Goal: Communication & Community: Answer question/provide support

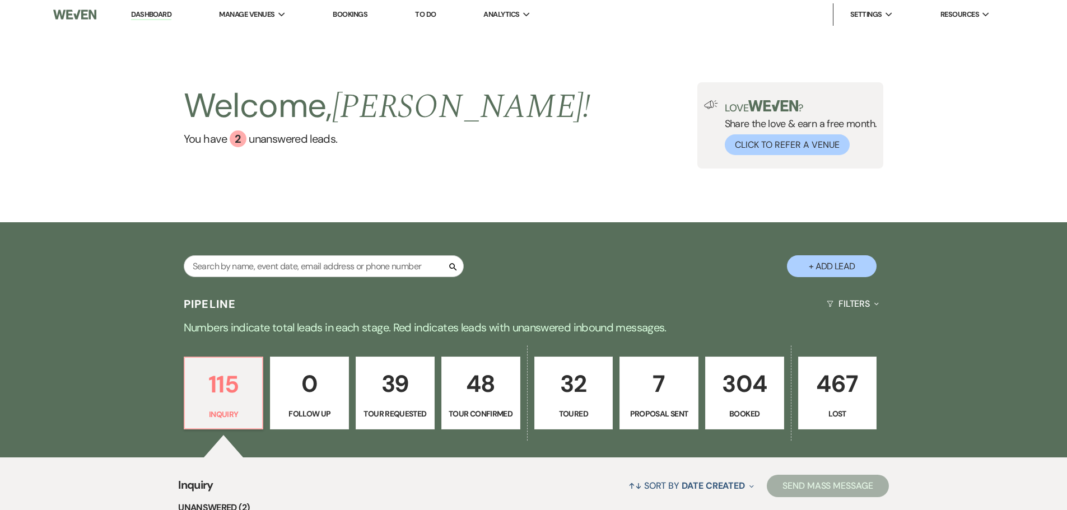
click at [640, 405] on link "7 Proposal Sent" at bounding box center [659, 393] width 79 height 73
select select "6"
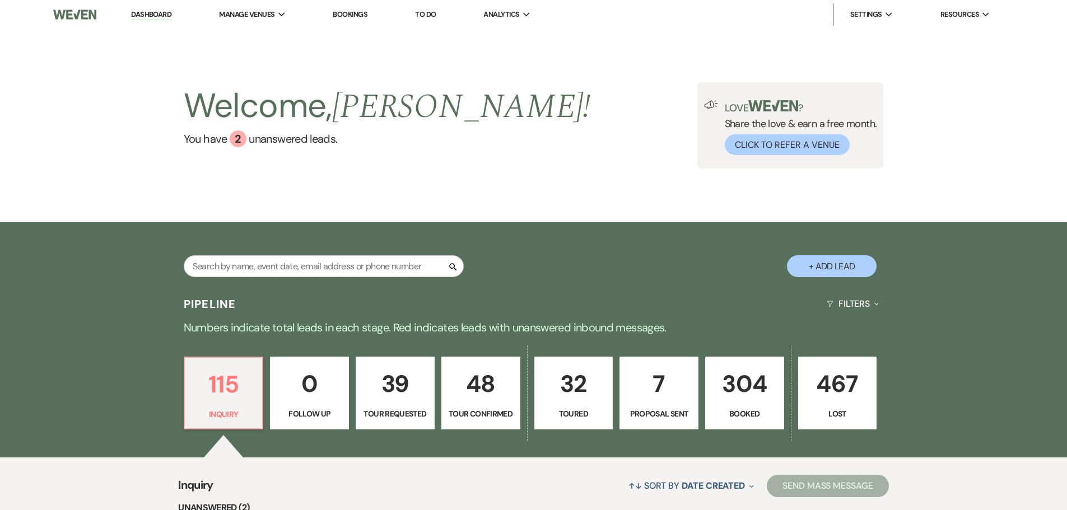
select select "6"
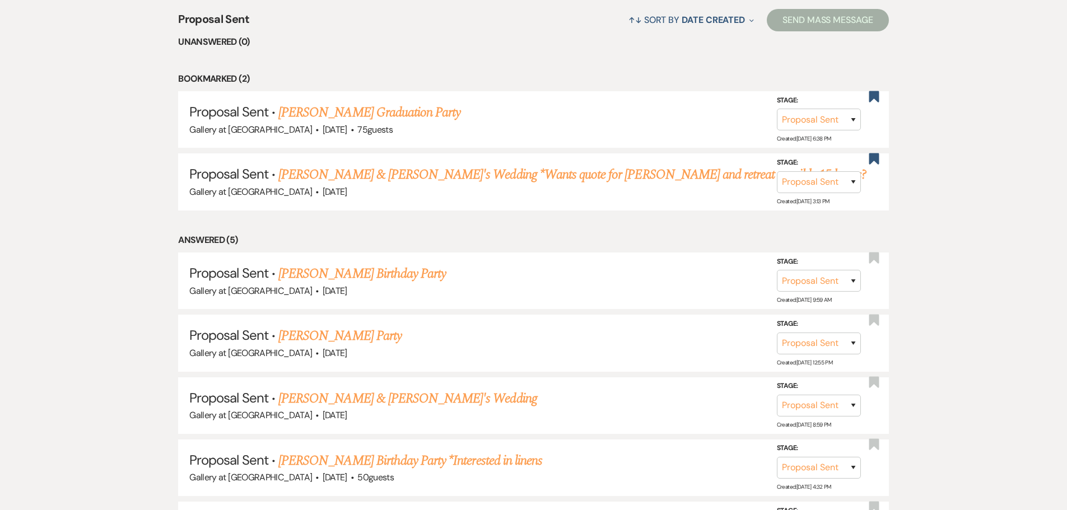
scroll to position [504, 0]
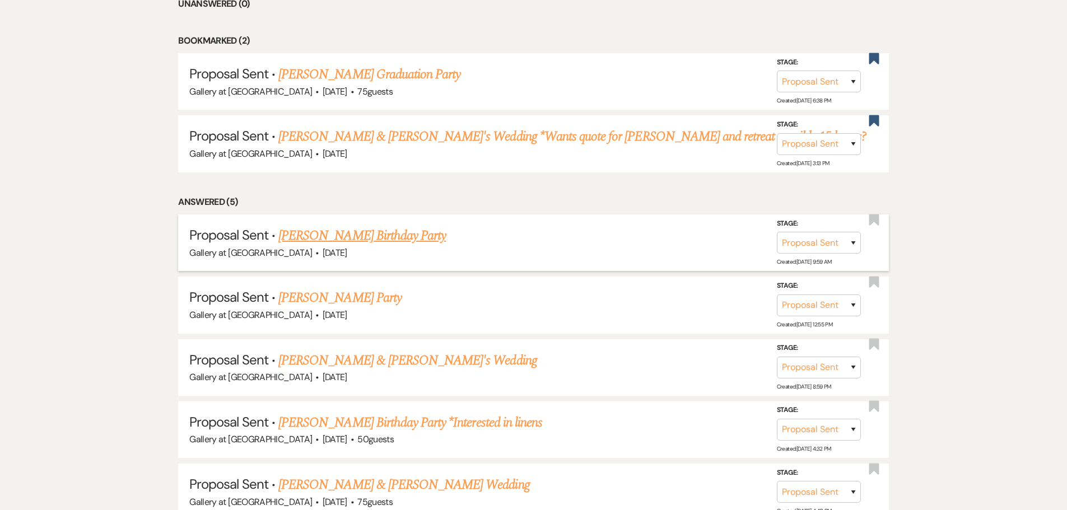
click at [378, 241] on link "Stephanie Adams's Birthday Party" at bounding box center [362, 236] width 168 height 20
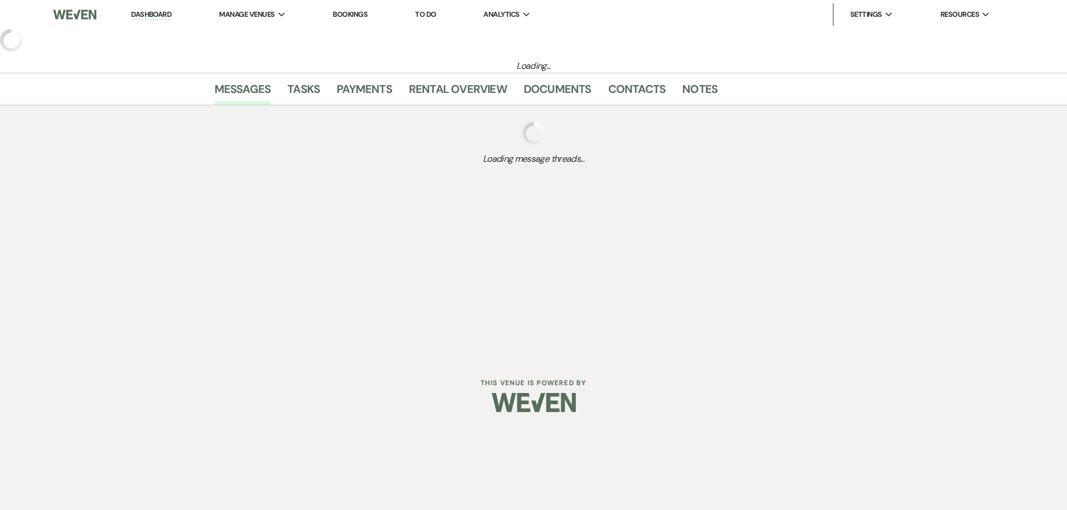
select select "6"
select select "22"
select select "4"
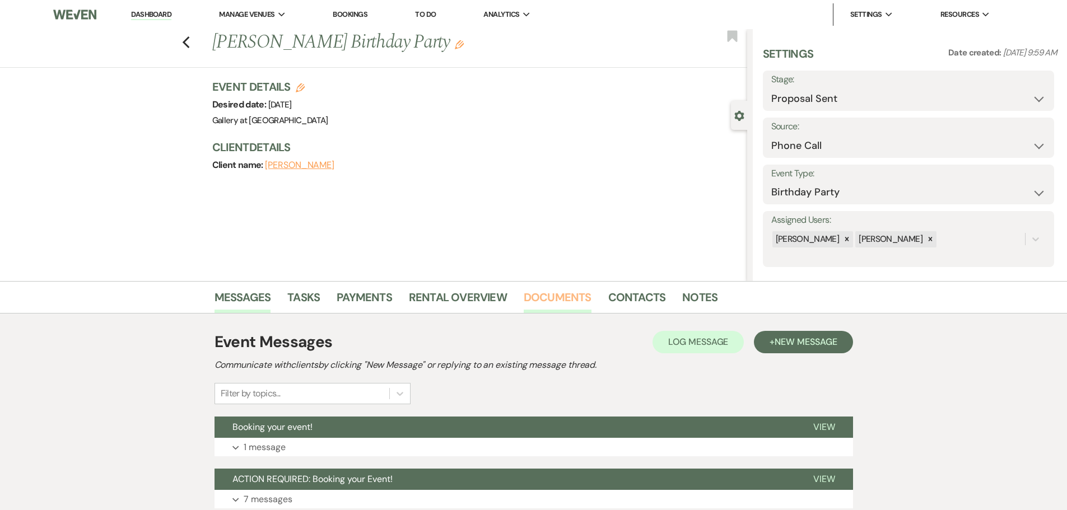
click at [570, 300] on link "Documents" at bounding box center [558, 301] width 68 height 25
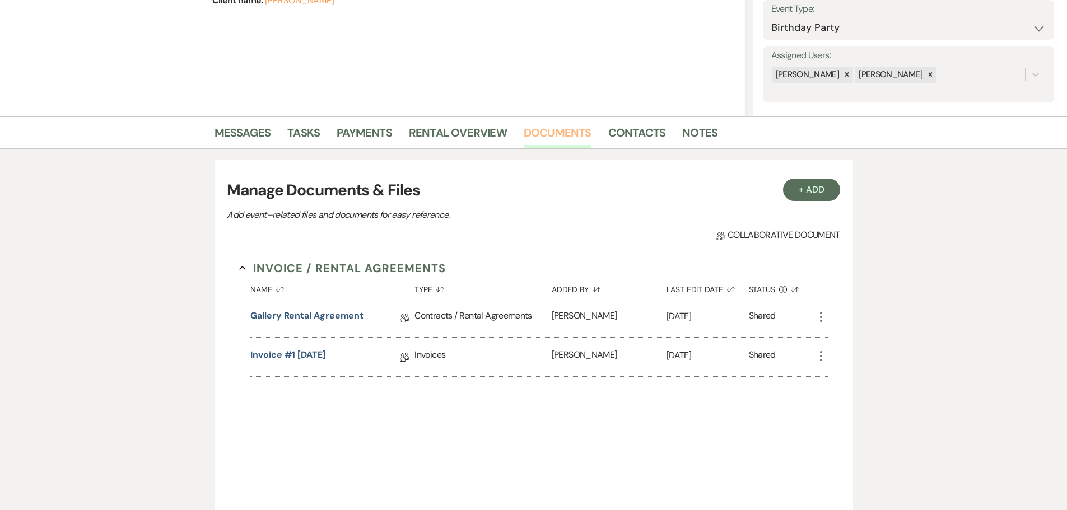
scroll to position [168, 0]
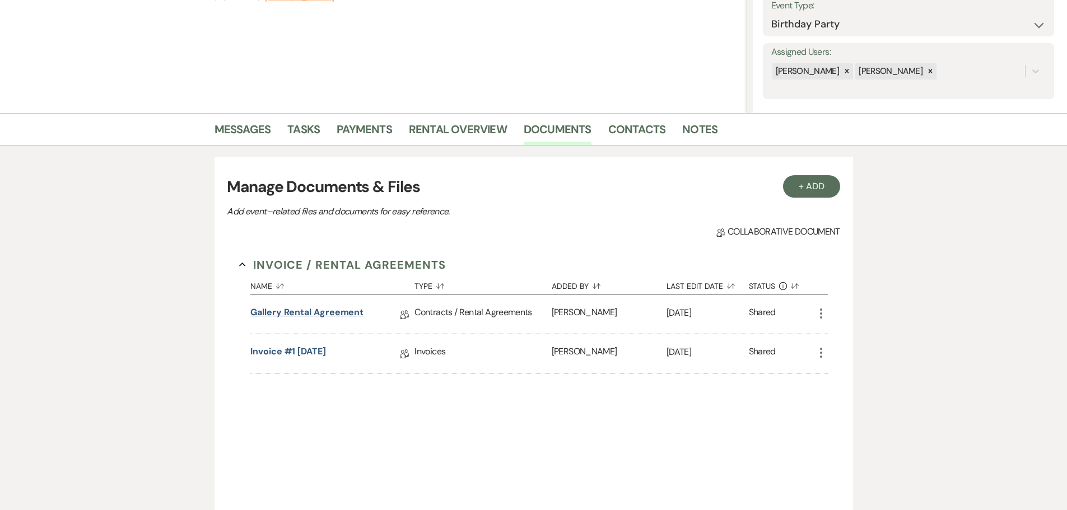
click at [338, 306] on link "Gallery Rental Agreement" at bounding box center [306, 314] width 113 height 17
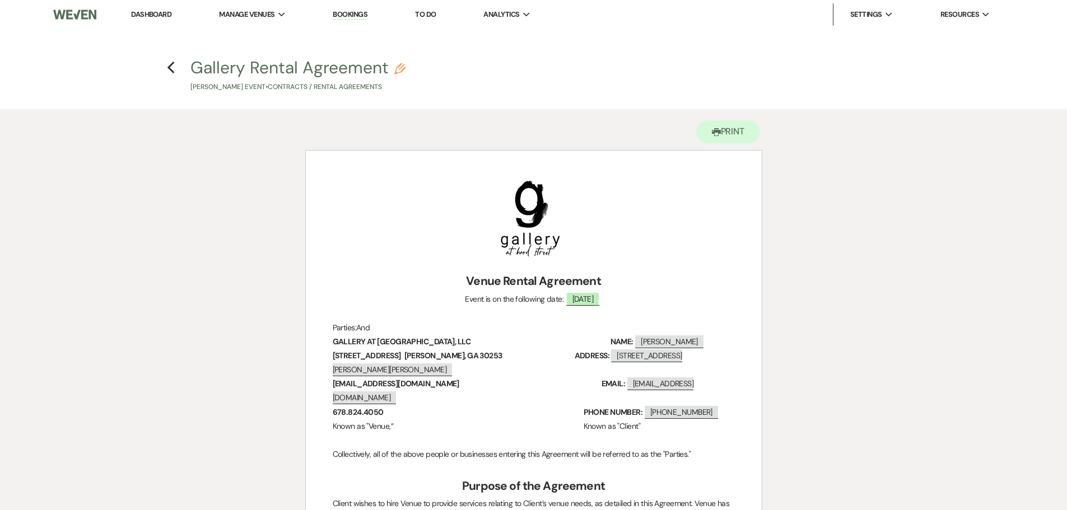
click at [162, 17] on link "Dashboard" at bounding box center [151, 15] width 40 height 10
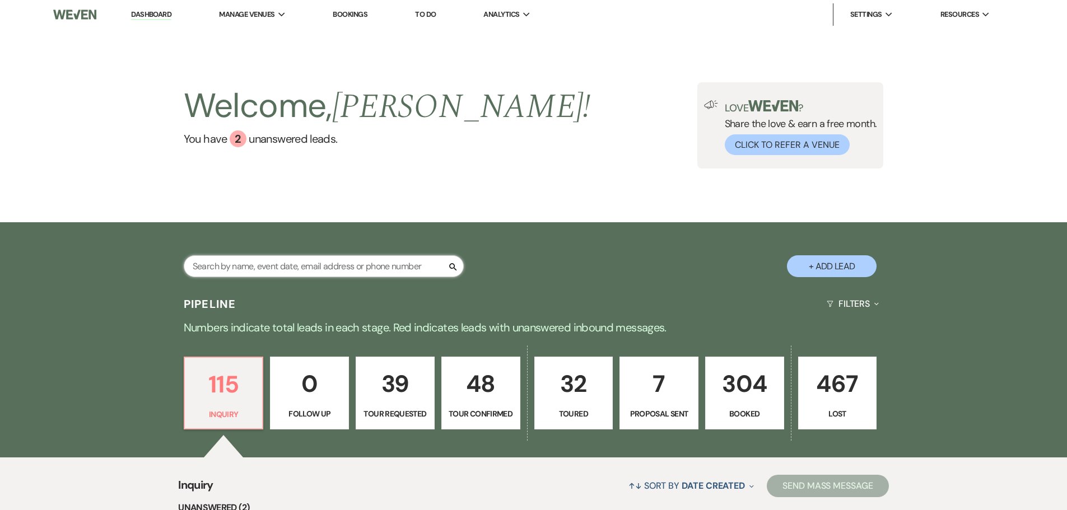
click at [299, 264] on input "text" at bounding box center [324, 266] width 280 height 22
type input "lovell"
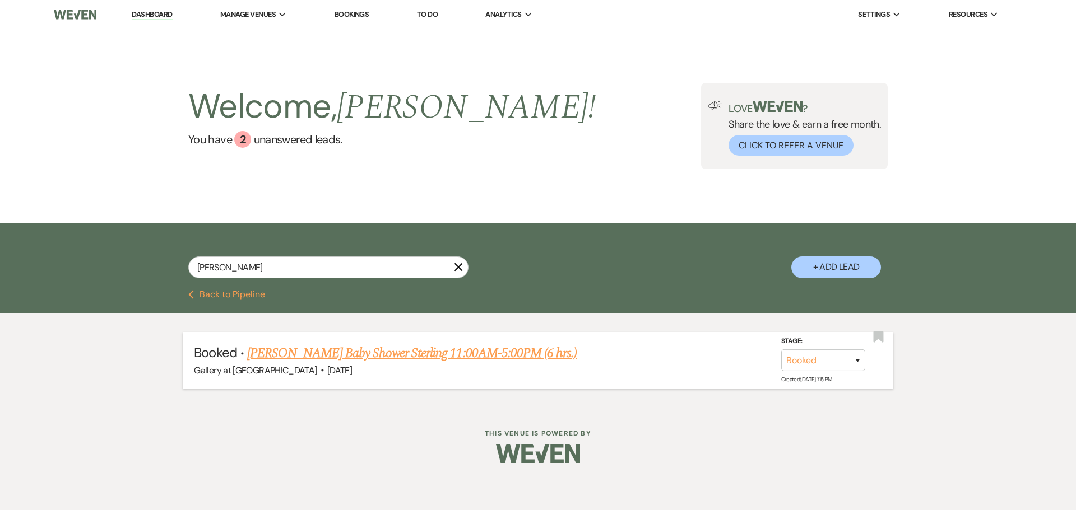
click at [379, 360] on link "Brooke Lovell's Baby Shower Sterling 11:00AM-5:00PM (6 hrs.)" at bounding box center [411, 353] width 329 height 20
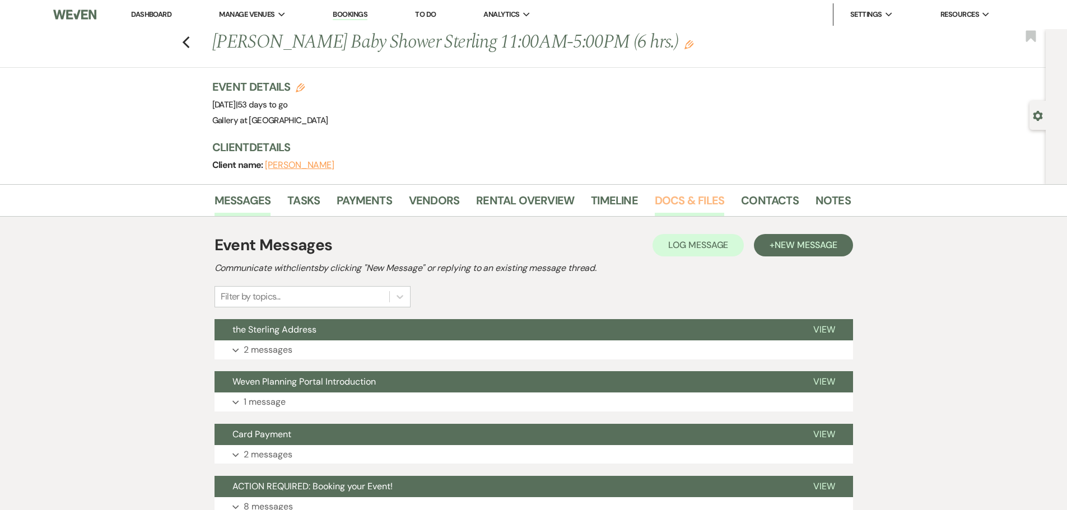
click at [662, 197] on link "Docs & Files" at bounding box center [689, 204] width 69 height 25
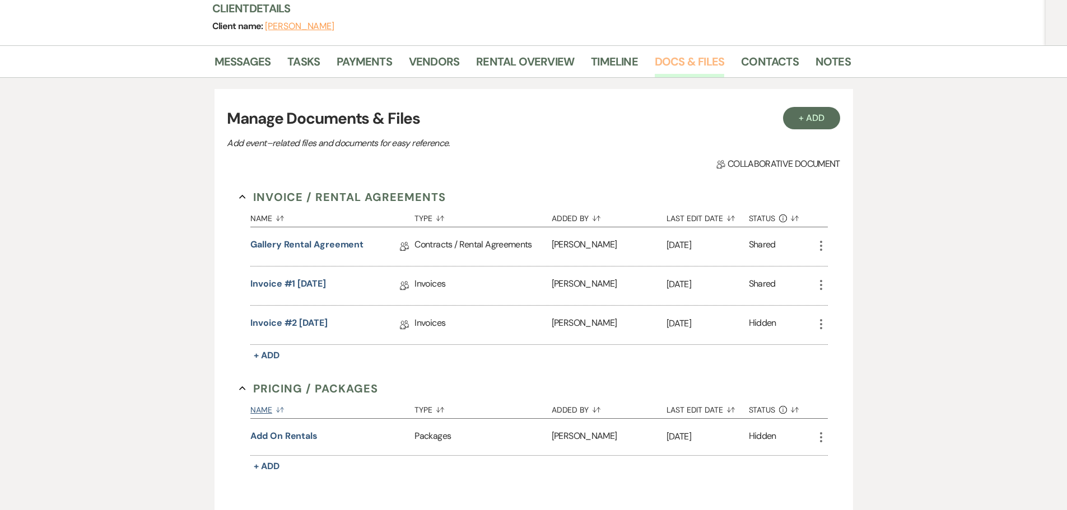
scroll to position [168, 0]
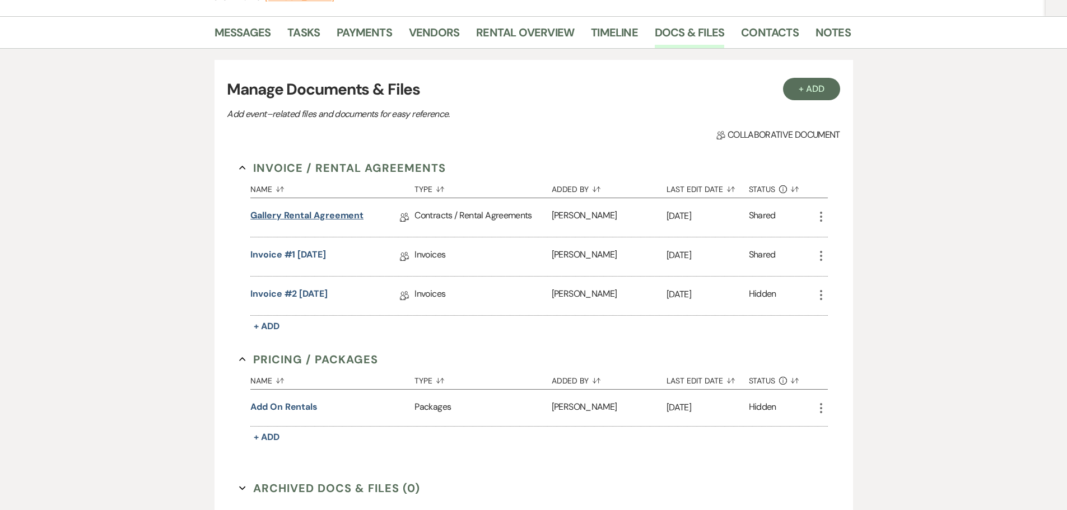
click at [322, 215] on link "Gallery Rental Agreement" at bounding box center [306, 217] width 113 height 17
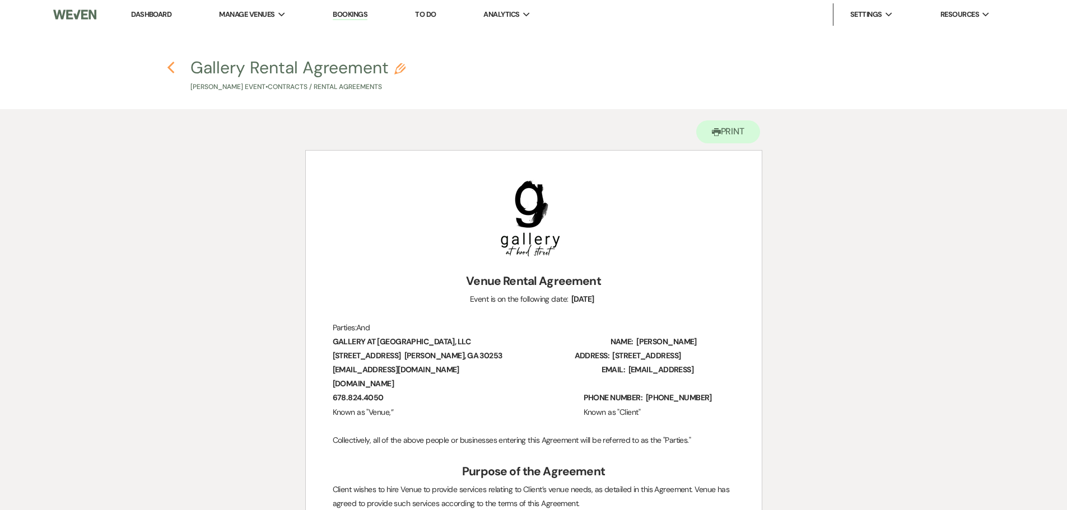
click at [175, 70] on icon "Previous" at bounding box center [171, 67] width 8 height 13
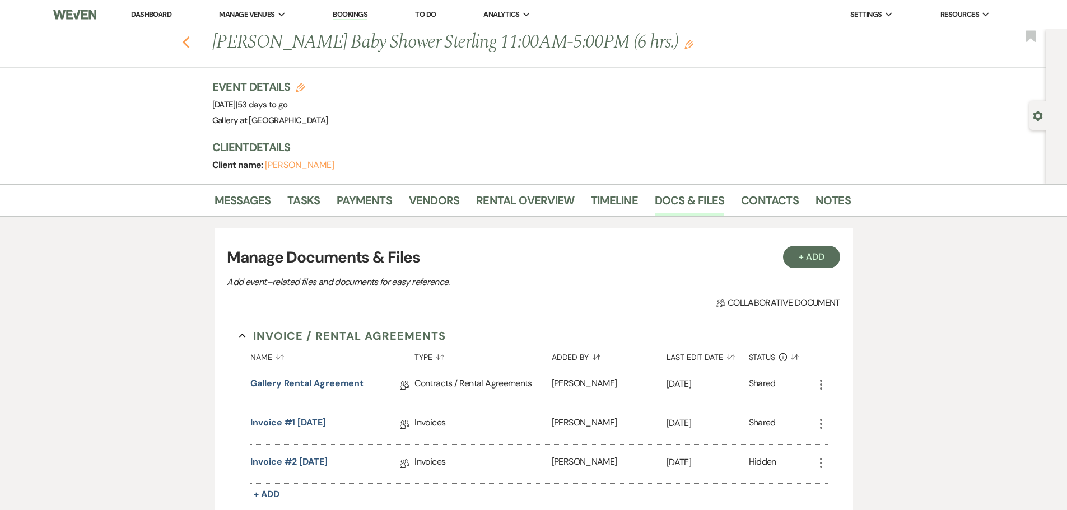
click at [190, 46] on icon "Previous" at bounding box center [186, 42] width 8 height 13
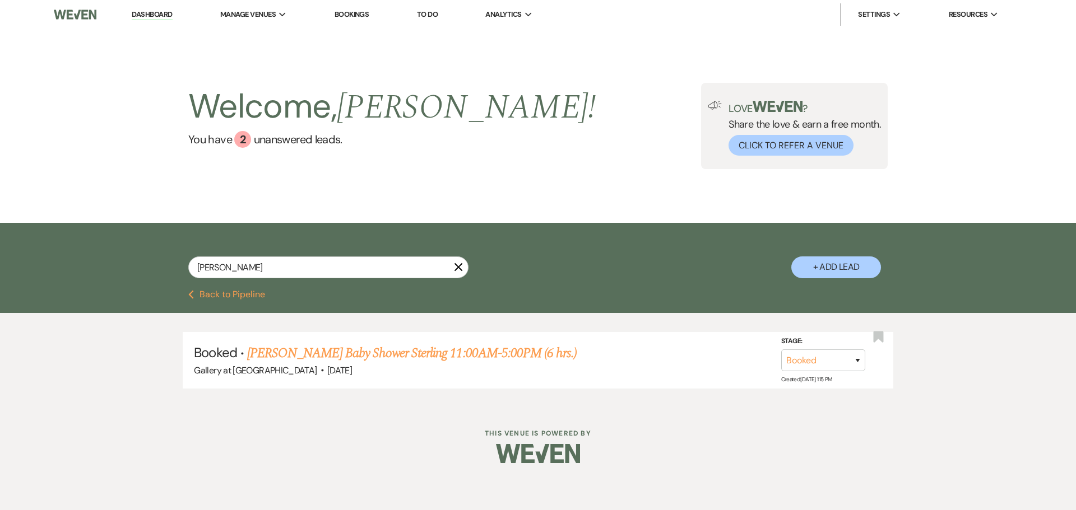
click at [455, 266] on icon "X" at bounding box center [458, 267] width 9 height 9
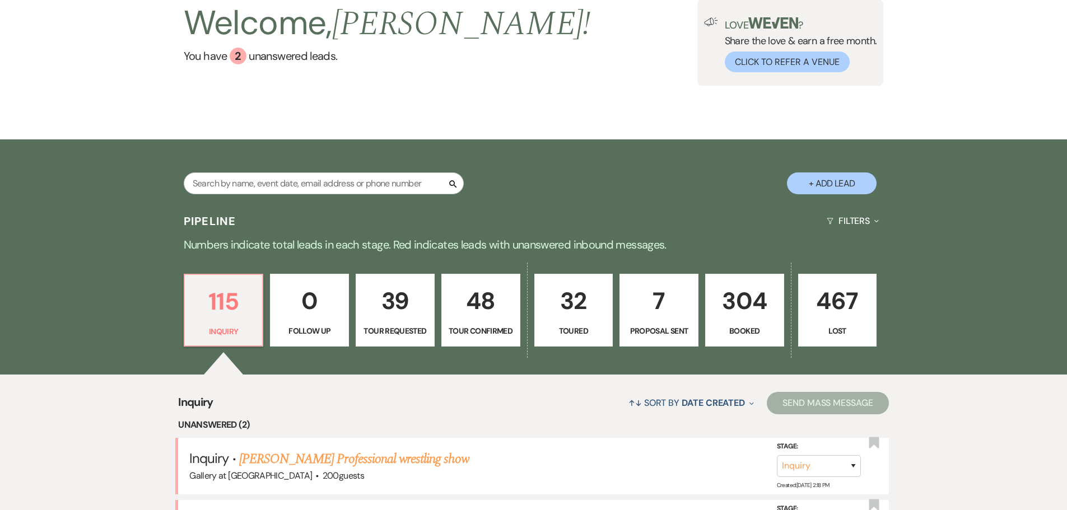
scroll to position [224, 0]
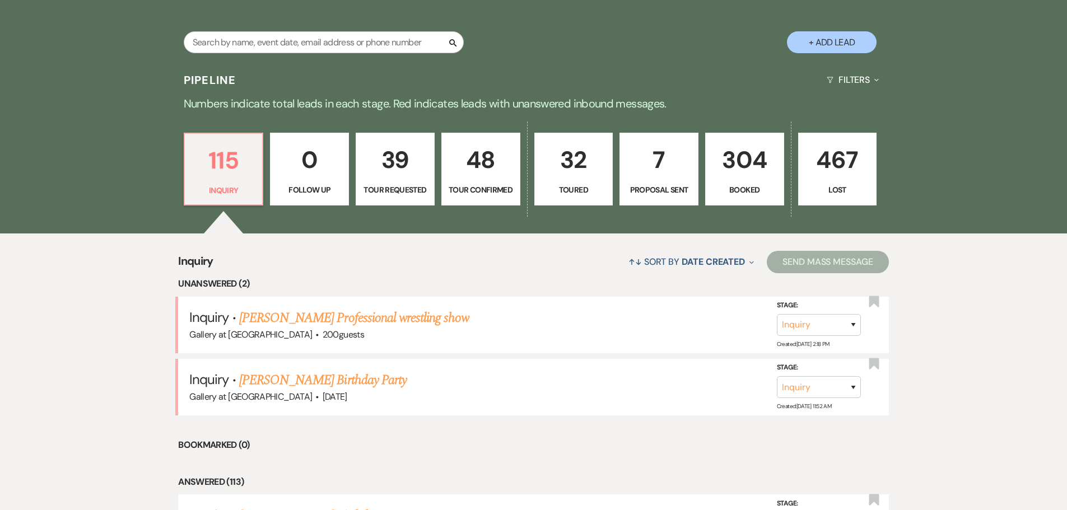
click at [660, 173] on p "7" at bounding box center [659, 160] width 64 height 38
select select "6"
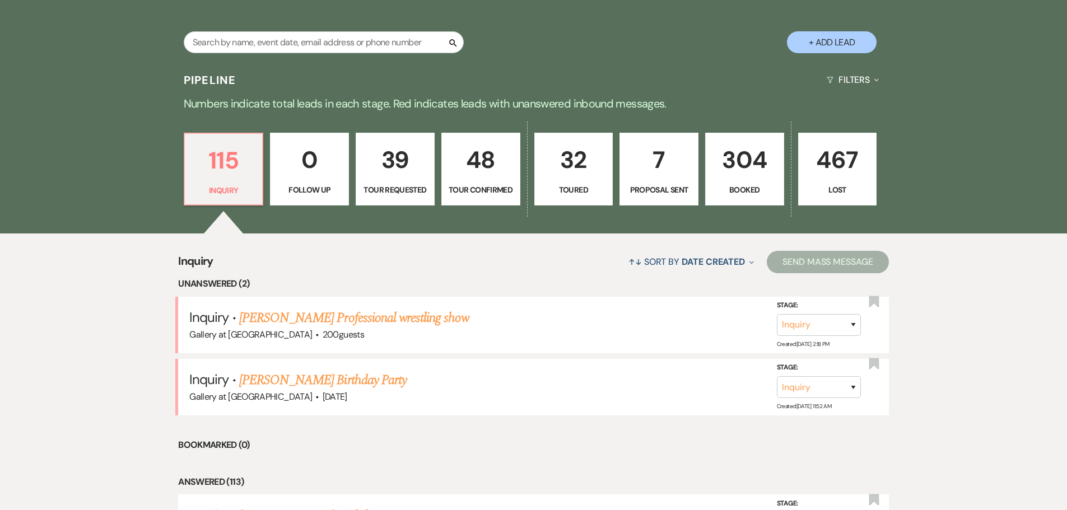
select select "6"
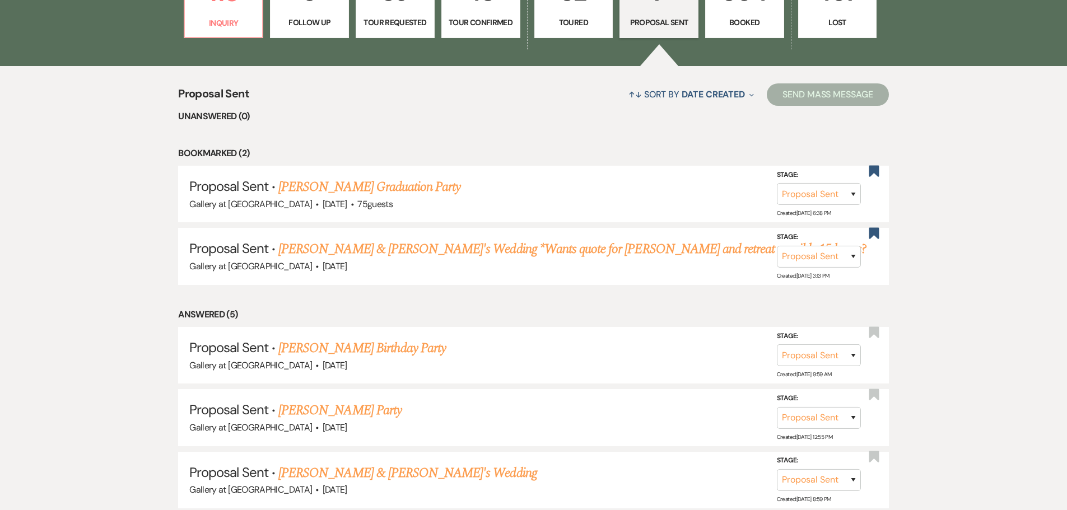
scroll to position [392, 0]
click at [347, 350] on link "Stephanie Adams's Birthday Party" at bounding box center [362, 348] width 168 height 20
select select "6"
select select "22"
select select "4"
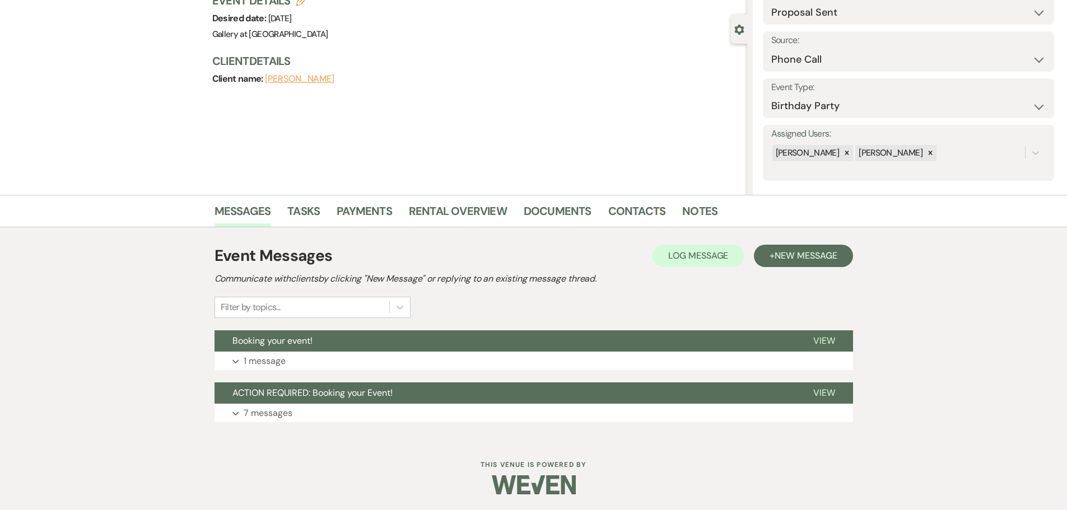
scroll to position [87, 0]
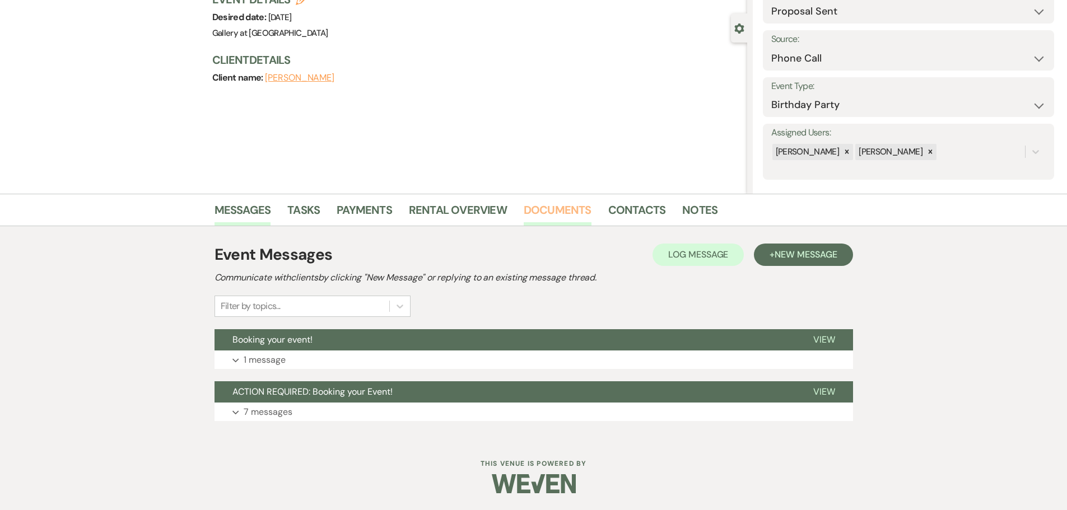
click at [564, 220] on link "Documents" at bounding box center [558, 213] width 68 height 25
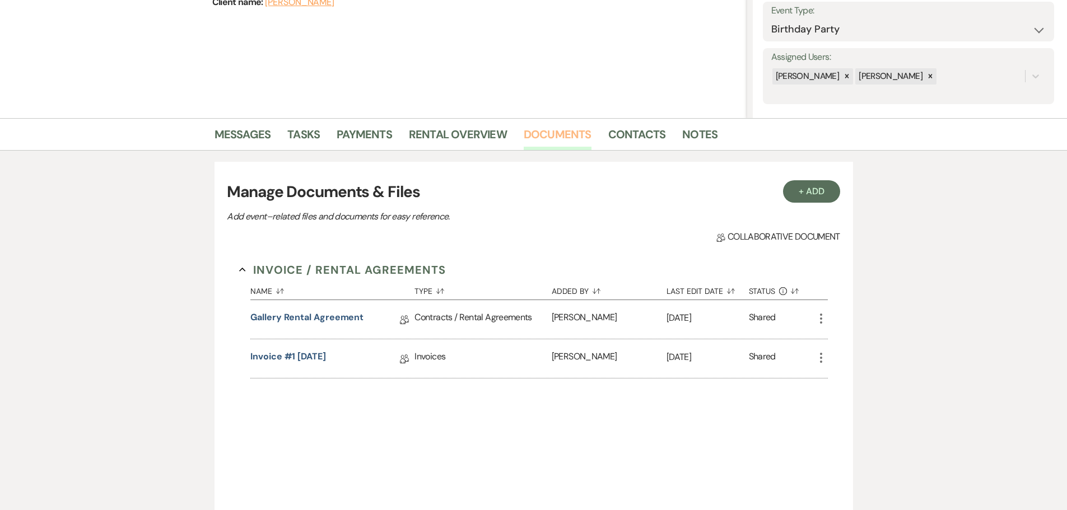
scroll to position [199, 0]
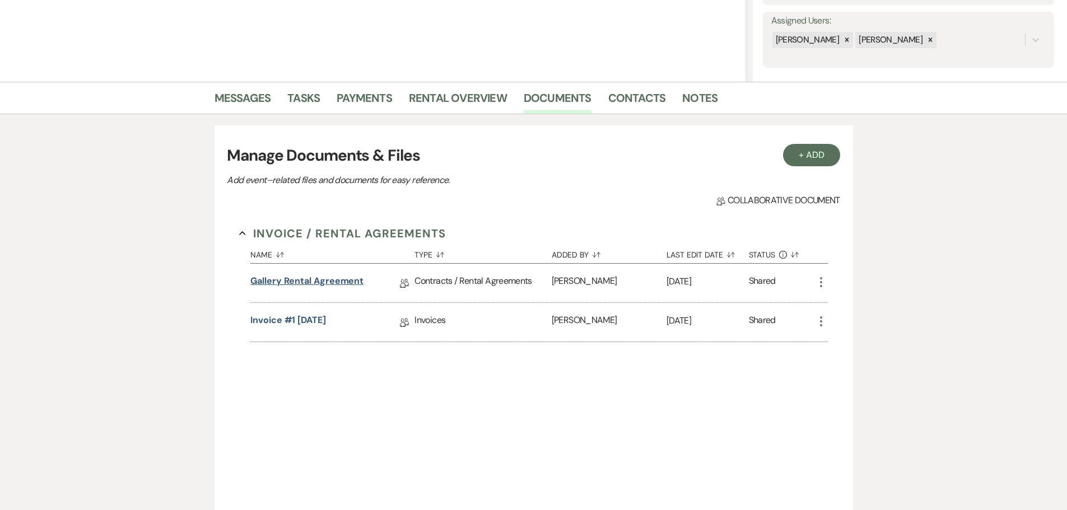
click at [340, 278] on link "Gallery Rental Agreement" at bounding box center [306, 283] width 113 height 17
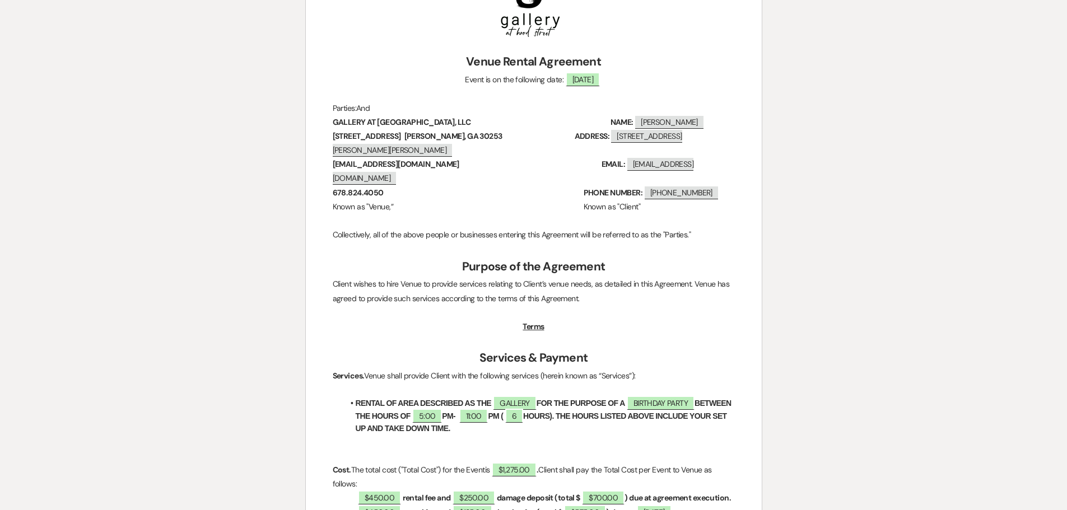
scroll to position [224, 0]
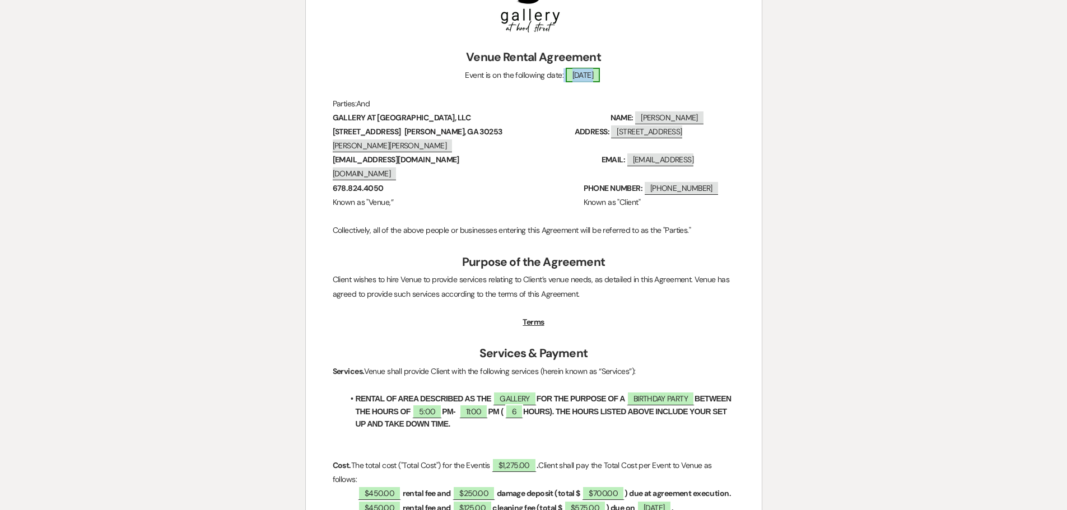
click at [601, 76] on span "Saturday, November 22, 2025" at bounding box center [583, 75] width 35 height 15
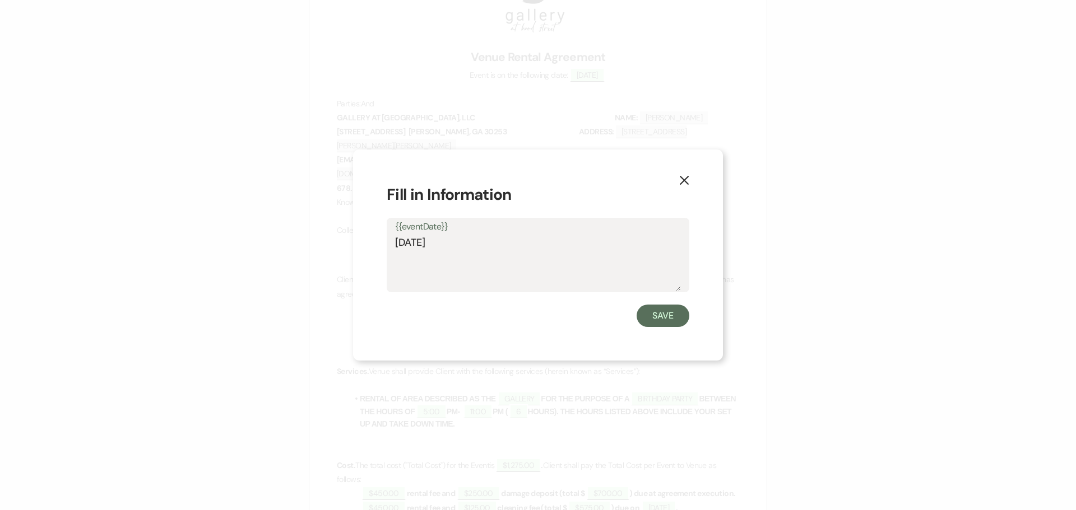
click at [504, 243] on textarea "Saturday, November 22, 2025" at bounding box center [538, 263] width 286 height 56
type textarea "Saturday, November 15, 2025"
click at [661, 320] on button "Save" at bounding box center [662, 316] width 53 height 22
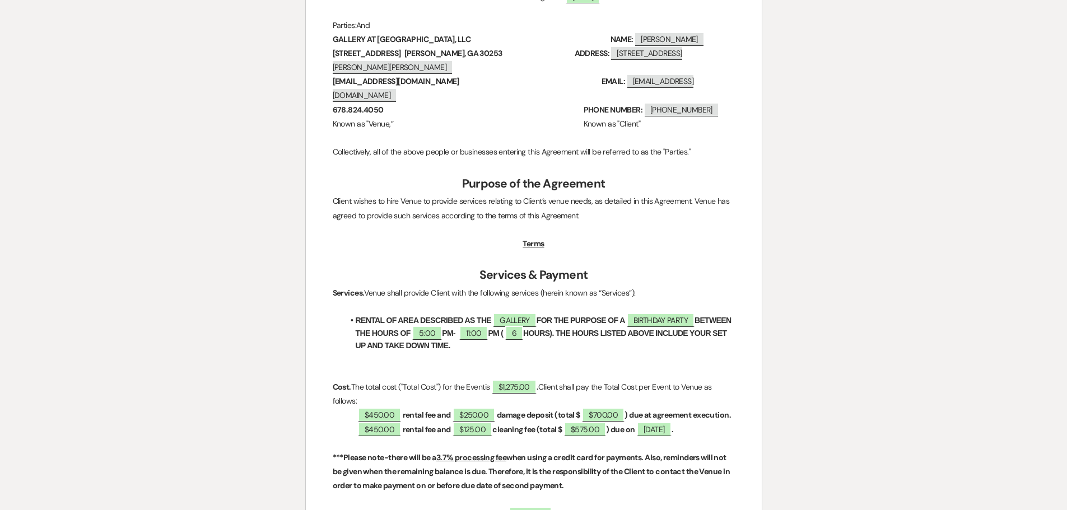
scroll to position [336, 0]
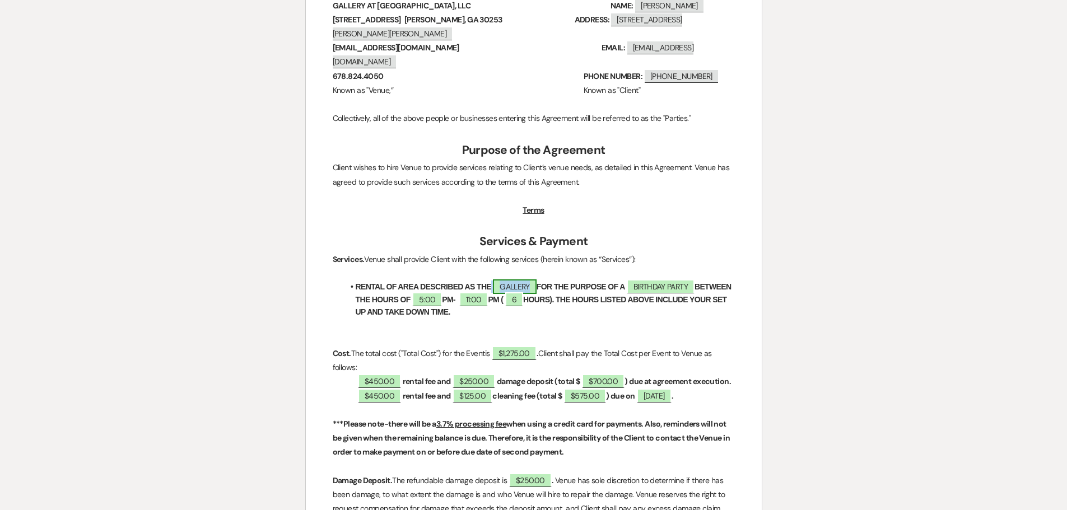
click at [518, 280] on span "GALLERY" at bounding box center [515, 287] width 44 height 15
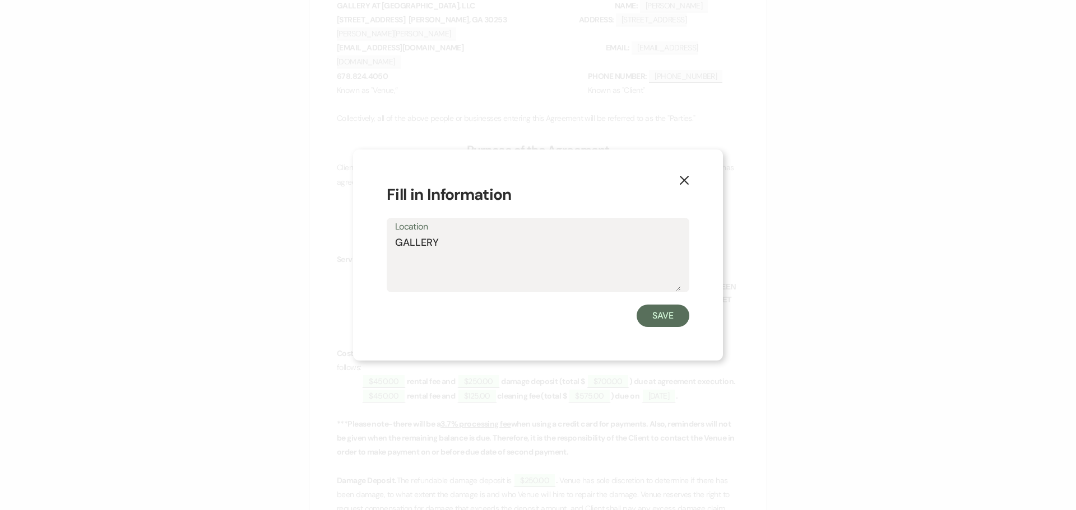
drag, startPoint x: 471, startPoint y: 252, endPoint x: 226, endPoint y: 227, distance: 245.5
click at [226, 227] on div "X Fill in Information Location GALLERY Save" at bounding box center [538, 255] width 1076 height 510
click at [396, 243] on textarea "RETREAT" at bounding box center [538, 263] width 286 height 56
type textarea "THE RETREAT"
click at [656, 317] on button "Save" at bounding box center [662, 316] width 53 height 22
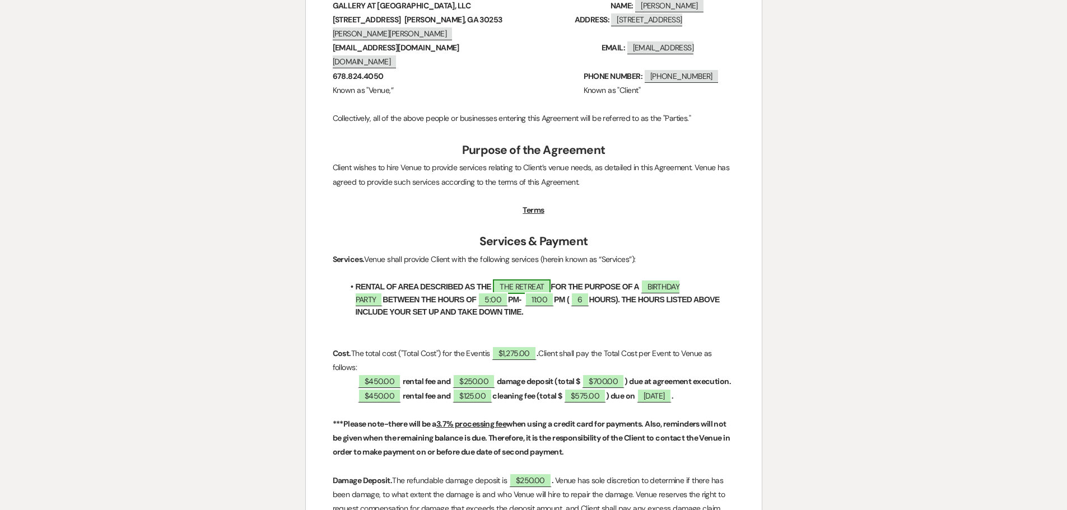
click at [529, 280] on span "THE RETREAT" at bounding box center [522, 287] width 58 height 15
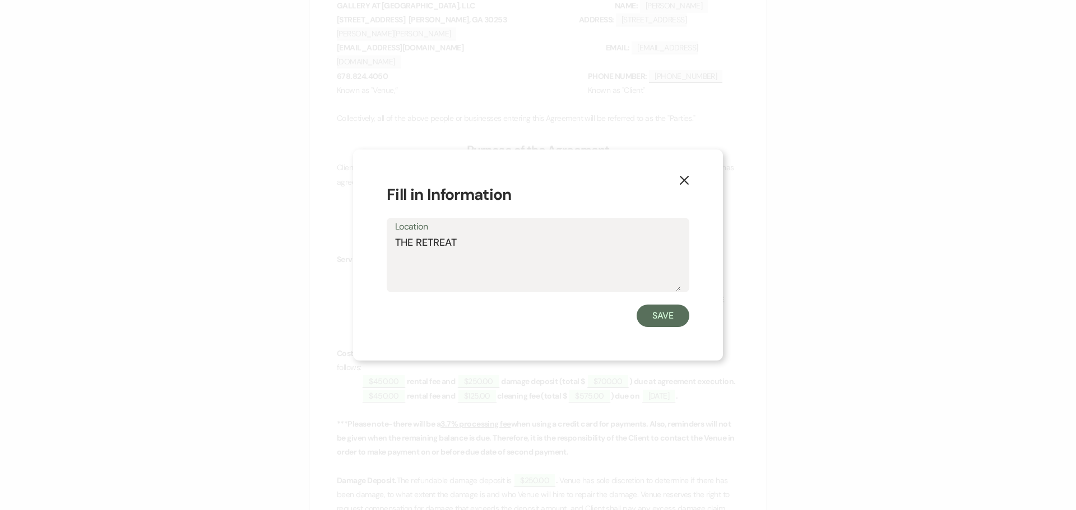
click at [420, 238] on textarea "THE RETREAT" at bounding box center [538, 263] width 286 height 56
type textarea "RETREAT"
click at [671, 316] on button "Save" at bounding box center [662, 316] width 53 height 22
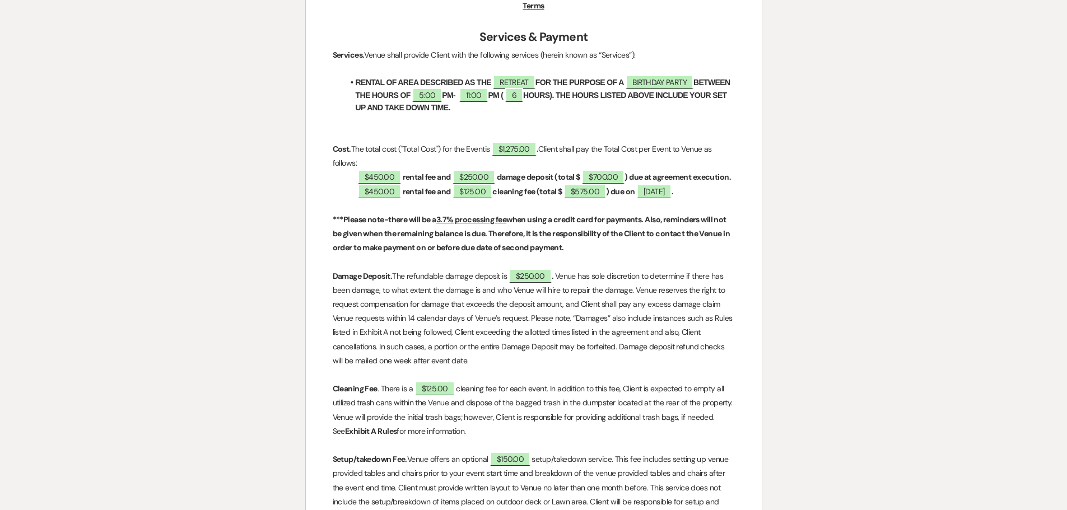
scroll to position [560, 0]
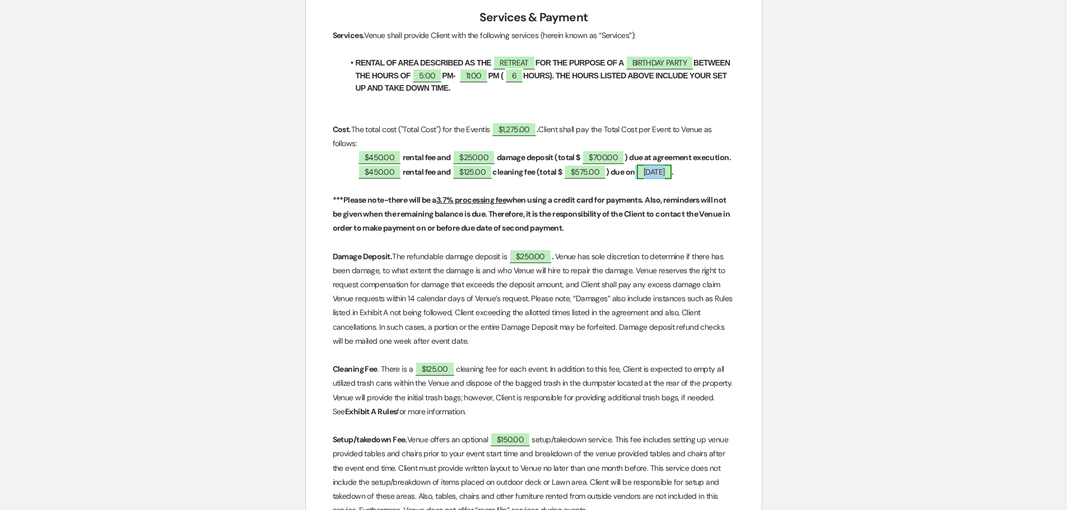
click at [672, 169] on span "October 24, 2025" at bounding box center [654, 172] width 35 height 15
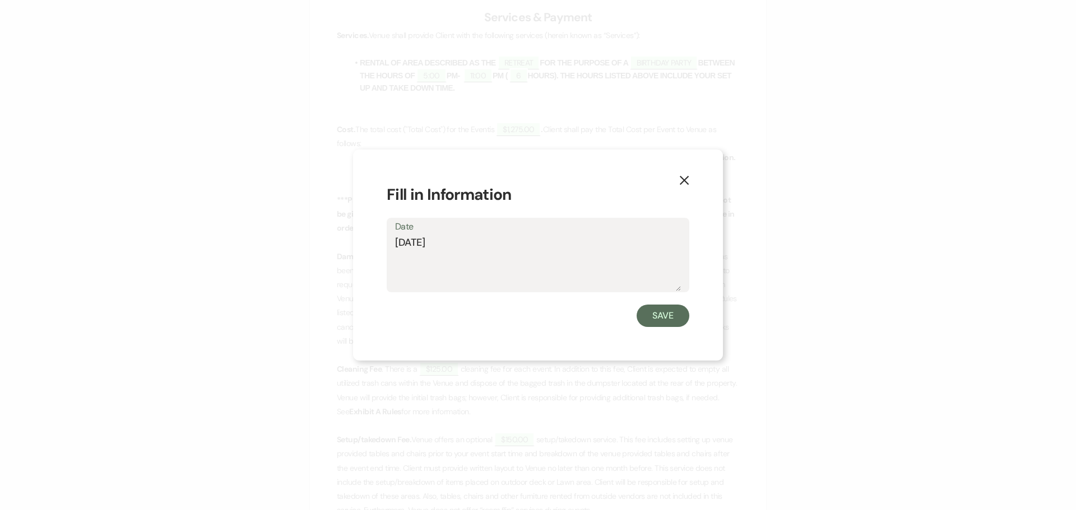
drag, startPoint x: 436, startPoint y: 244, endPoint x: 447, endPoint y: 244, distance: 10.7
click at [447, 244] on textarea "October 24, 2025" at bounding box center [538, 263] width 286 height 56
type textarea "October 17, 2025"
click at [657, 317] on button "Save" at bounding box center [662, 316] width 53 height 22
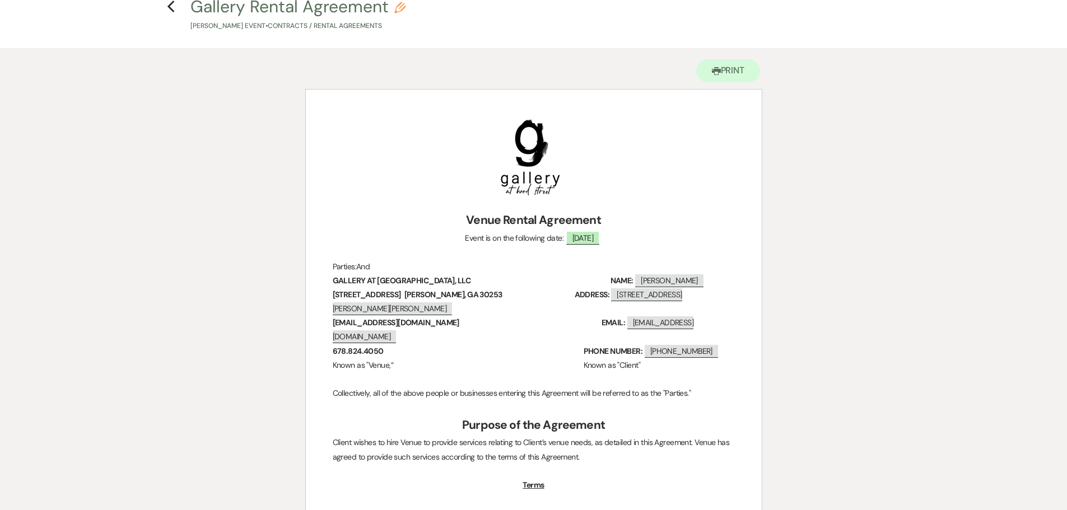
scroll to position [0, 0]
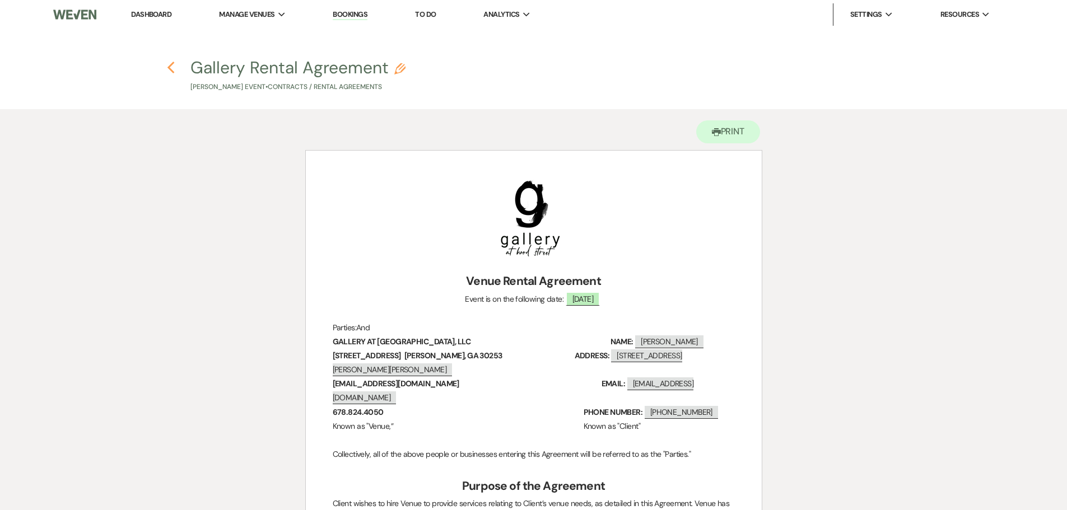
click at [170, 66] on use "button" at bounding box center [171, 68] width 7 height 12
select select "6"
select select "22"
select select "4"
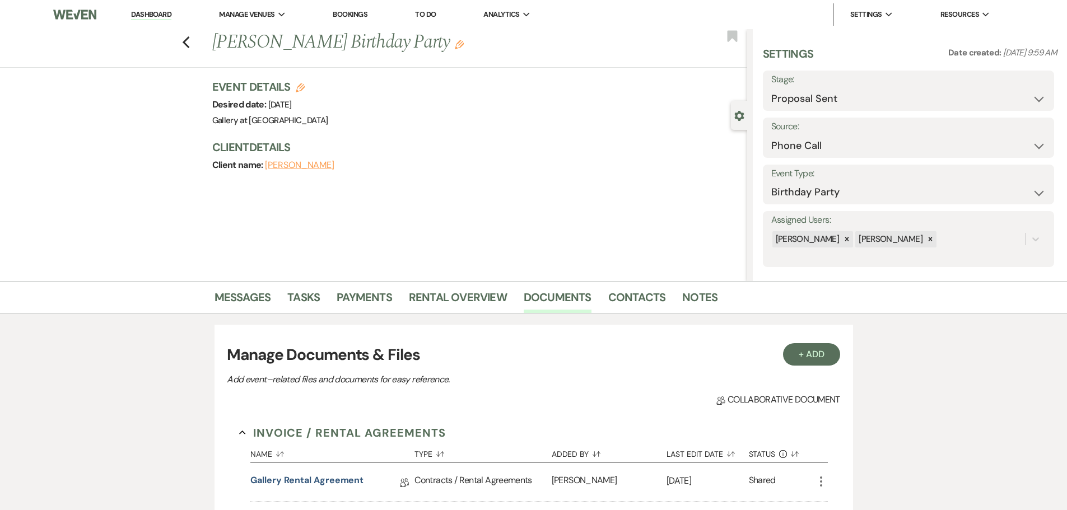
click at [303, 86] on use "button" at bounding box center [300, 87] width 9 height 9
select select "733"
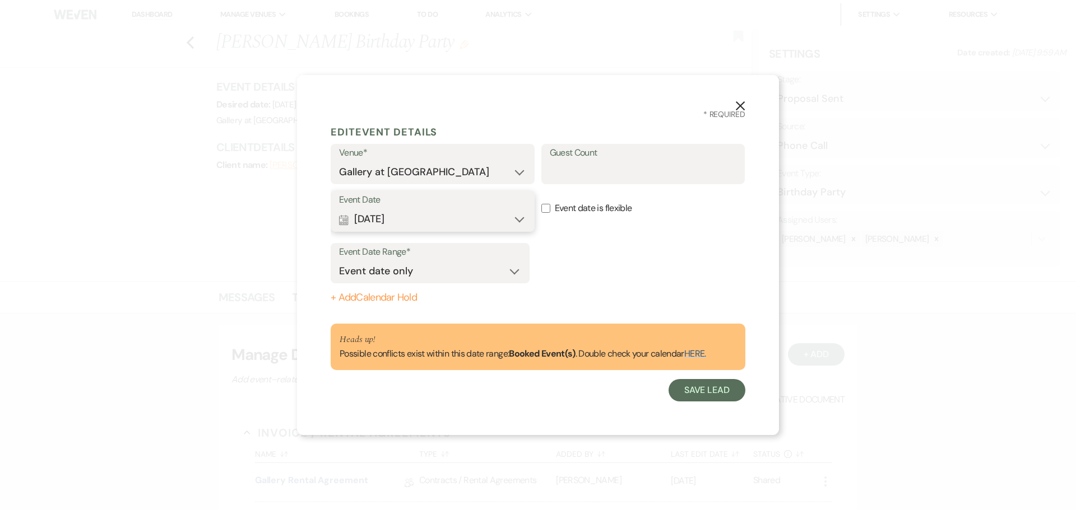
click at [517, 217] on button "Calendar Nov 22, 2025 Expand" at bounding box center [432, 219] width 187 height 22
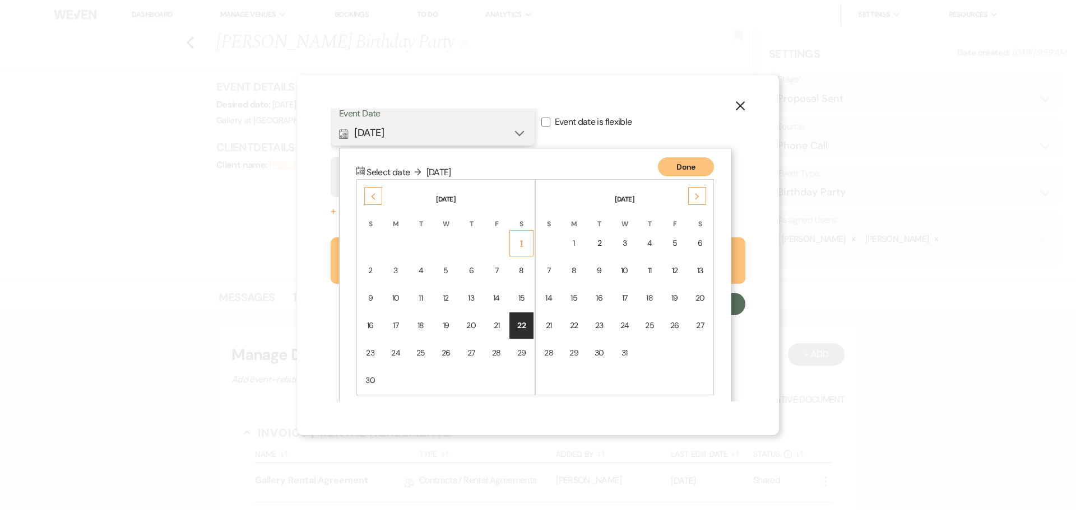
scroll to position [97, 0]
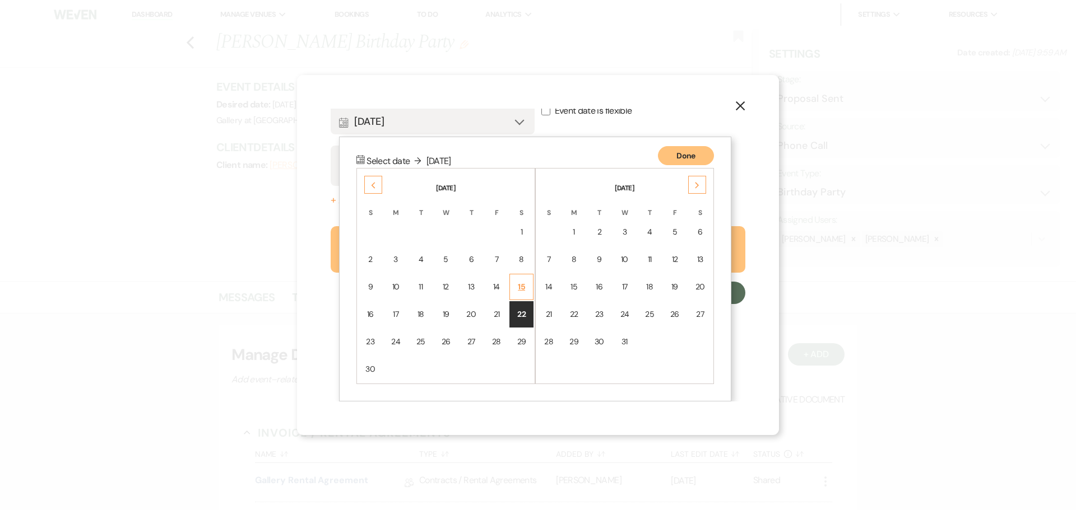
click at [520, 283] on div "15" at bounding box center [522, 287] width 10 height 12
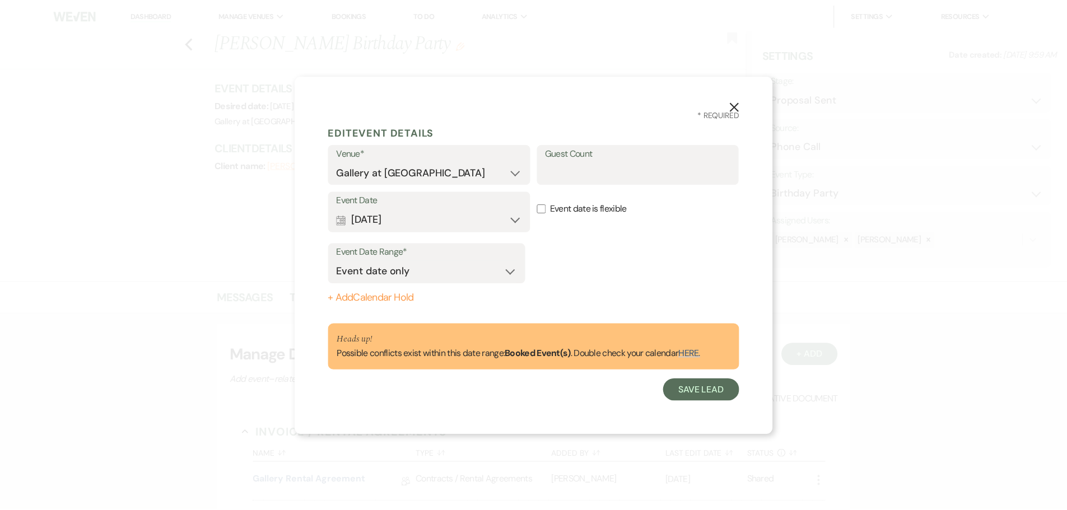
scroll to position [0, 0]
click at [718, 393] on button "Save Lead" at bounding box center [706, 390] width 77 height 22
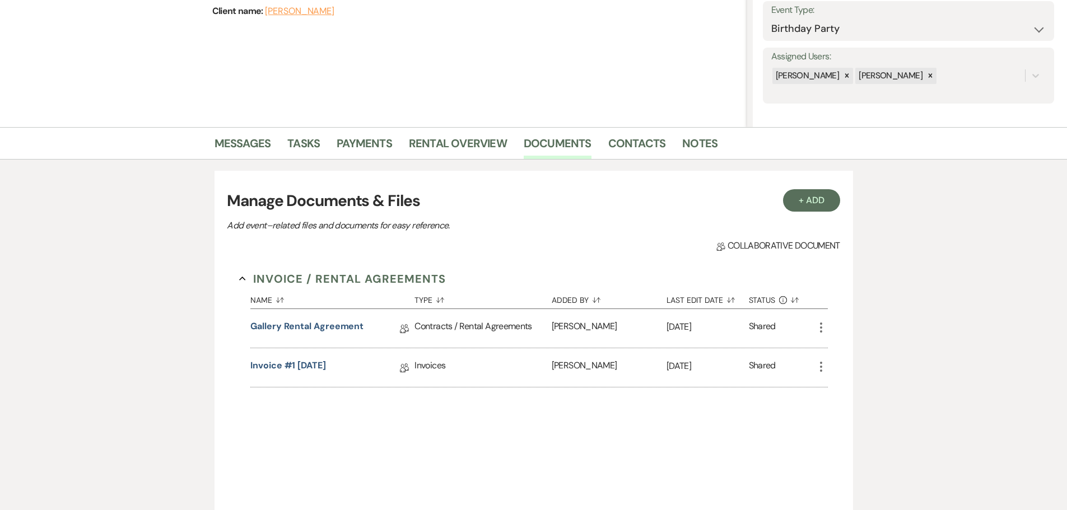
scroll to position [168, 0]
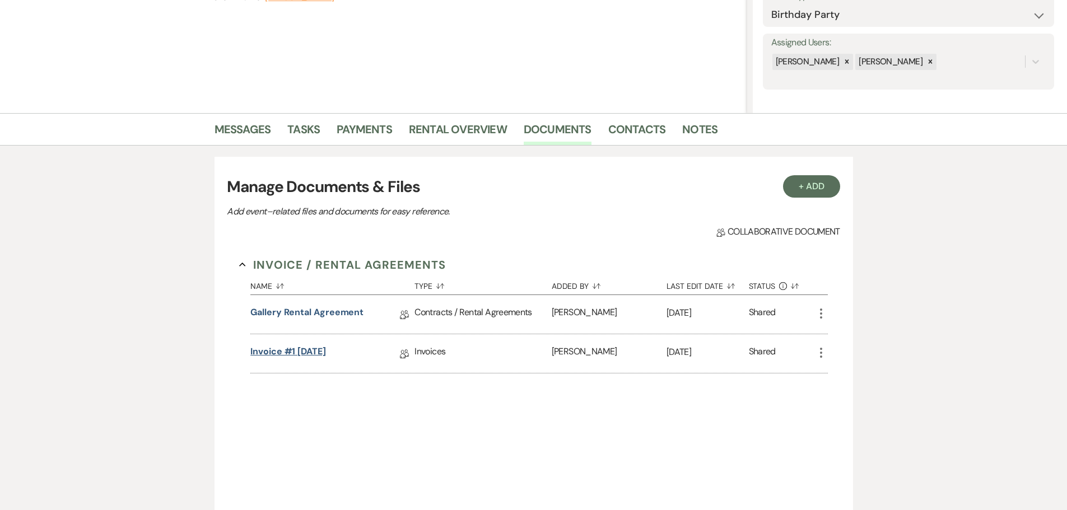
click at [282, 349] on link "Invoice #1 9-16-2025" at bounding box center [288, 353] width 76 height 17
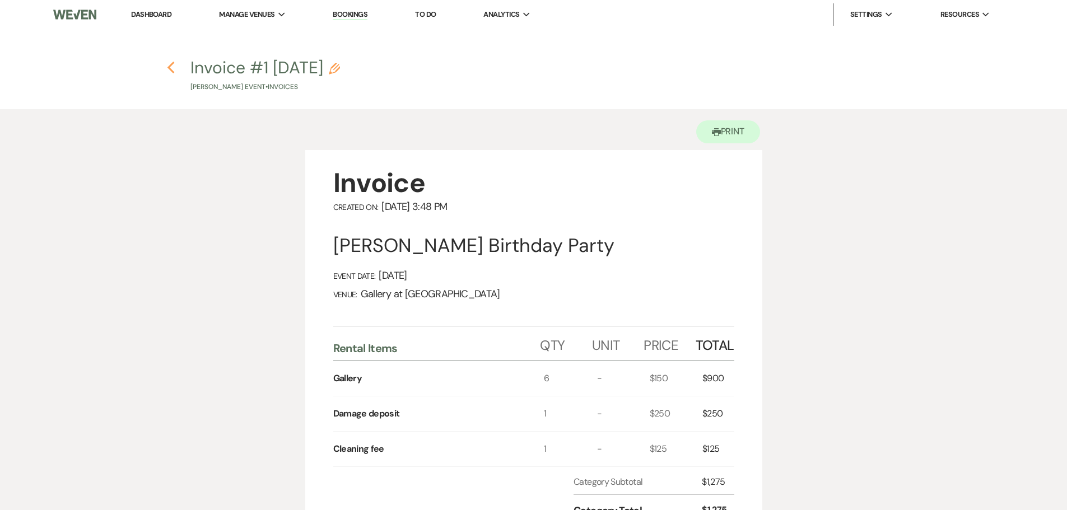
click at [167, 68] on icon "Previous" at bounding box center [171, 67] width 8 height 13
select select "6"
select select "22"
select select "4"
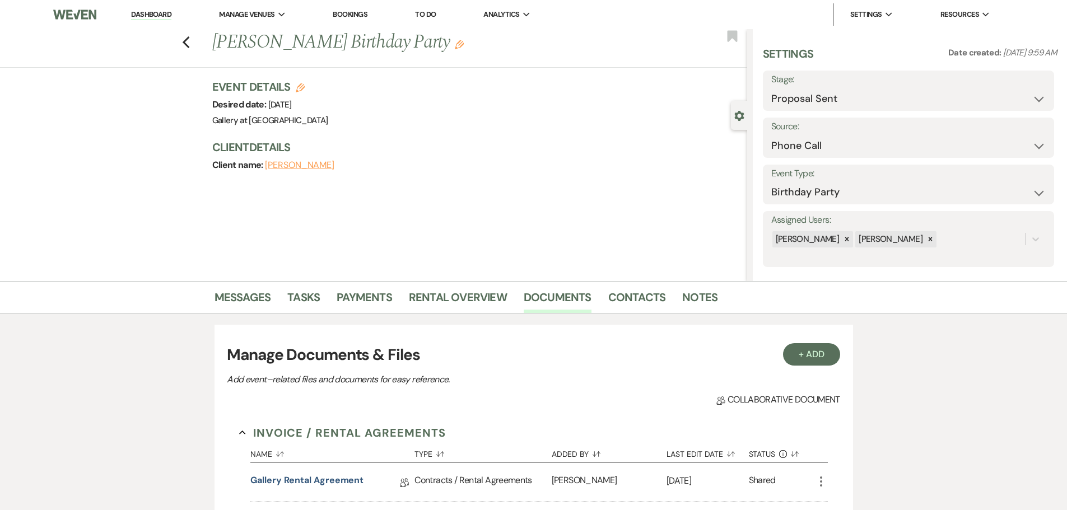
scroll to position [168, 0]
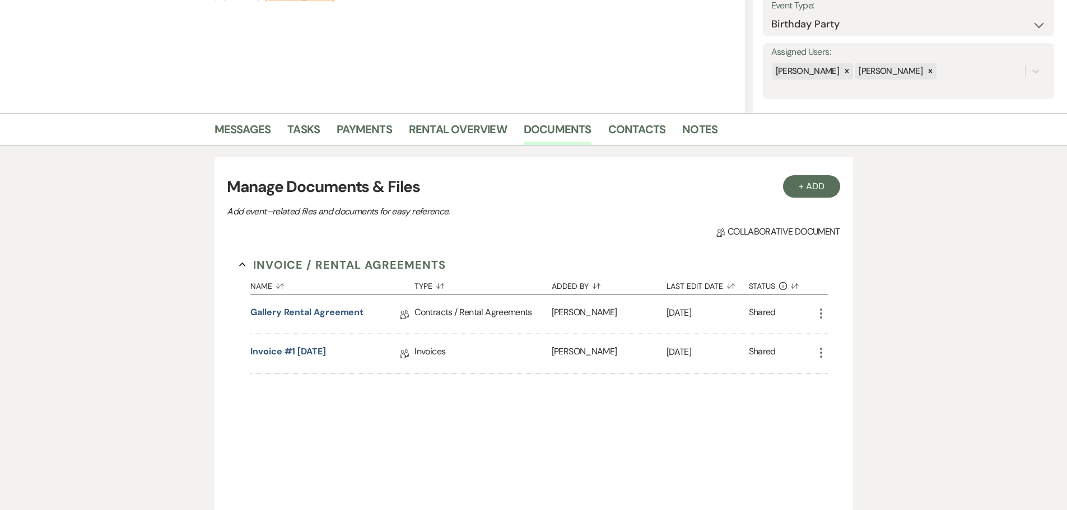
click at [822, 352] on icon "More" at bounding box center [821, 352] width 13 height 13
click at [292, 352] on link "Invoice #1 9-16-2025" at bounding box center [288, 353] width 76 height 17
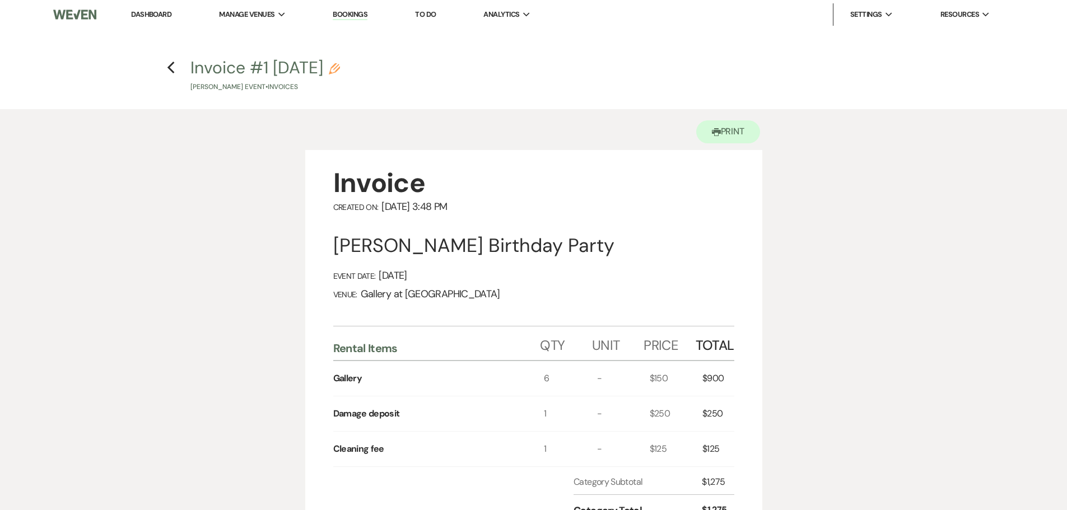
click at [165, 66] on h4 "Previous Invoice #1 9-16-2025 Pencil Stephanie Adams's Event • Invoices" at bounding box center [534, 74] width 807 height 36
click at [172, 69] on icon "Previous" at bounding box center [171, 67] width 8 height 13
select select "6"
select select "22"
select select "4"
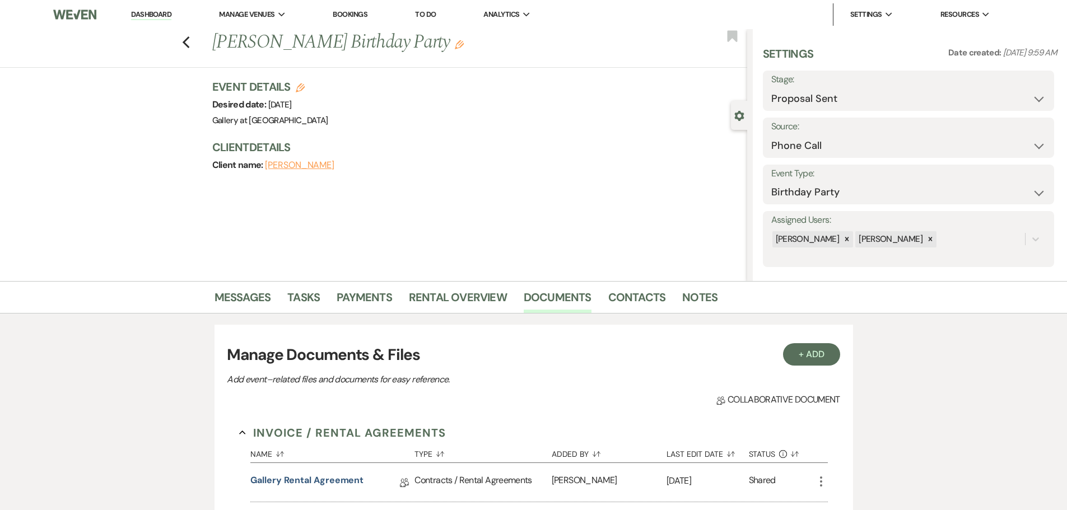
scroll to position [168, 0]
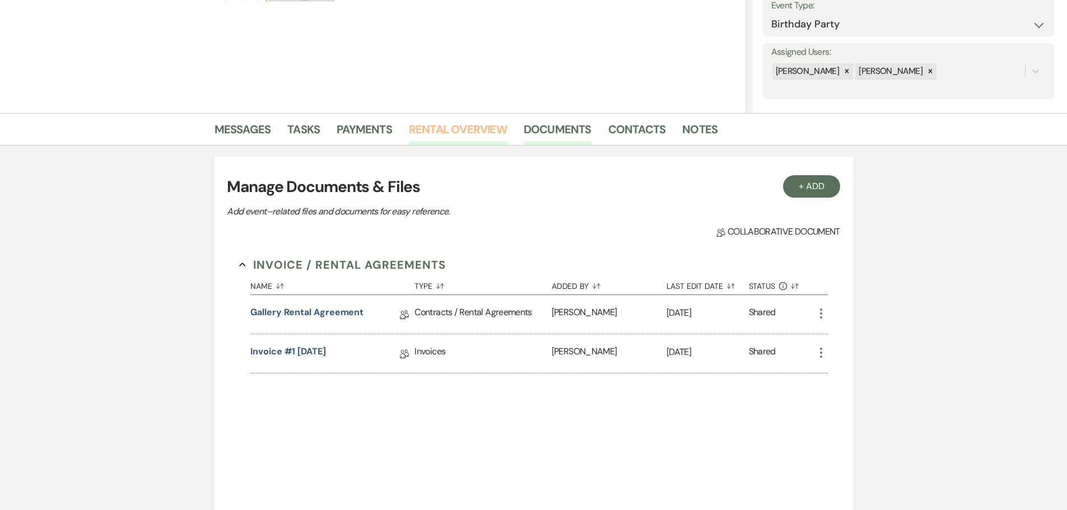
click at [492, 131] on link "Rental Overview" at bounding box center [458, 132] width 98 height 25
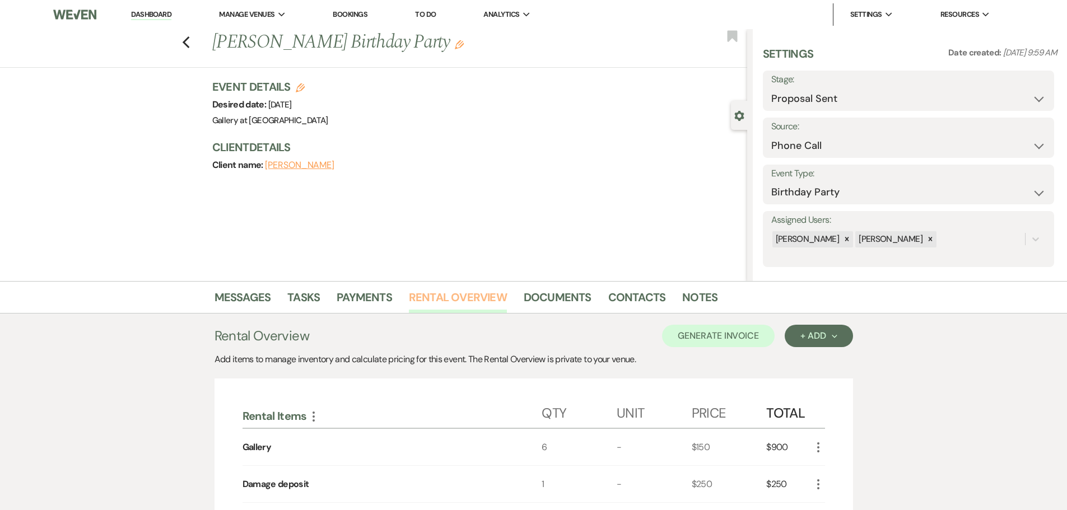
scroll to position [168, 0]
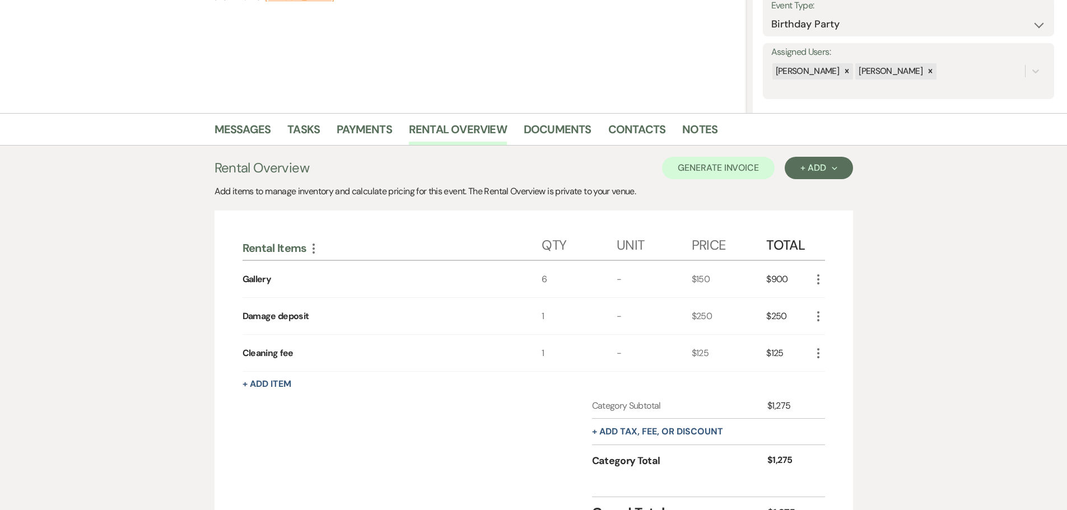
click at [819, 280] on use "button" at bounding box center [818, 280] width 2 height 10
click at [833, 301] on button "Pencil Edit" at bounding box center [841, 301] width 58 height 18
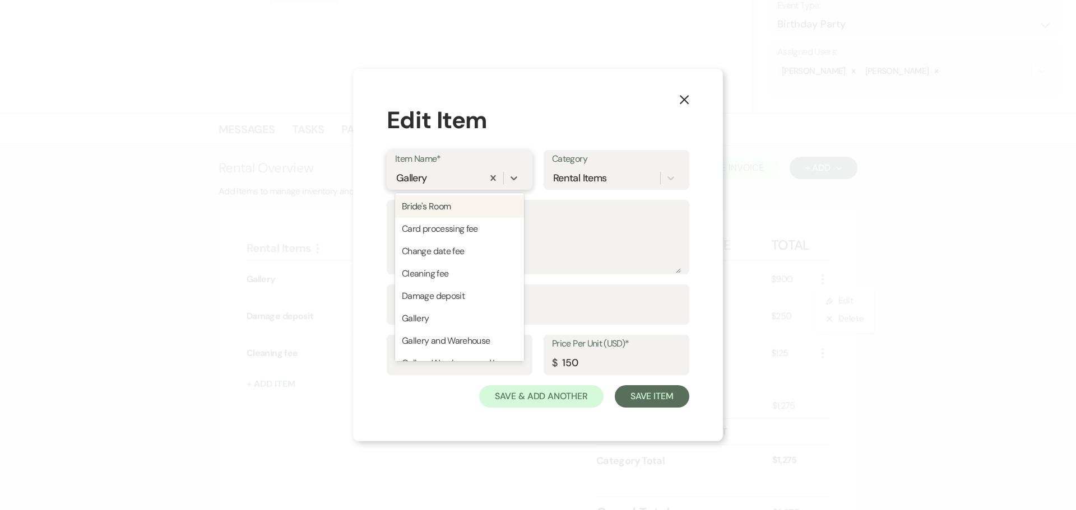
click at [434, 178] on div "Gallery" at bounding box center [439, 179] width 88 height 20
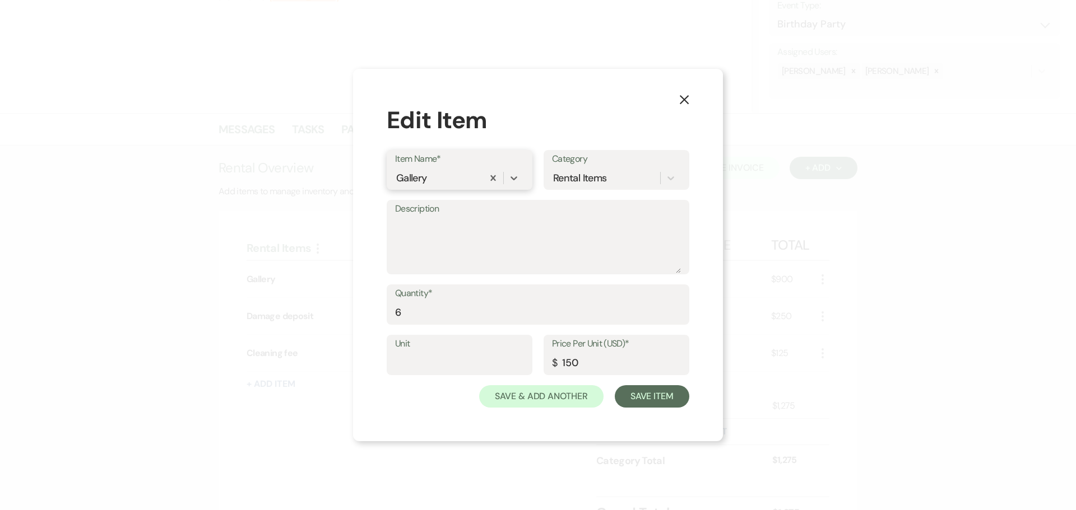
drag, startPoint x: 434, startPoint y: 178, endPoint x: 329, endPoint y: 181, distance: 105.4
click at [329, 181] on div "X Edit Item Item Name* 0 results available. Select is focused ,type to refine l…" at bounding box center [538, 255] width 1076 height 510
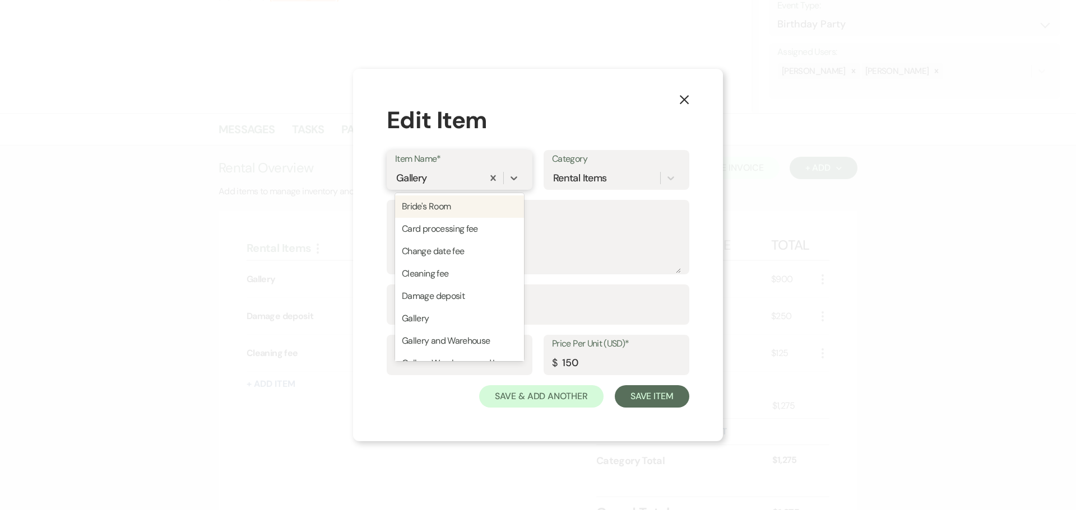
click at [402, 176] on div "Gallery" at bounding box center [411, 178] width 31 height 15
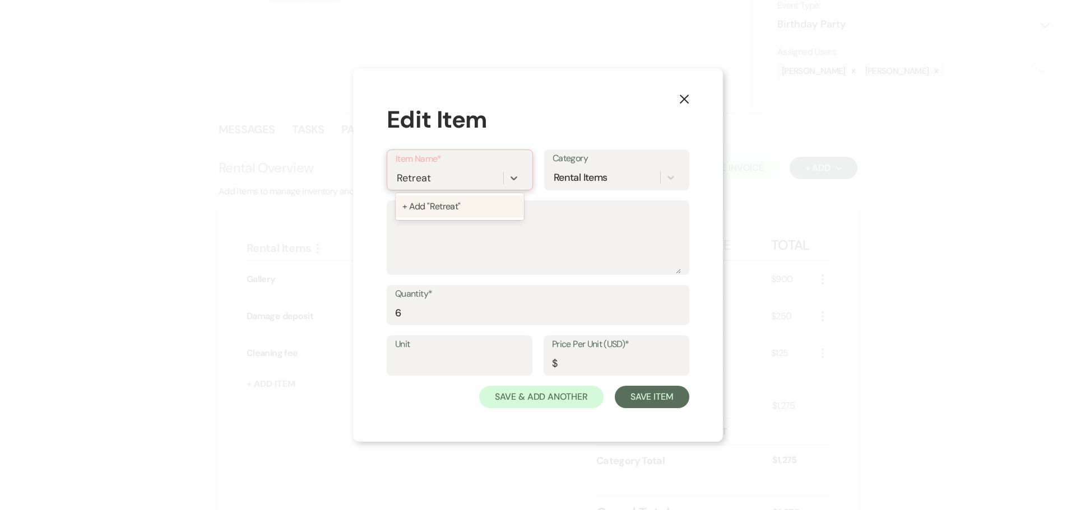
click at [399, 177] on input "Retreat" at bounding box center [414, 178] width 35 height 15
type input "The Retreat"
click at [629, 394] on button "Save Item" at bounding box center [652, 397] width 75 height 22
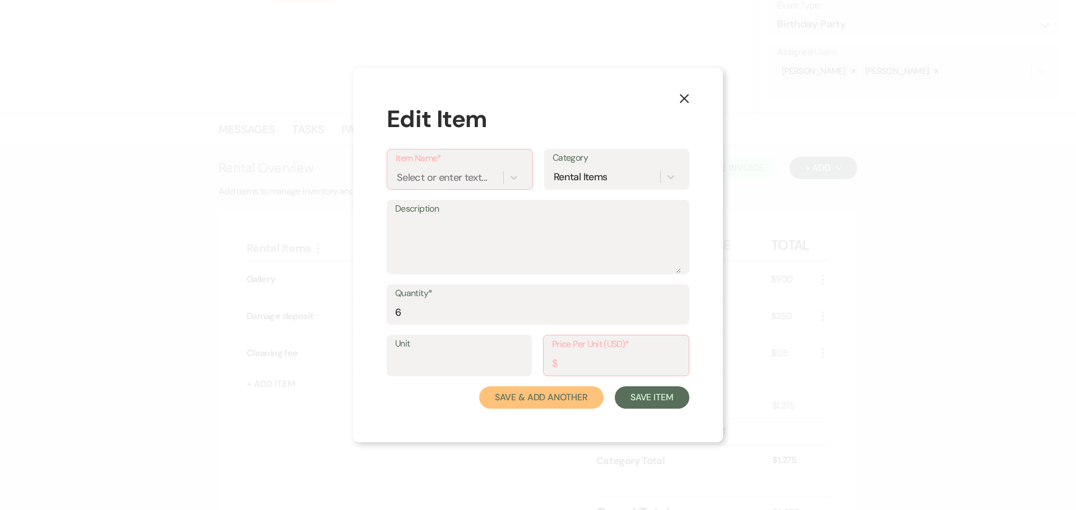
click at [578, 406] on button "Save & Add Another" at bounding box center [541, 398] width 124 height 22
click at [641, 396] on button "Save Item" at bounding box center [652, 398] width 75 height 22
click at [683, 94] on icon "X" at bounding box center [684, 99] width 10 height 10
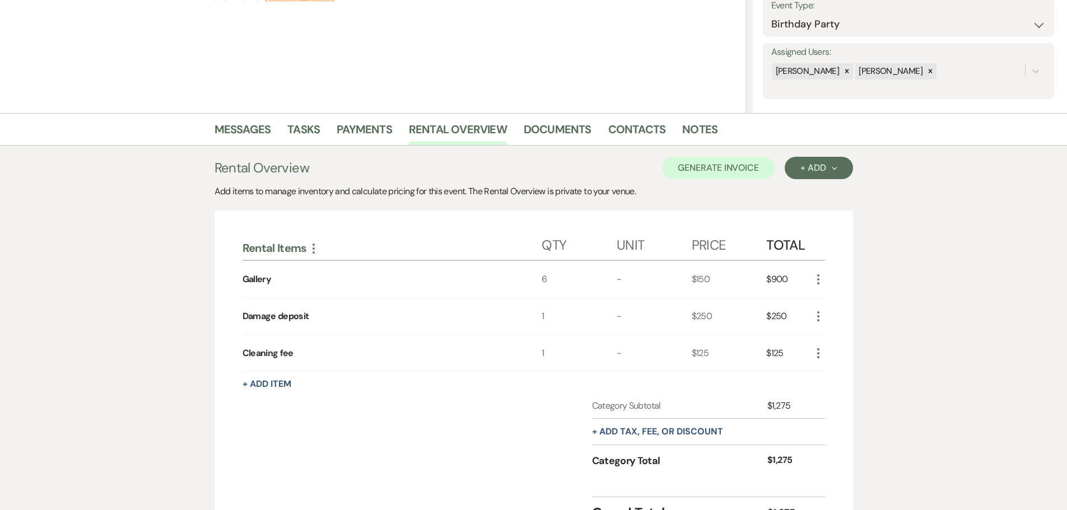
click at [817, 285] on icon "More" at bounding box center [818, 279] width 13 height 13
click at [841, 301] on button "Pencil Edit" at bounding box center [841, 301] width 58 height 18
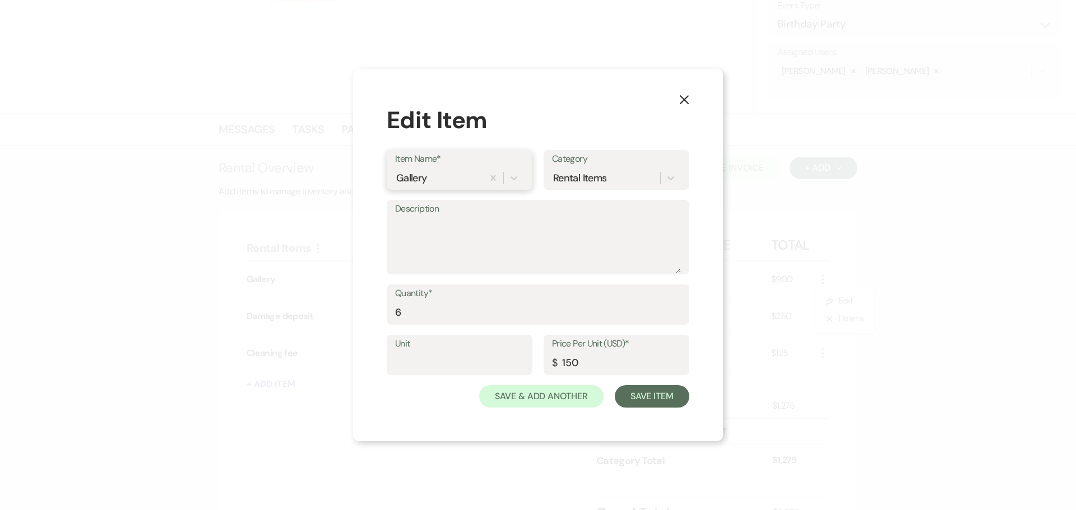
click at [435, 170] on div "Gallery" at bounding box center [439, 179] width 88 height 20
type input "The Retreat"
click at [636, 402] on button "Save Item" at bounding box center [652, 396] width 75 height 22
click at [612, 357] on input "Price Per Unit (USD)*" at bounding box center [616, 363] width 128 height 22
type input "150"
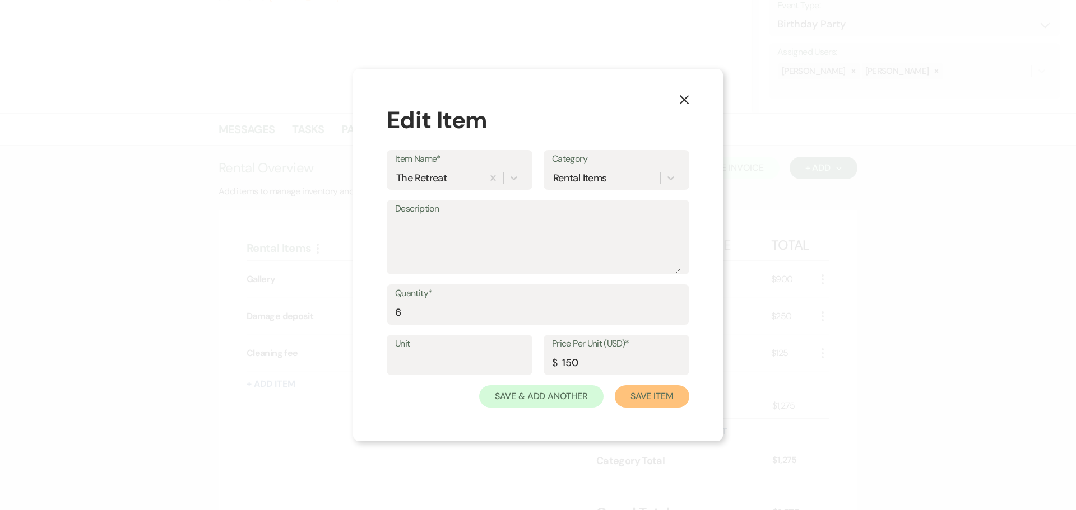
click at [632, 403] on button "Save Item" at bounding box center [652, 396] width 75 height 22
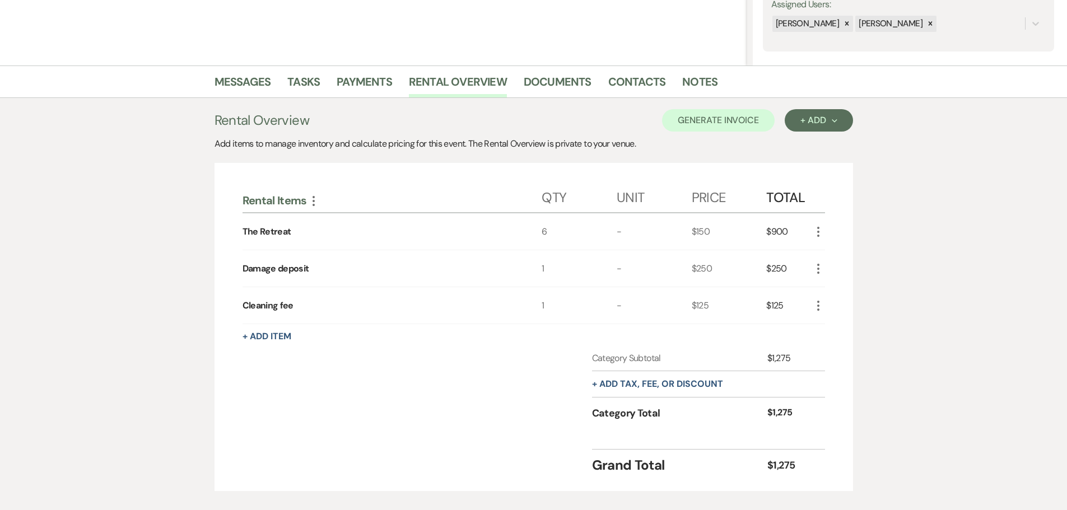
scroll to position [280, 0]
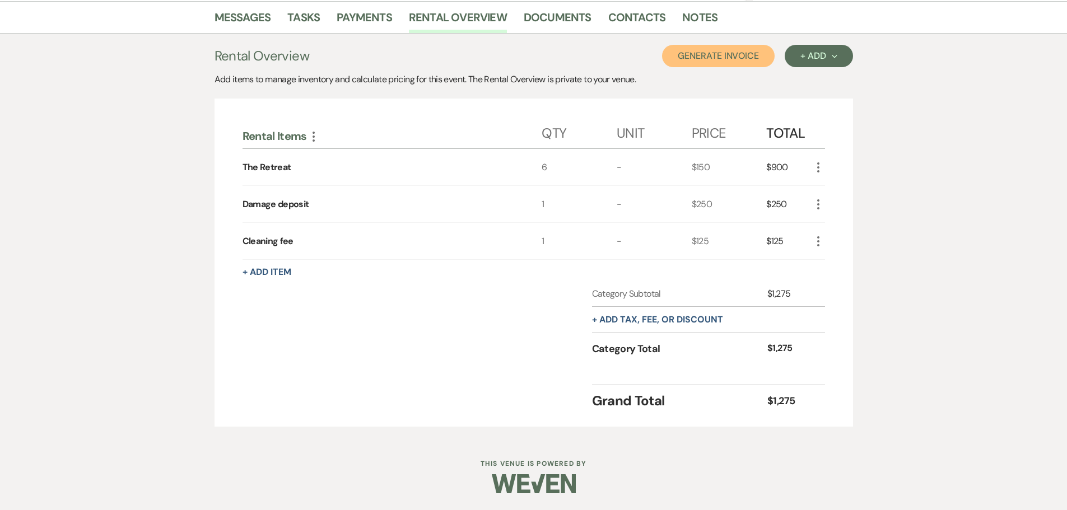
click at [746, 57] on button "Generate Invoice" at bounding box center [718, 56] width 113 height 22
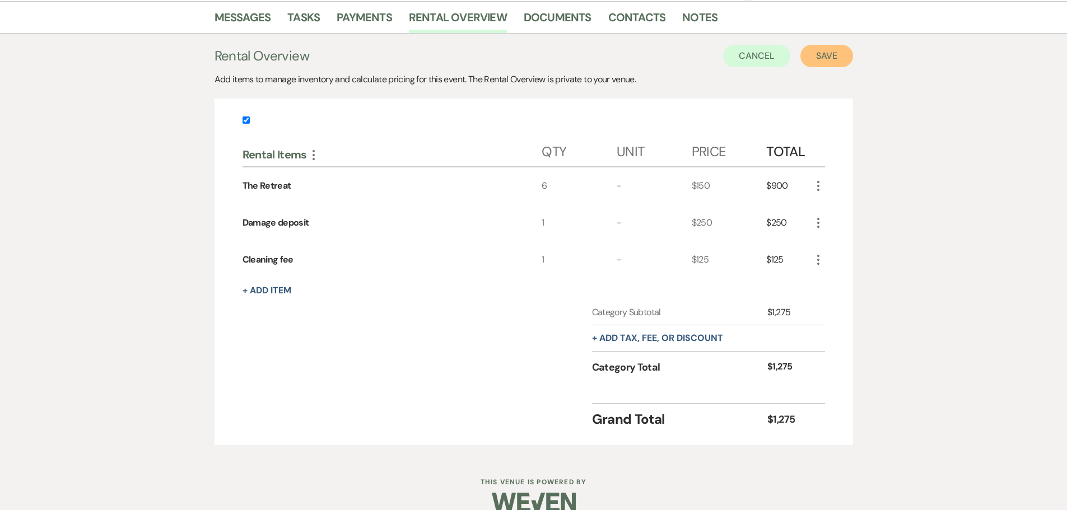
click at [826, 59] on button "Save" at bounding box center [827, 56] width 53 height 22
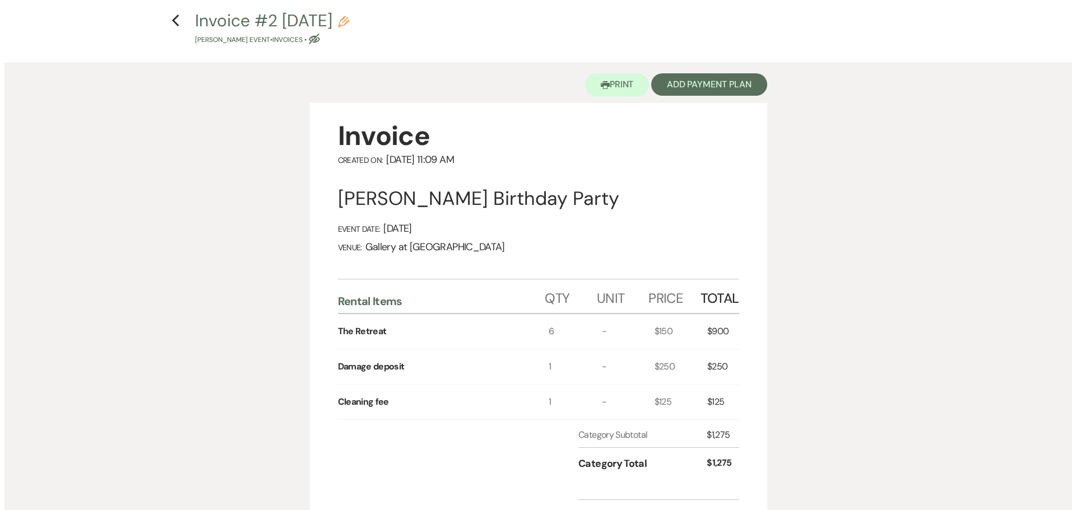
scroll to position [46, 0]
click at [685, 80] on button "Add Payment Plan" at bounding box center [705, 86] width 116 height 22
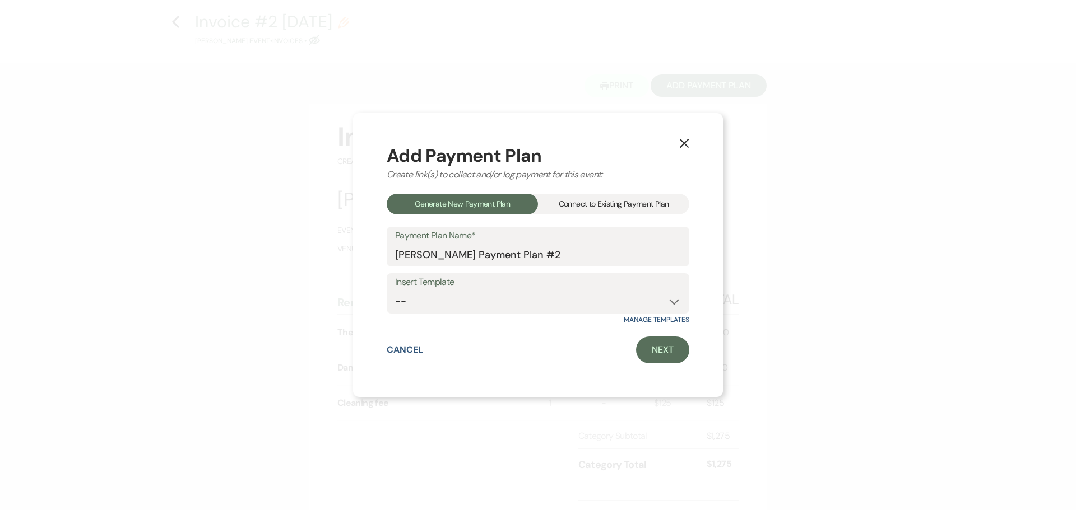
click at [612, 199] on div "Connect to Existing Payment Plan" at bounding box center [613, 204] width 151 height 21
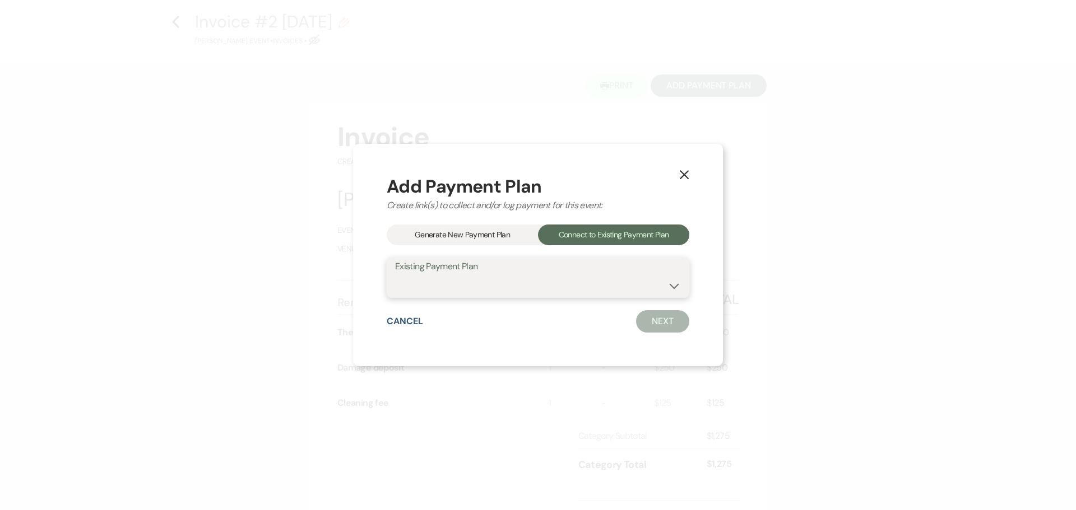
click at [587, 289] on select "Stephanie Adams's Payment Plan #1" at bounding box center [538, 286] width 286 height 22
select select "25451"
click at [395, 275] on select "Stephanie Adams's Payment Plan #1" at bounding box center [538, 286] width 286 height 22
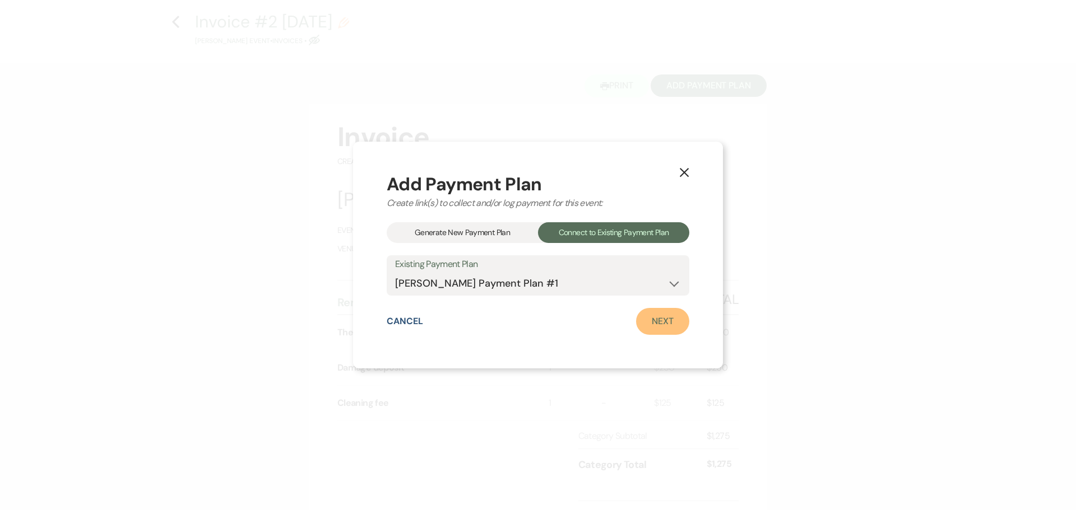
click at [659, 317] on link "Next" at bounding box center [662, 321] width 53 height 27
select select "28926"
select select "2"
select select "flat"
select select "true"
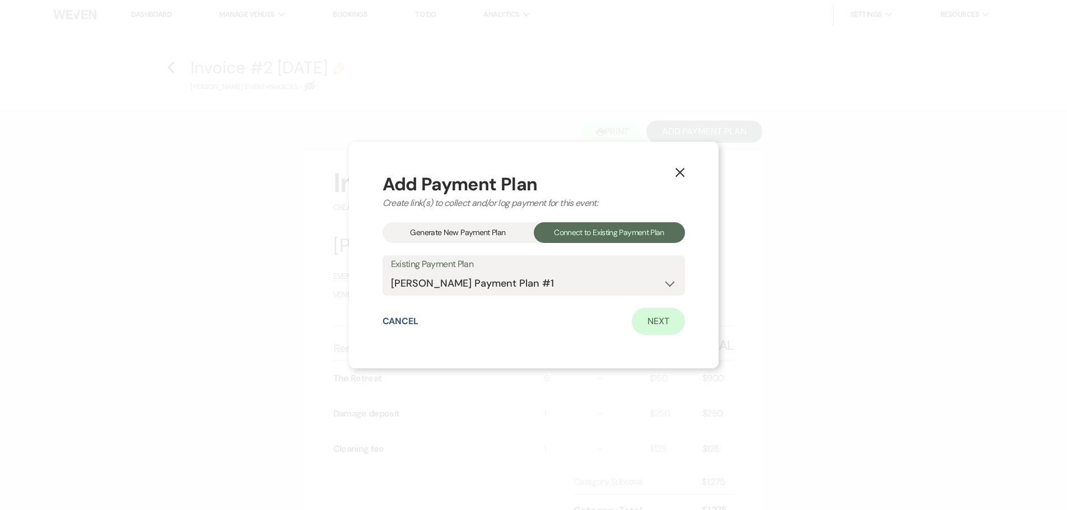
select select "both"
select select "weeks"
select select "afterDueDate"
select select "2"
select select "flat"
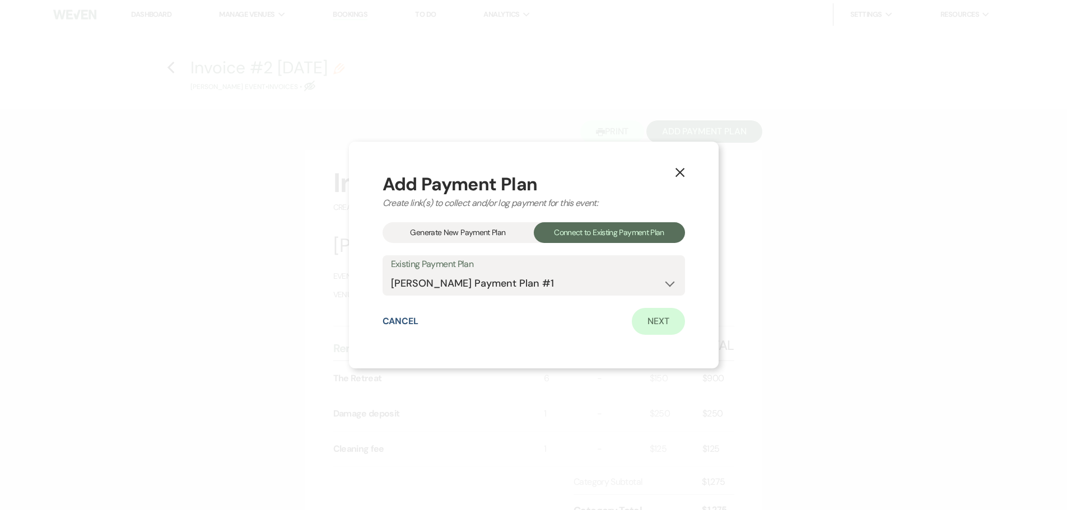
select select "true"
select select "both"
select select "weeks"
select select "both"
select select "weeks"
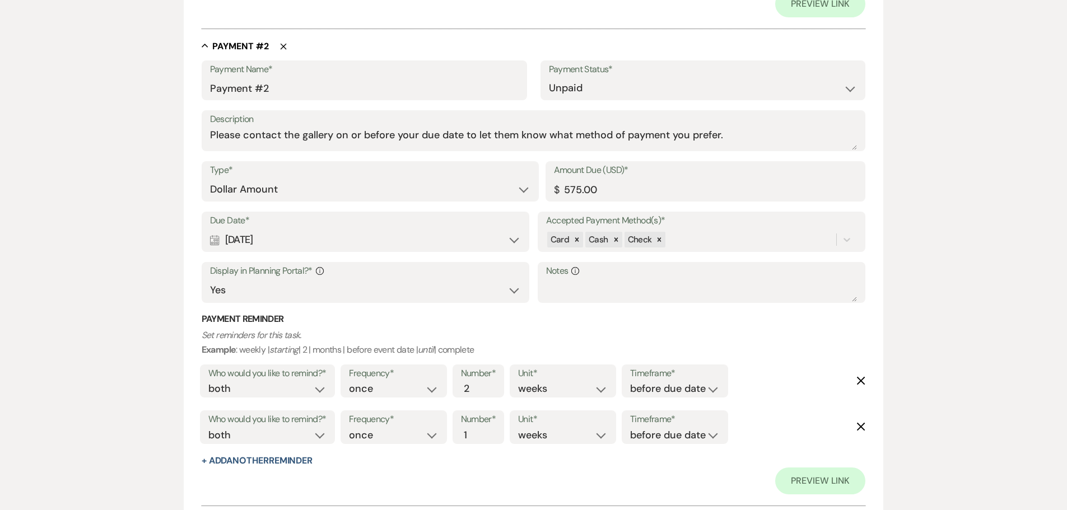
scroll to position [844, 0]
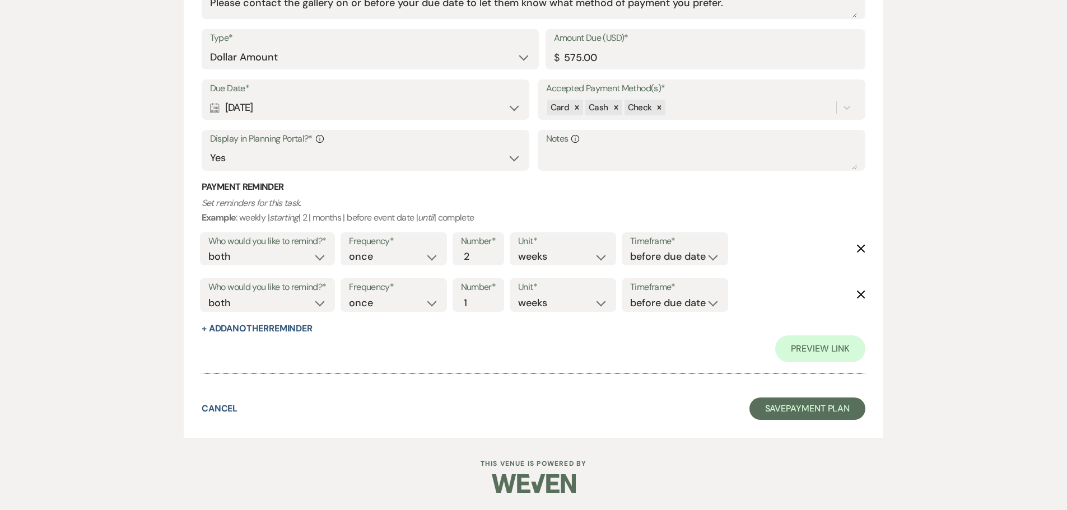
click at [518, 101] on div "Calendar Oct 24, 2025 Expand" at bounding box center [366, 108] width 312 height 22
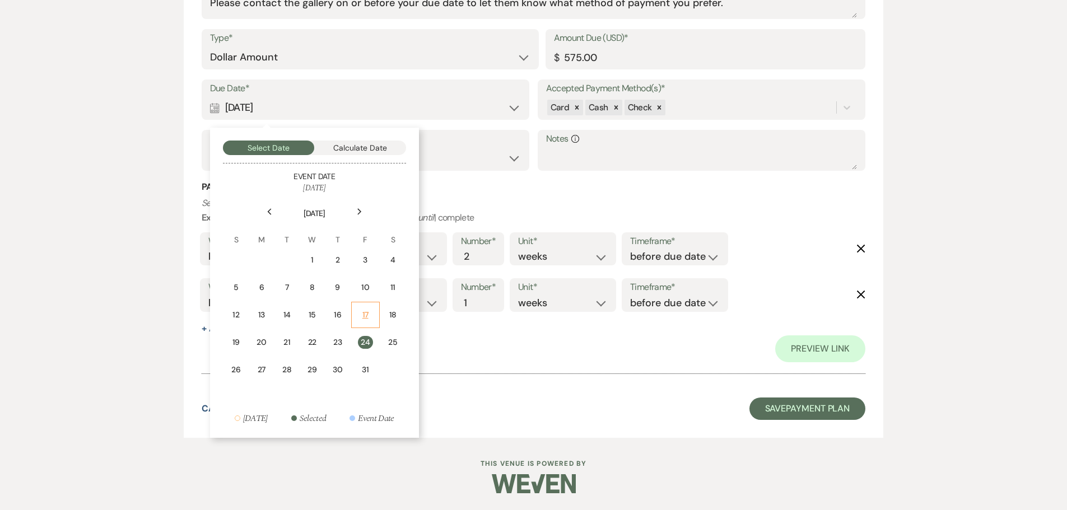
click at [368, 312] on div "17" at bounding box center [366, 315] width 14 height 12
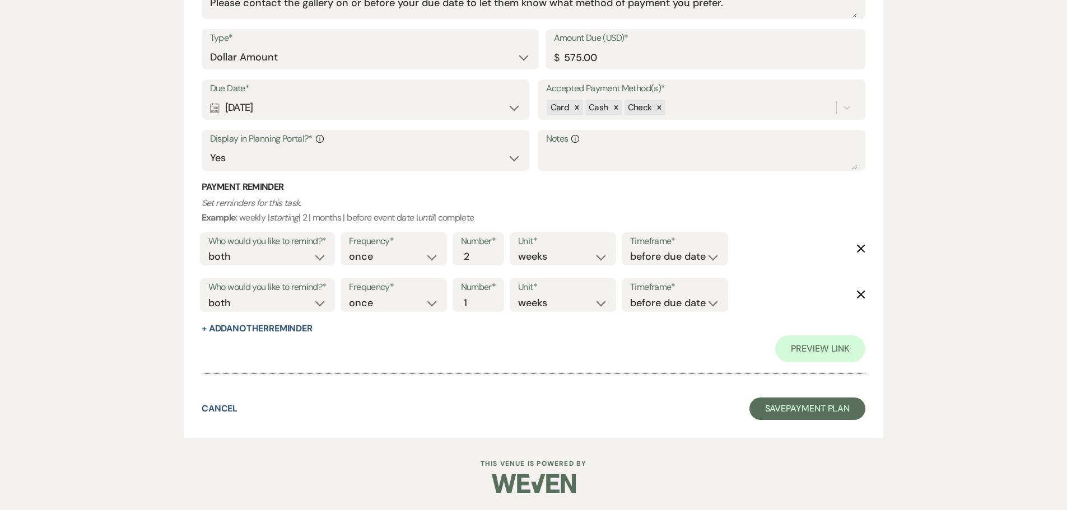
click at [813, 230] on div "Who would you like to remind?* client venue both Frequency* once daily weekly m…" at bounding box center [531, 253] width 669 height 47
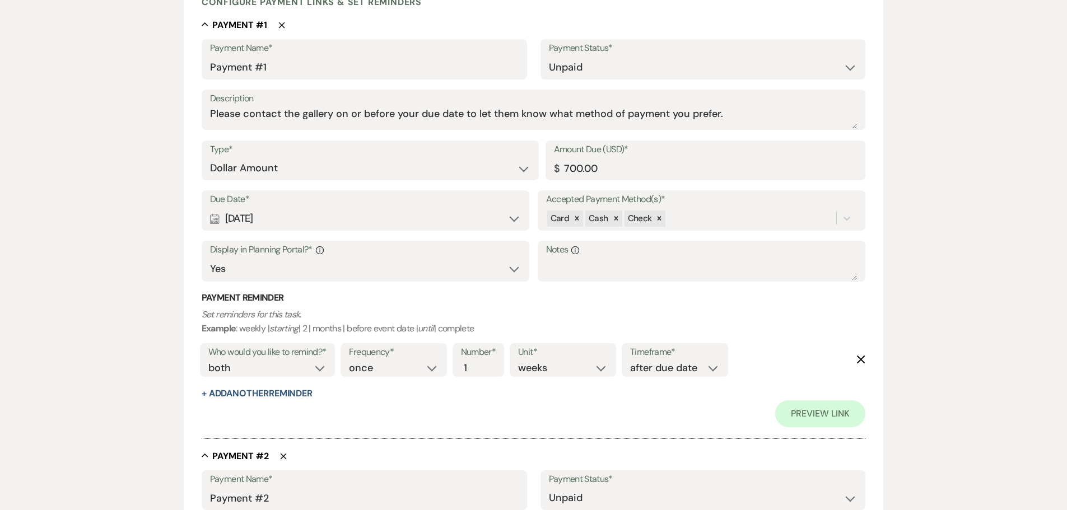
scroll to position [283, 0]
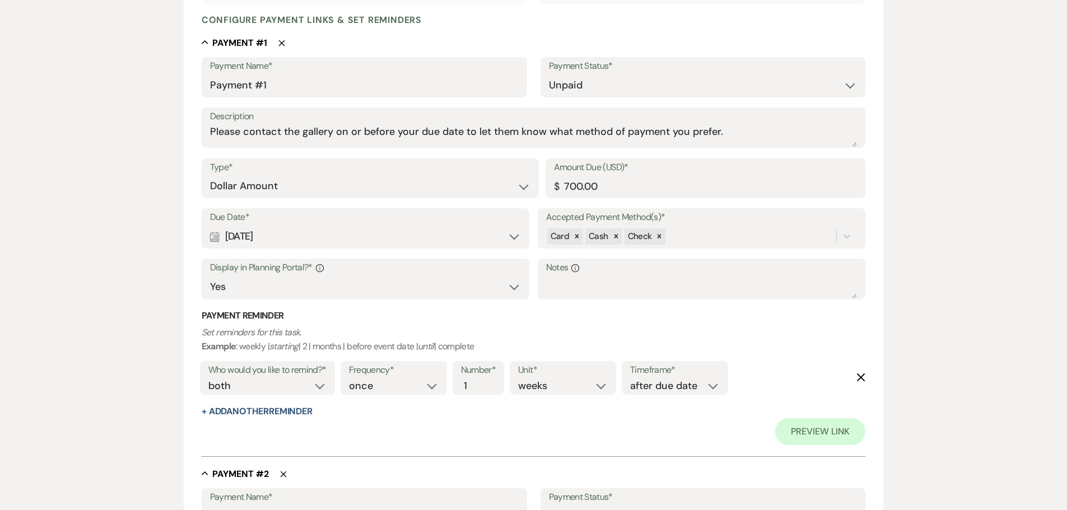
click at [378, 229] on div "Calendar Sep 17, 2025 Expand" at bounding box center [366, 237] width 312 height 22
select select "day"
select select "afterTodaysDate"
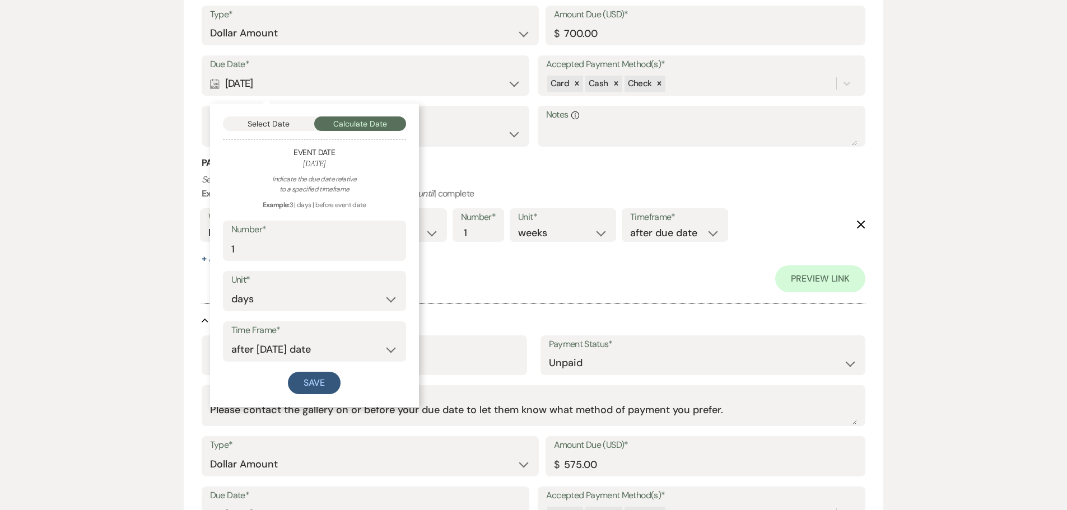
scroll to position [452, 0]
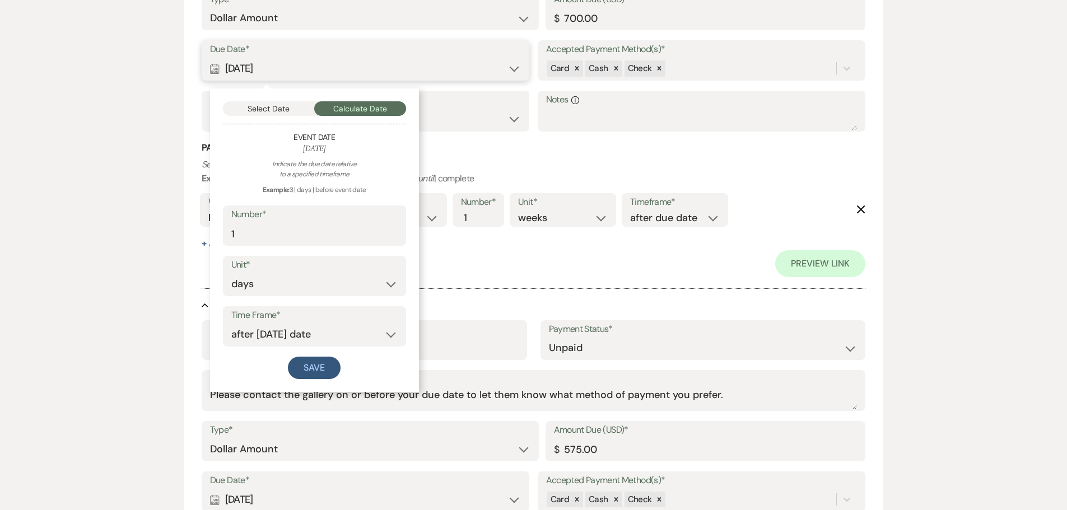
click at [276, 105] on button "Select Date" at bounding box center [269, 108] width 92 height 15
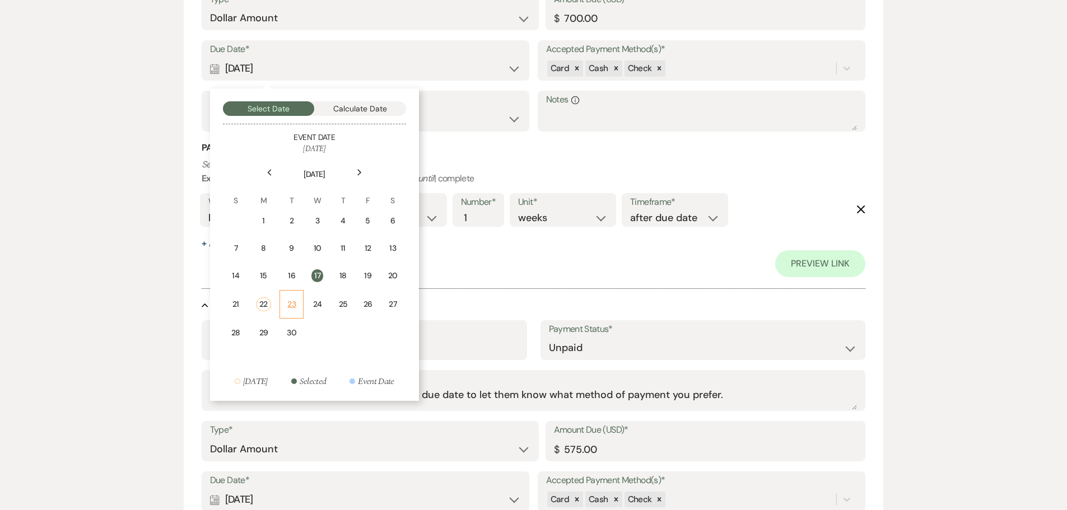
click at [296, 307] on div "23" at bounding box center [292, 305] width 10 height 12
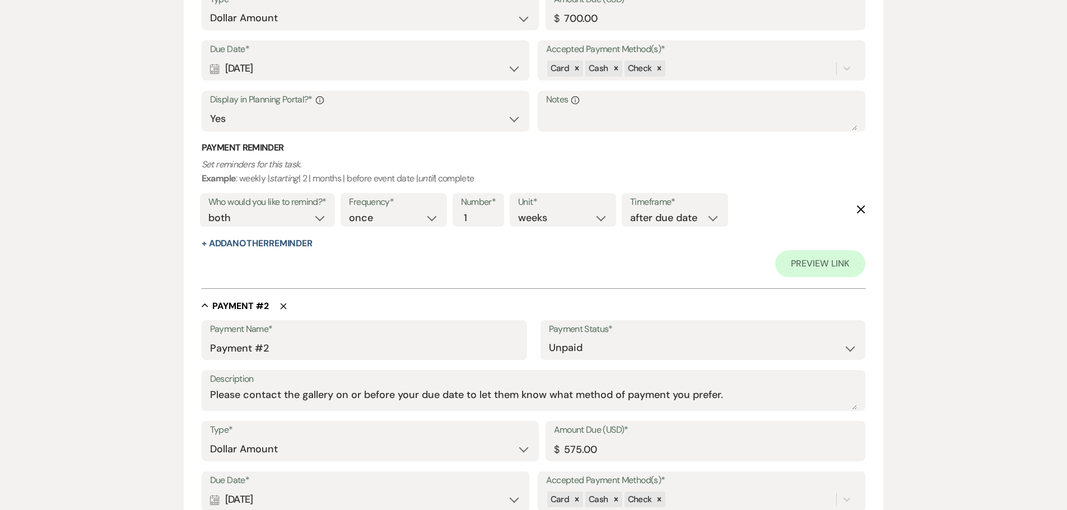
scroll to position [788, 0]
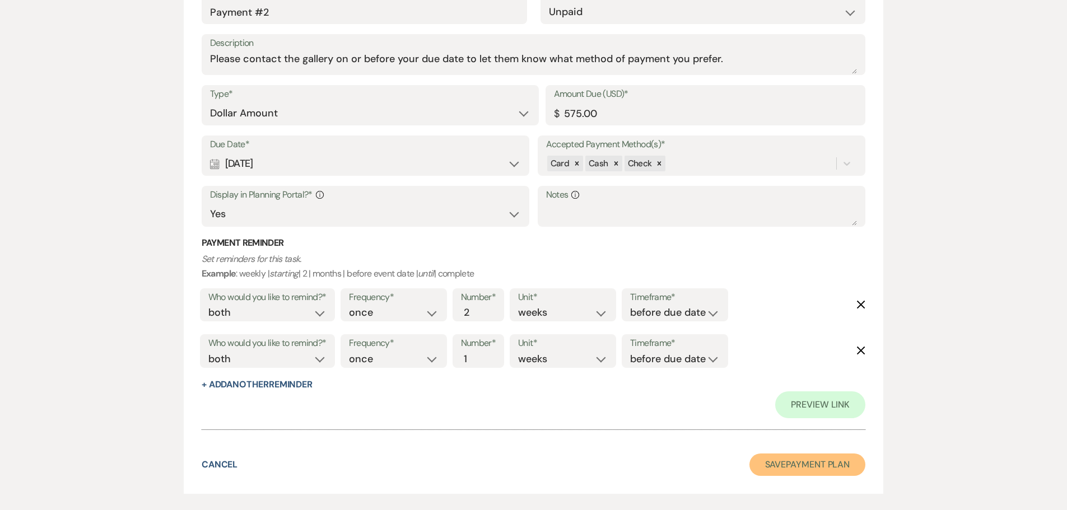
click at [778, 461] on button "Save Payment Plan" at bounding box center [808, 465] width 117 height 22
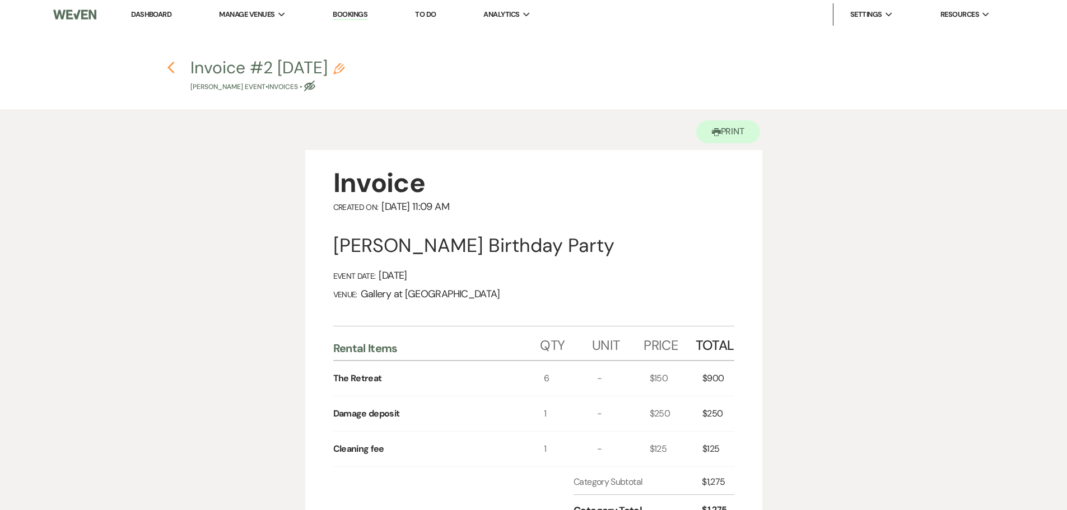
click at [170, 67] on use "button" at bounding box center [171, 68] width 7 height 12
select select "6"
select select "22"
select select "4"
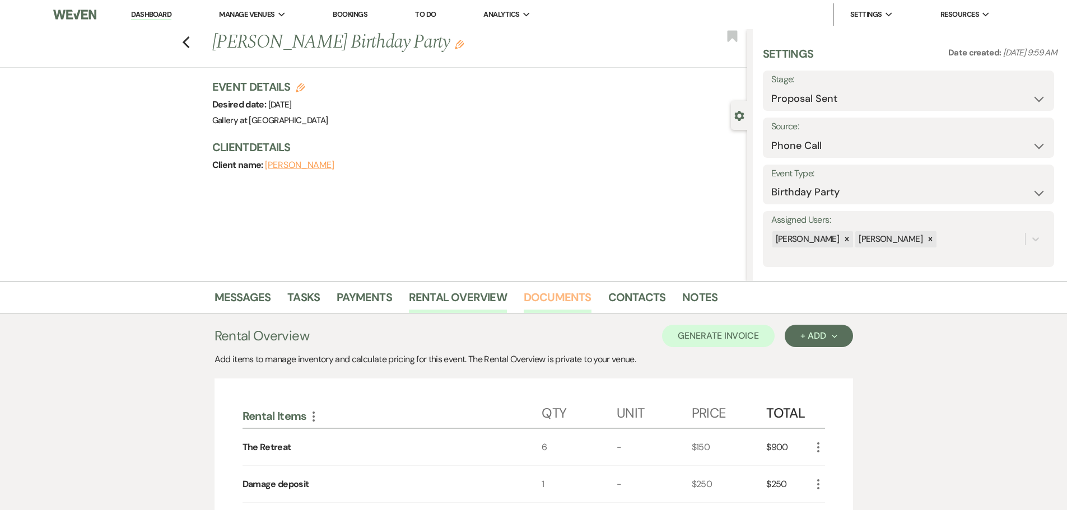
click at [564, 297] on link "Documents" at bounding box center [558, 301] width 68 height 25
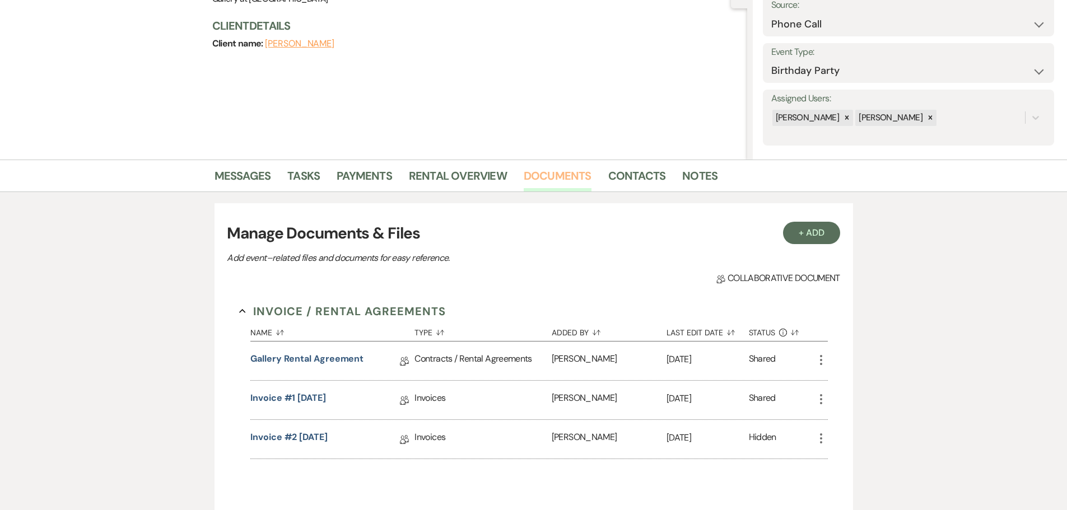
scroll to position [280, 0]
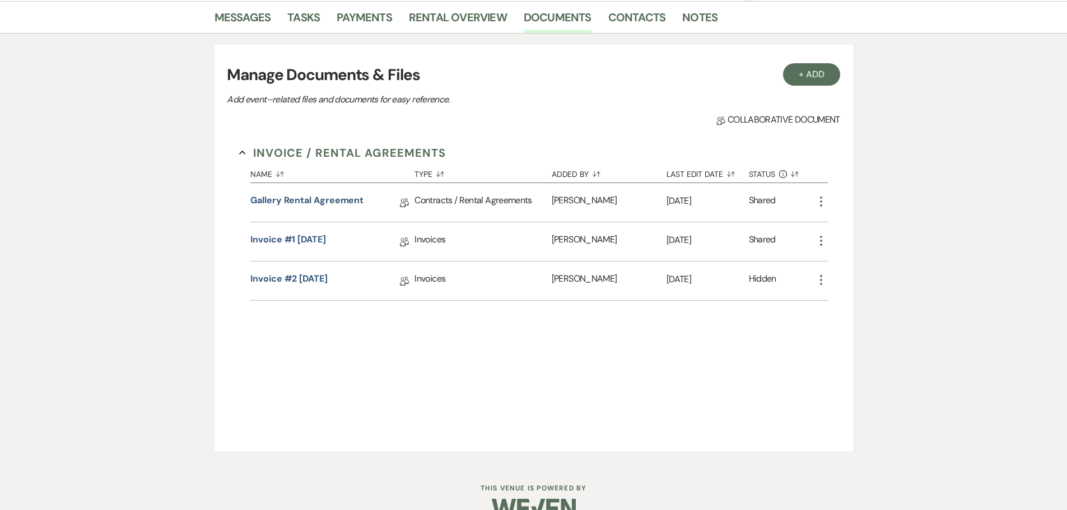
click at [819, 243] on icon "More" at bounding box center [821, 240] width 13 height 13
click at [837, 278] on button "Settings Gear Rename" at bounding box center [871, 282] width 113 height 19
select select "22"
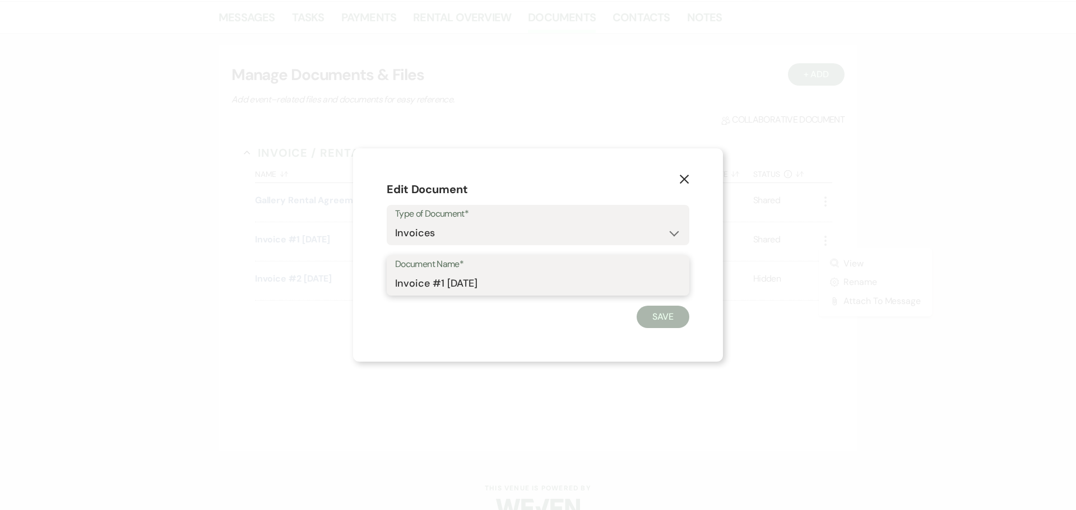
click at [396, 282] on input "Invoice #1 9-16-2025" at bounding box center [538, 284] width 286 height 22
type input "VOIDInvoice #1 9-16-2025"
click at [664, 322] on button "Save" at bounding box center [662, 317] width 53 height 22
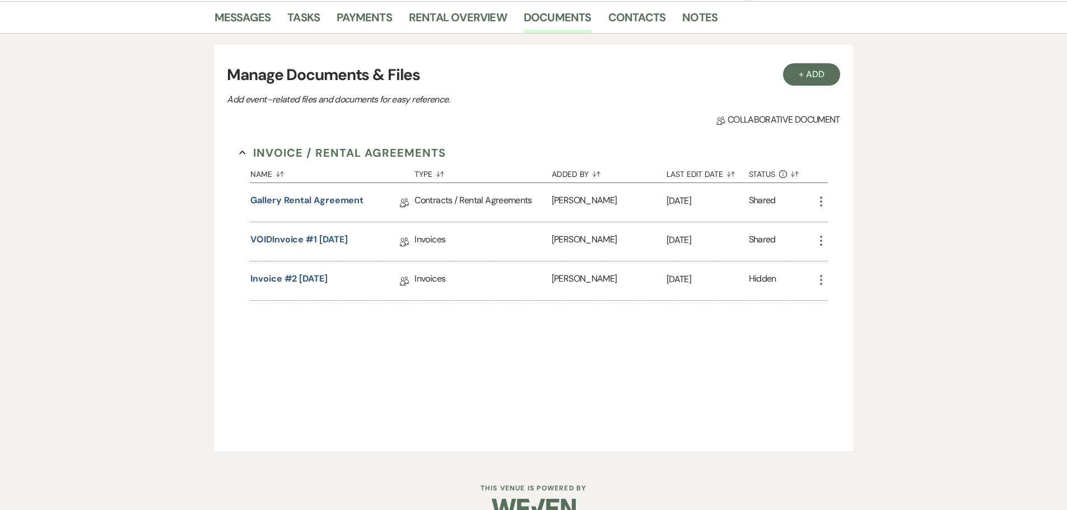
click at [821, 283] on icon "More" at bounding box center [821, 279] width 13 height 13
click at [850, 301] on link "Pencil Edit" at bounding box center [871, 302] width 113 height 19
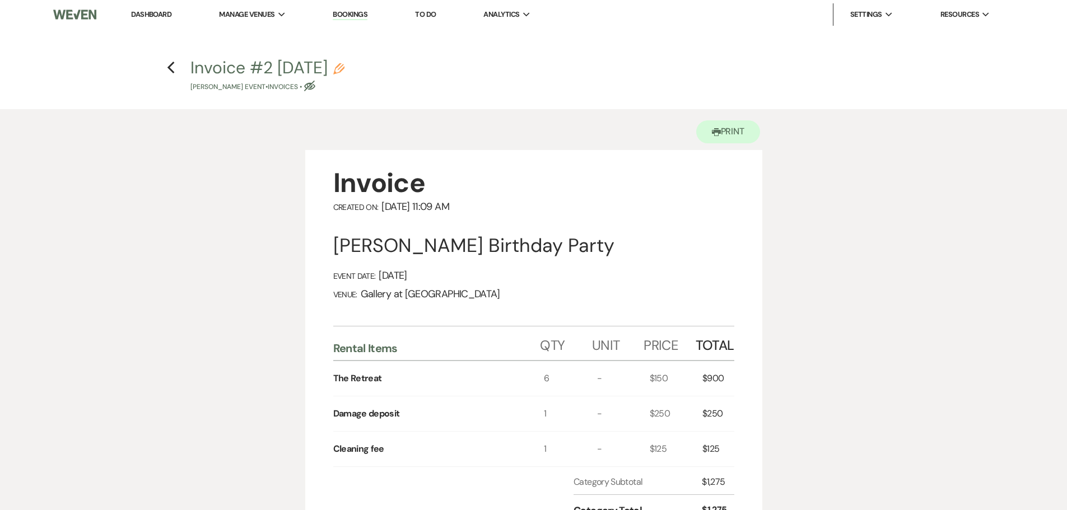
click at [345, 69] on icon "Pencil" at bounding box center [338, 68] width 11 height 11
select select "22"
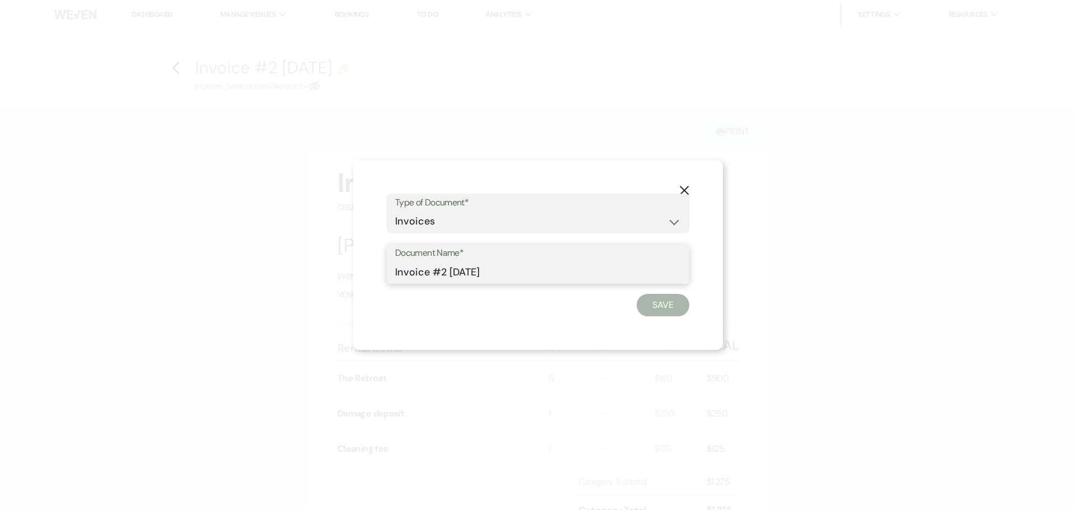
click at [396, 270] on input "Invoice #2 9-22-2025" at bounding box center [538, 272] width 286 height 22
type input "Invoice for the Retreat #2 9-22-2025"
click at [664, 305] on button "Save" at bounding box center [662, 305] width 53 height 22
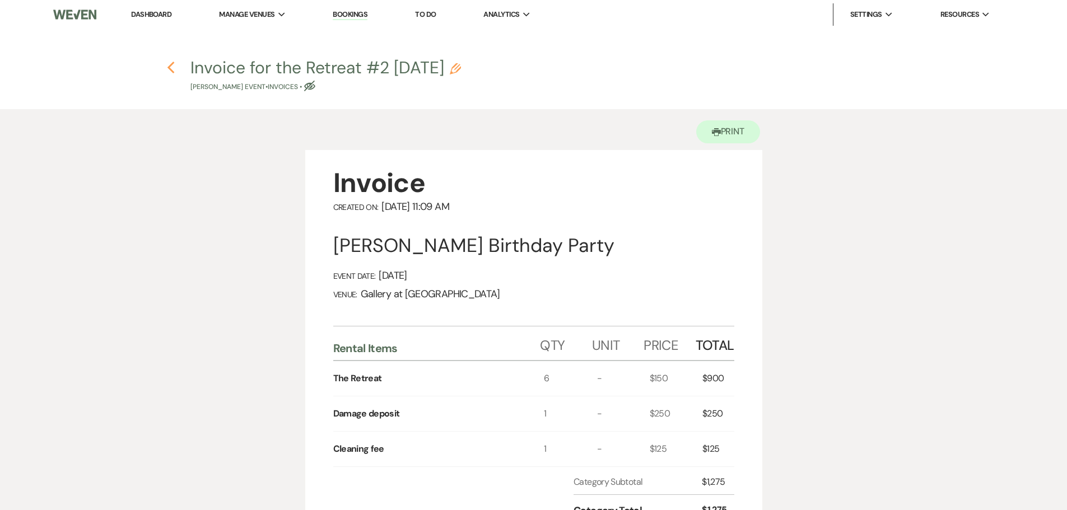
click at [170, 66] on use "button" at bounding box center [171, 68] width 7 height 12
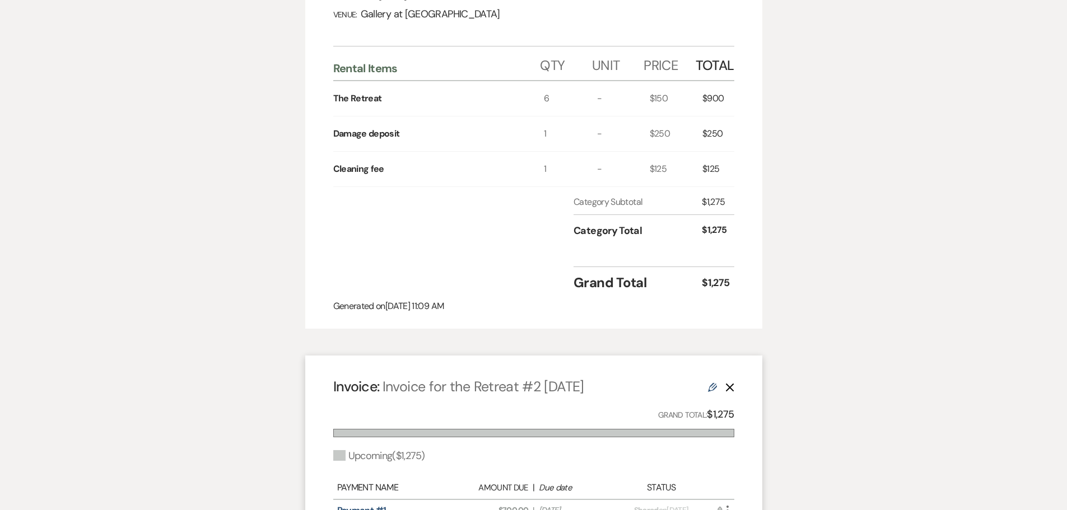
select select "6"
select select "22"
select select "4"
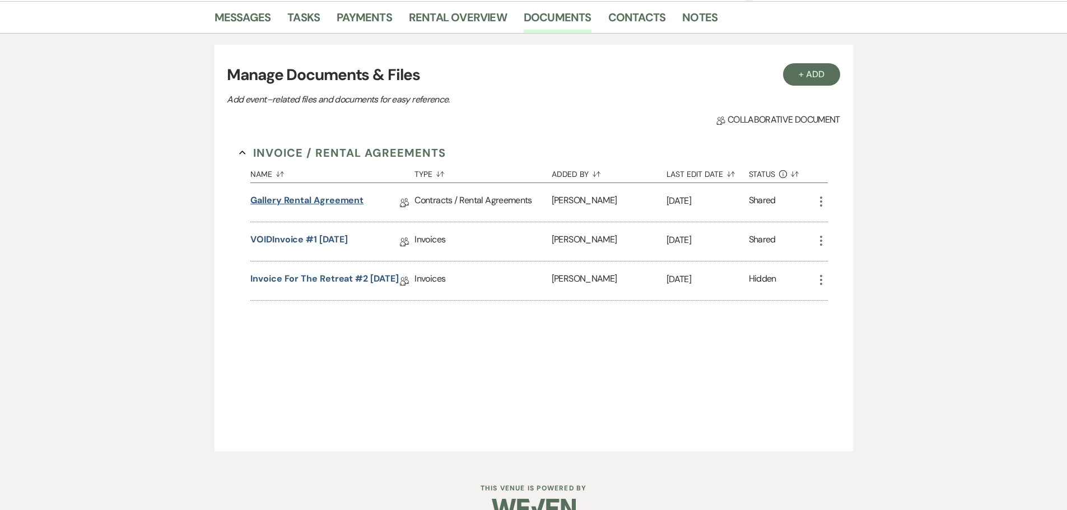
click at [283, 198] on link "Gallery Rental Agreement" at bounding box center [306, 202] width 113 height 17
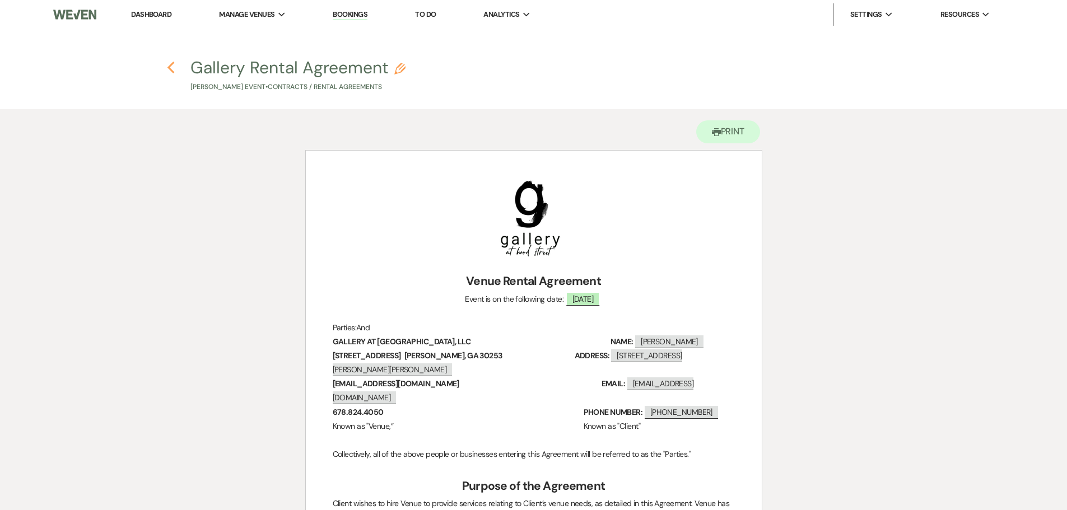
click at [173, 68] on icon "Previous" at bounding box center [171, 67] width 8 height 13
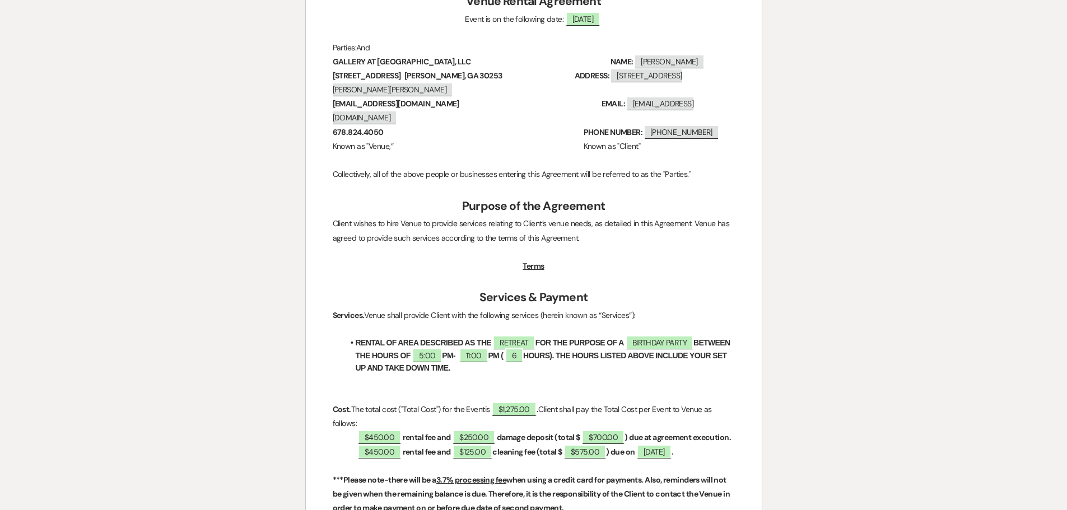
select select "6"
select select "22"
select select "4"
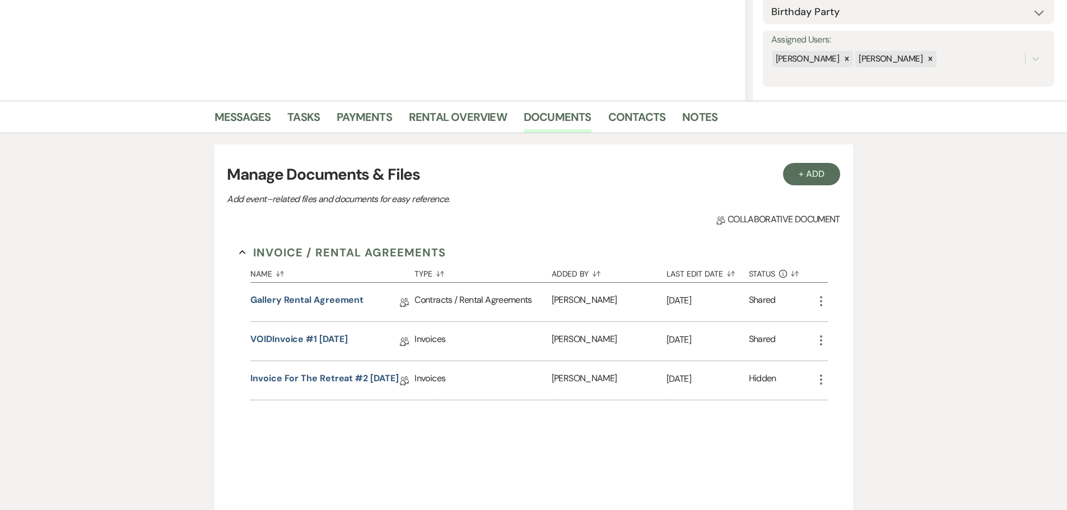
scroll to position [56, 0]
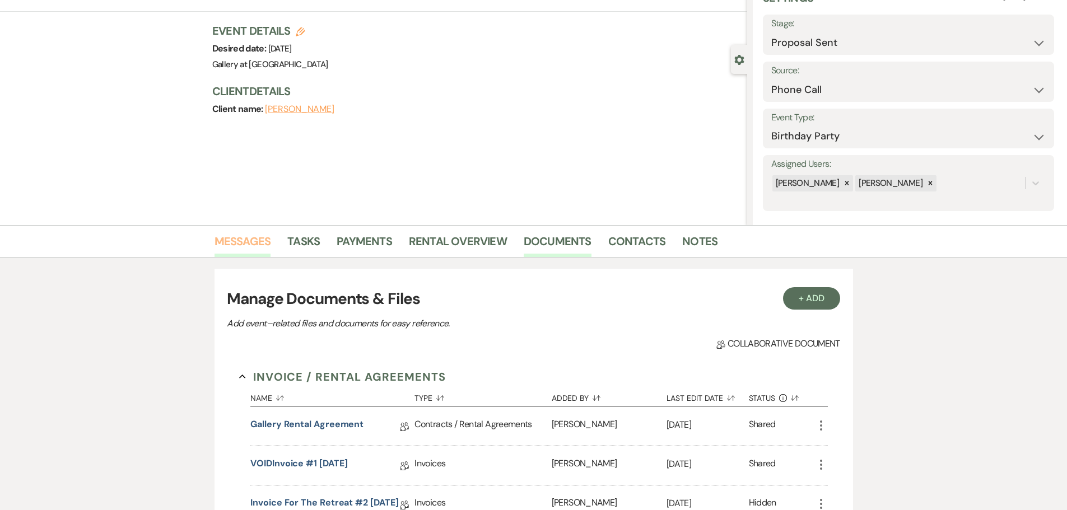
click at [233, 244] on link "Messages" at bounding box center [243, 245] width 57 height 25
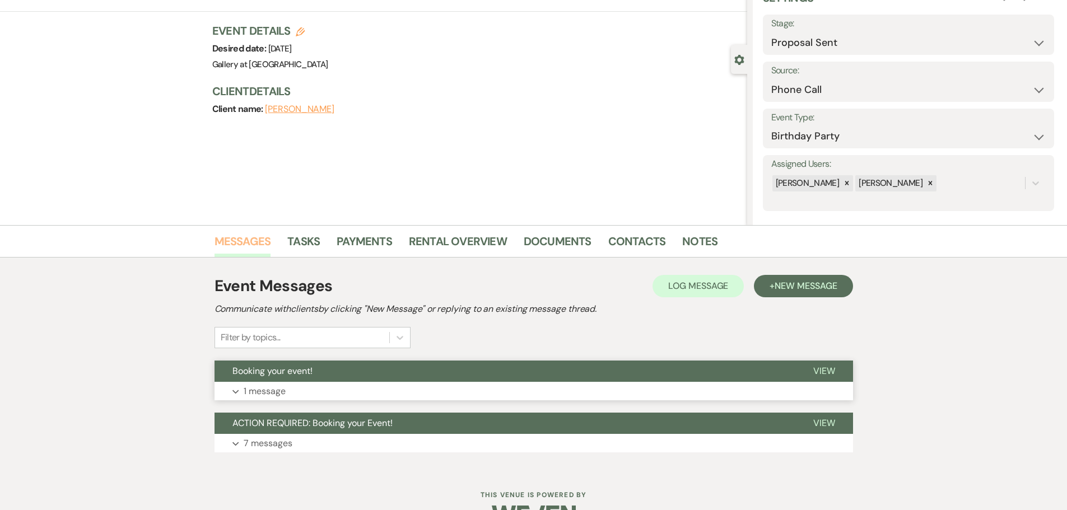
scroll to position [87, 0]
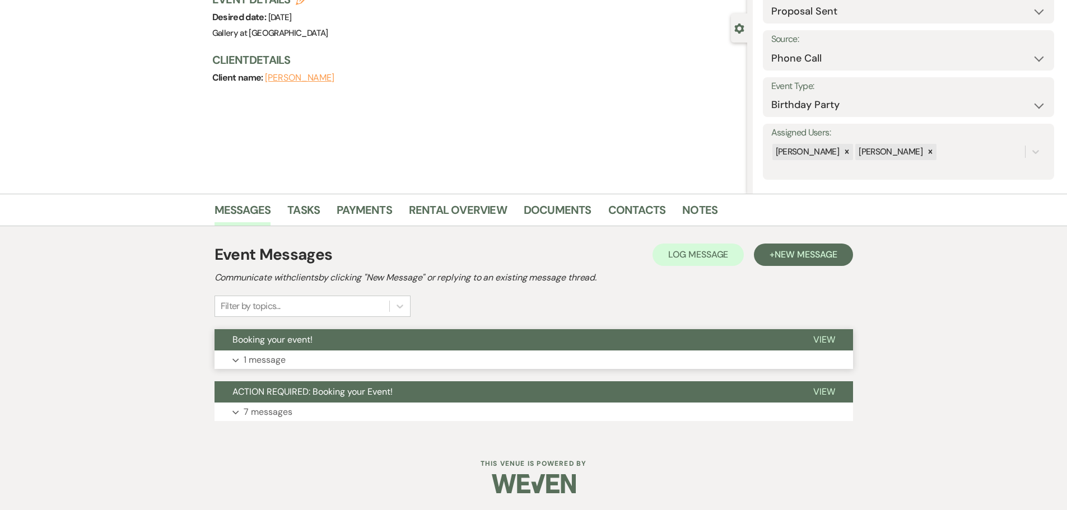
click at [350, 355] on button "Expand 1 message" at bounding box center [534, 360] width 639 height 19
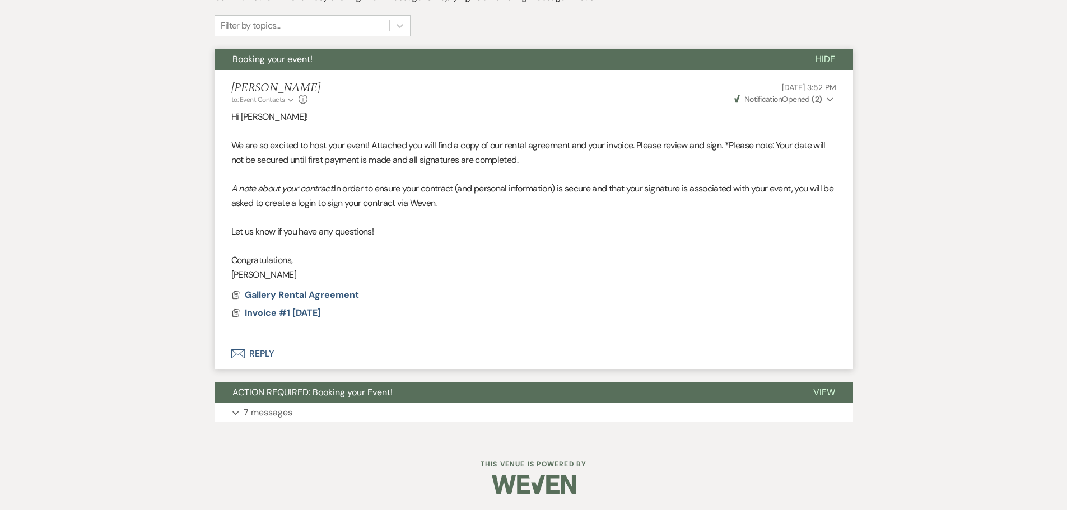
click at [262, 346] on button "Envelope Reply" at bounding box center [534, 353] width 639 height 31
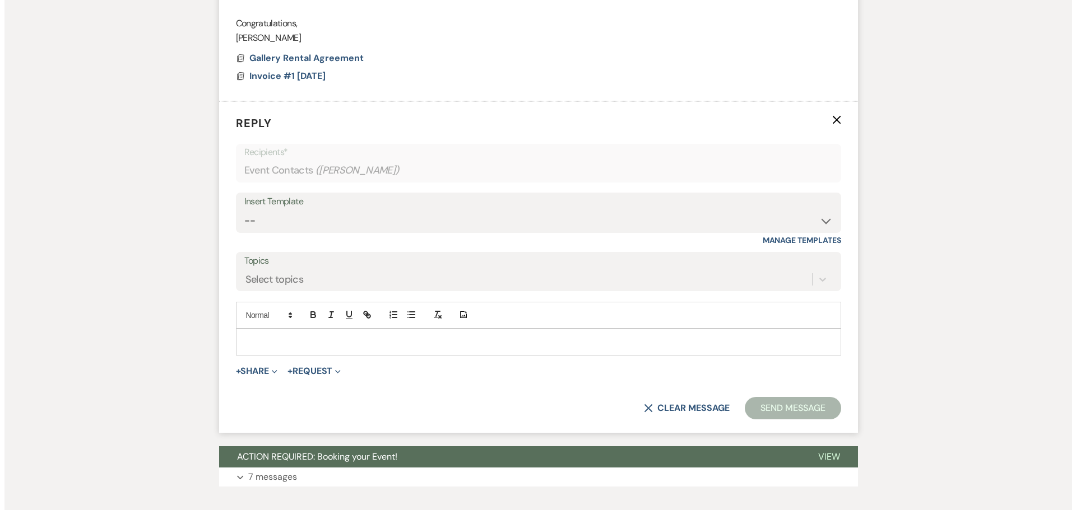
scroll to position [617, 0]
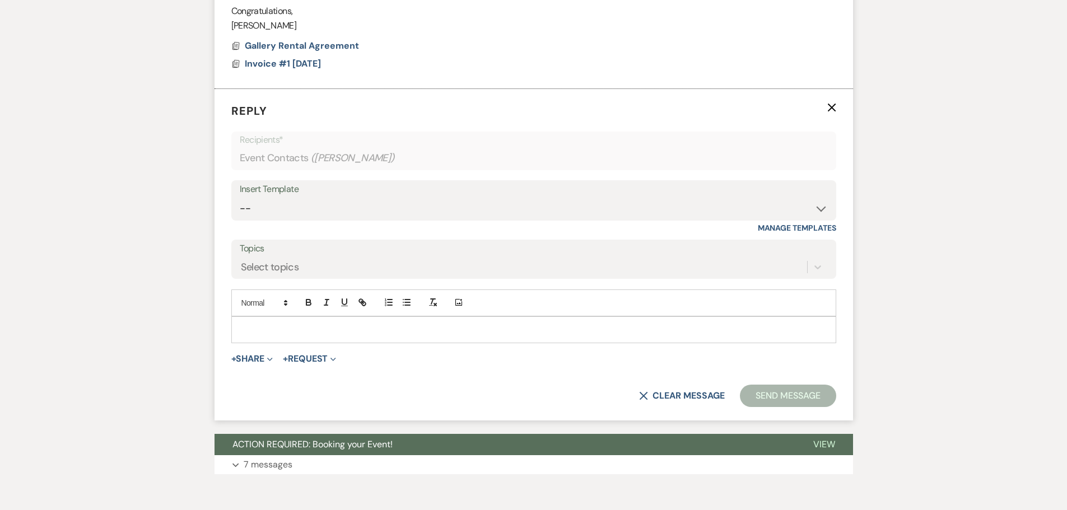
click at [275, 331] on p at bounding box center [533, 330] width 587 height 12
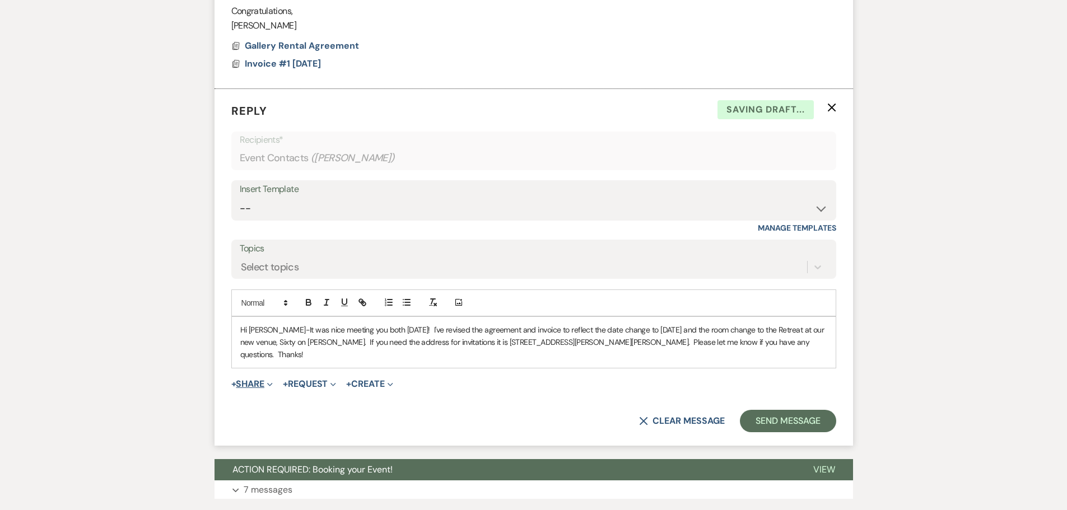
click at [240, 380] on button "+ Share Expand" at bounding box center [252, 384] width 42 height 9
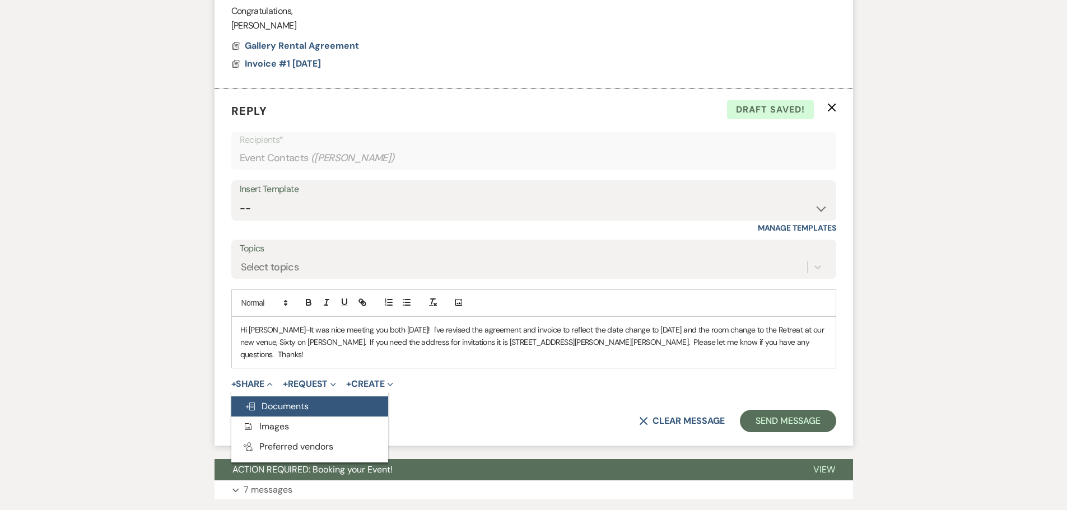
click at [262, 401] on span "Doc Upload Documents" at bounding box center [277, 407] width 64 height 12
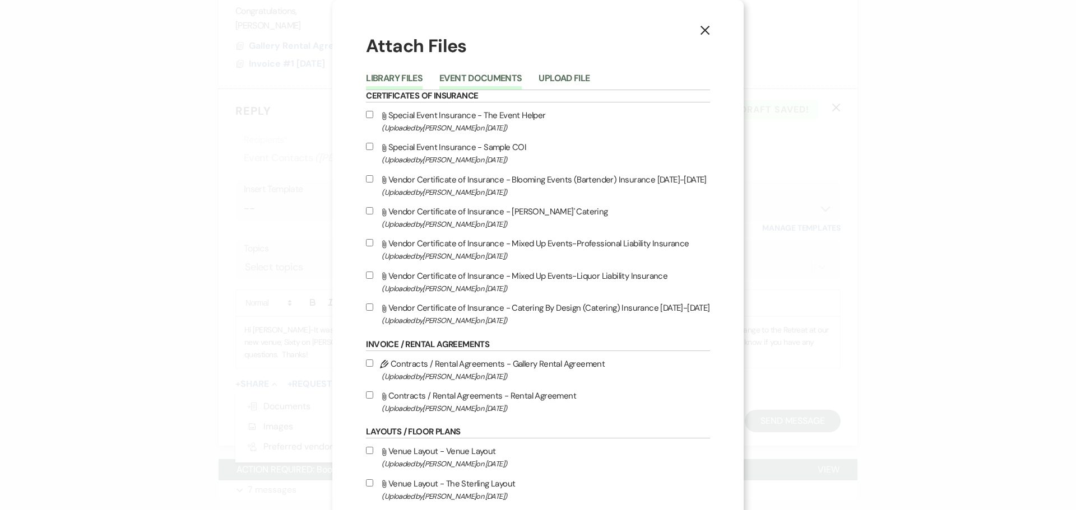
click at [502, 81] on button "Event Documents" at bounding box center [480, 82] width 82 height 16
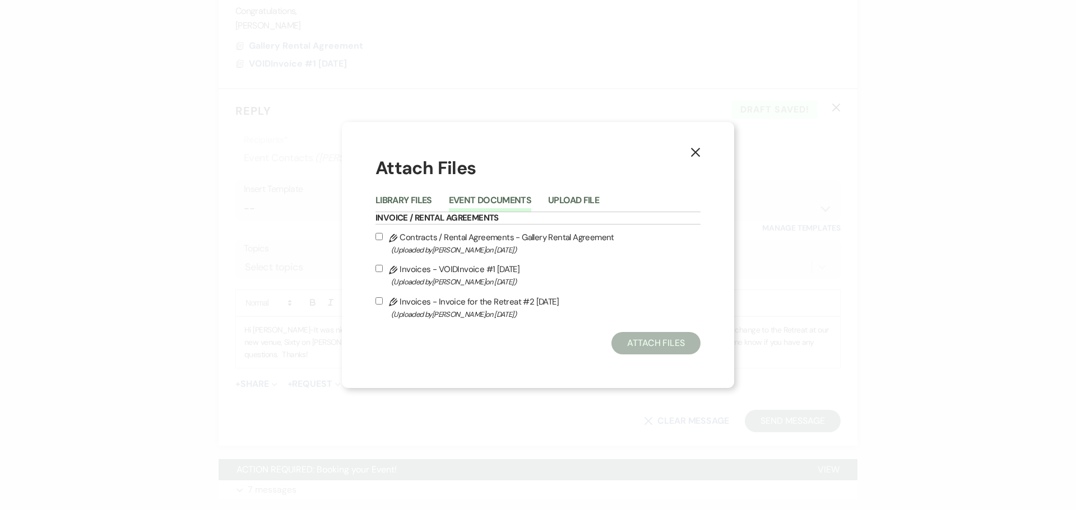
click at [380, 234] on input "Pencil Contracts / Rental Agreements - Gallery Rental Agreement (Uploaded by Sh…" at bounding box center [378, 236] width 7 height 7
checkbox input "true"
click at [382, 302] on input "Pencil Invoices - Invoice for the Retreat #2 9-22-2025 (Uploaded by Julie Kelle…" at bounding box center [378, 300] width 7 height 7
checkbox input "true"
click at [670, 340] on button "Attach Files" at bounding box center [655, 343] width 89 height 22
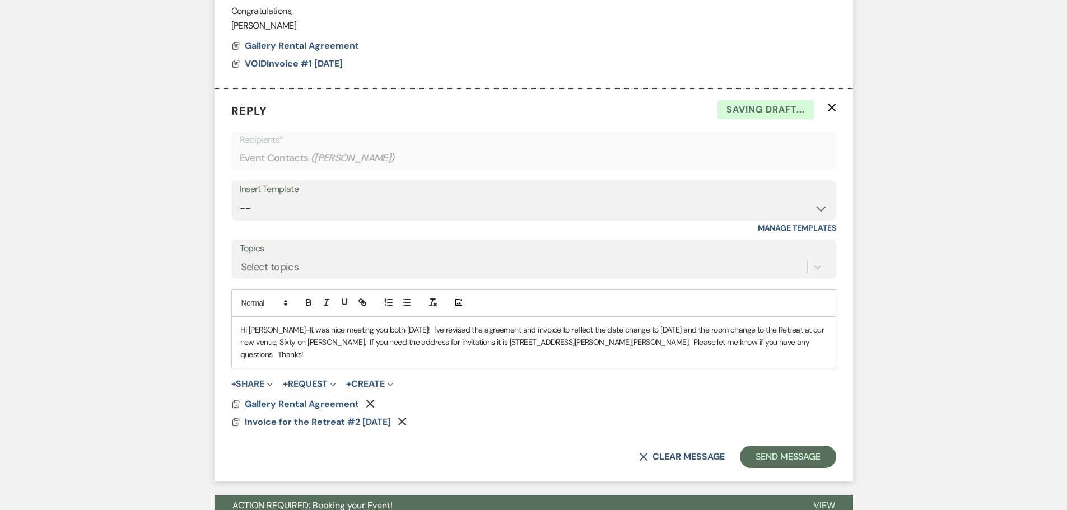
click at [310, 398] on span "Gallery Rental Agreement" at bounding box center [302, 404] width 114 height 12
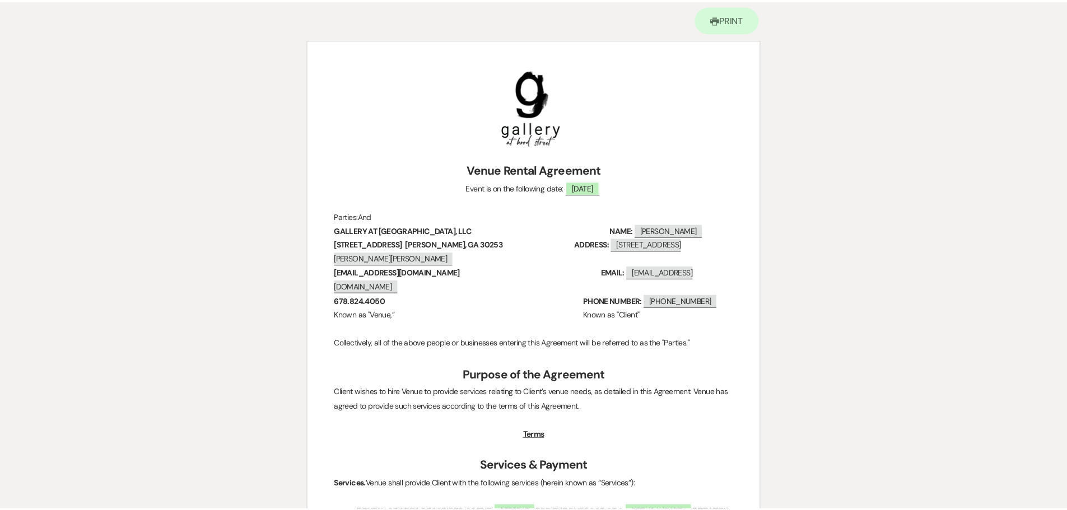
scroll to position [0, 0]
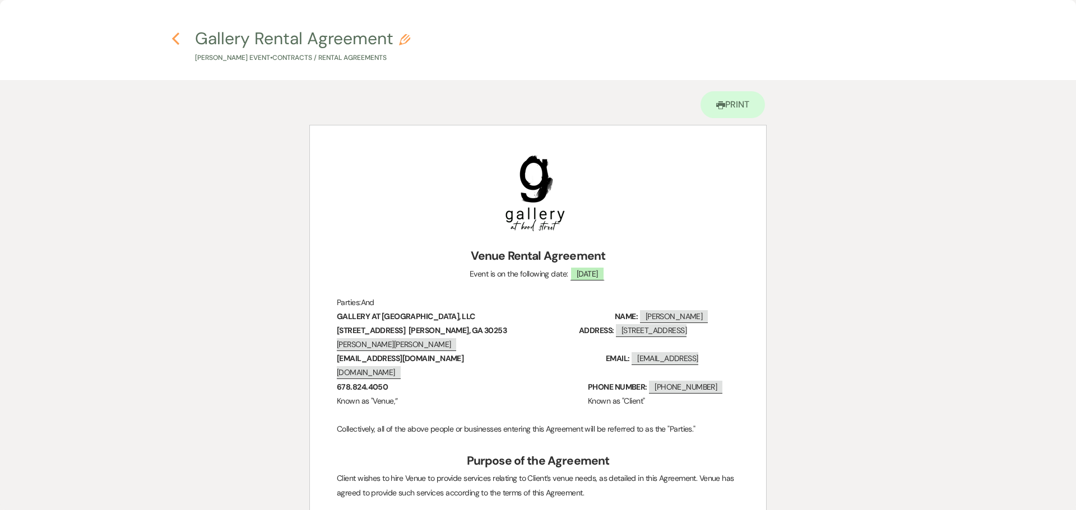
click at [178, 42] on use "button" at bounding box center [175, 38] width 7 height 12
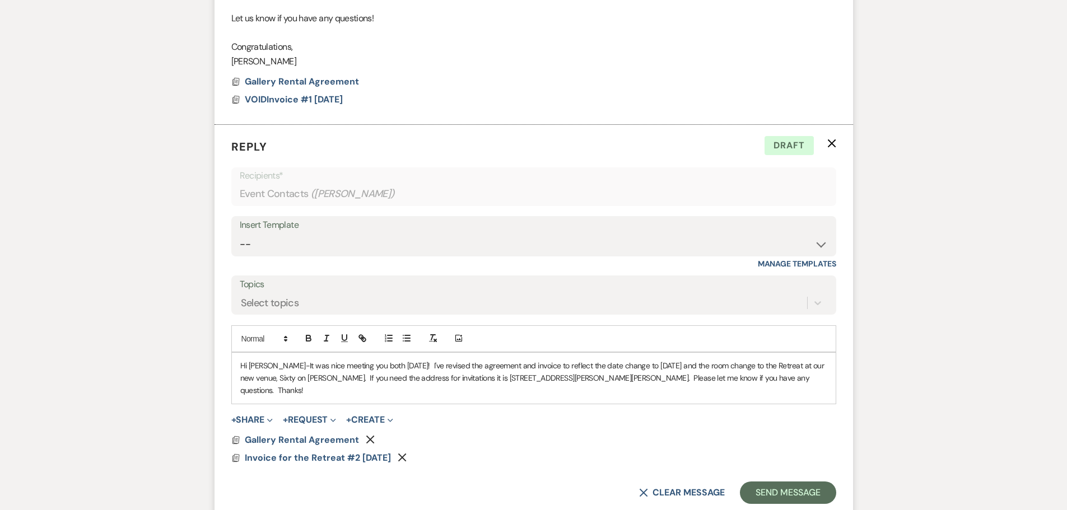
scroll to position [719, 0]
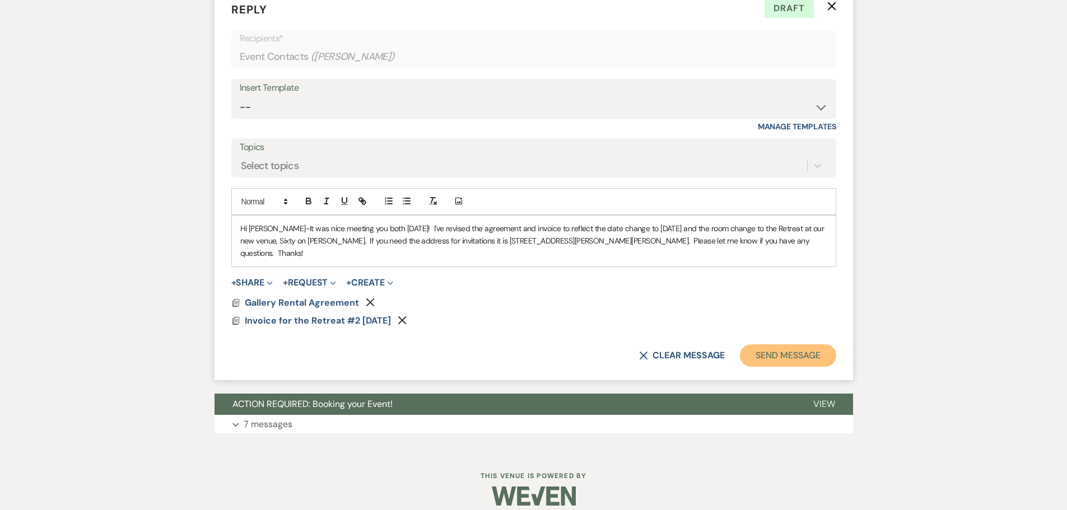
click at [775, 350] on button "Send Message" at bounding box center [788, 356] width 96 height 22
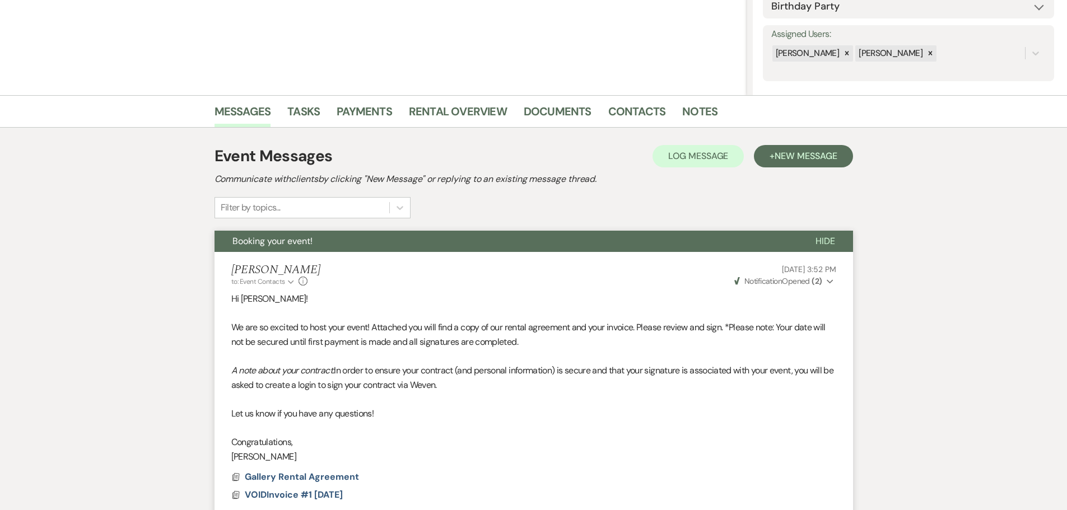
scroll to position [0, 0]
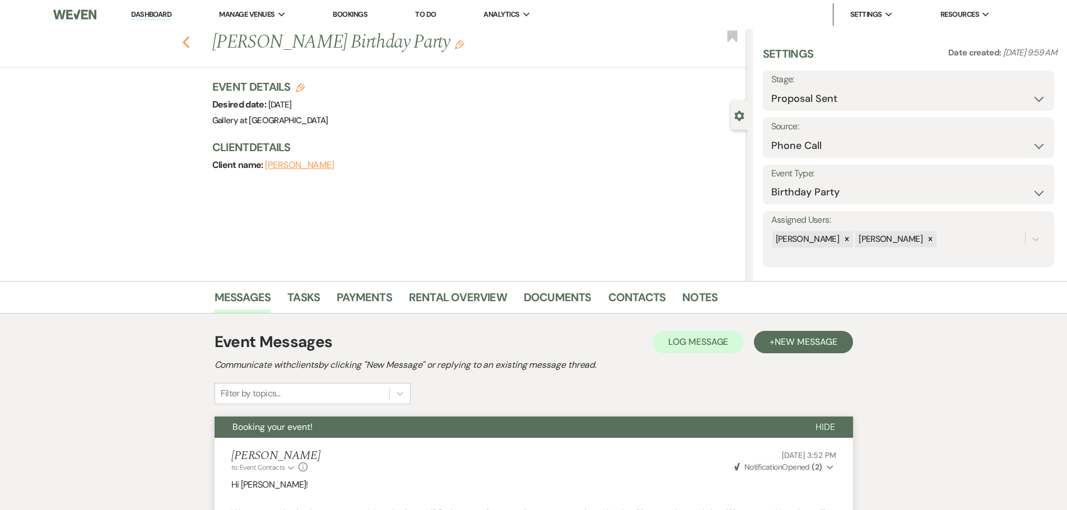
click at [189, 45] on use "button" at bounding box center [185, 42] width 7 height 12
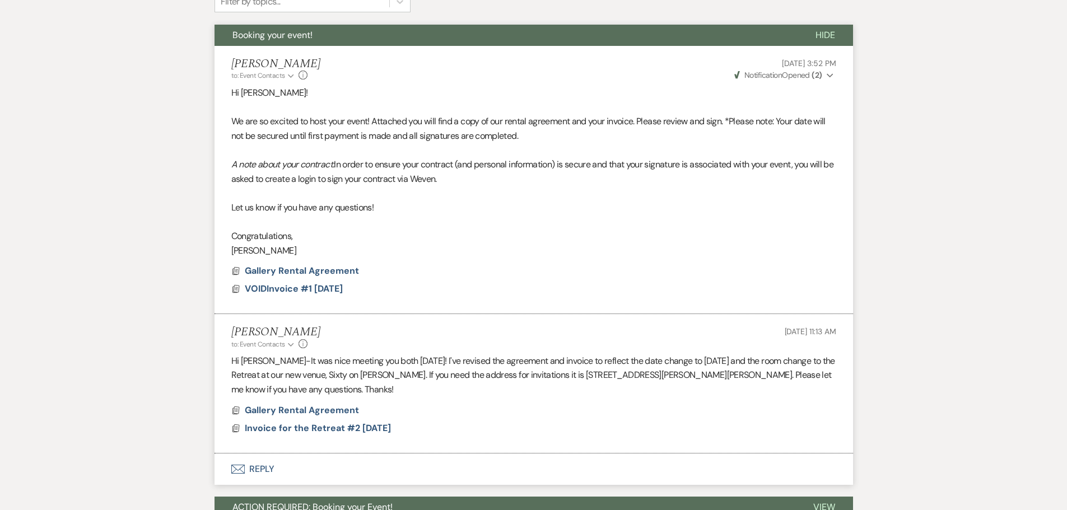
select select "6"
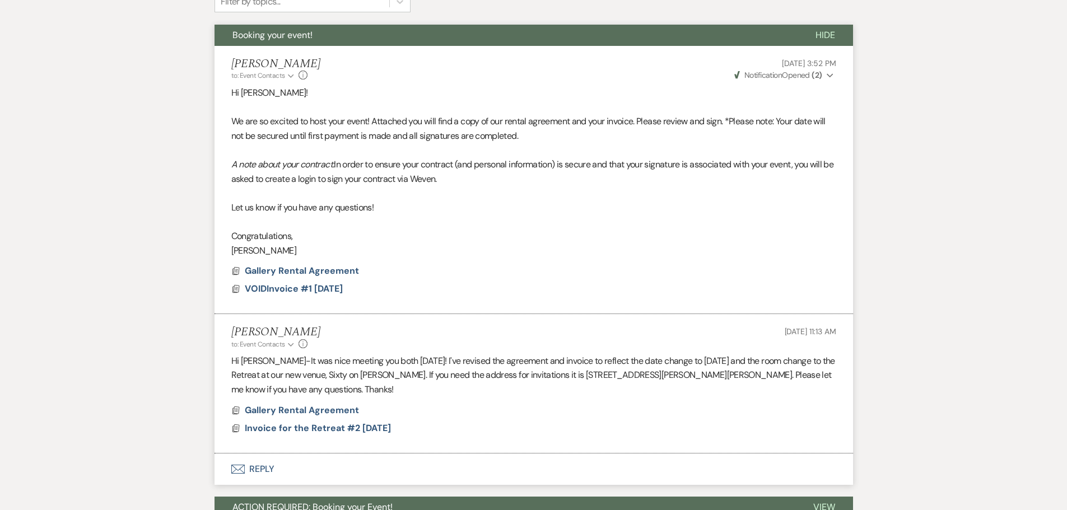
select select "6"
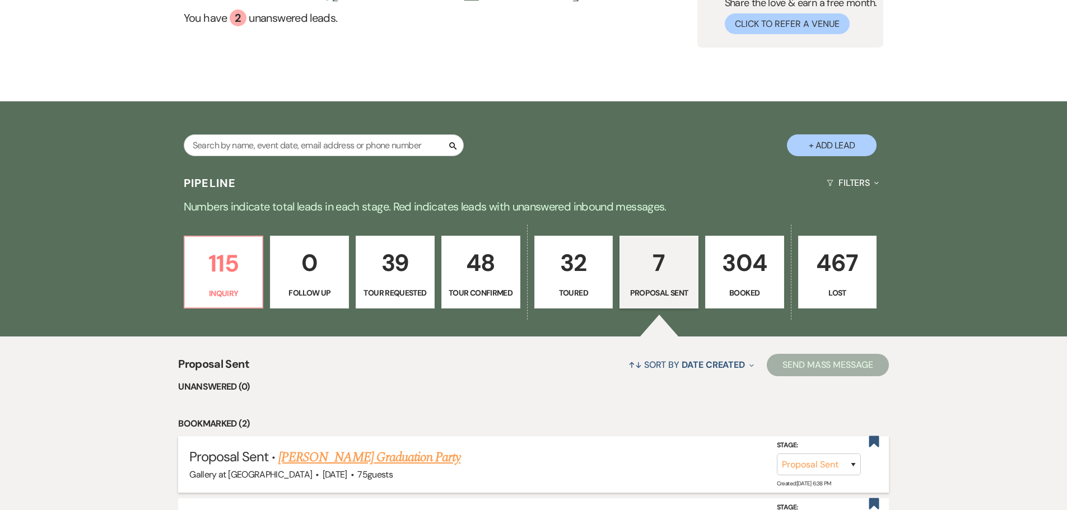
scroll to position [280, 0]
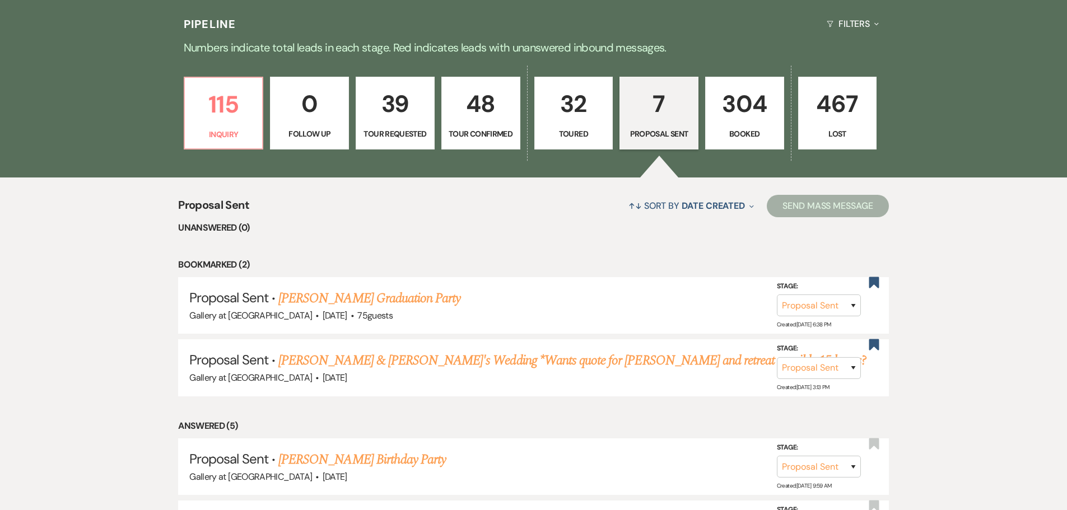
click at [392, 117] on p "39" at bounding box center [395, 104] width 64 height 38
select select "2"
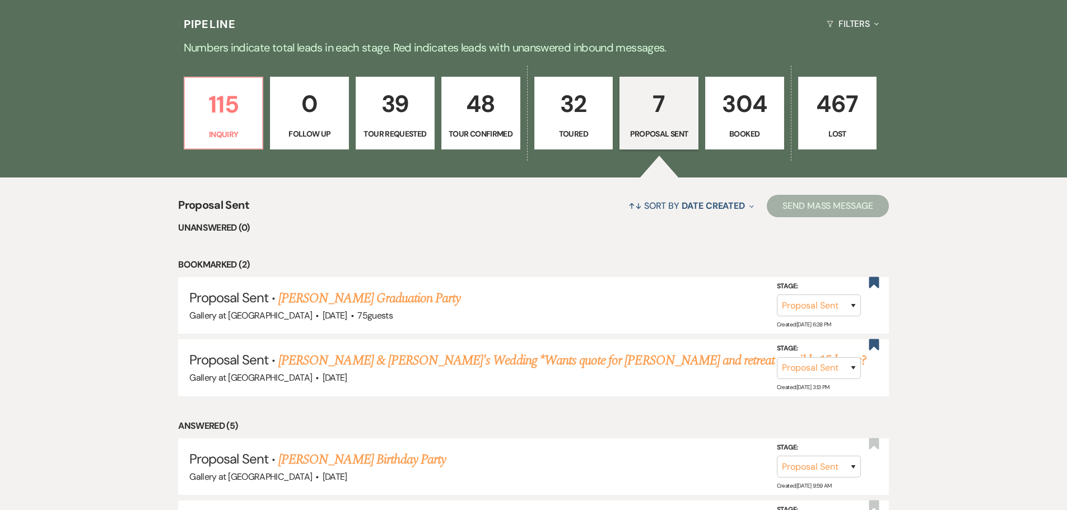
select select "2"
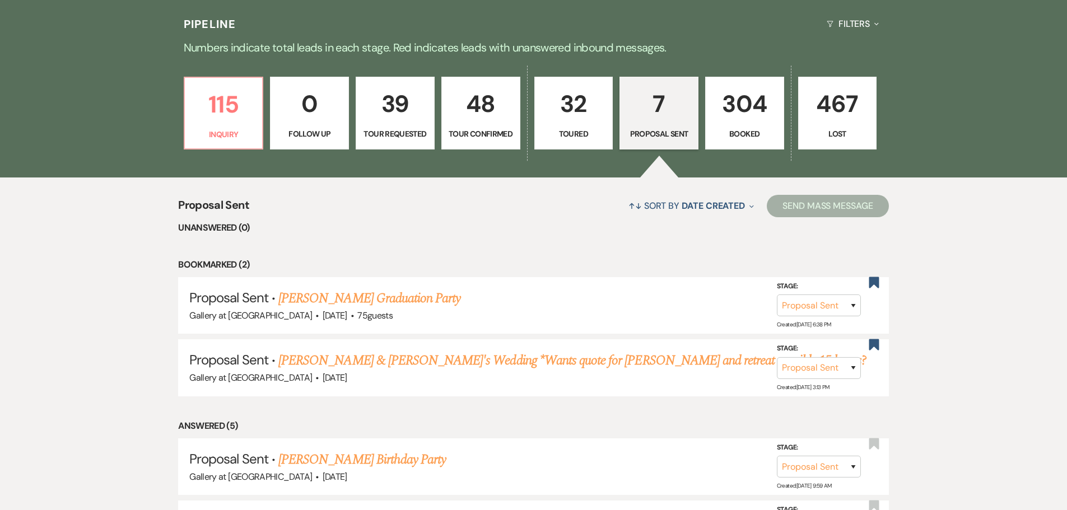
select select "2"
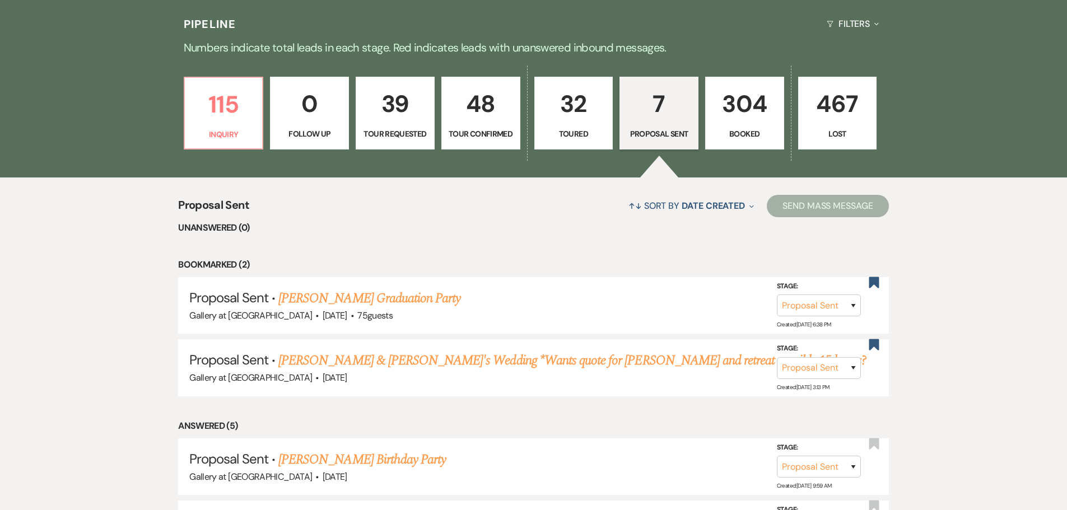
select select "2"
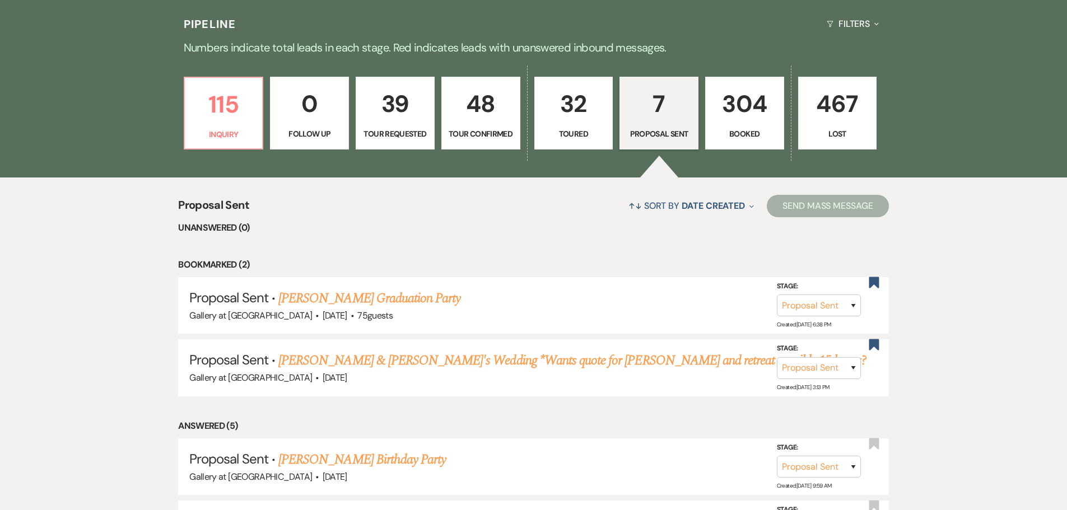
select select "2"
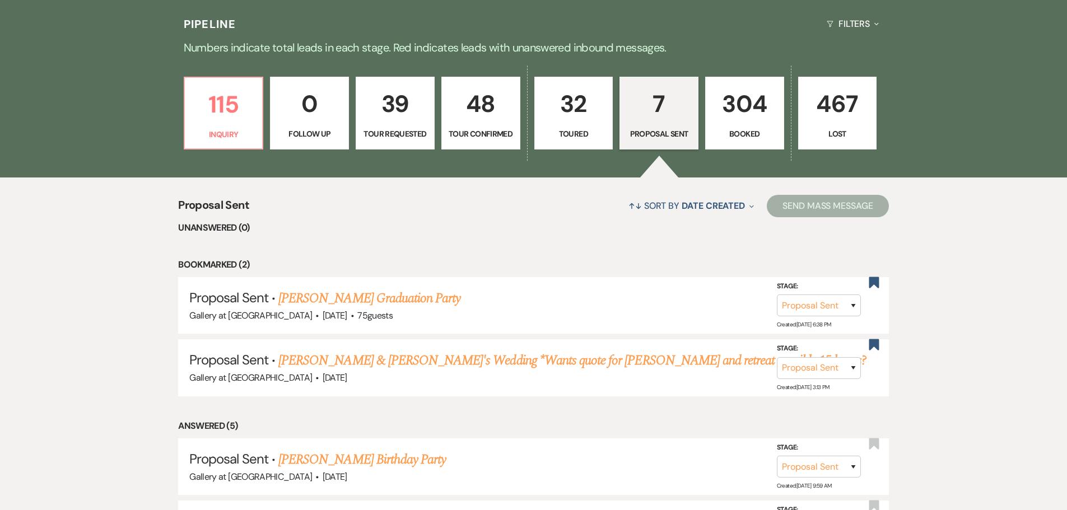
select select "2"
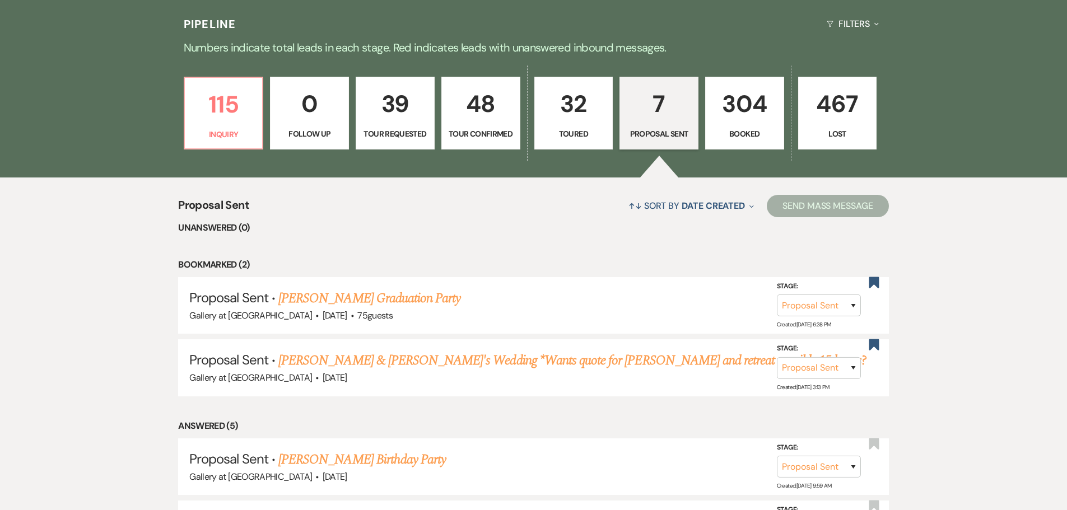
select select "2"
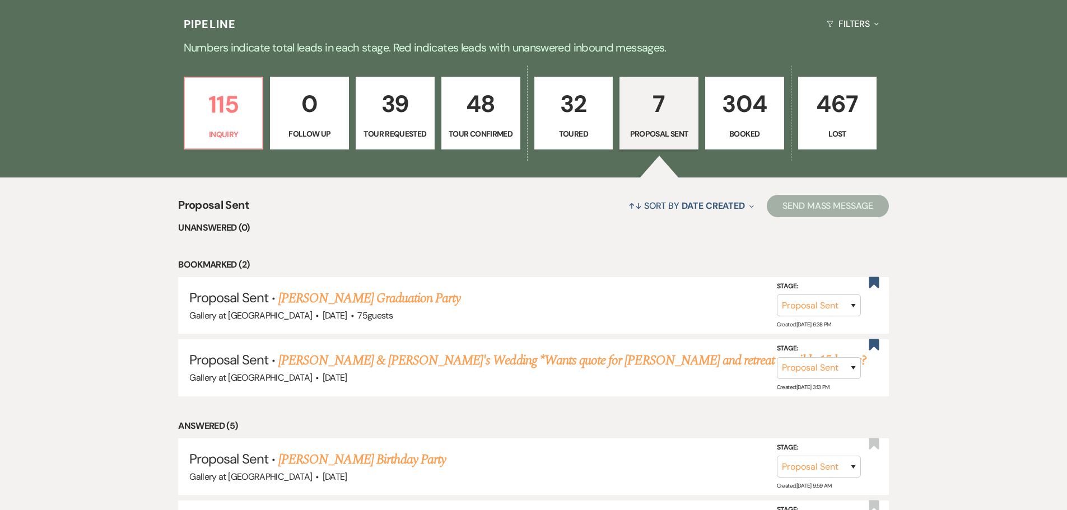
select select "2"
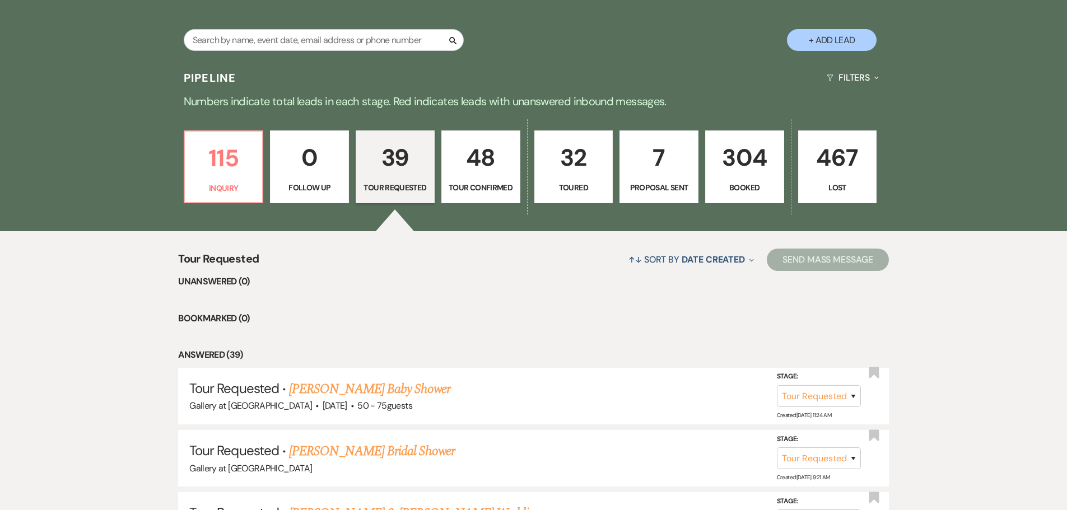
scroll to position [224, 0]
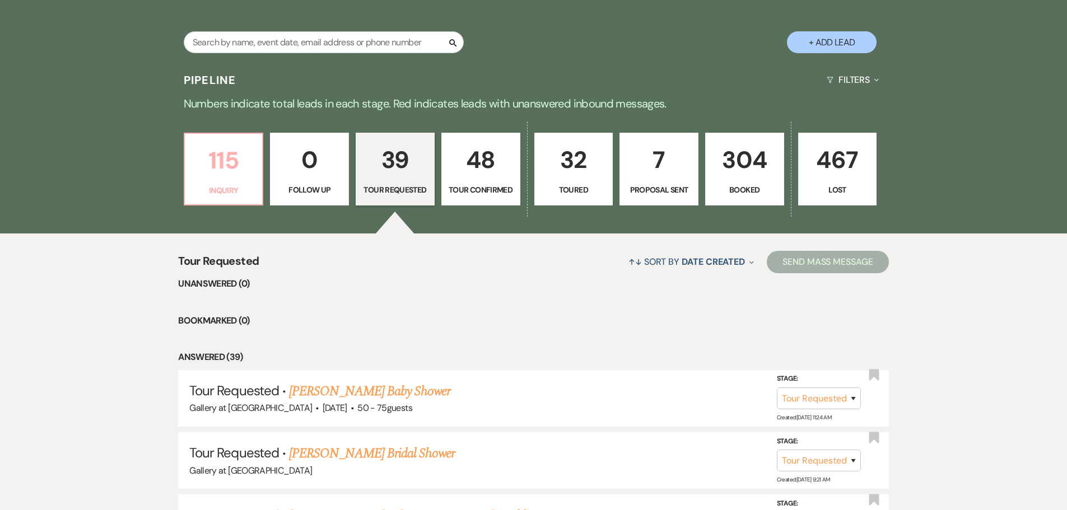
click at [200, 161] on p "115" at bounding box center [224, 161] width 64 height 38
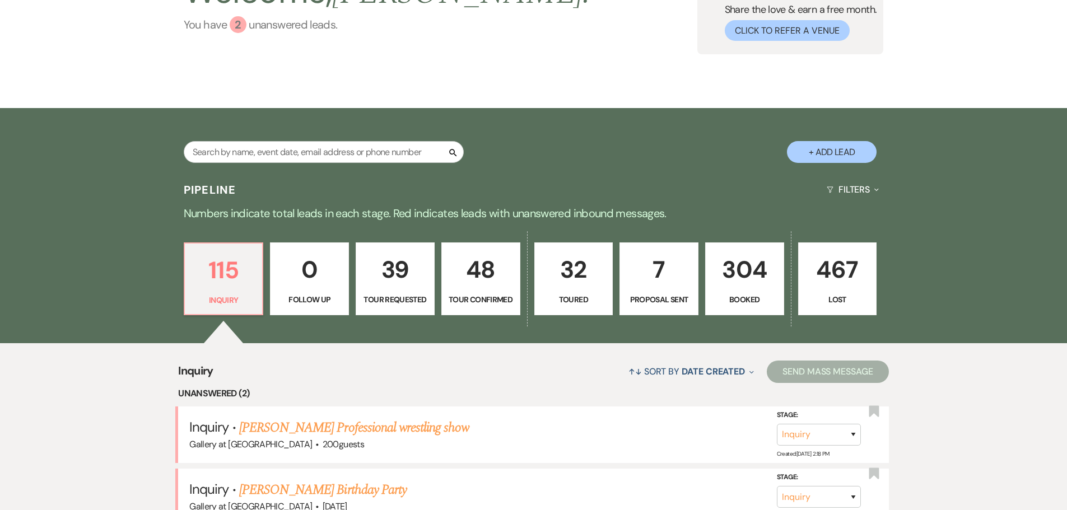
scroll to position [112, 0]
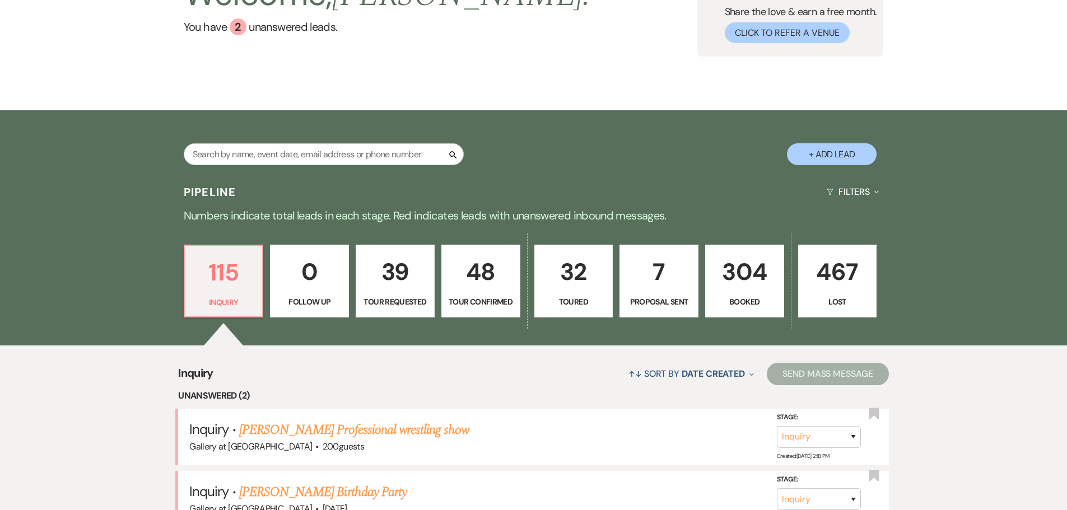
click at [412, 277] on p "39" at bounding box center [395, 272] width 64 height 38
select select "2"
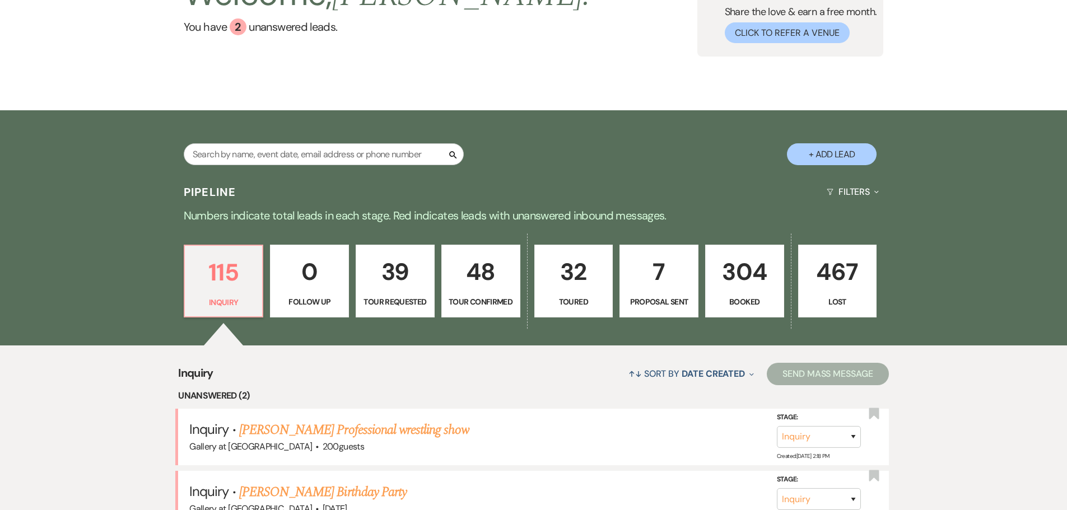
select select "2"
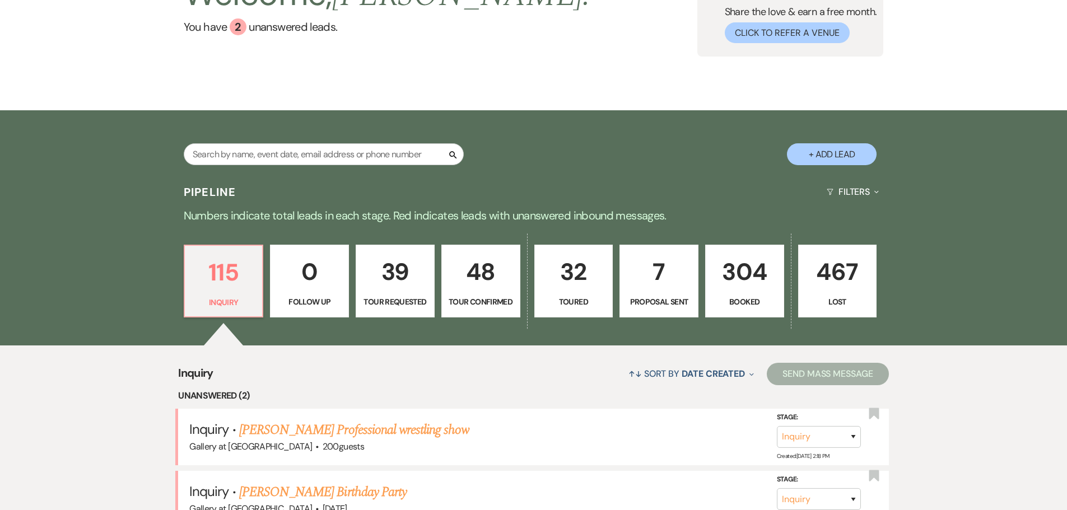
select select "2"
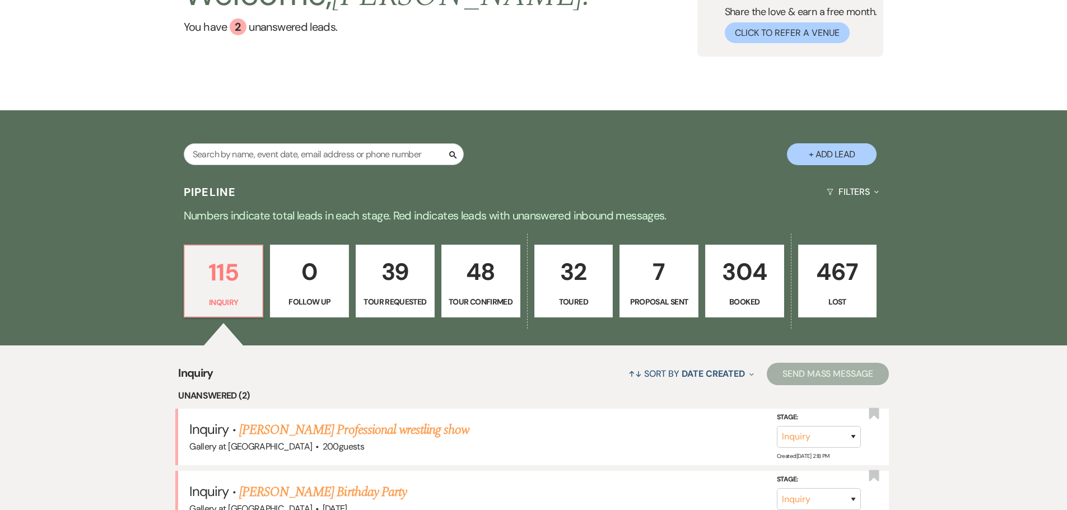
select select "2"
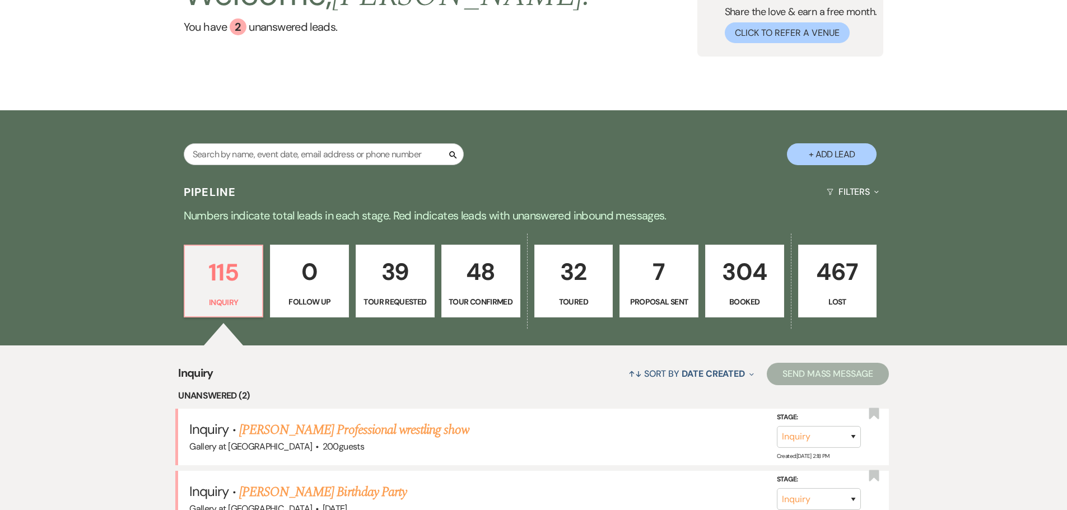
select select "2"
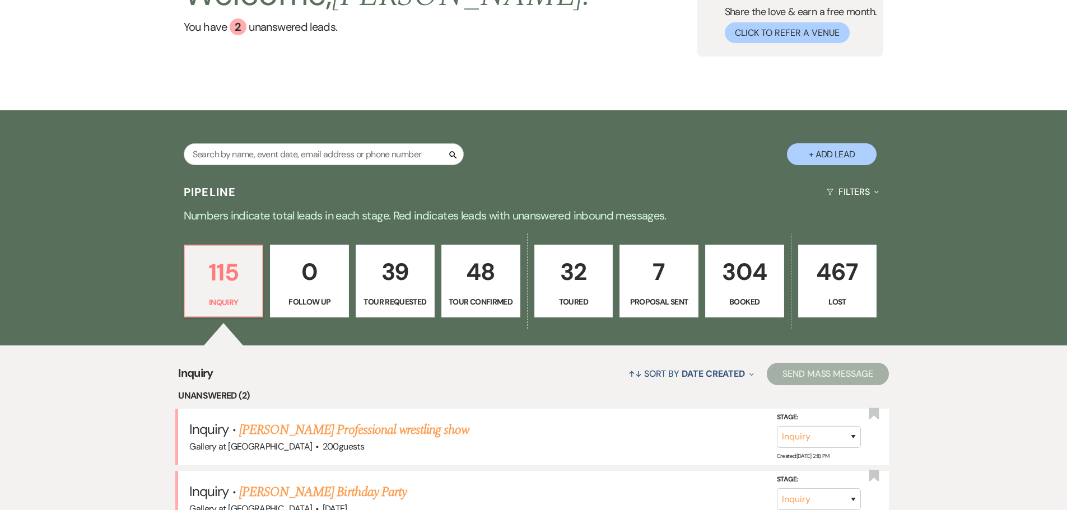
select select "2"
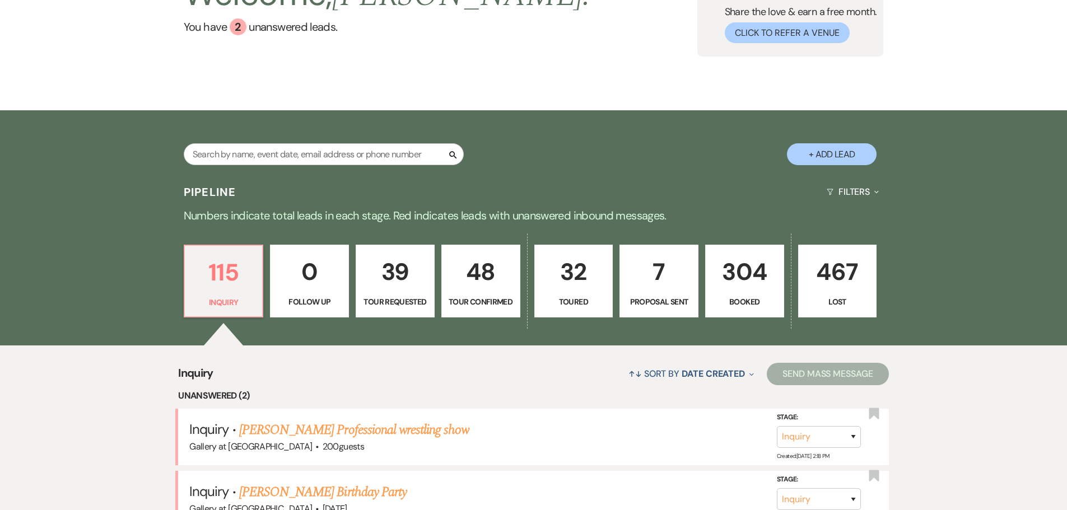
select select "2"
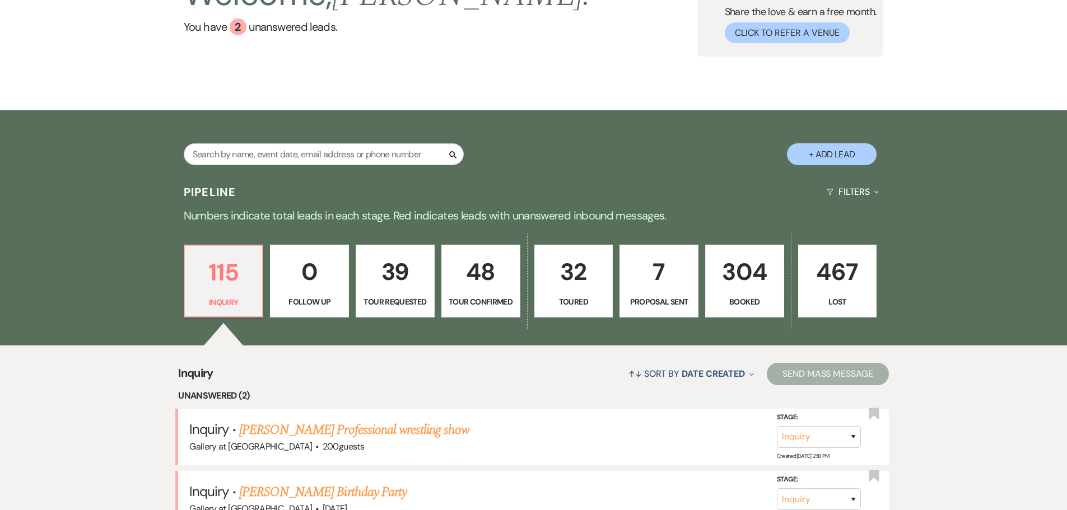
select select "2"
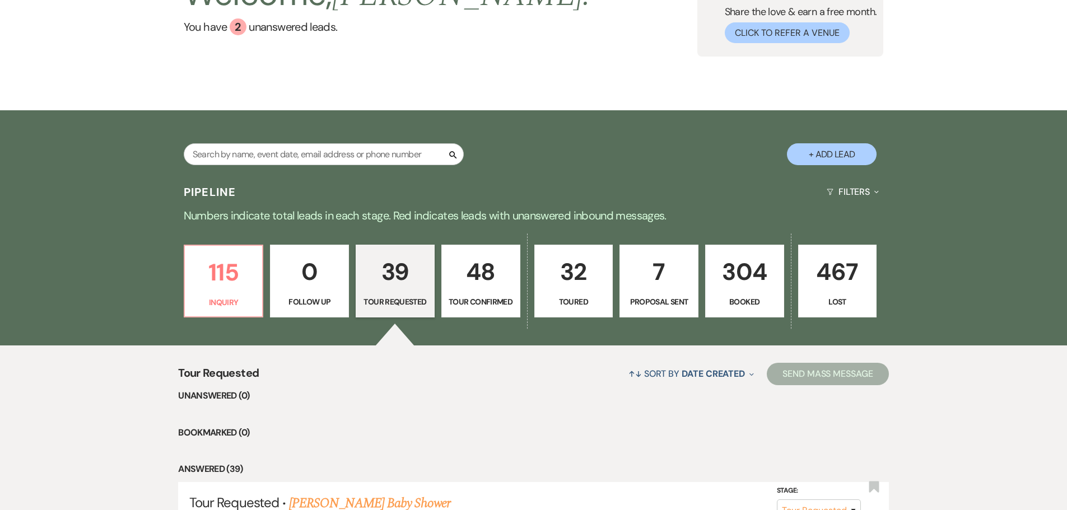
scroll to position [336, 0]
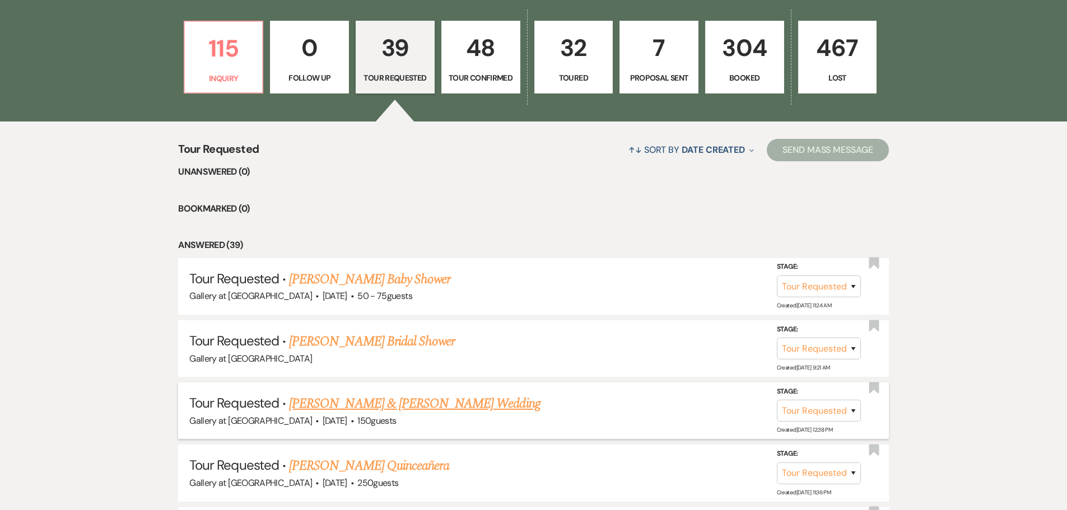
click at [431, 408] on link "Madison Warren & Kevin Holly's Wedding" at bounding box center [414, 404] width 251 height 20
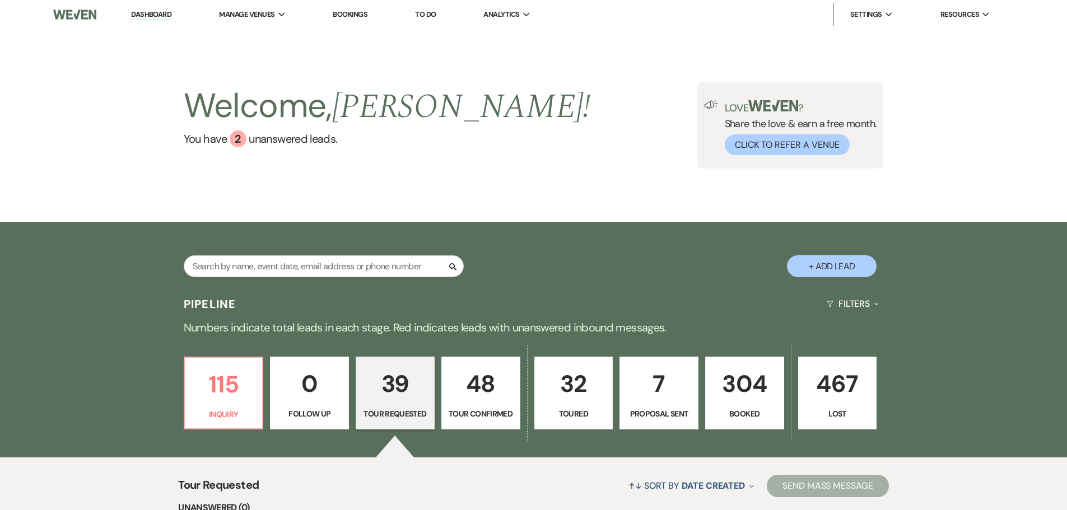
select select "2"
select select "5"
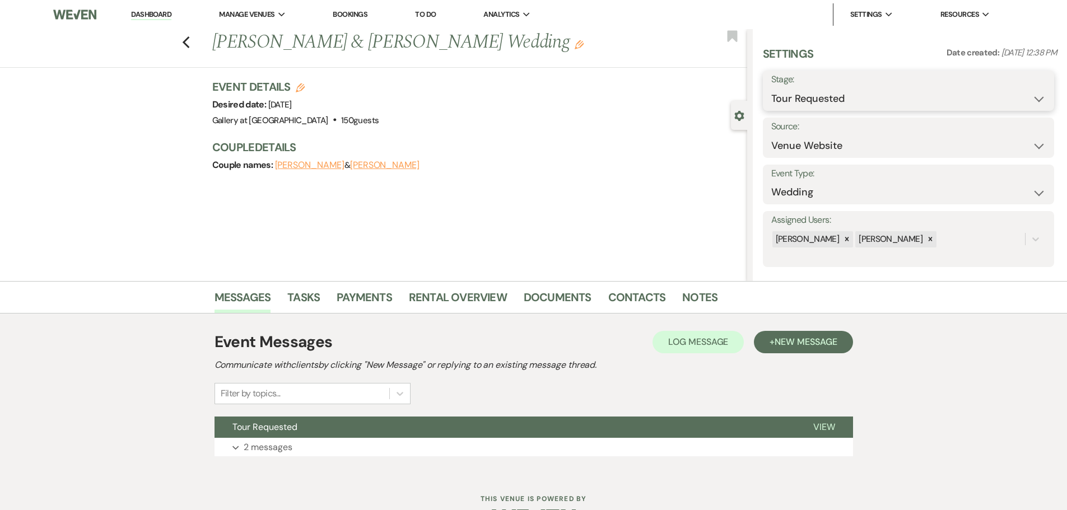
click at [884, 99] on select "Inquiry Follow Up Tour Requested Tour Confirmed Toured Proposal Sent Booked Lost" at bounding box center [908, 99] width 275 height 22
select select "4"
click at [771, 88] on select "Inquiry Follow Up Tour Requested Tour Confirmed Toured Proposal Sent Booked Lost" at bounding box center [908, 99] width 275 height 22
click at [1020, 94] on button "Save" at bounding box center [1022, 91] width 63 height 22
click at [188, 40] on icon "Previous" at bounding box center [186, 42] width 8 height 13
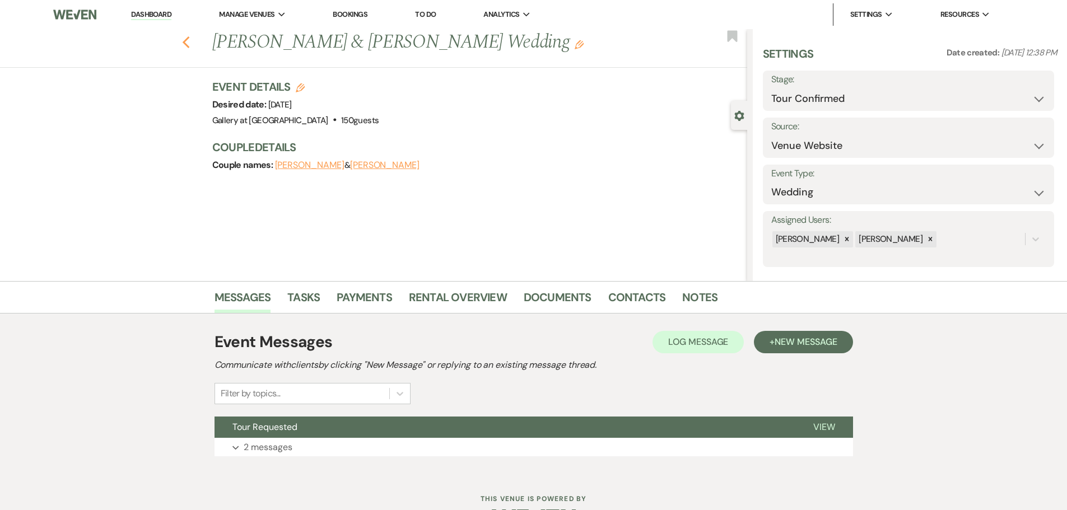
select select "2"
select select "4"
select select "2"
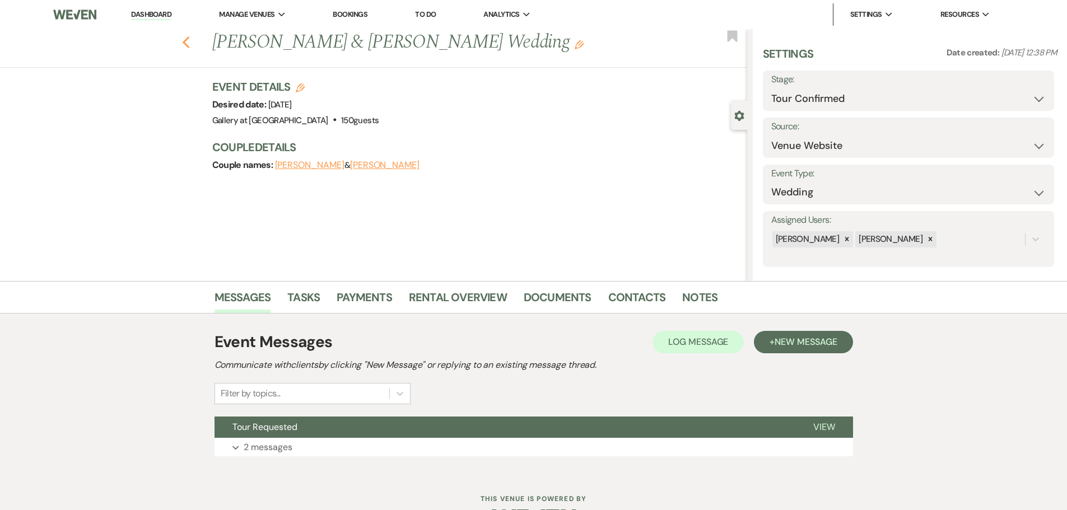
select select "2"
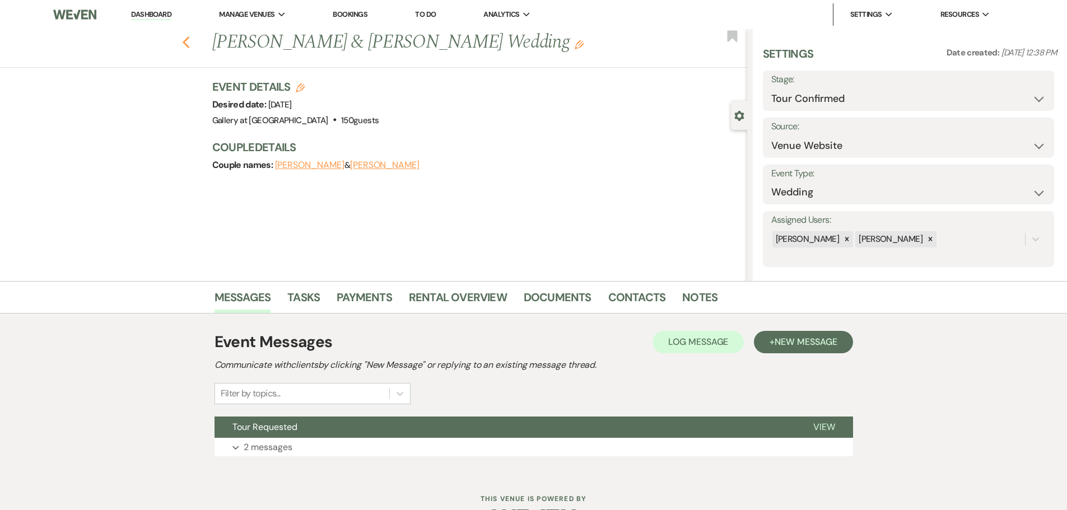
select select "2"
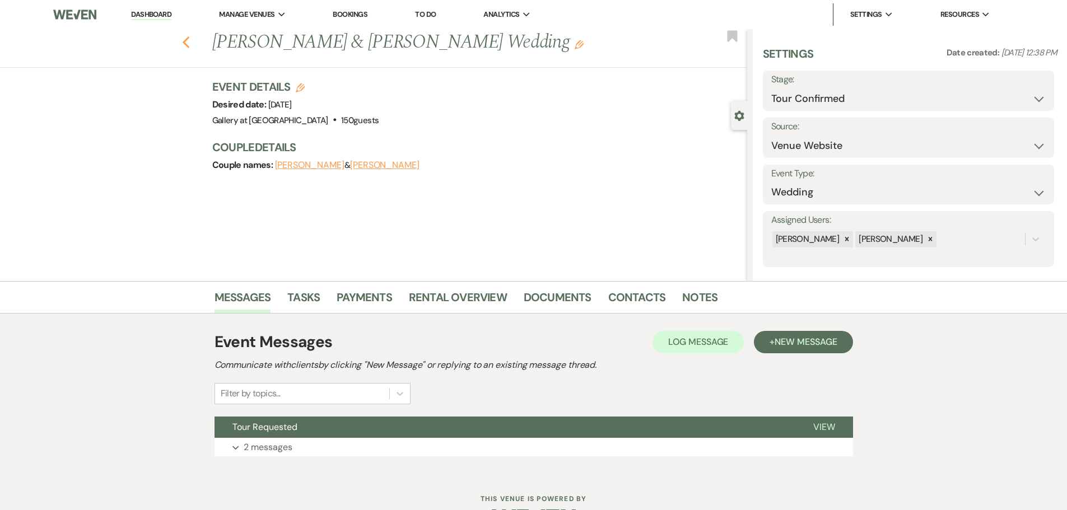
select select "2"
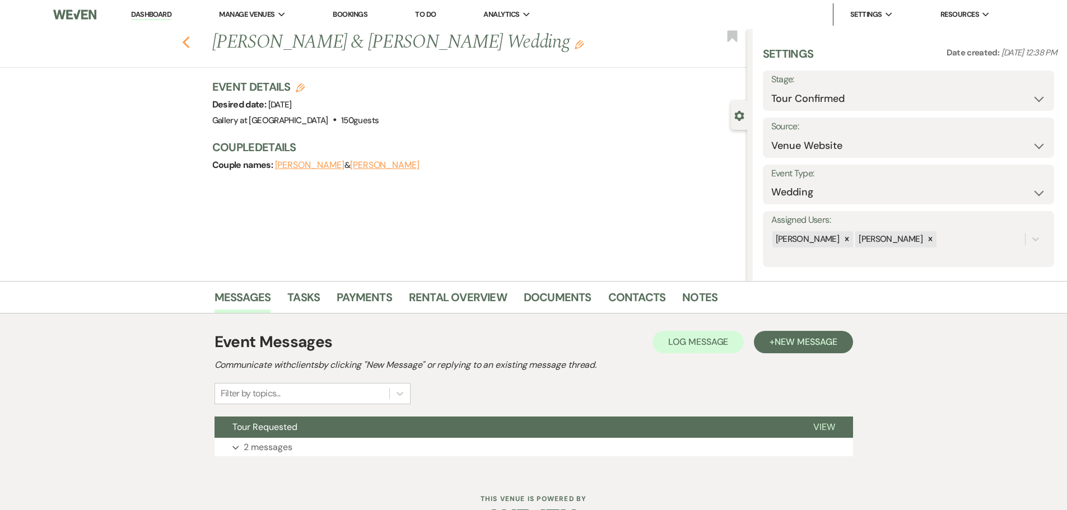
select select "2"
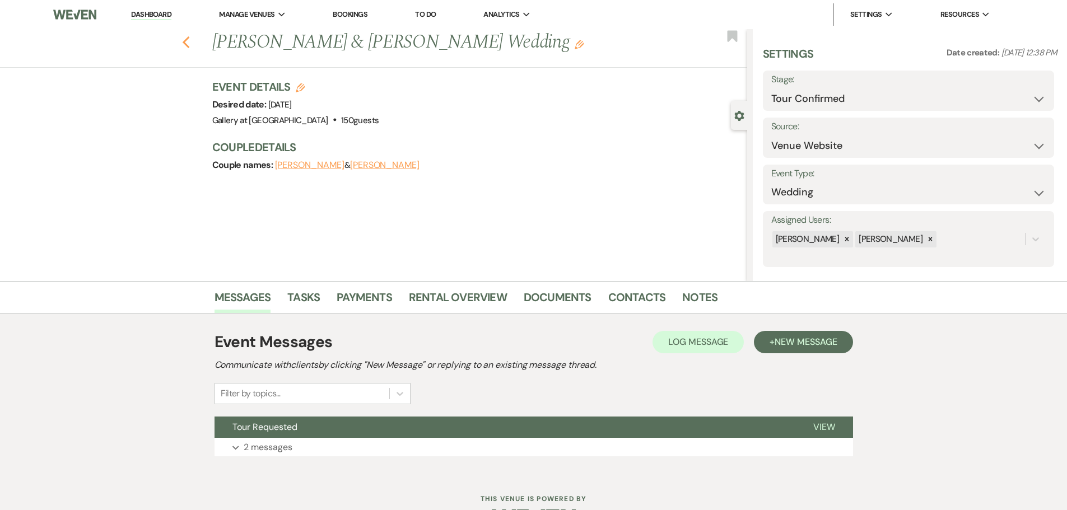
select select "2"
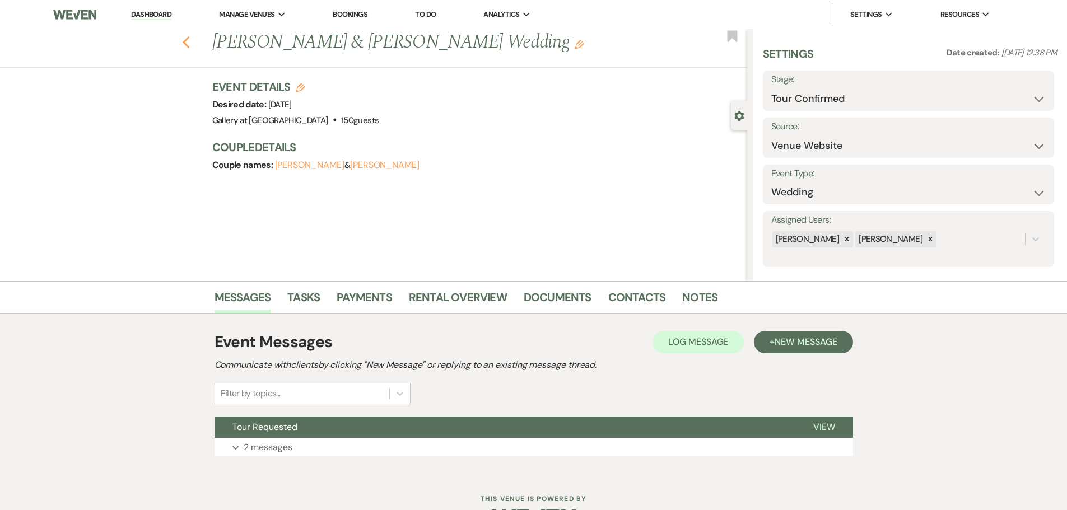
select select "2"
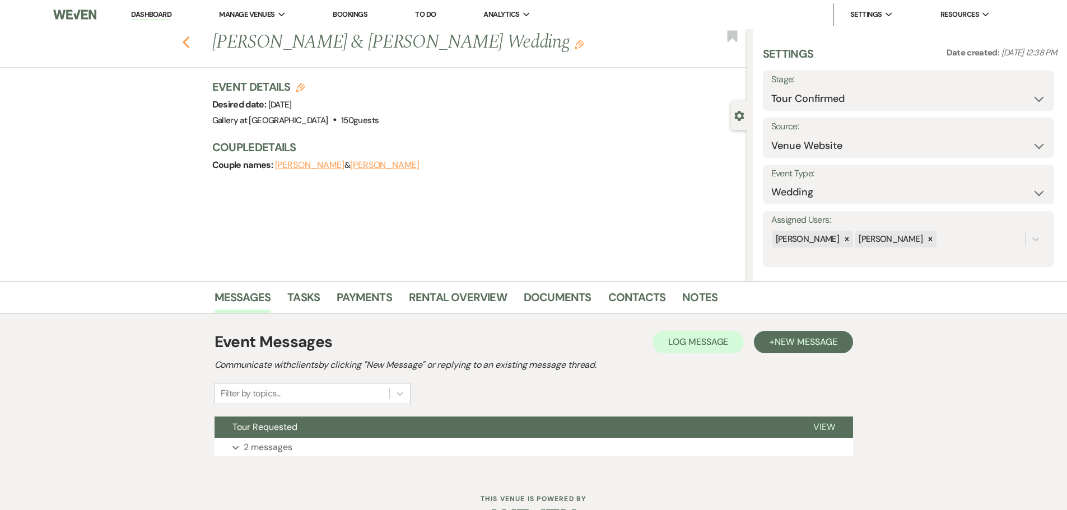
select select "2"
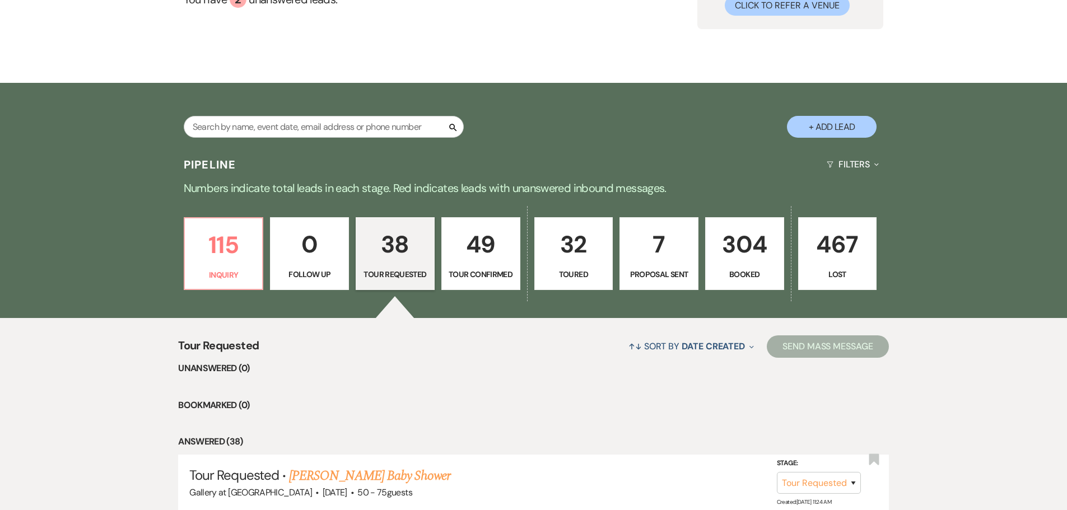
scroll to position [112, 0]
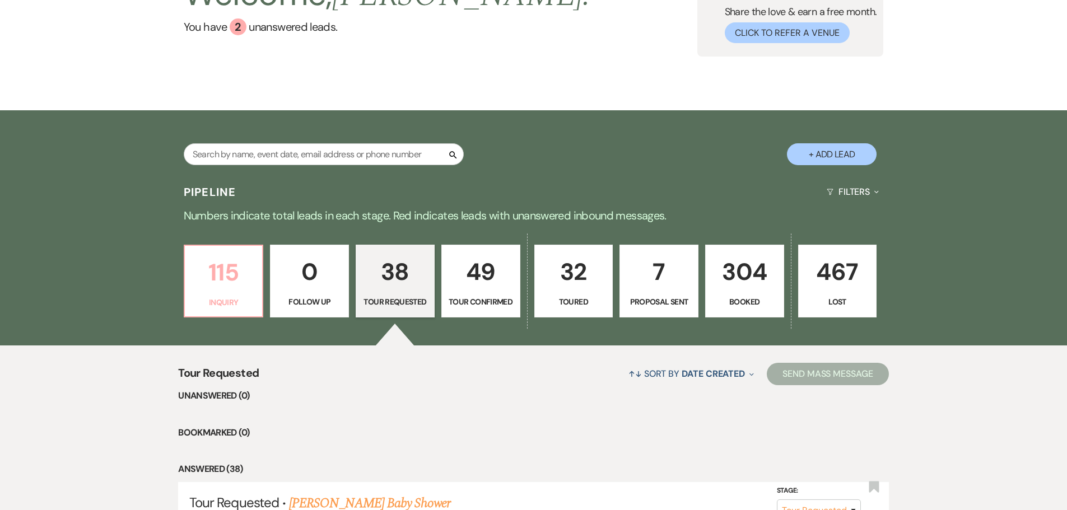
click at [228, 284] on p "115" at bounding box center [224, 273] width 64 height 38
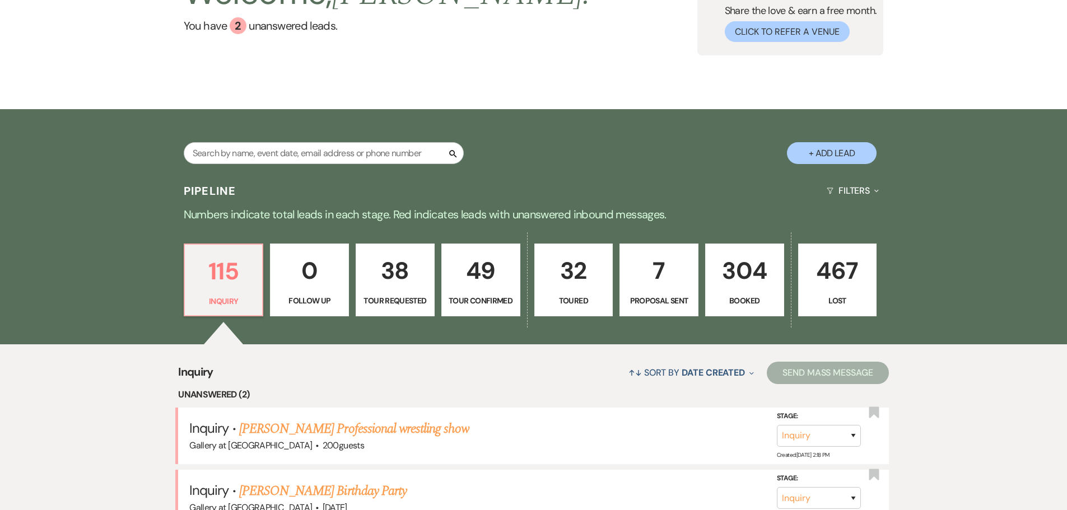
scroll to position [336, 0]
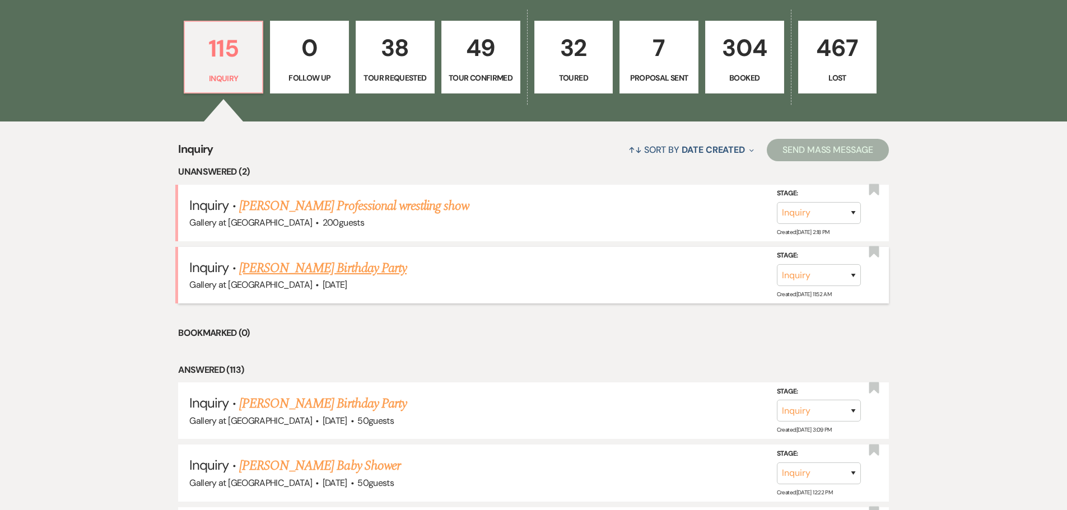
click at [368, 269] on link "[PERSON_NAME] Birthday Party" at bounding box center [323, 268] width 168 height 20
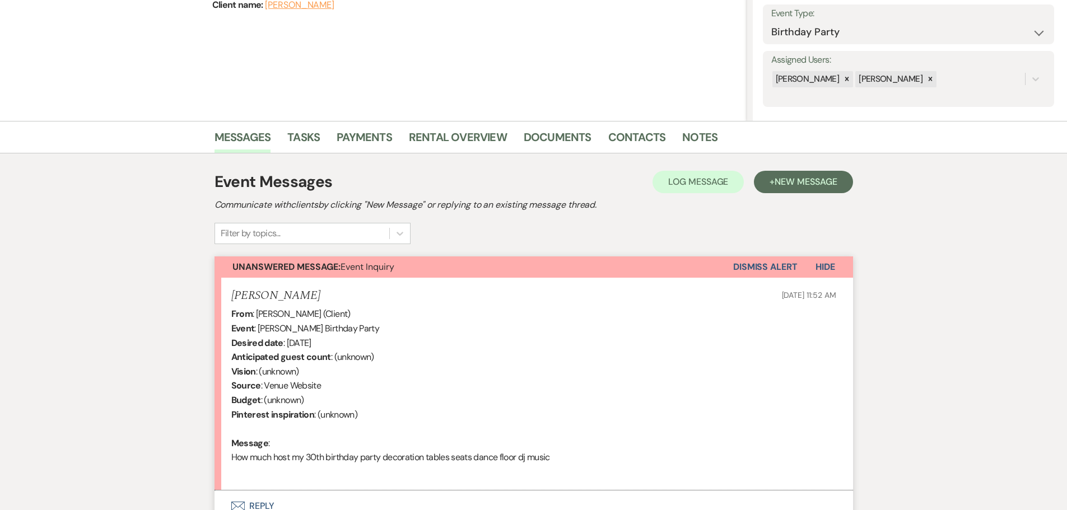
scroll to position [224, 0]
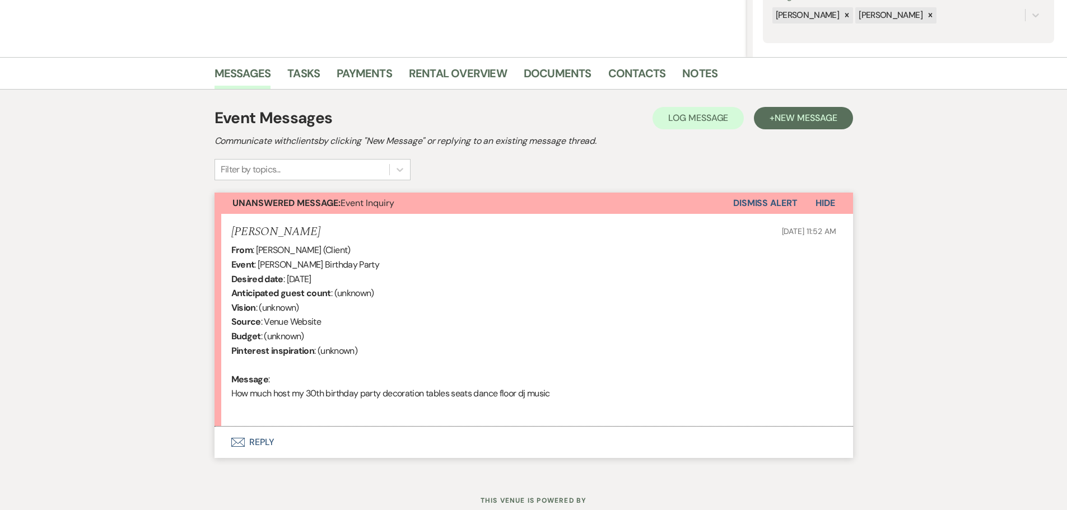
click at [262, 444] on button "Envelope Reply" at bounding box center [534, 442] width 639 height 31
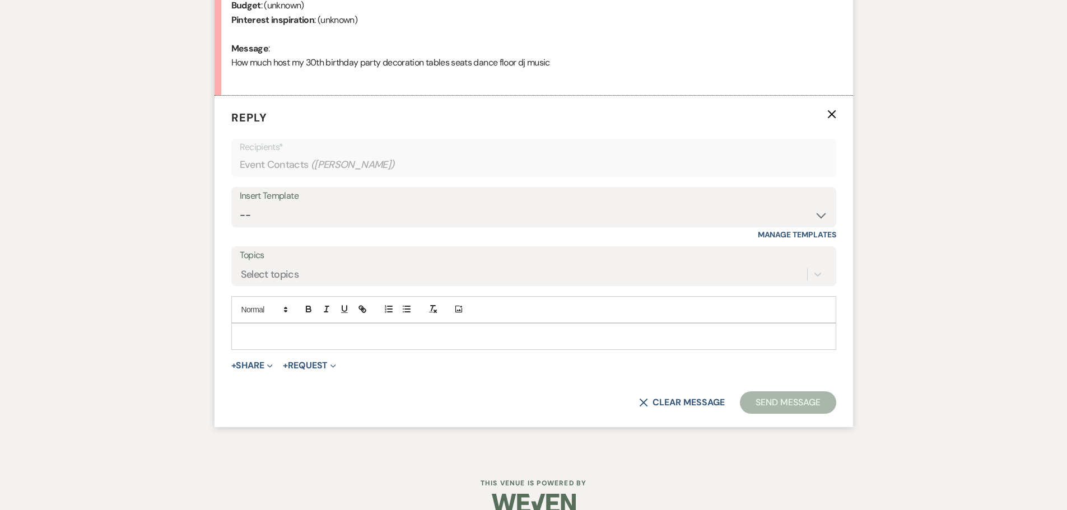
scroll to position [562, 0]
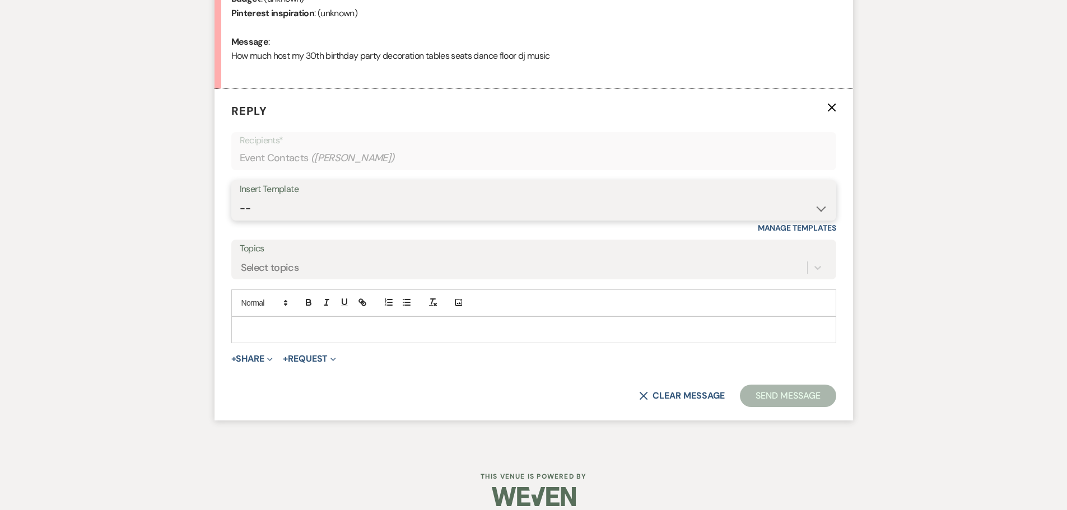
click at [257, 210] on select "-- Initial Inquiry Response-DATE IS AVAILABLE Initial Inquiry Response-DATE NOT…" at bounding box center [534, 209] width 588 height 22
click at [240, 198] on select "-- Initial Inquiry Response-DATE IS AVAILABLE Initial Inquiry Response-DATE NOT…" at bounding box center [534, 209] width 588 height 22
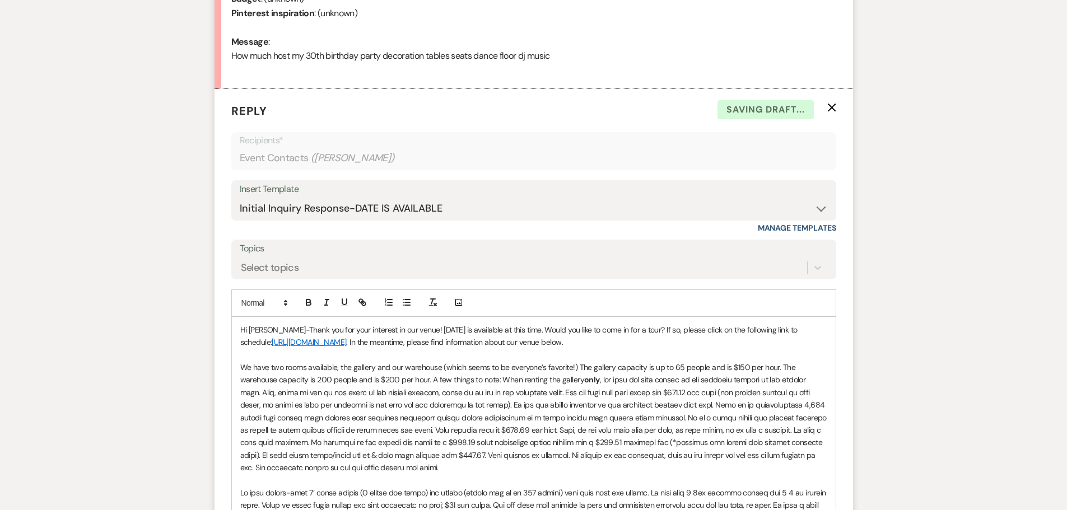
click at [426, 329] on p "Hi Andrianna-Thank you for your interest in our venue! 08/01/2027 is available …" at bounding box center [533, 336] width 587 height 25
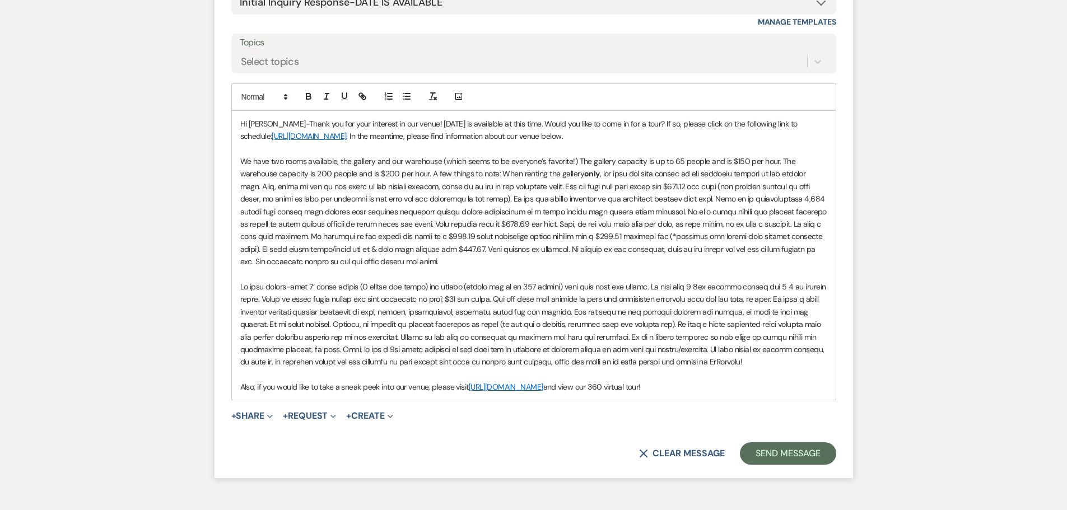
scroll to position [786, 0]
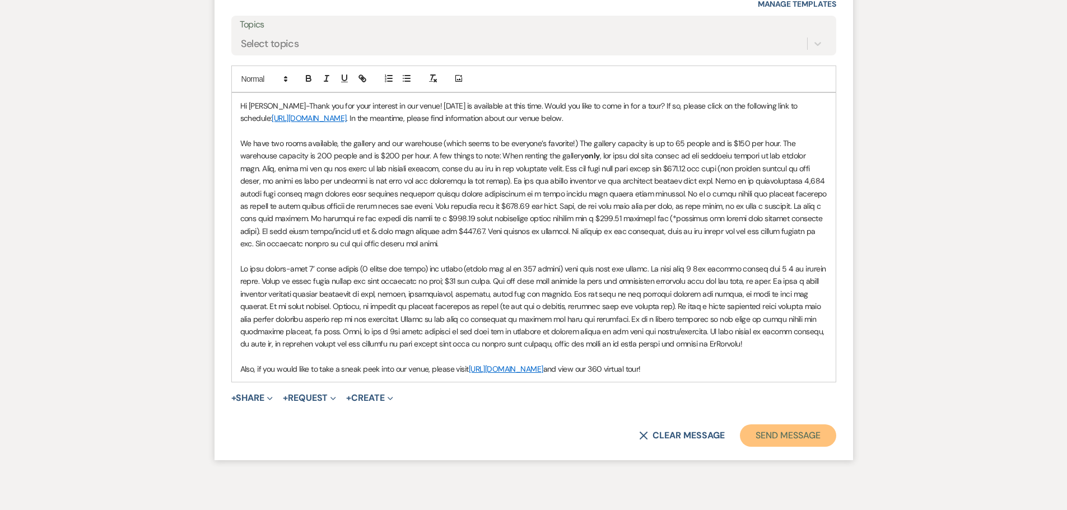
click at [815, 438] on button "Send Message" at bounding box center [788, 436] width 96 height 22
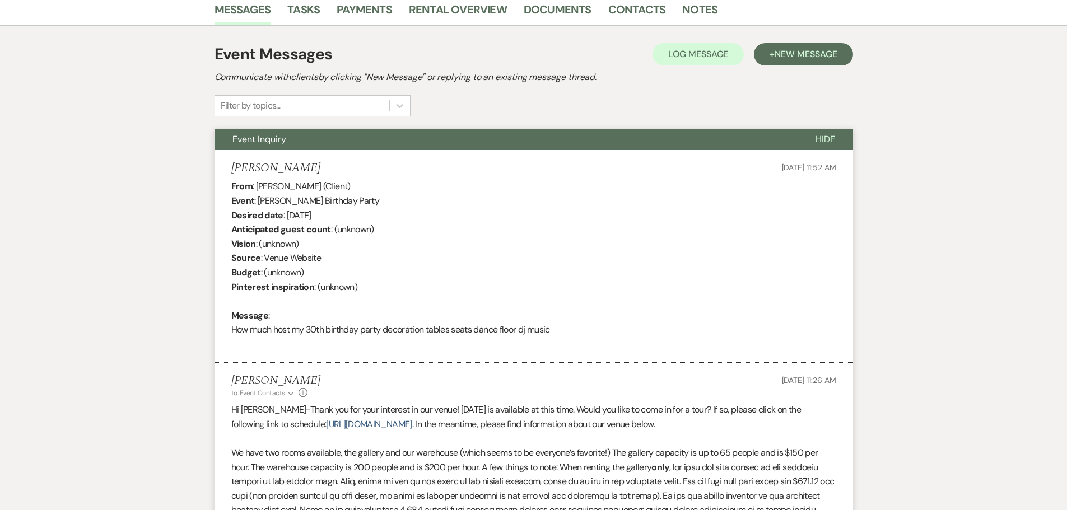
scroll to position [8, 0]
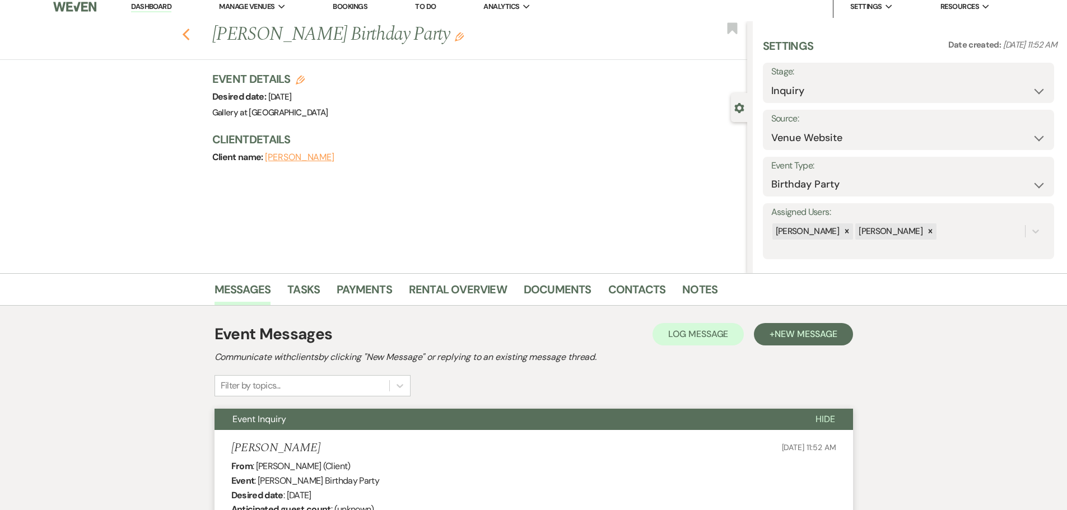
click at [188, 34] on use "button" at bounding box center [185, 35] width 7 height 12
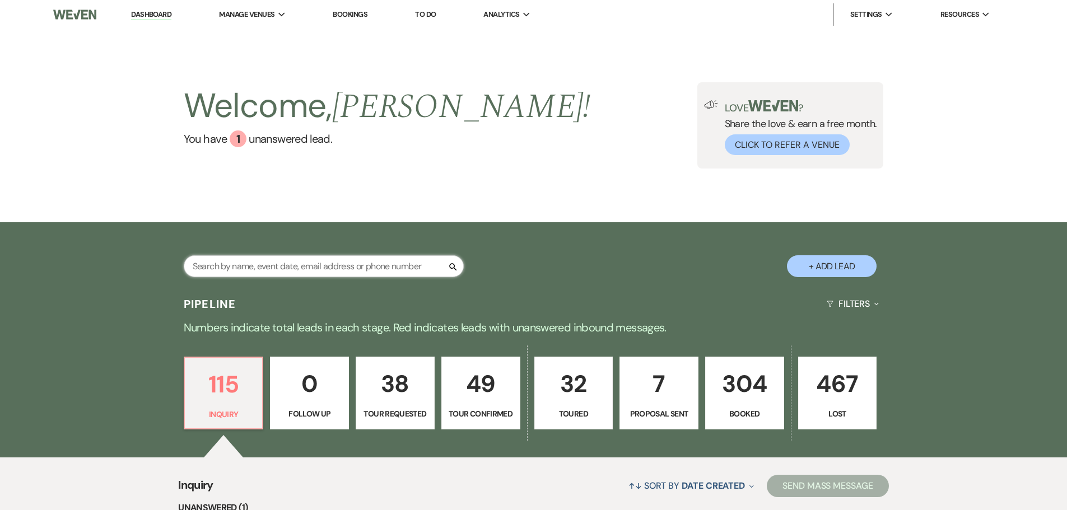
click at [272, 261] on input "text" at bounding box center [324, 266] width 280 height 22
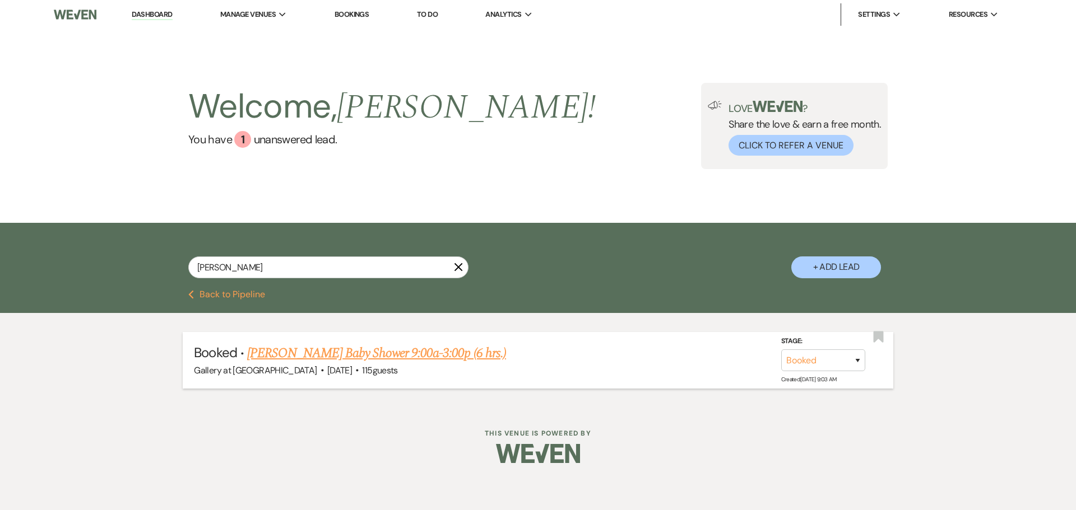
click at [311, 353] on link "Brianna Binns's Baby Shower 9:00a-3:00p (6 hrs.)" at bounding box center [376, 353] width 259 height 20
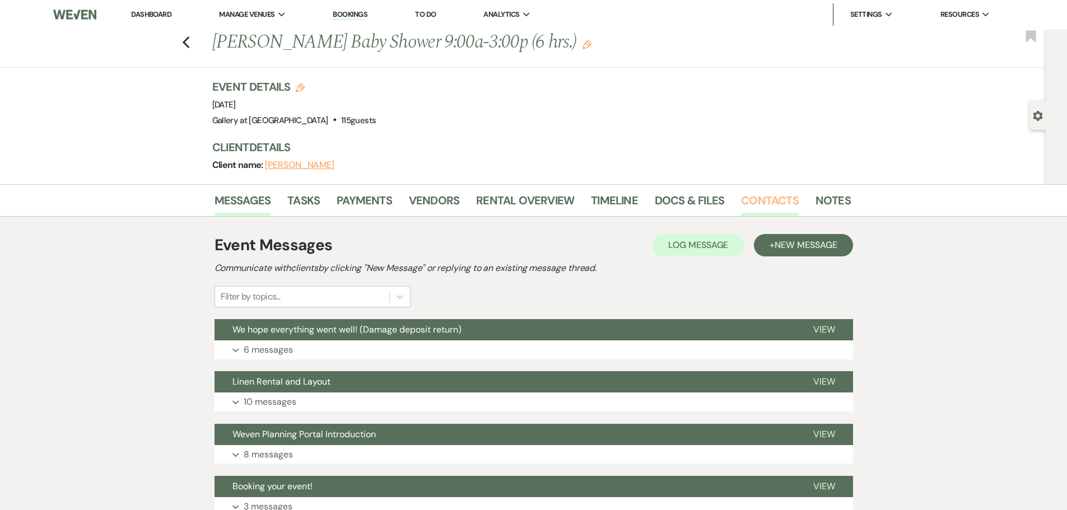
click at [752, 196] on link "Contacts" at bounding box center [770, 204] width 58 height 25
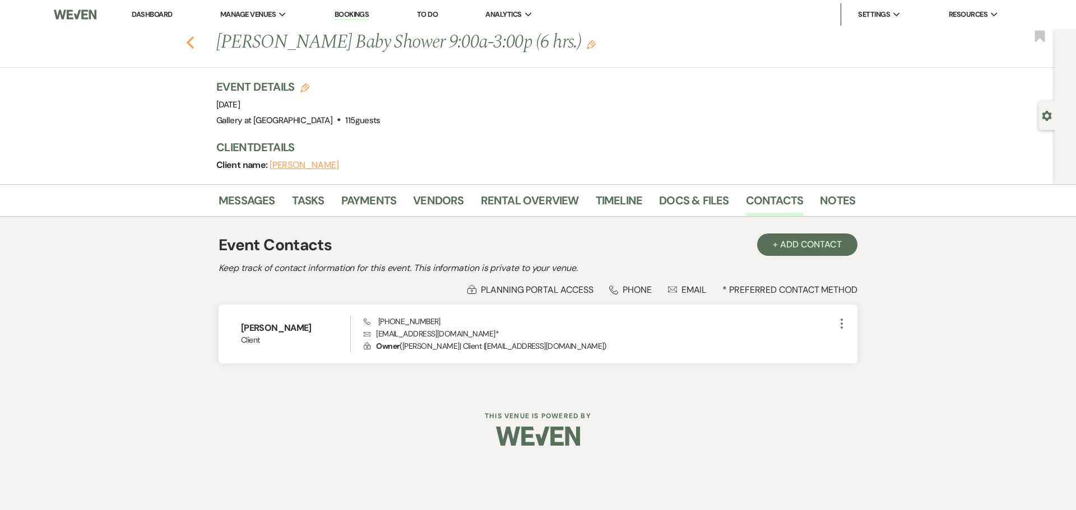
click at [190, 44] on icon "Previous" at bounding box center [190, 42] width 8 height 13
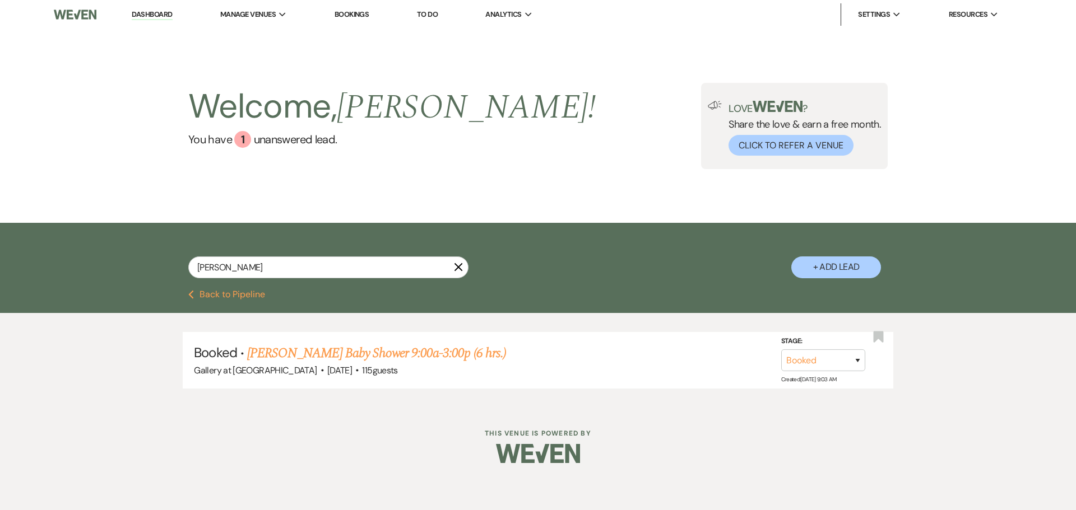
click at [457, 264] on icon "X" at bounding box center [458, 267] width 9 height 9
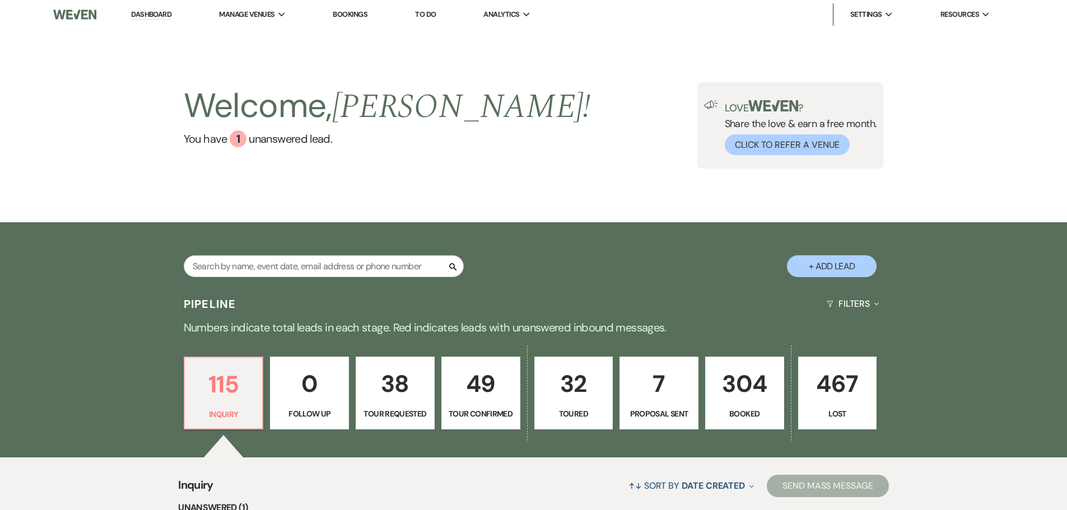
click at [842, 267] on button "+ Add Lead" at bounding box center [832, 266] width 90 height 22
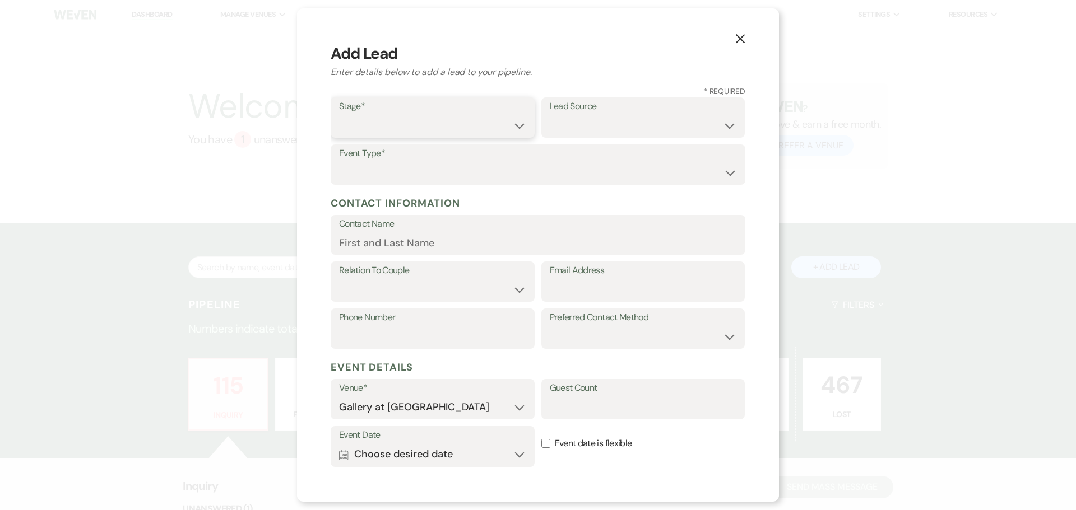
click at [384, 131] on select "Inquiry Follow Up Tour Requested Tour Confirmed Toured Proposal Sent Booked Lost" at bounding box center [432, 126] width 187 height 22
click at [339, 115] on select "Inquiry Follow Up Tour Requested Tour Confirmed Toured Proposal Sent Booked Lost" at bounding box center [432, 126] width 187 height 22
click at [633, 125] on select "Weven Venue Website Instagram Facebook Pinterest Google The Knot Wedding Wire H…" at bounding box center [643, 126] width 187 height 22
click at [399, 166] on select "Wedding Anniversary Party Baby Shower Bachelorette / Bachelor Party Birthday Pa…" at bounding box center [538, 173] width 398 height 22
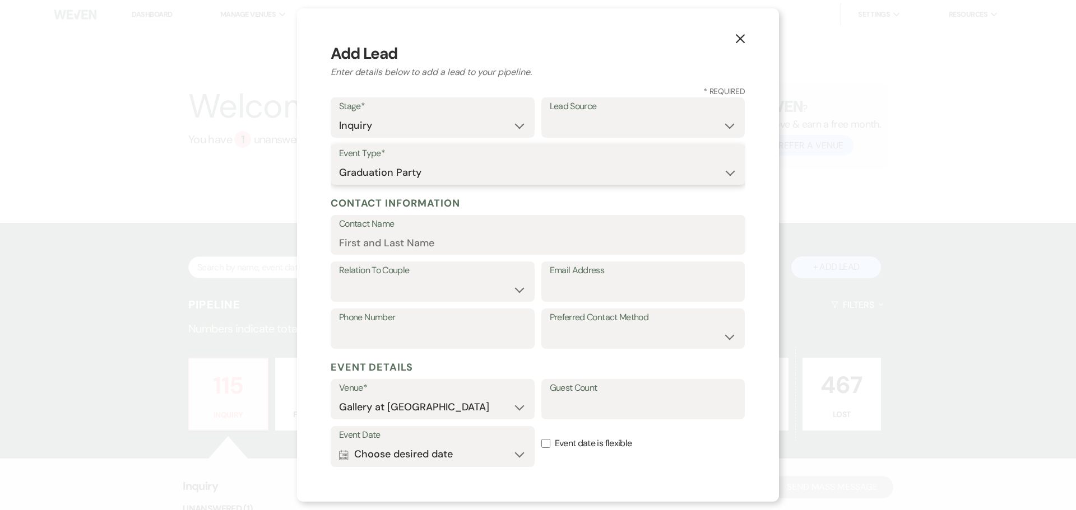
click at [339, 162] on select "Wedding Anniversary Party Baby Shower Bachelorette / Bachelor Party Birthday Pa…" at bounding box center [538, 173] width 398 height 22
click at [397, 247] on input "Contact Name" at bounding box center [538, 243] width 398 height 22
click at [621, 290] on input "Email Address" at bounding box center [643, 290] width 187 height 22
click at [452, 342] on input "Phone Number" at bounding box center [432, 338] width 187 height 22
click at [397, 347] on input "Phone Number" at bounding box center [432, 338] width 187 height 22
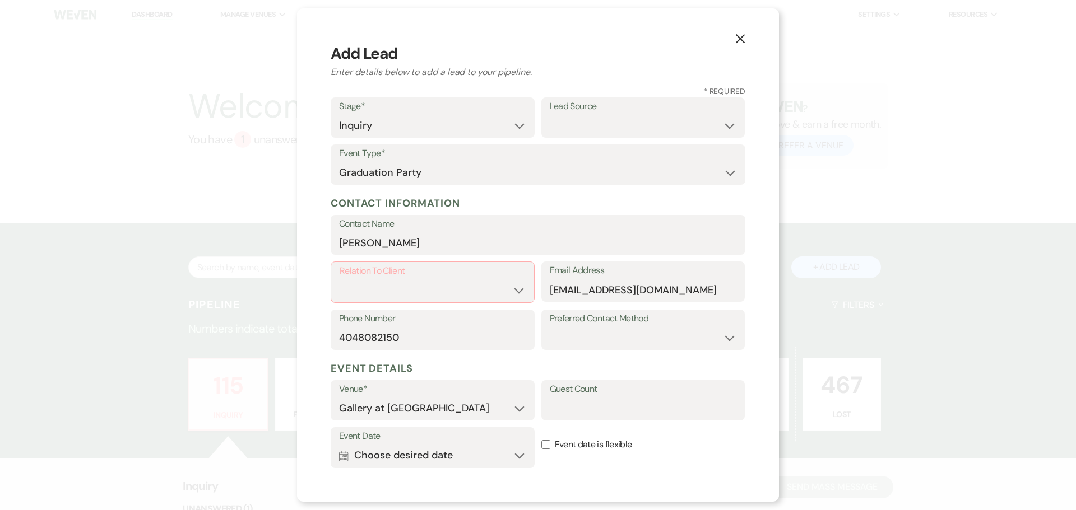
click at [701, 452] on label "Event date is flexible" at bounding box center [643, 444] width 204 height 35
click at [550, 449] on input "Event date is flexible" at bounding box center [545, 444] width 9 height 9
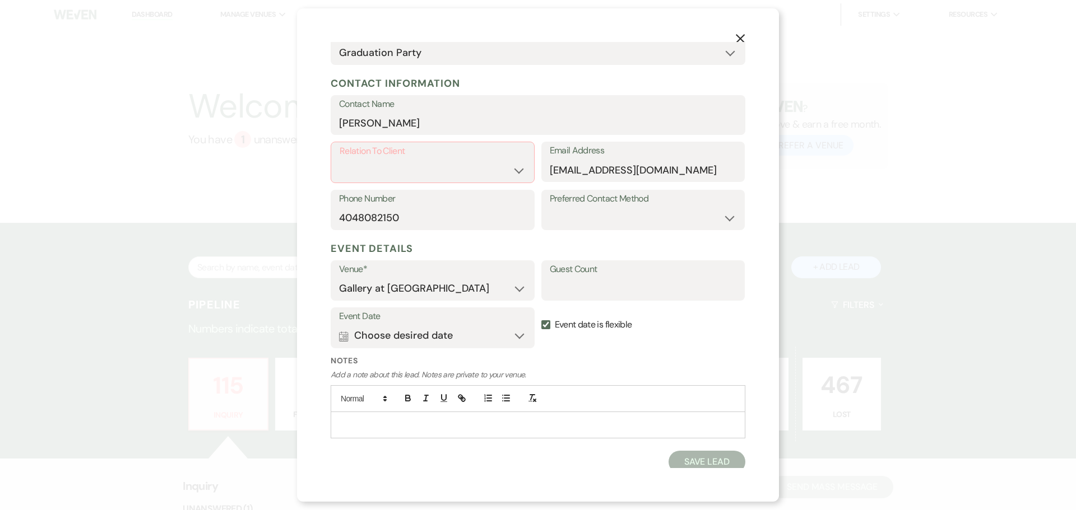
scroll to position [125, 0]
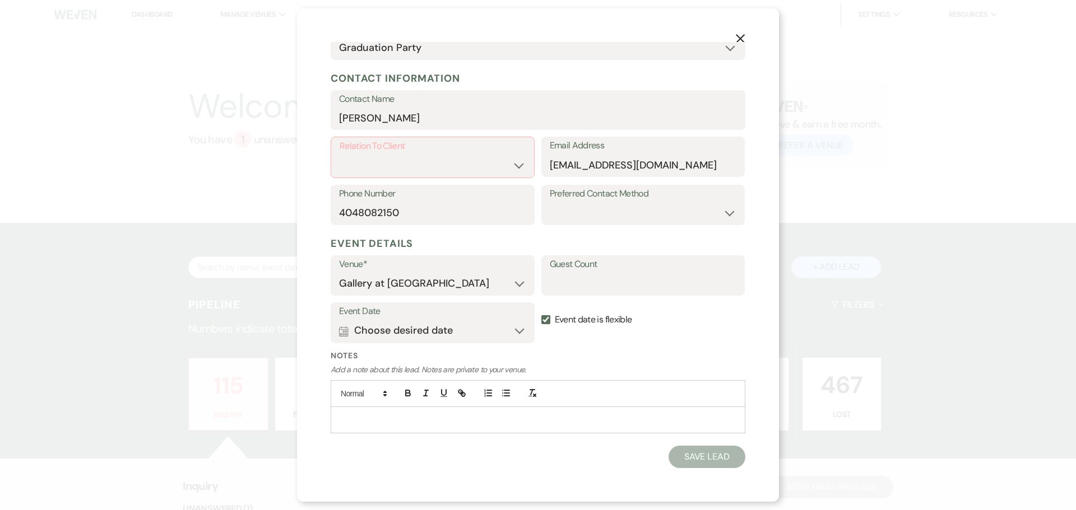
click at [541, 322] on input "Event date is flexible" at bounding box center [545, 319] width 9 height 9
click at [346, 329] on icon "Calendar" at bounding box center [344, 332] width 10 height 10
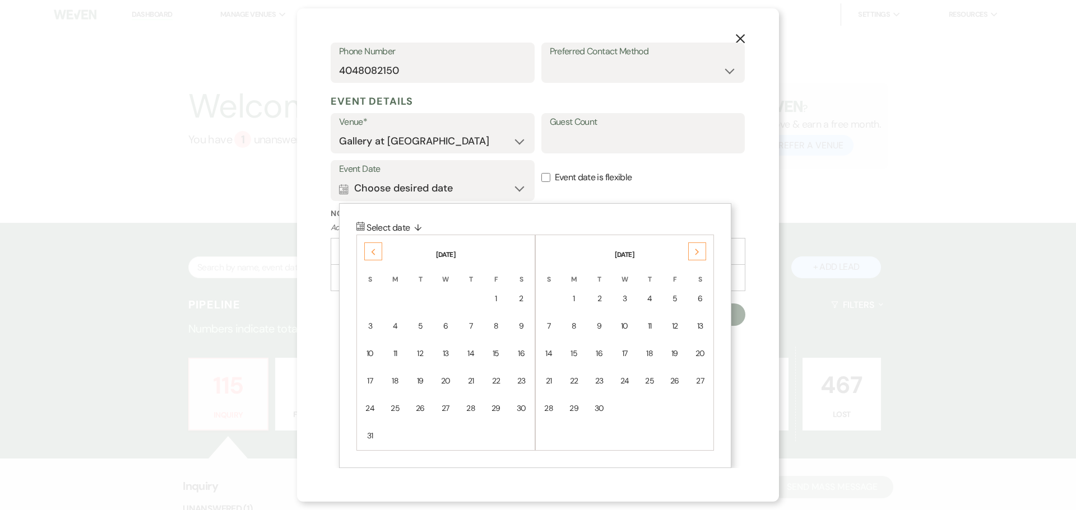
click at [541, 175] on input "Event date is flexible" at bounding box center [545, 177] width 9 height 9
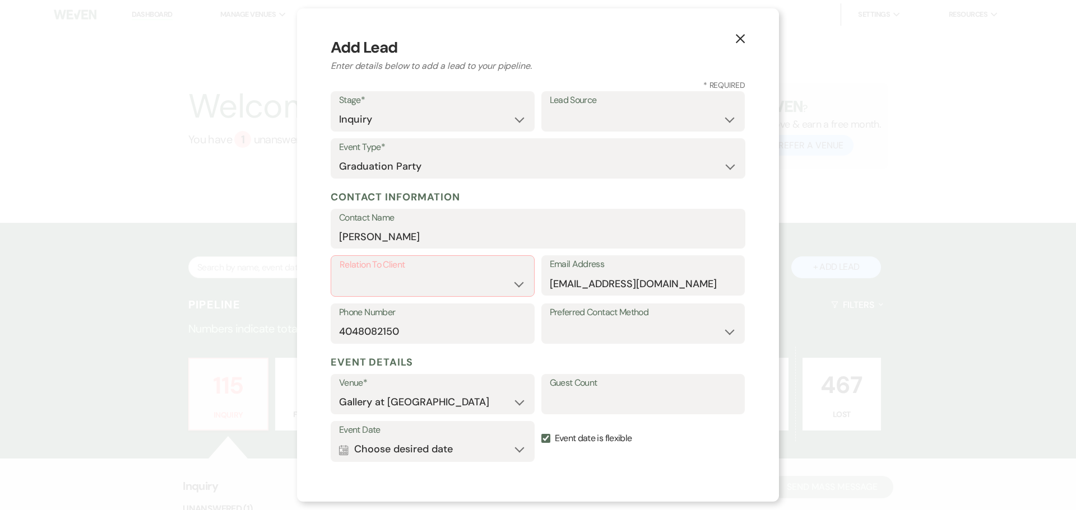
scroll to position [0, 0]
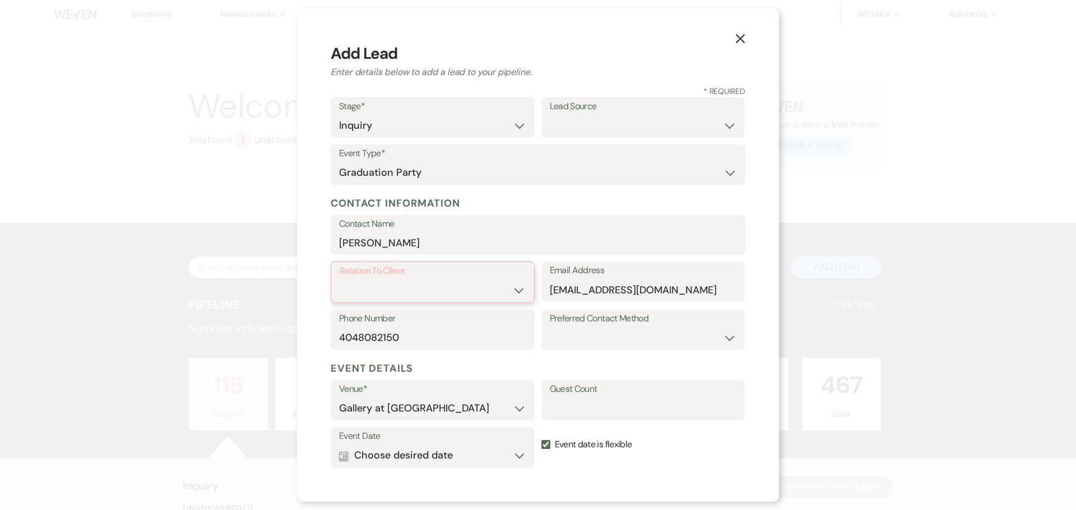
click at [485, 291] on select "Client Event Planner Parent of Client Family Member Friend Other" at bounding box center [433, 291] width 186 height 22
click at [340, 280] on select "Client Event Planner Parent of Client Family Member Friend Other" at bounding box center [433, 291] width 186 height 22
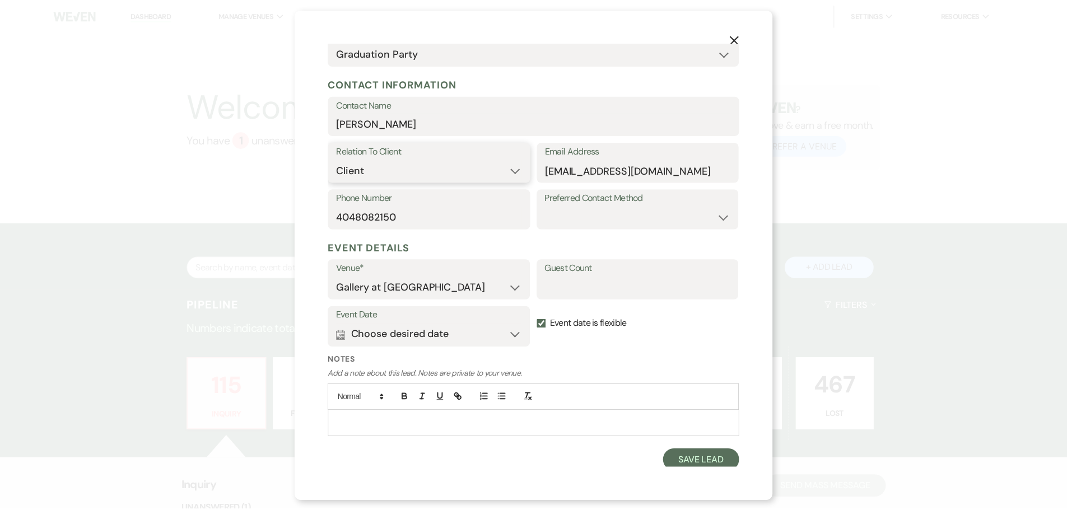
scroll to position [124, 0]
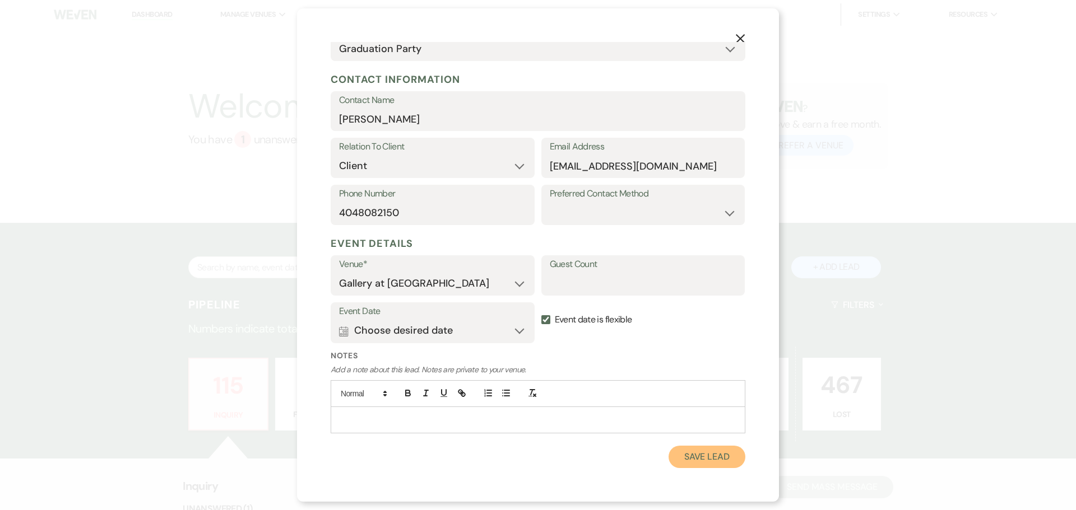
click at [699, 457] on button "Save Lead" at bounding box center [706, 457] width 77 height 22
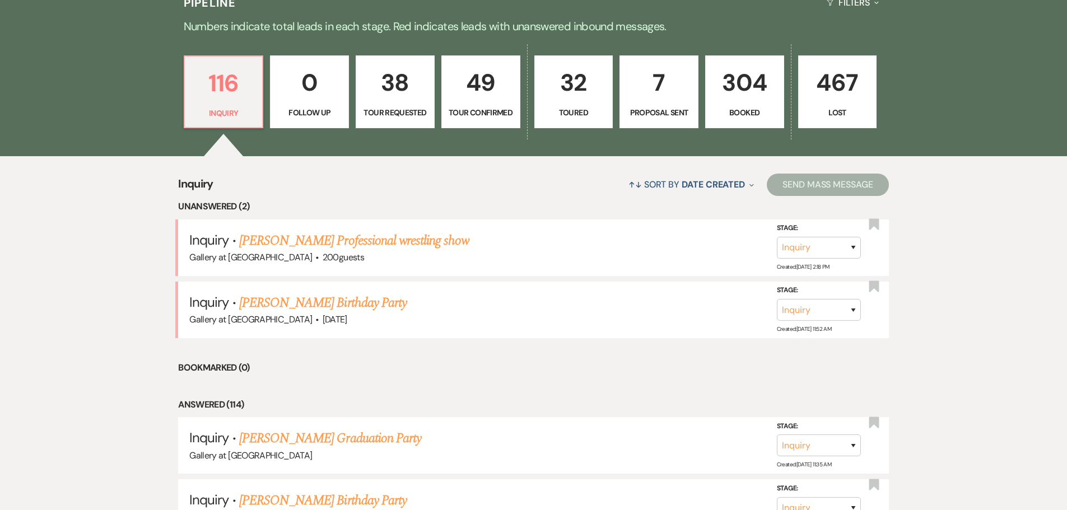
scroll to position [392, 0]
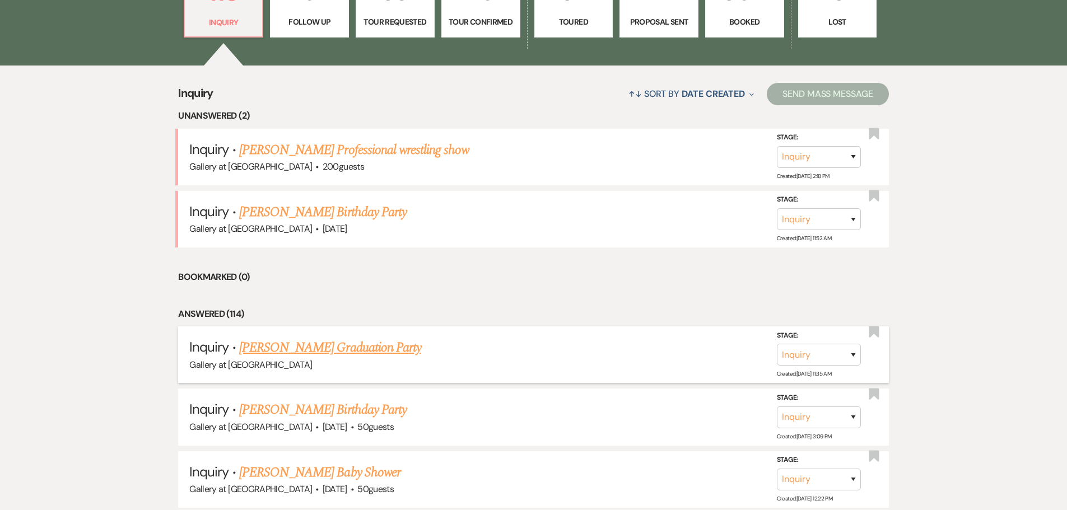
click at [294, 350] on link "Angel Douglas's Graduation Party" at bounding box center [330, 348] width 182 height 20
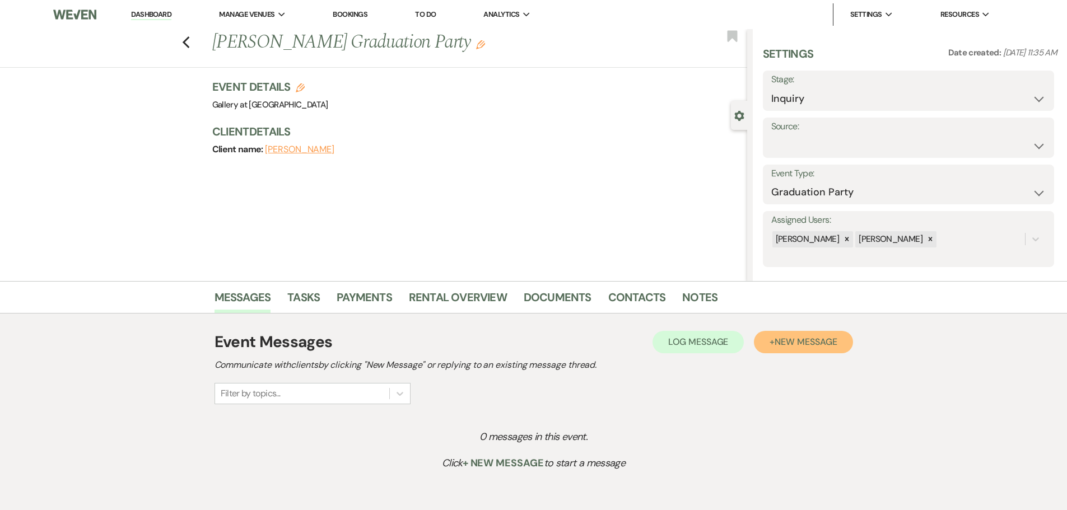
click at [779, 344] on span "New Message" at bounding box center [806, 342] width 62 height 12
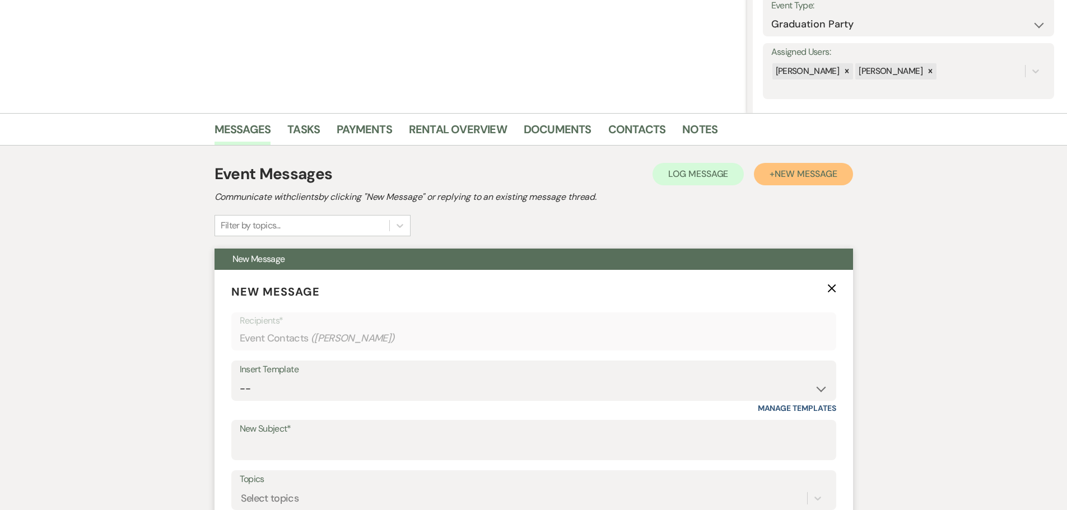
scroll to position [392, 0]
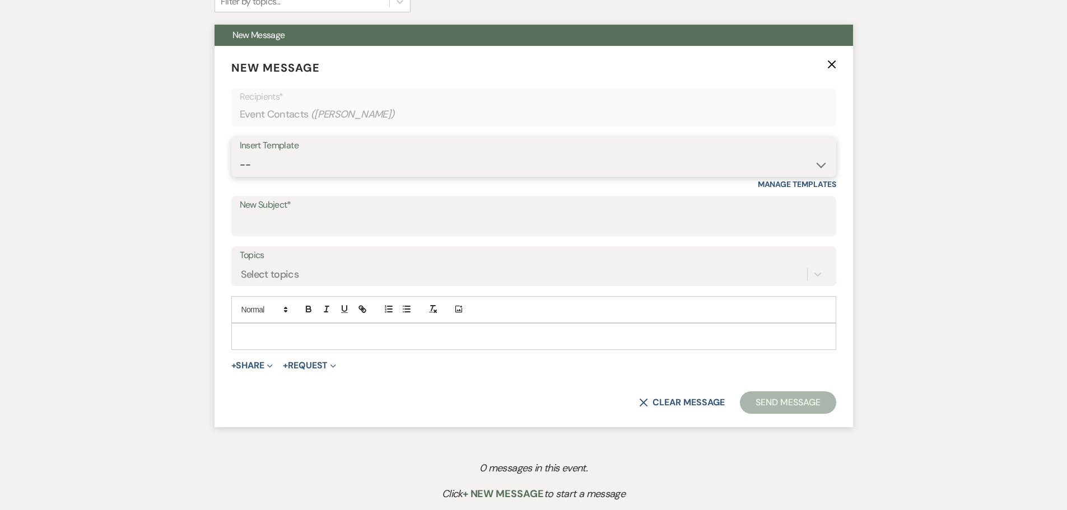
click at [286, 165] on select "-- Initial Inquiry Response-DATE IS AVAILABLE Initial Inquiry Response-DATE NOT…" at bounding box center [534, 165] width 588 height 22
click at [922, 219] on div "Messages Tasks Payments Rental Overview Documents Contacts Notes Event Messages…" at bounding box center [533, 213] width 1067 height 649
click at [424, 157] on select "-- Initial Inquiry Response-DATE IS AVAILABLE Initial Inquiry Response-DATE NOT…" at bounding box center [534, 165] width 588 height 22
click at [240, 154] on select "-- Initial Inquiry Response-DATE IS AVAILABLE Initial Inquiry Response-DATE NOT…" at bounding box center [534, 165] width 588 height 22
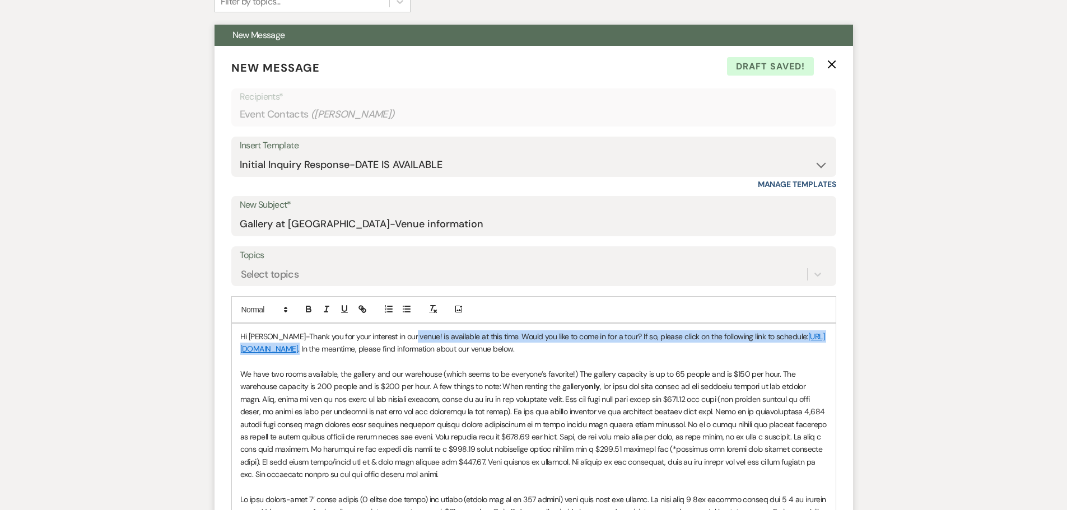
drag, startPoint x: 405, startPoint y: 337, endPoint x: 373, endPoint y: 348, distance: 33.8
click at [373, 348] on p "Hi Angel-Thank you for your interest in our venue! is available at this time. W…" at bounding box center [533, 343] width 587 height 25
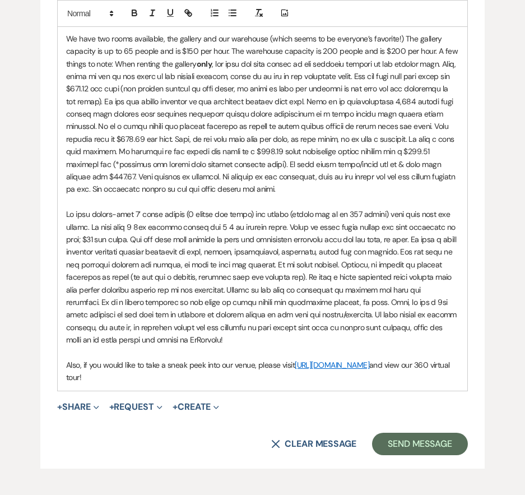
scroll to position [896, 0]
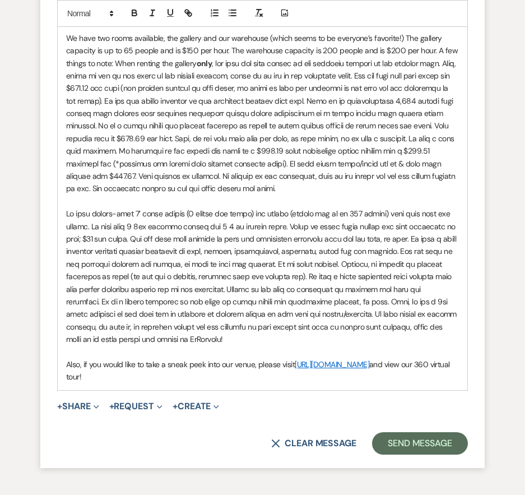
click at [218, 343] on p at bounding box center [262, 276] width 393 height 138
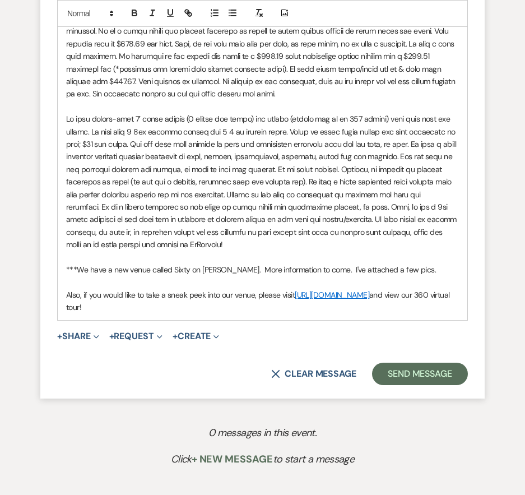
scroll to position [1064, 0]
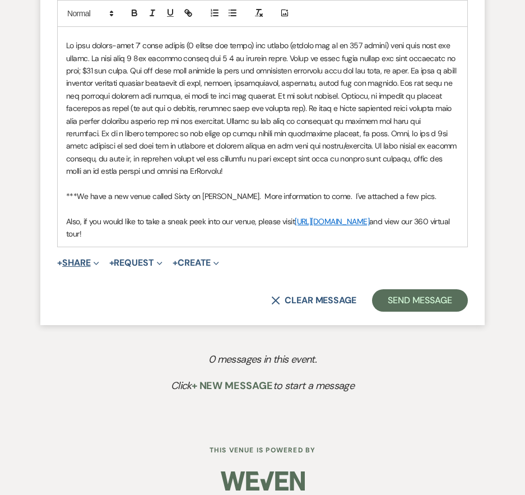
click at [75, 263] on button "+ Share Expand" at bounding box center [78, 262] width 42 height 9
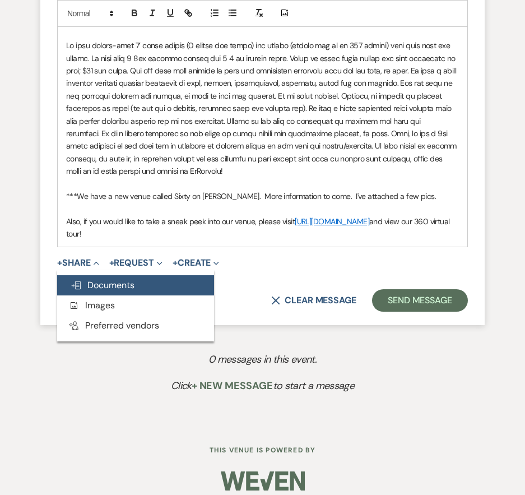
click at [88, 282] on span "Doc Upload Documents" at bounding box center [103, 285] width 64 height 12
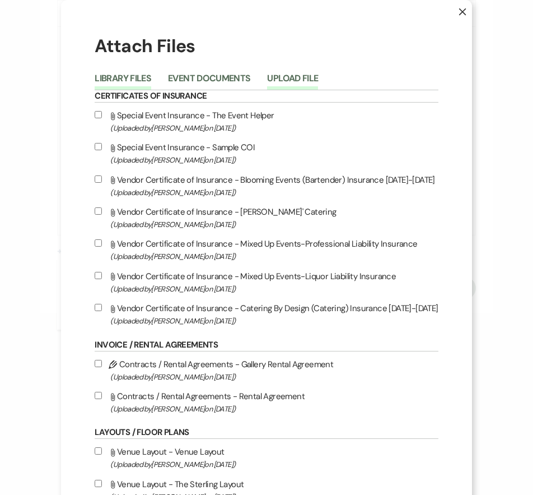
click at [280, 80] on button "Upload File" at bounding box center [292, 82] width 51 height 16
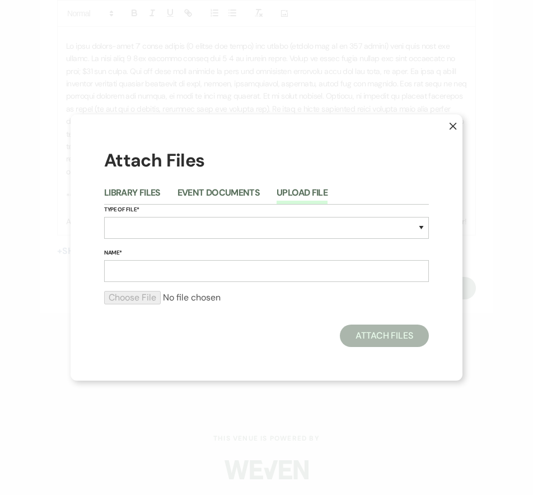
click at [298, 186] on li "Upload File" at bounding box center [311, 194] width 68 height 18
click at [291, 222] on select "Special Event Insurance Vendor Certificate of Insurance Contracts / Rental Agre…" at bounding box center [266, 228] width 325 height 22
click at [104, 217] on select "Special Event Insurance Vendor Certificate of Insurance Contracts / Rental Agre…" at bounding box center [266, 228] width 325 height 22
click at [133, 277] on input "Name*" at bounding box center [266, 271] width 325 height 22
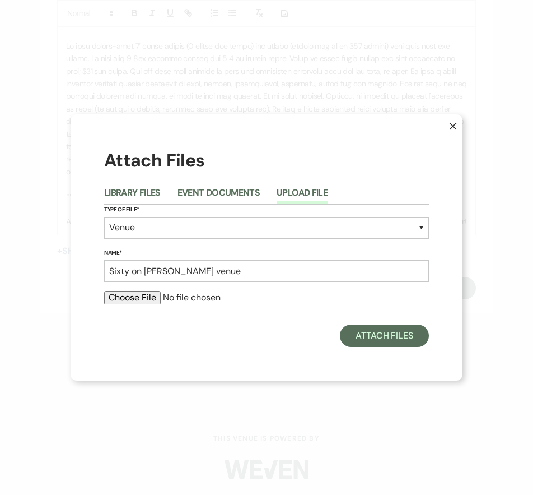
click at [114, 300] on input "file" at bounding box center [266, 297] width 325 height 13
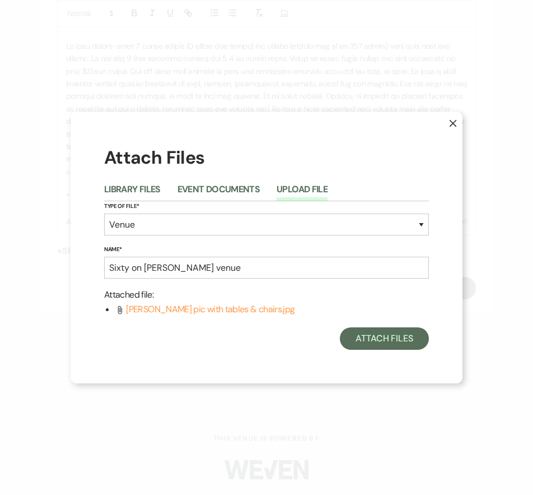
click at [299, 185] on button "Upload File" at bounding box center [302, 193] width 51 height 16
click at [306, 221] on select "Special Event Insurance Vendor Certificate of Insurance Contracts / Rental Agre…" at bounding box center [266, 224] width 325 height 22
click at [104, 213] on select "Special Event Insurance Vendor Certificate of Insurance Contracts / Rental Agre…" at bounding box center [266, 224] width 325 height 22
click at [204, 263] on input "Sixty on [PERSON_NAME] venue" at bounding box center [266, 268] width 325 height 22
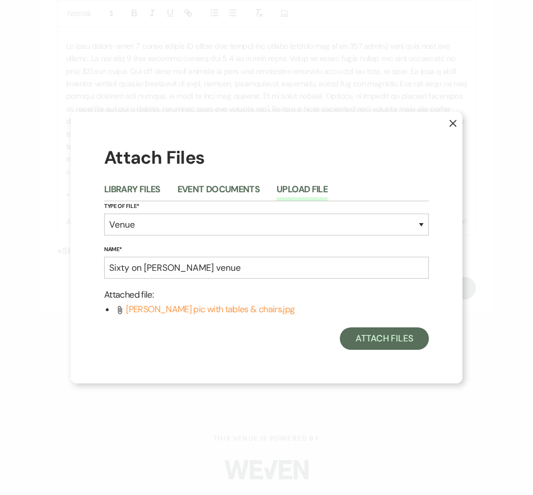
click at [360, 304] on li "Attach File Sims pic with tables & chairs.jpg" at bounding box center [272, 309] width 314 height 15
click at [389, 336] on button "Attach Files" at bounding box center [384, 338] width 89 height 22
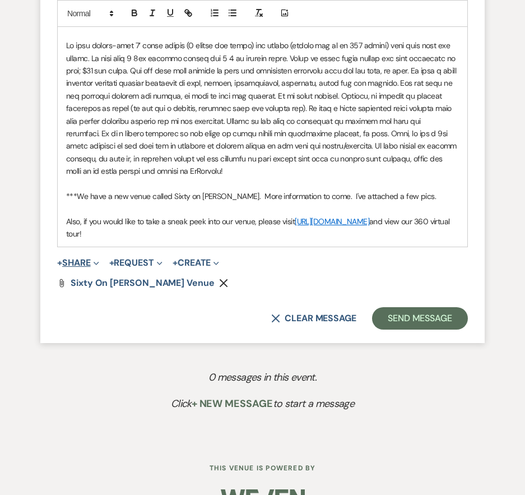
click at [86, 258] on button "+ Share Expand" at bounding box center [78, 262] width 42 height 9
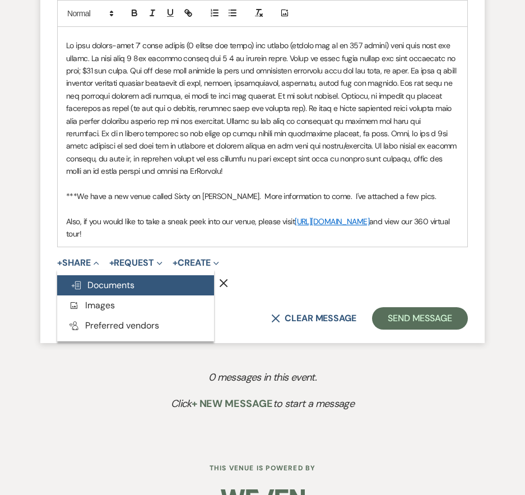
click at [114, 291] on button "Doc Upload Documents" at bounding box center [135, 285] width 157 height 20
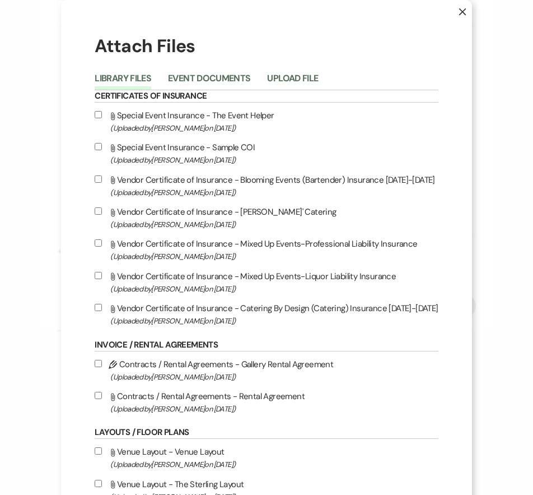
click at [285, 71] on li "Upload File" at bounding box center [301, 80] width 68 height 18
click at [285, 75] on button "Upload File" at bounding box center [292, 82] width 51 height 16
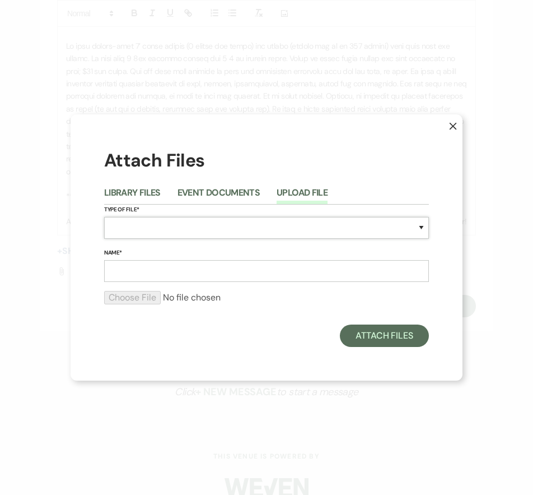
drag, startPoint x: 152, startPoint y: 223, endPoint x: 153, endPoint y: 229, distance: 6.2
click at [152, 223] on select "Special Event Insurance Vendor Certificate of Insurance Contracts / Rental Agre…" at bounding box center [266, 228] width 325 height 22
click at [104, 217] on select "Special Event Insurance Vendor Certificate of Insurance Contracts / Rental Agre…" at bounding box center [266, 228] width 325 height 22
click at [138, 273] on input "Name*" at bounding box center [266, 271] width 325 height 22
click at [138, 295] on input "file" at bounding box center [266, 297] width 325 height 13
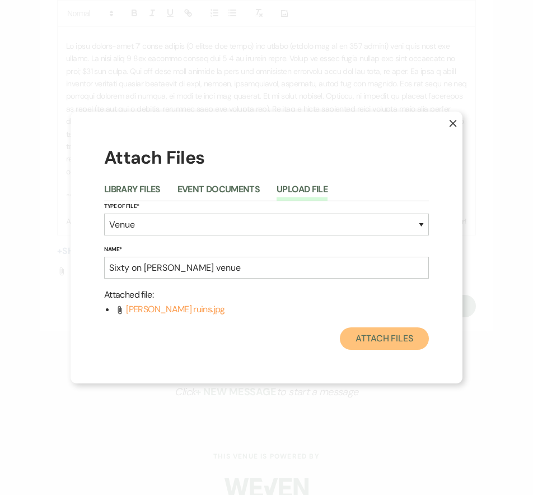
click at [392, 339] on button "Attach Files" at bounding box center [384, 338] width 89 height 22
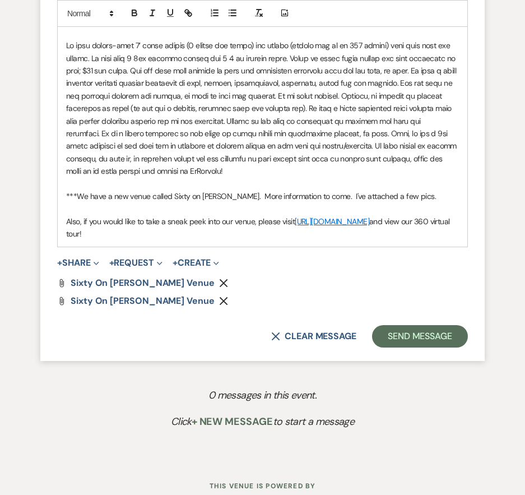
click at [125, 295] on div "Attach File Sixty on Sims venue Remove Attach File Sixty on Sims venue Remove" at bounding box center [262, 291] width 411 height 27
click at [125, 299] on span "Sixty on [PERSON_NAME] venue" at bounding box center [143, 301] width 144 height 12
click at [126, 278] on span "Sixty on [PERSON_NAME] venue" at bounding box center [143, 283] width 144 height 12
click at [245, 329] on div "X Clear message Send Message" at bounding box center [262, 336] width 411 height 22
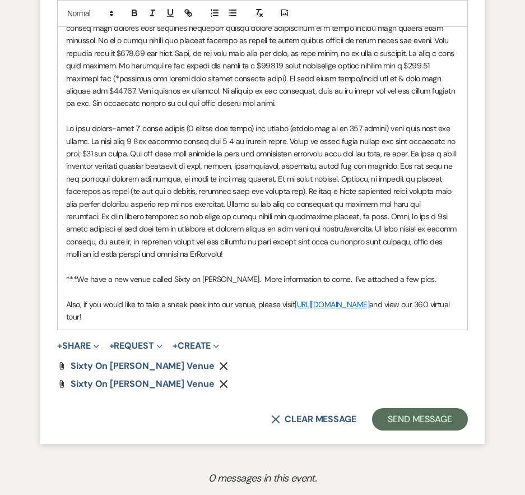
scroll to position [952, 0]
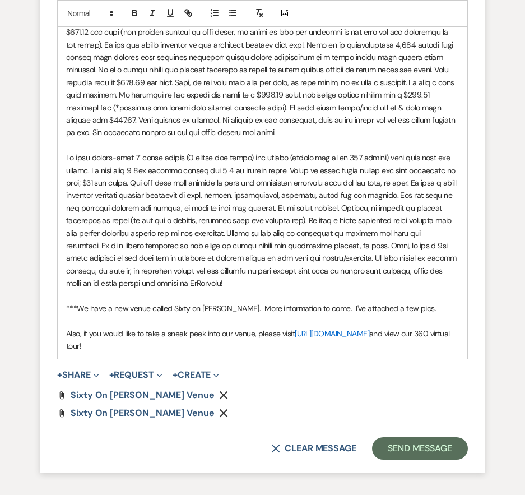
click at [314, 310] on p "***We have a new venue called Sixty on Sims. More information to come. I've att…" at bounding box center [262, 308] width 393 height 12
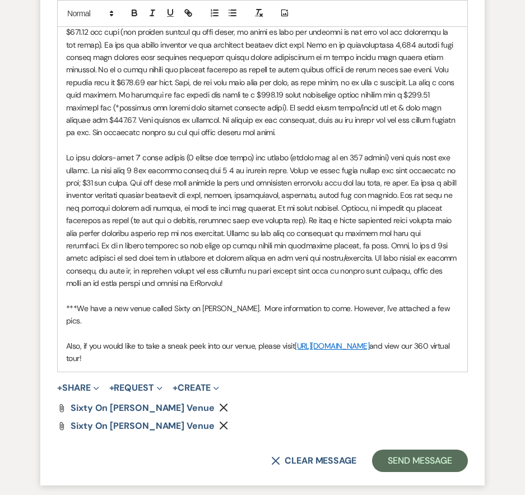
click at [213, 309] on p "***We have a new venue called Sixty on Sims. More information to come. However,…" at bounding box center [262, 314] width 393 height 25
click at [158, 325] on p "***We have a new venue across the street called Sixty on Sims. More information…" at bounding box center [262, 314] width 393 height 25
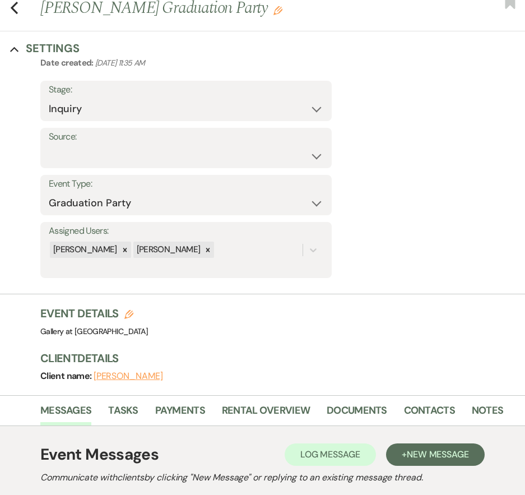
scroll to position [0, 0]
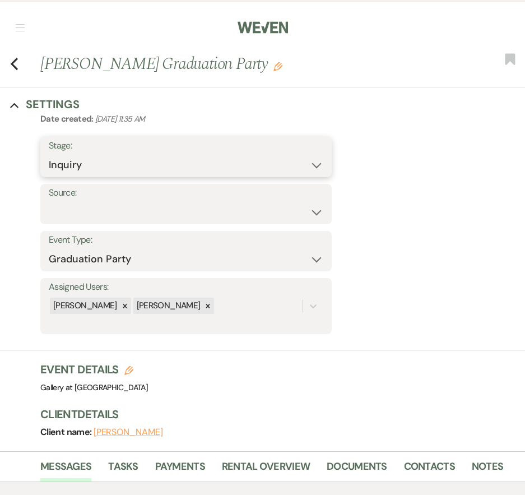
click at [299, 165] on select "Inquiry Follow Up Tour Requested Tour Confirmed Toured Proposal Sent Booked Lost" at bounding box center [186, 165] width 275 height 22
click at [49, 154] on select "Inquiry Follow Up Tour Requested Tour Confirmed Toured Proposal Sent Booked Lost" at bounding box center [186, 165] width 275 height 22
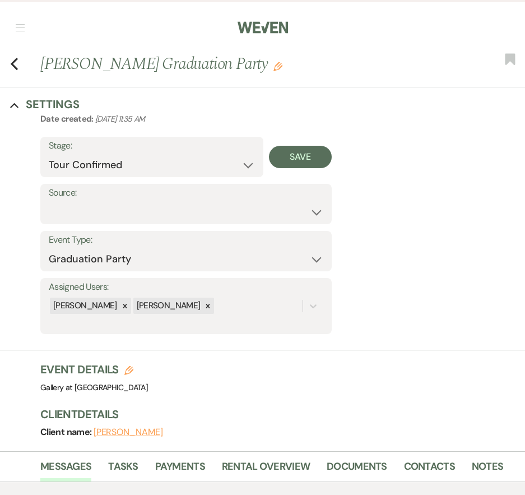
click at [274, 145] on div "Save" at bounding box center [297, 157] width 69 height 40
click at [299, 155] on button "Save" at bounding box center [300, 157] width 63 height 22
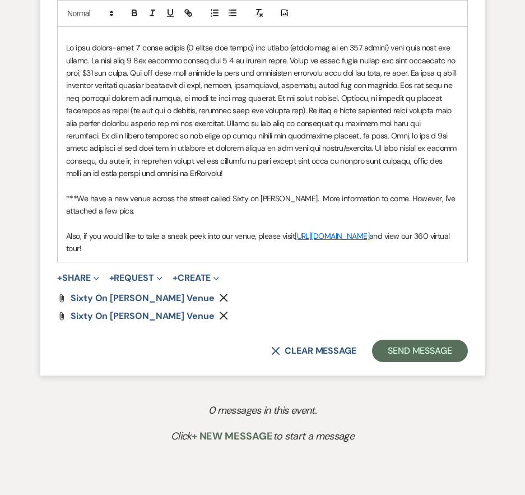
scroll to position [1124, 0]
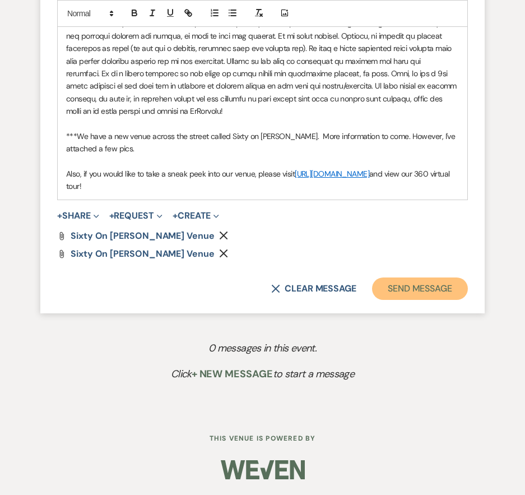
click at [433, 291] on button "Send Message" at bounding box center [420, 288] width 96 height 22
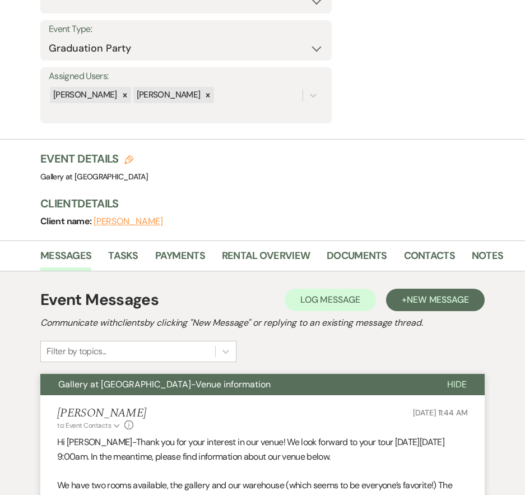
scroll to position [0, 0]
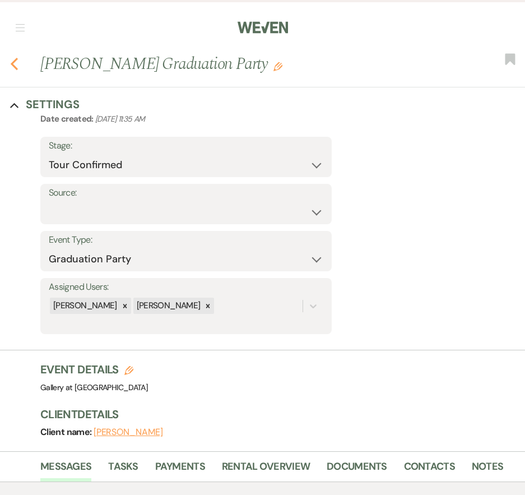
click at [13, 62] on use "button" at bounding box center [14, 64] width 7 height 12
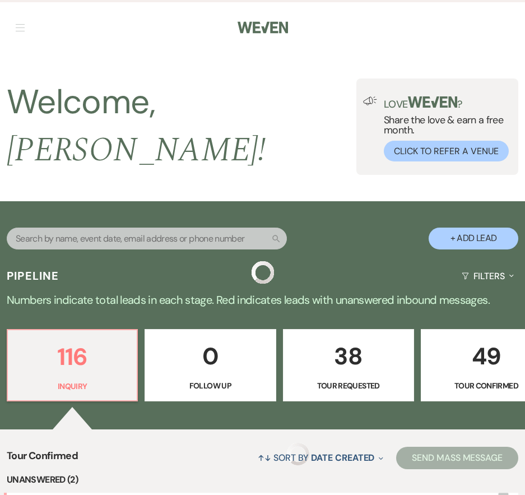
scroll to position [392, 0]
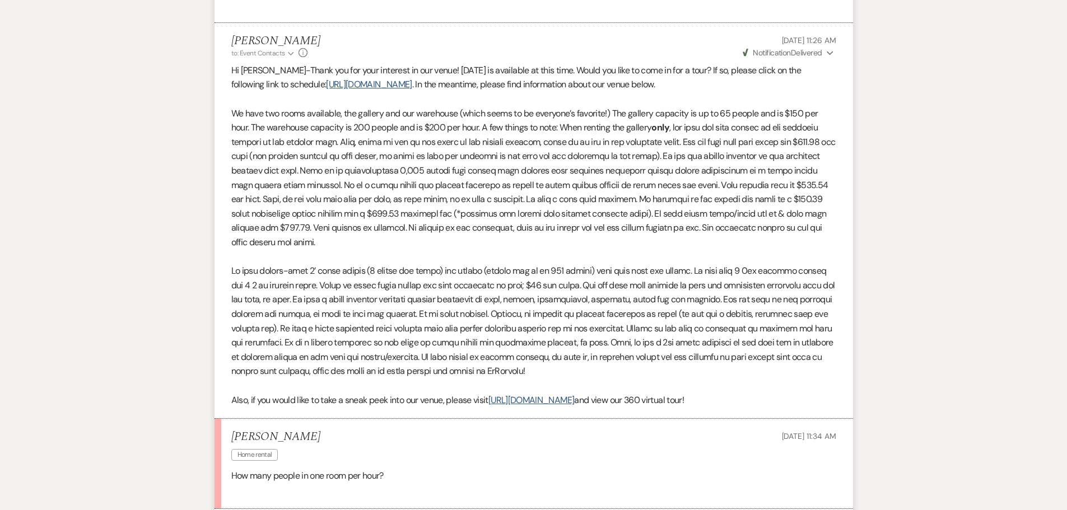
scroll to position [684, 0]
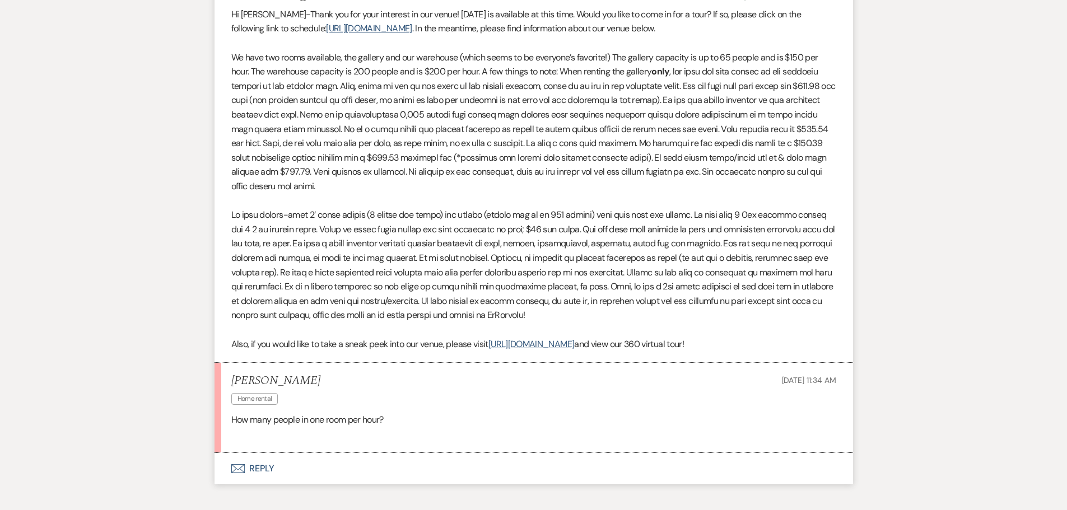
click at [256, 470] on button "Envelope Reply" at bounding box center [534, 468] width 639 height 31
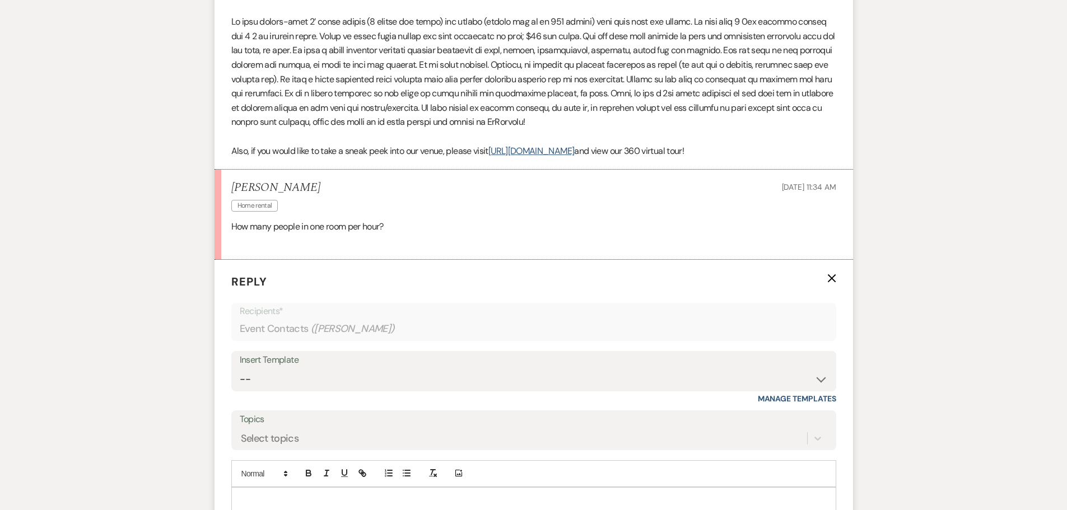
scroll to position [1020, 0]
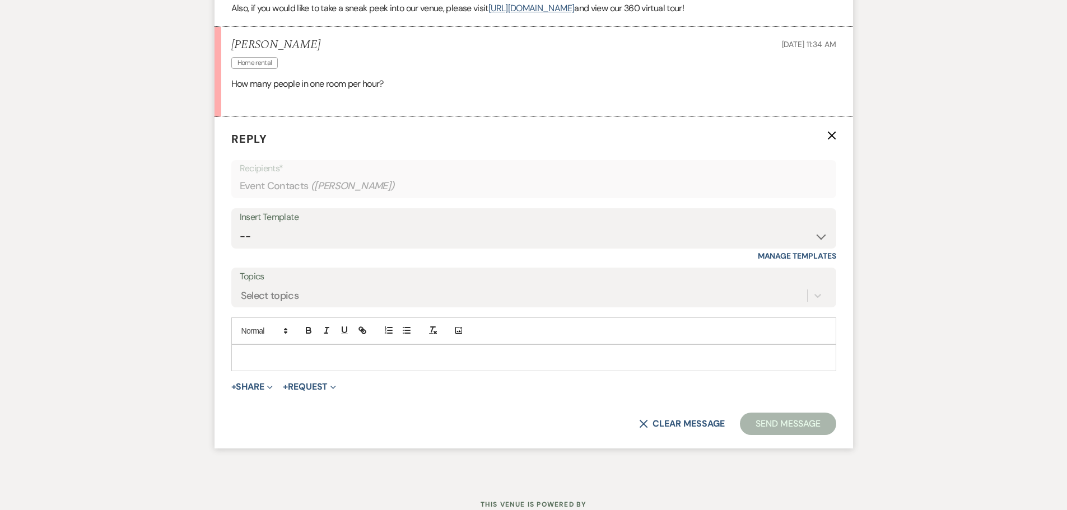
click at [275, 354] on p at bounding box center [533, 358] width 587 height 12
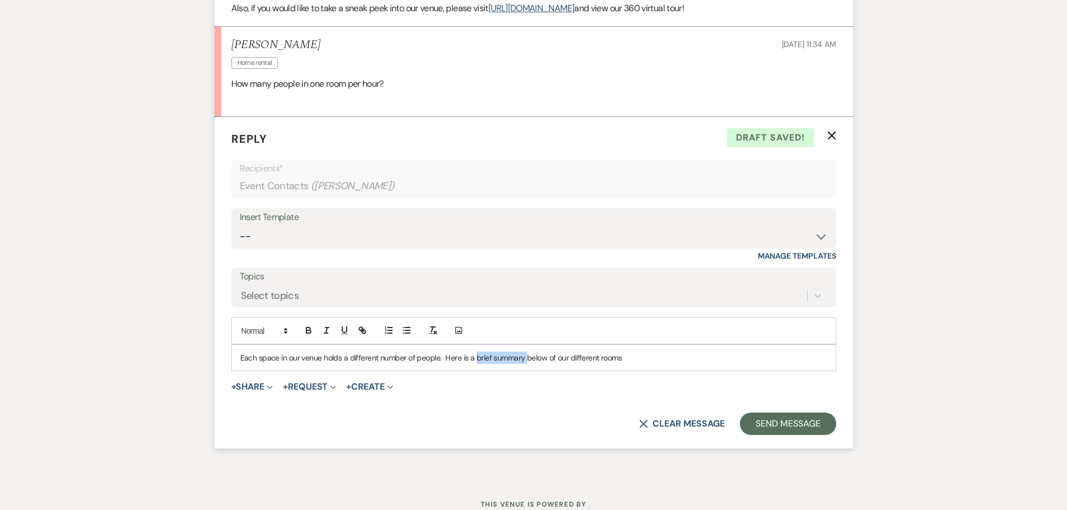
drag, startPoint x: 474, startPoint y: 357, endPoint x: 524, endPoint y: 358, distance: 49.9
click at [524, 358] on p "Each space in our venue holds a different number of people. Here is a brief sum…" at bounding box center [533, 358] width 587 height 12
drag, startPoint x: 444, startPoint y: 359, endPoint x: 524, endPoint y: 354, distance: 80.3
click at [524, 354] on p "Each space in our venue holds a different number of people. Here is a brief sum…" at bounding box center [533, 358] width 587 height 12
click at [321, 358] on p "Each space in our venue holds a different number of people. See below an estima…" at bounding box center [533, 358] width 587 height 12
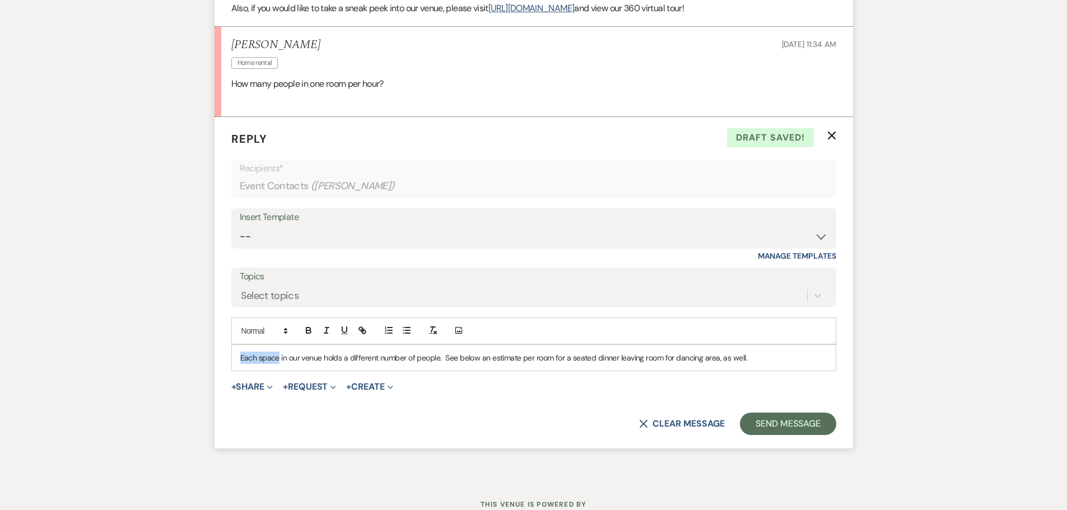
drag, startPoint x: 277, startPoint y: 357, endPoint x: 238, endPoint y: 361, distance: 39.4
click at [238, 361] on div "Each space in our venue holds a different number of people. See below an estima…" at bounding box center [534, 358] width 604 height 26
click at [738, 357] on p "Spaces in our venues hold different numbers of people. See below an estimate pe…" at bounding box center [533, 358] width 587 height 12
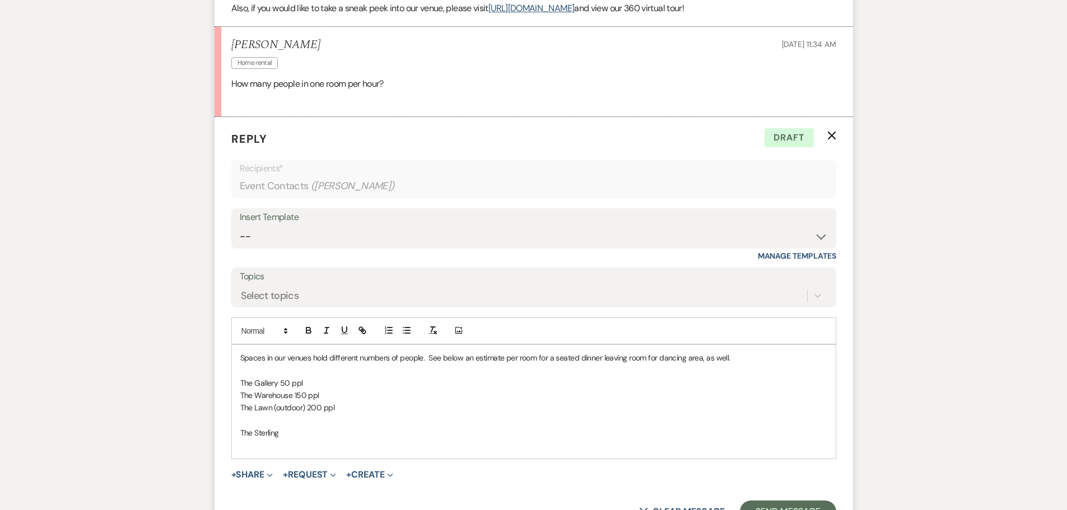
click at [285, 433] on p "The Sterling" at bounding box center [533, 433] width 587 height 12
drag, startPoint x: 283, startPoint y: 433, endPoint x: 291, endPoint y: 434, distance: 7.9
click at [291, 434] on p "The Sterling 175 ppl" at bounding box center [533, 433] width 587 height 12
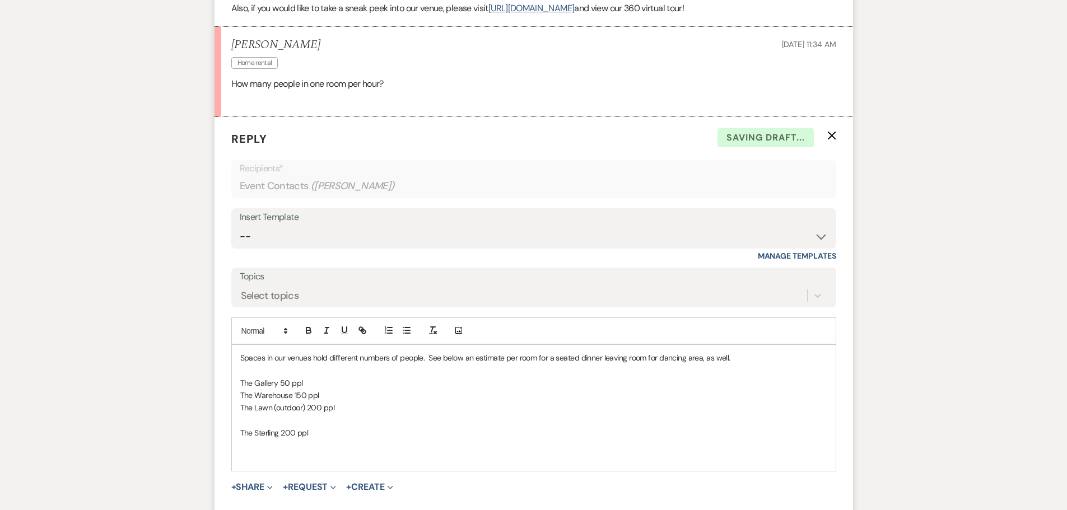
click at [319, 433] on p "The Sterling 200 ppl" at bounding box center [533, 433] width 587 height 12
click at [239, 382] on div "Spaces in our venues hold different numbers of people. See below an estimate pe…" at bounding box center [534, 414] width 604 height 139
click at [239, 440] on div "Spaces in our venues hold different numbers of people. See below an estimate pe…" at bounding box center [534, 420] width 604 height 151
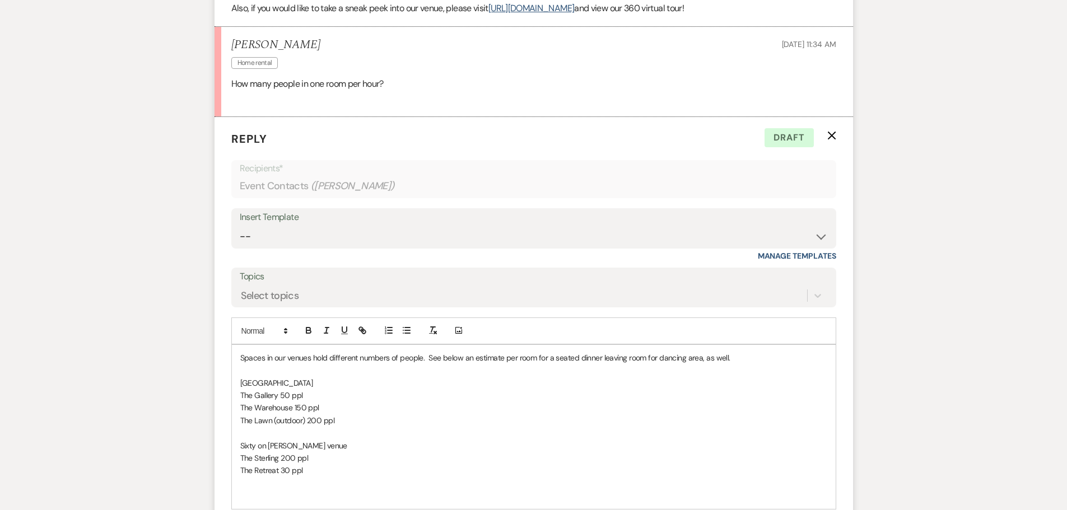
click at [654, 356] on p "Spaces in our venues hold different numbers of people. See below an estimate pe…" at bounding box center [533, 358] width 587 height 12
drag, startPoint x: 238, startPoint y: 382, endPoint x: 304, endPoint y: 381, distance: 66.1
click at [304, 381] on div "Spaces in our venues hold different numbers of people. See below an estimate pe…" at bounding box center [534, 427] width 604 height 164
click at [309, 329] on icon "button" at bounding box center [309, 331] width 10 height 10
drag, startPoint x: 240, startPoint y: 445, endPoint x: 311, endPoint y: 442, distance: 70.7
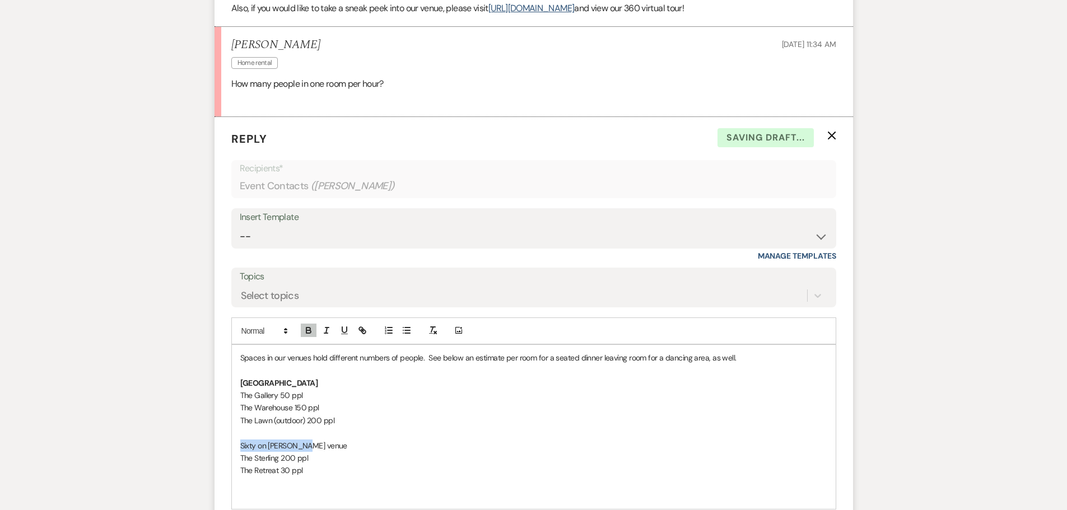
click at [311, 442] on p "Sixty on [PERSON_NAME] venue" at bounding box center [533, 446] width 587 height 12
click at [305, 332] on icon "button" at bounding box center [309, 331] width 10 height 10
click at [346, 468] on p "The Retreat 30 ppl" at bounding box center [533, 470] width 587 height 12
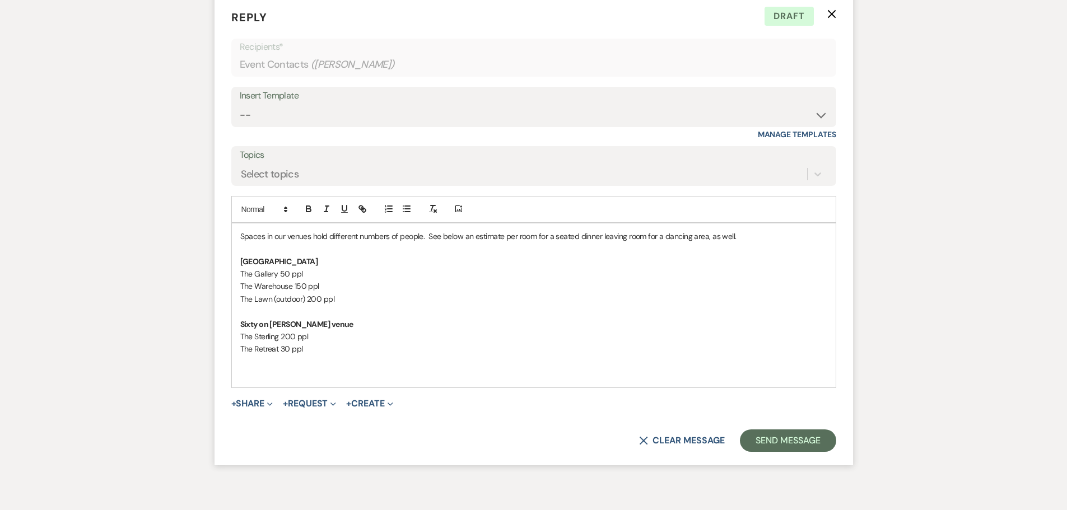
scroll to position [1143, 0]
click at [809, 441] on button "Send Message" at bounding box center [788, 440] width 96 height 22
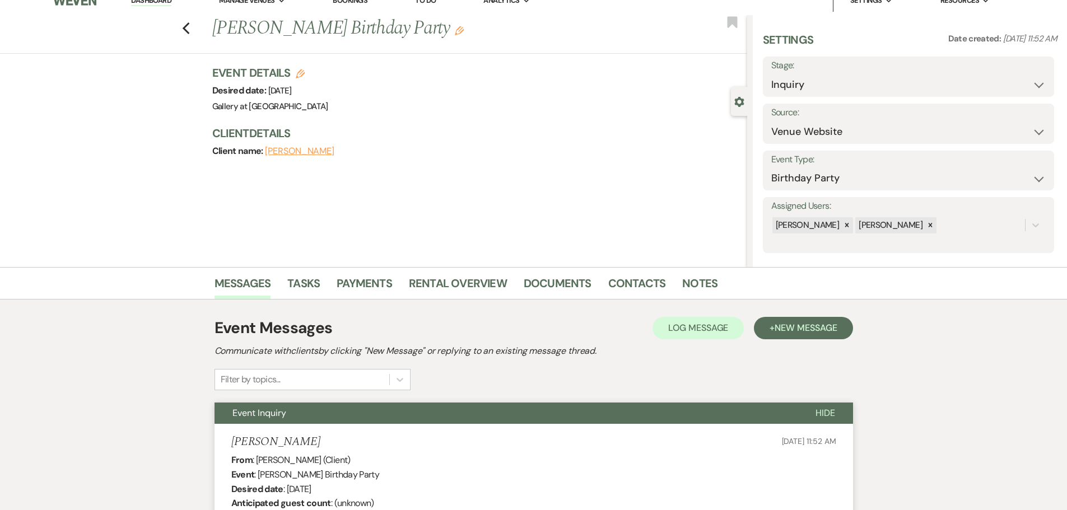
scroll to position [0, 0]
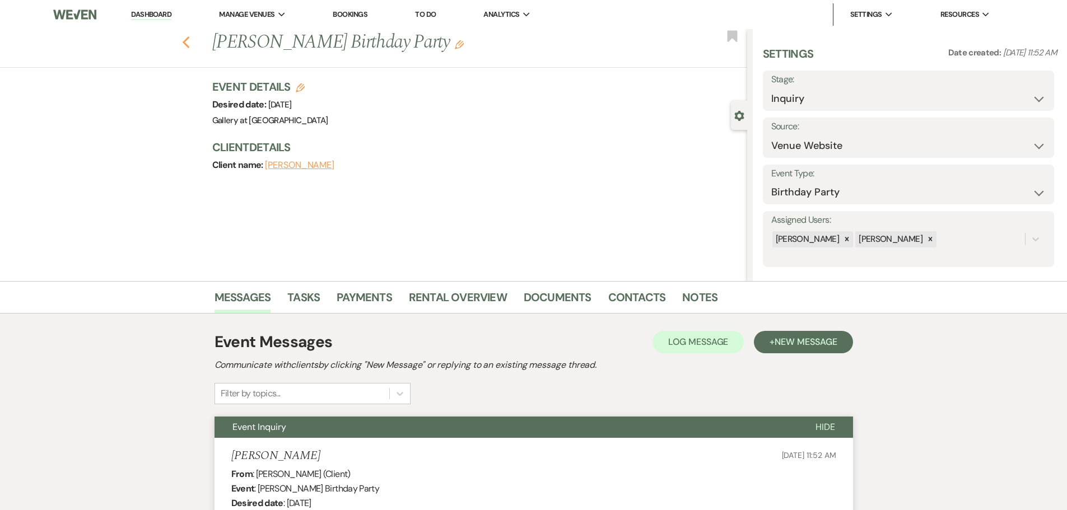
click at [189, 45] on use "button" at bounding box center [185, 42] width 7 height 12
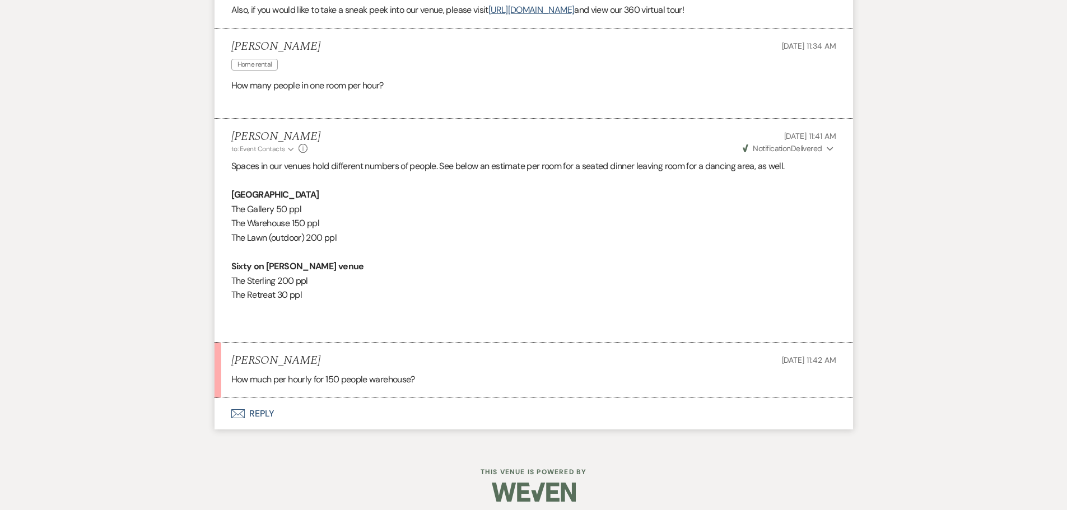
scroll to position [1019, 0]
click at [268, 415] on button "Envelope Reply" at bounding box center [534, 413] width 639 height 31
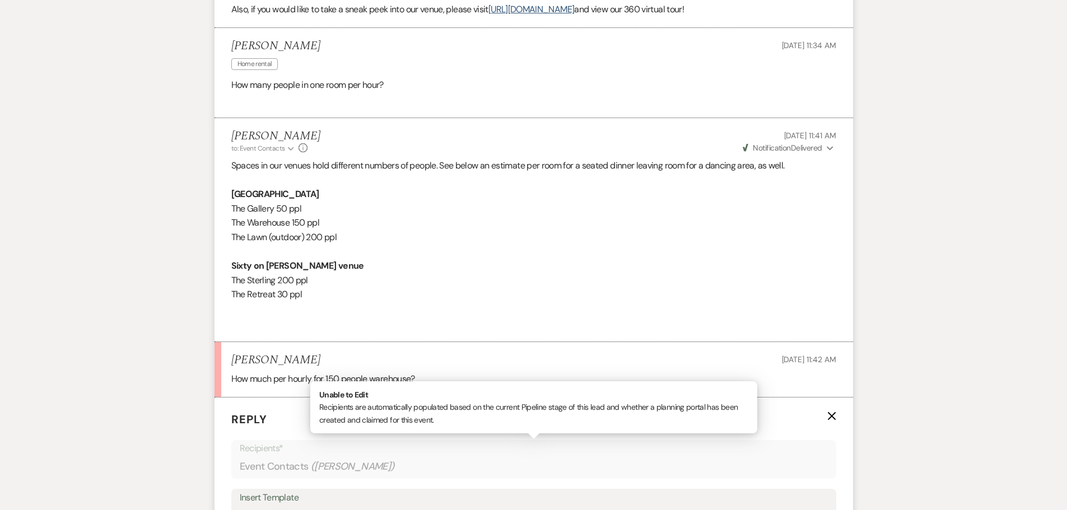
scroll to position [1187, 0]
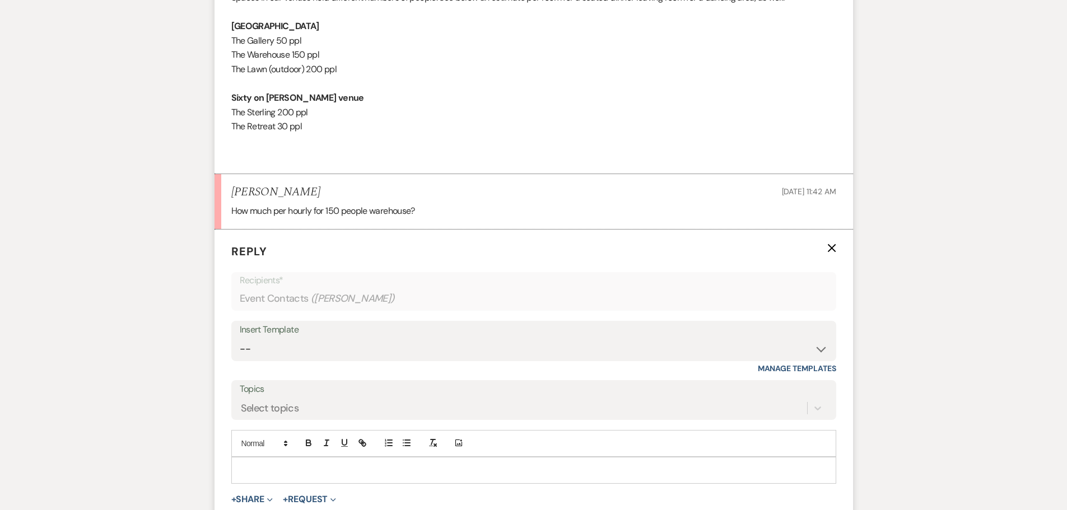
click at [302, 471] on p at bounding box center [533, 470] width 587 height 12
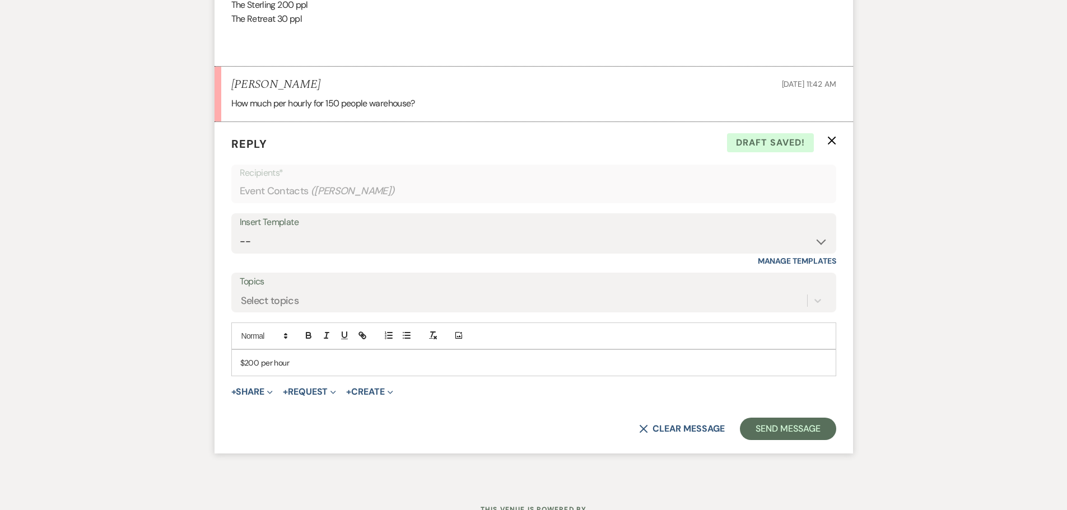
scroll to position [1299, 0]
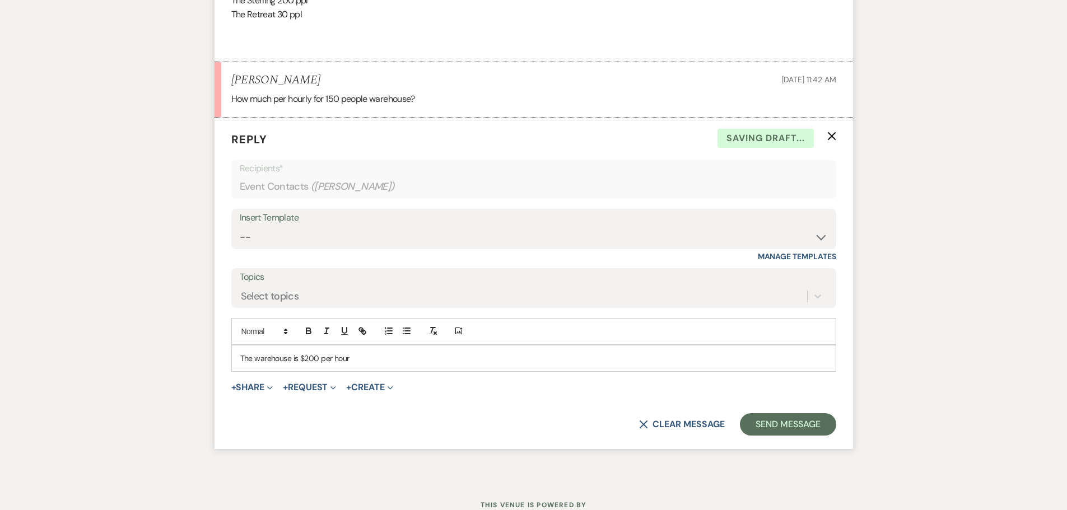
click at [419, 355] on p "The warehouse is $200 per hour" at bounding box center [533, 358] width 587 height 12
click at [763, 426] on button "Send Message" at bounding box center [788, 424] width 96 height 22
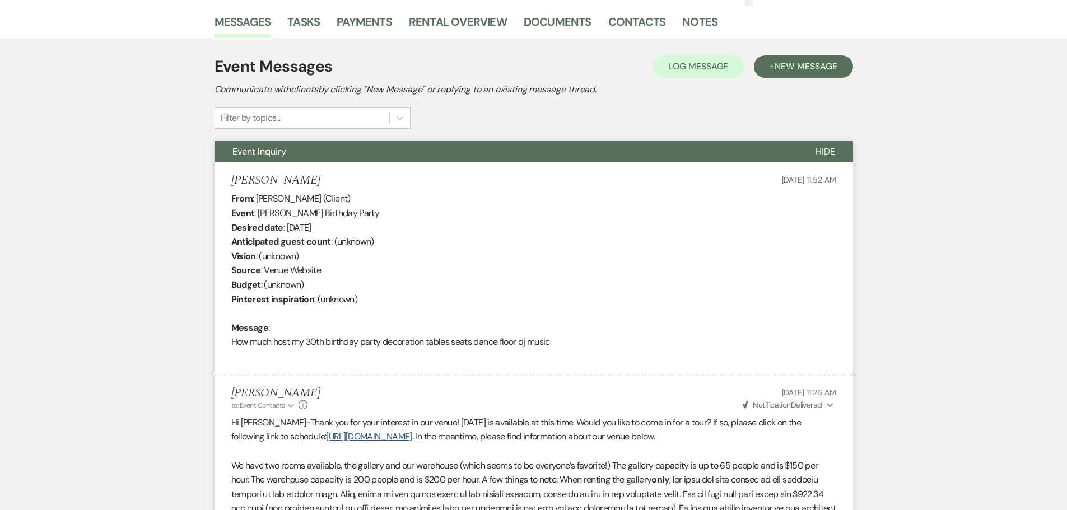
scroll to position [0, 0]
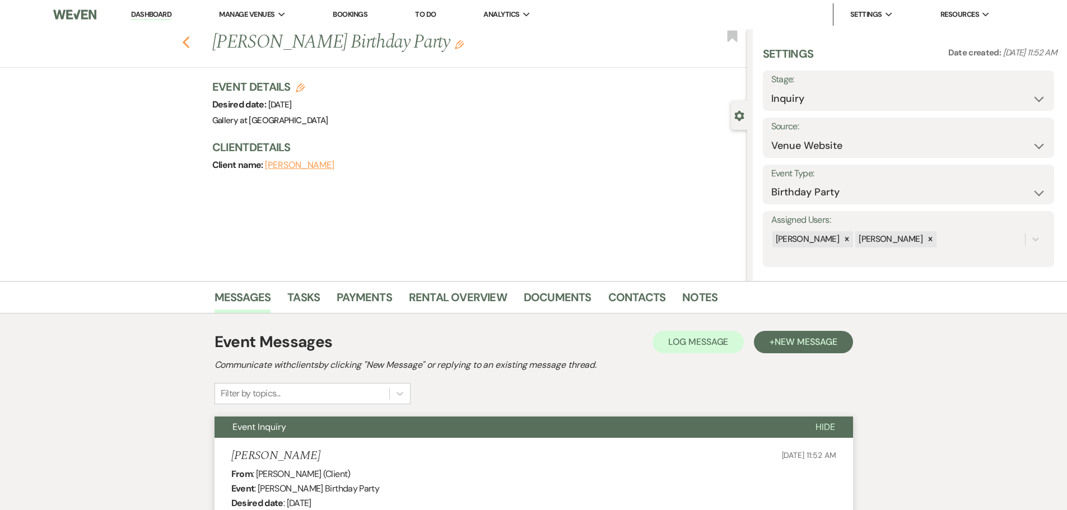
click at [189, 44] on use "button" at bounding box center [185, 42] width 7 height 12
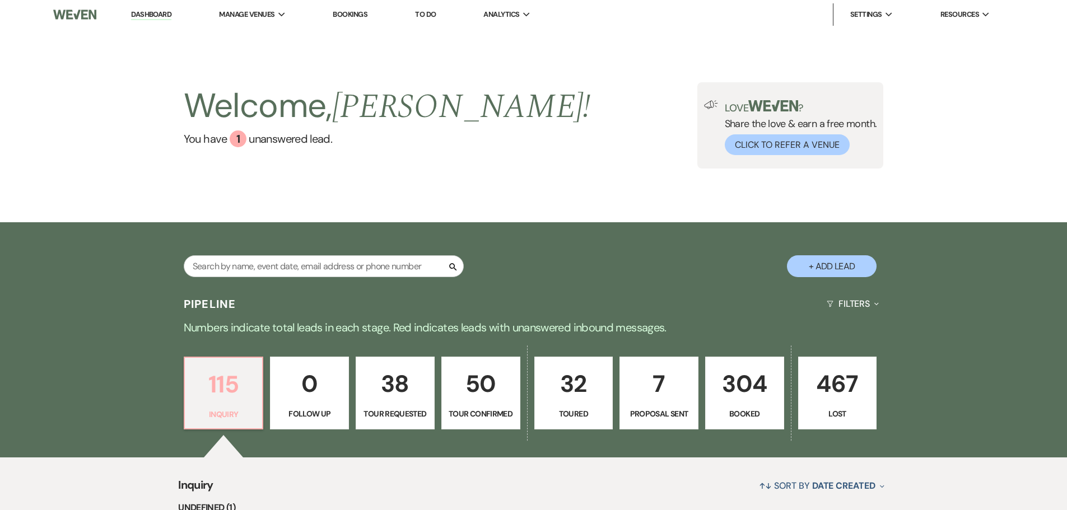
click at [237, 408] on p "Inquiry" at bounding box center [224, 414] width 64 height 12
click at [285, 269] on input "text" at bounding box center [324, 266] width 280 height 22
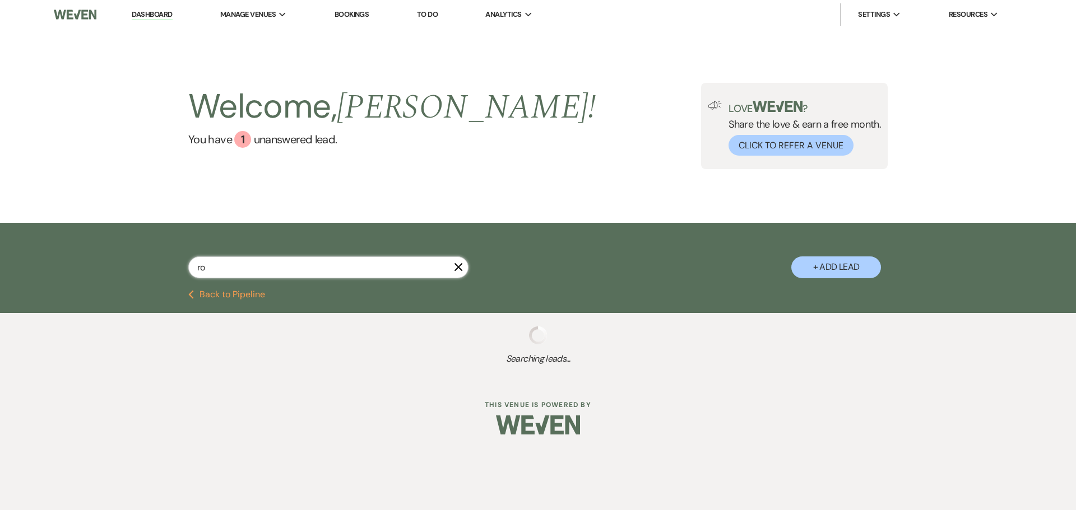
type input "roy"
select select "2"
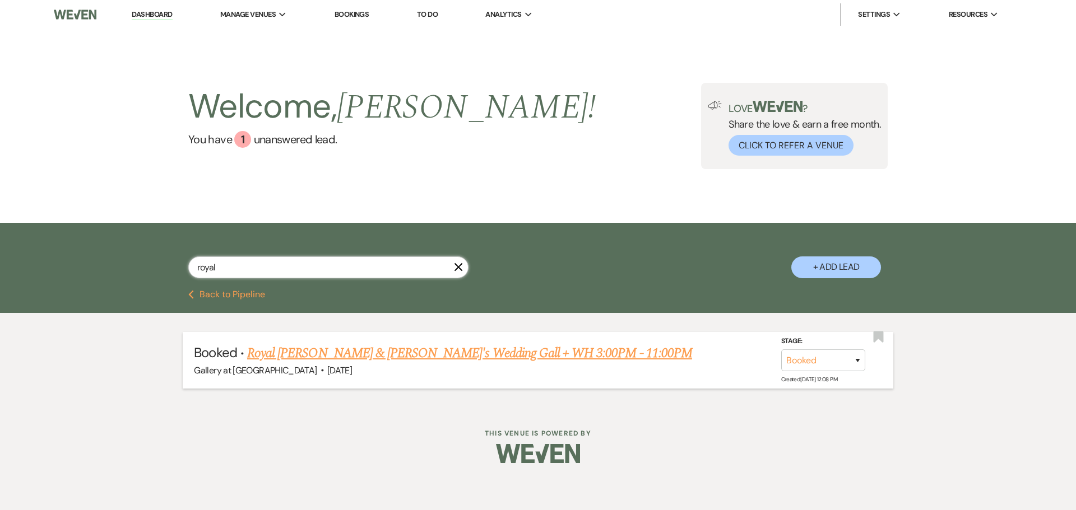
type input "royal"
click at [390, 346] on link "Royal Daniels & Fiancé's Wedding Gall + WH 3:00PM - 11:00PM" at bounding box center [469, 353] width 445 height 20
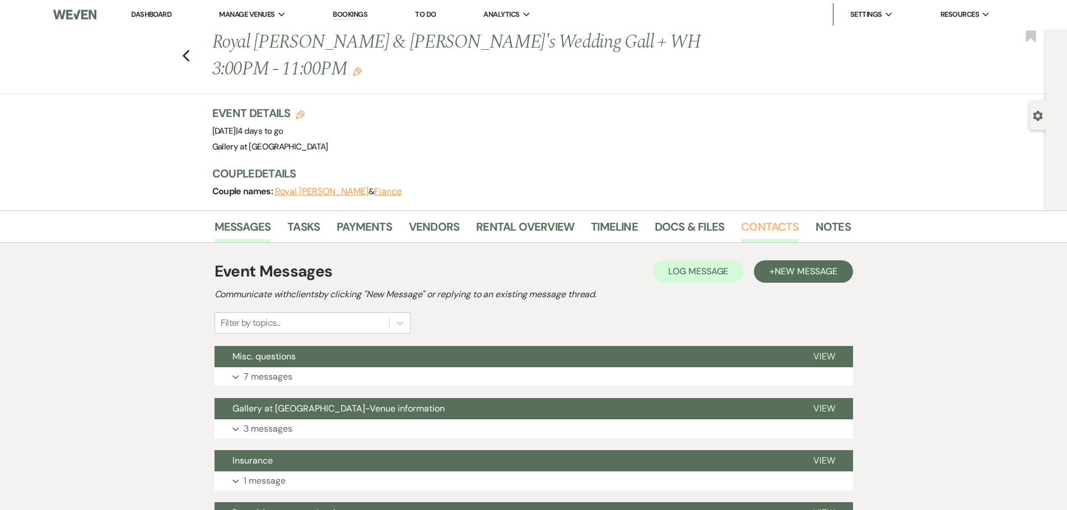
click at [750, 218] on link "Contacts" at bounding box center [770, 230] width 58 height 25
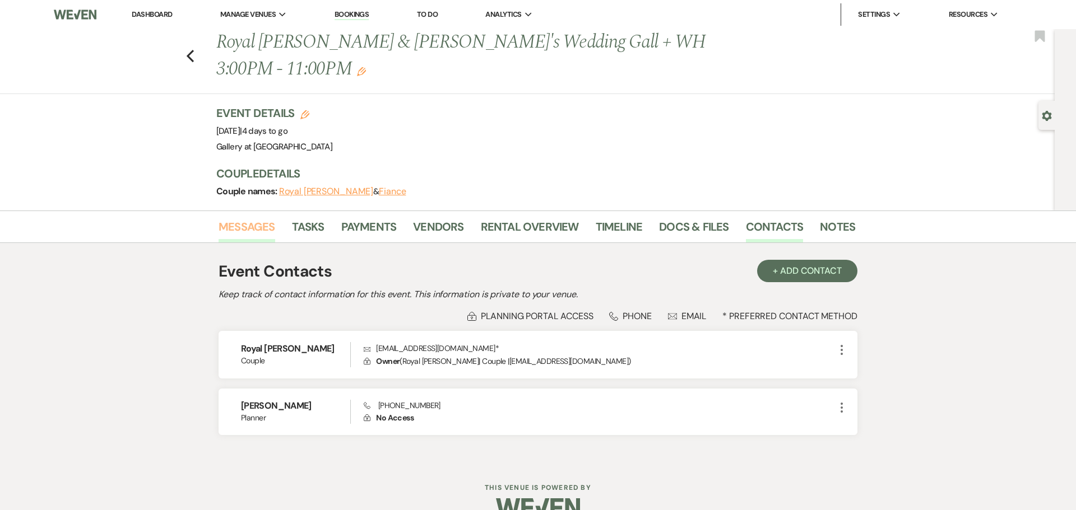
click at [259, 218] on link "Messages" at bounding box center [246, 230] width 57 height 25
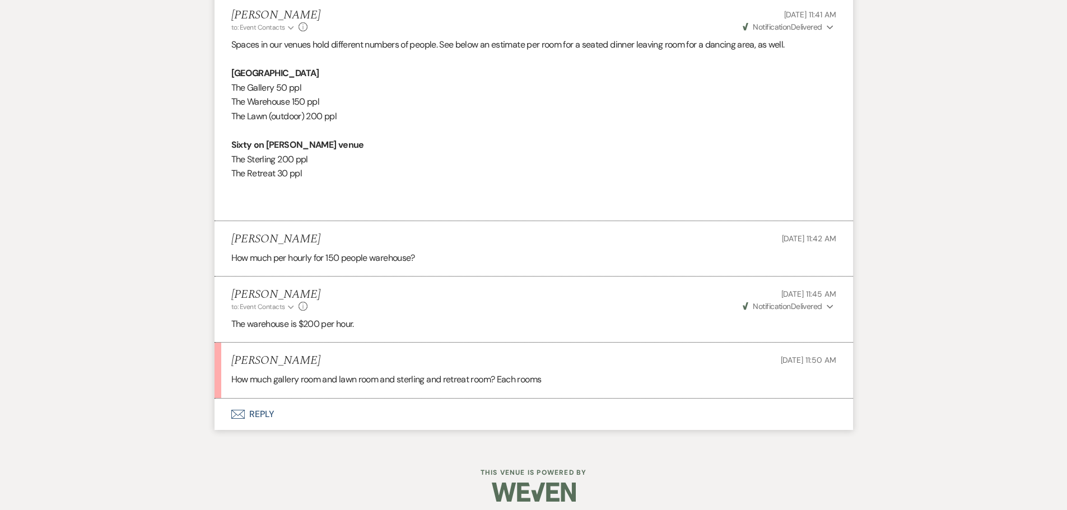
click at [252, 418] on button "Envelope Reply" at bounding box center [534, 414] width 639 height 31
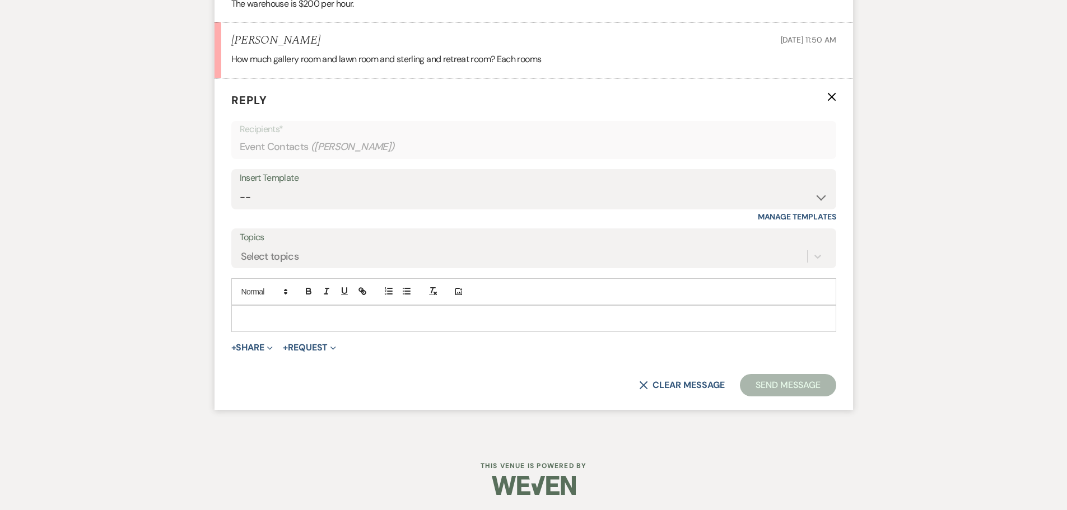
scroll to position [1462, 0]
click at [261, 317] on p at bounding box center [533, 317] width 587 height 12
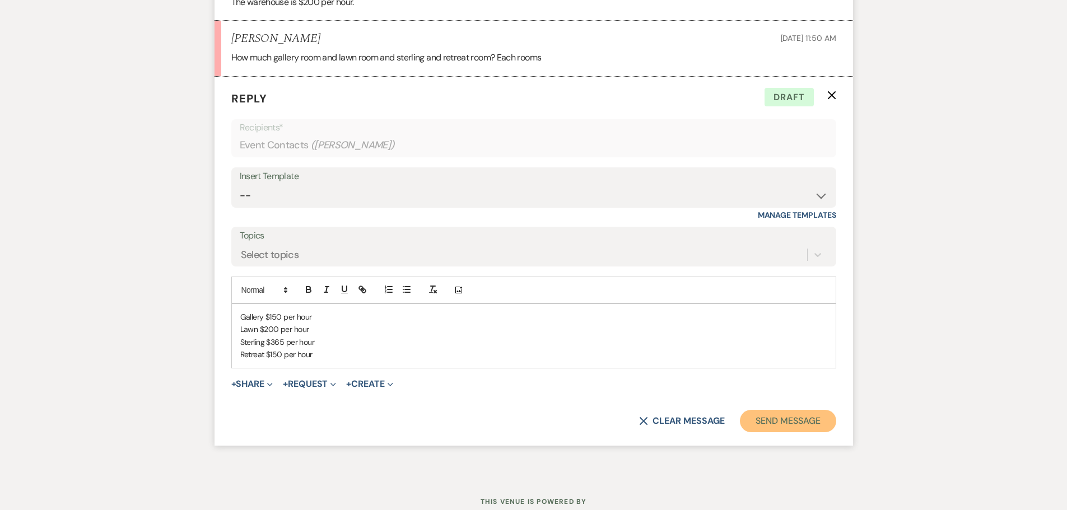
click at [796, 423] on button "Send Message" at bounding box center [788, 421] width 96 height 22
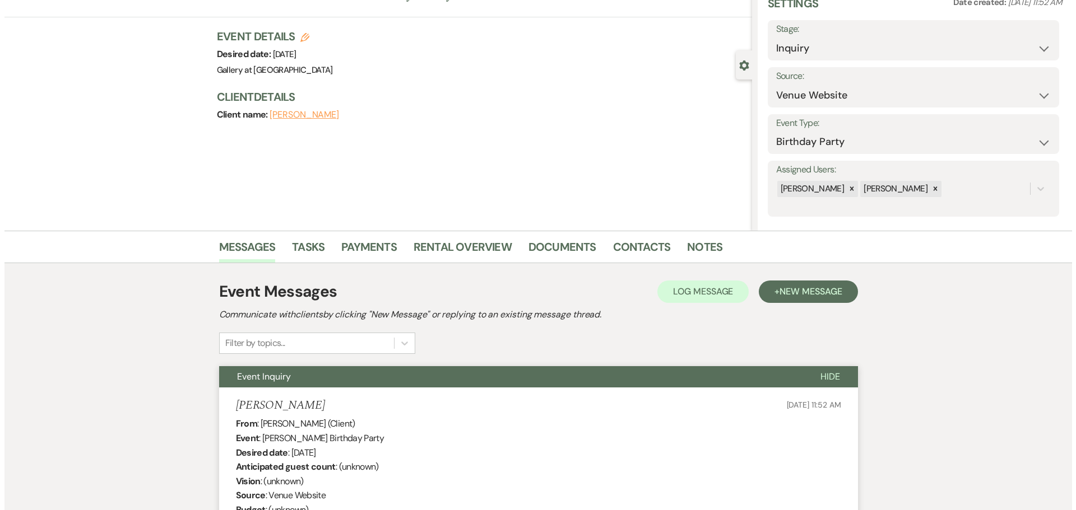
scroll to position [0, 0]
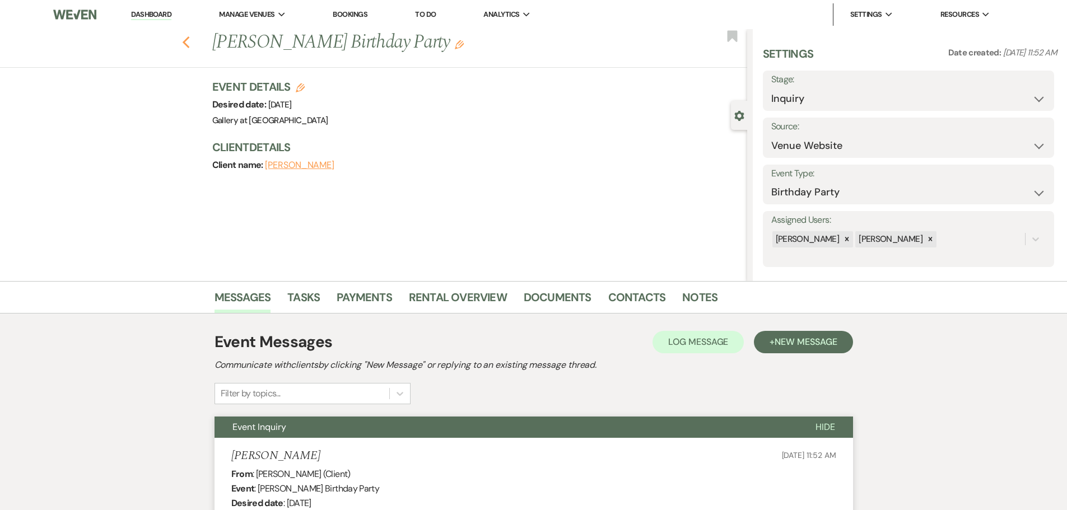
click at [190, 44] on icon "Previous" at bounding box center [186, 42] width 8 height 13
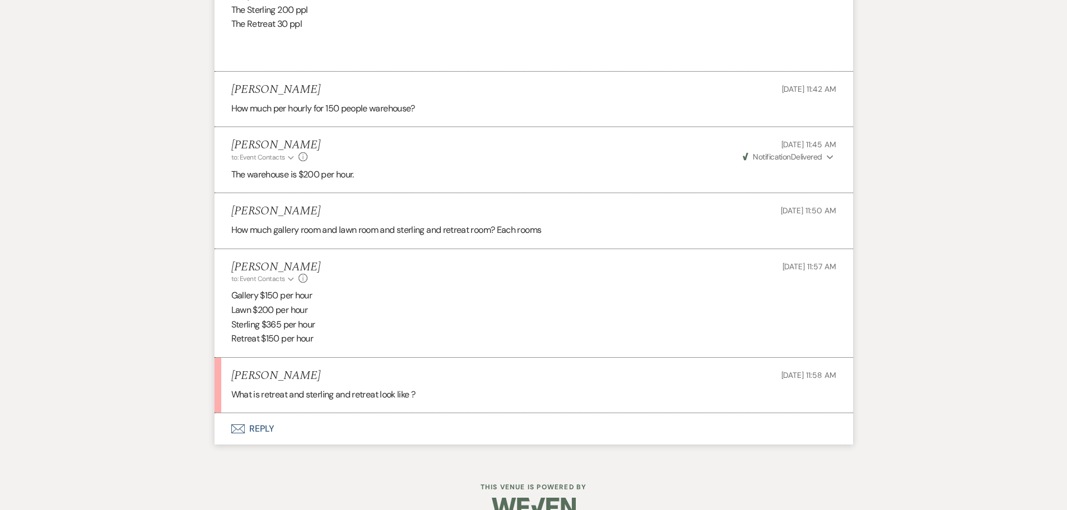
scroll to position [1313, 0]
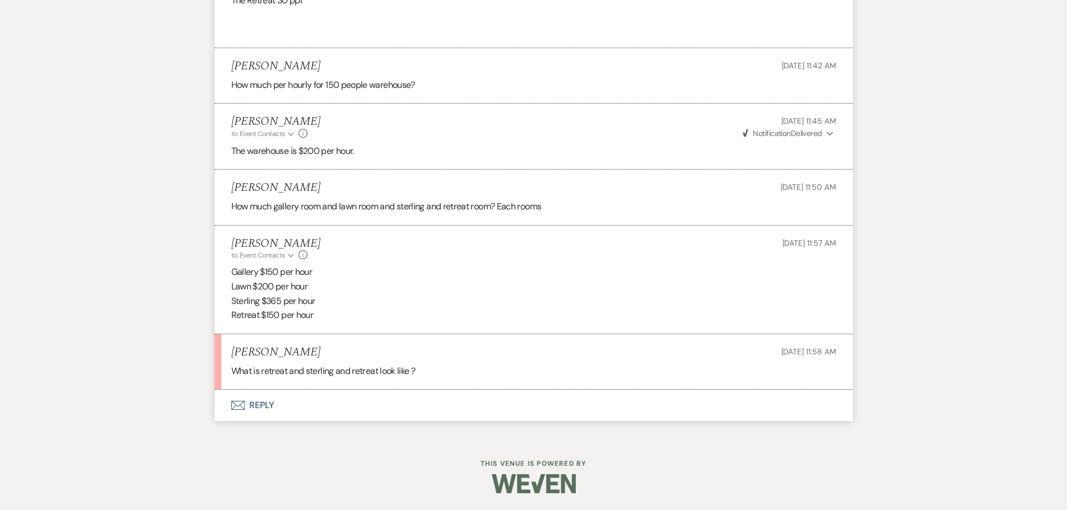
click at [246, 406] on button "Envelope Reply" at bounding box center [534, 405] width 639 height 31
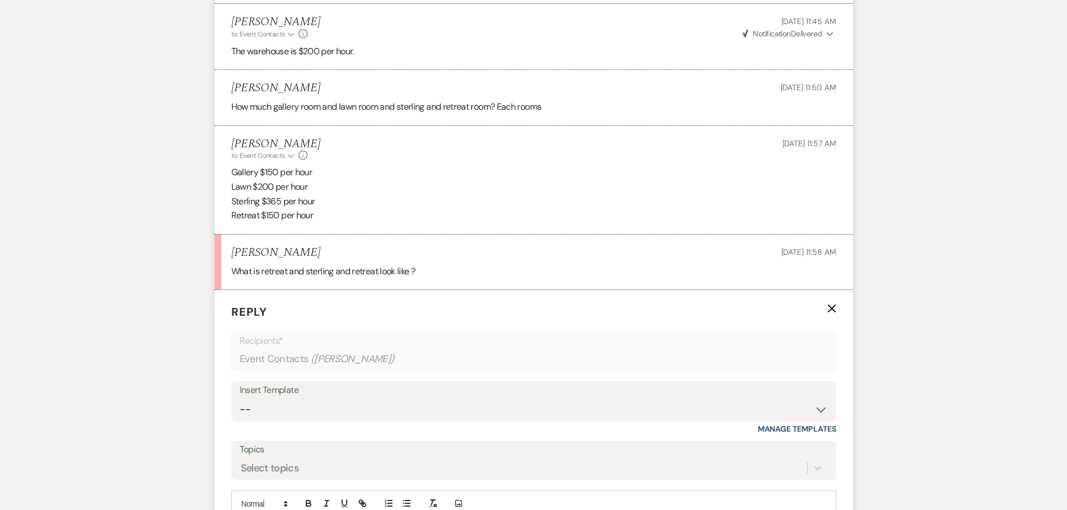
scroll to position [1537, 0]
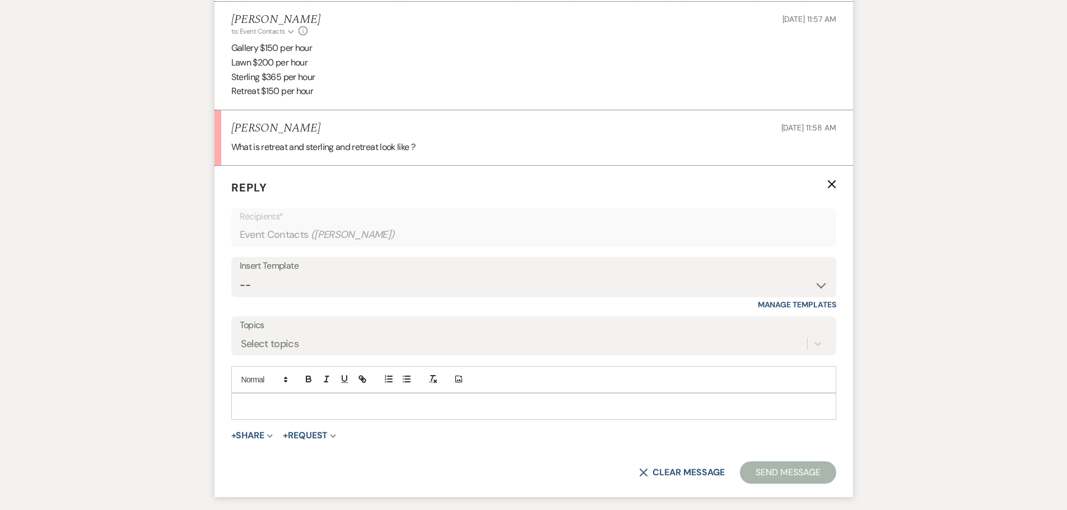
click at [314, 416] on div at bounding box center [534, 407] width 604 height 26
click at [248, 435] on button "+ Share Expand" at bounding box center [252, 435] width 42 height 9
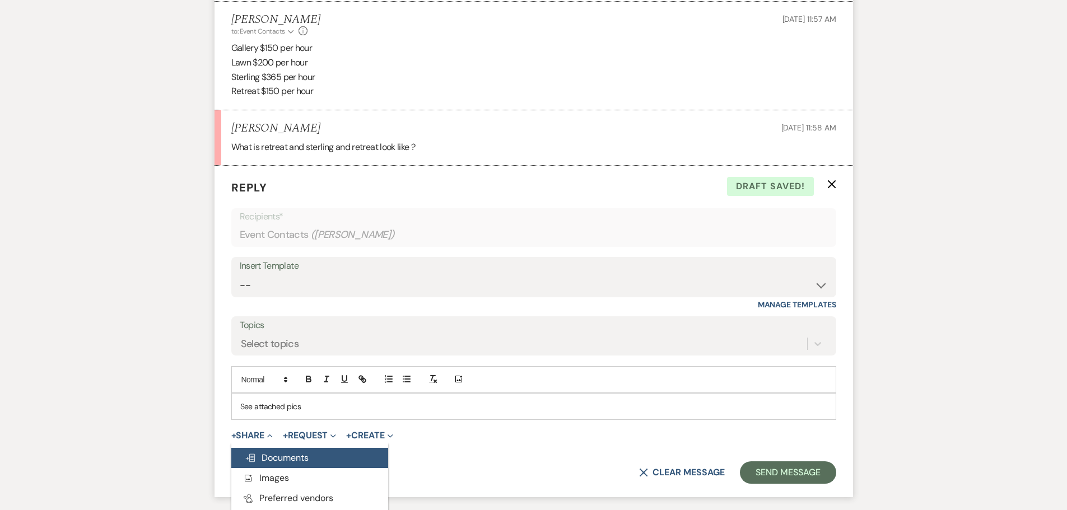
click at [269, 458] on span "Doc Upload Documents" at bounding box center [277, 458] width 64 height 12
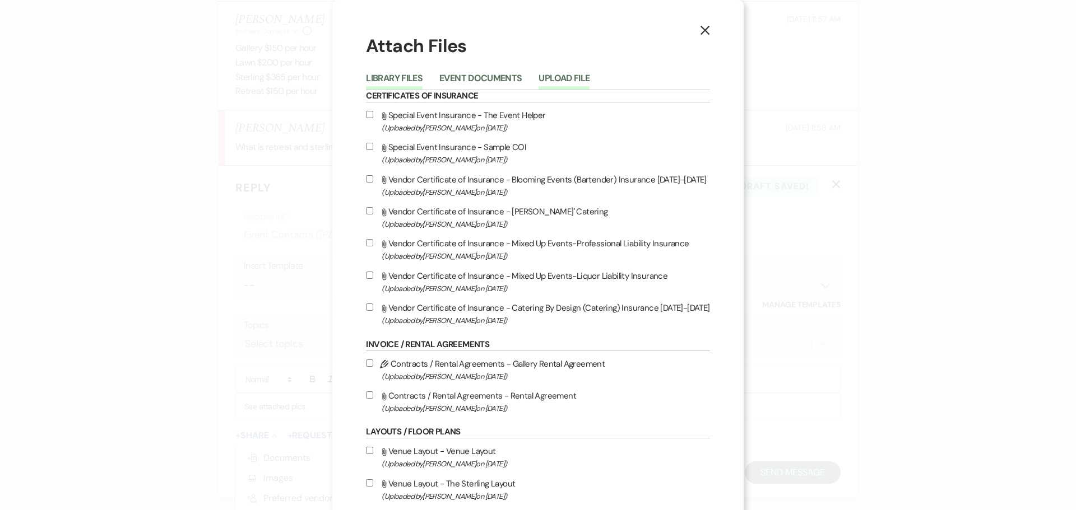
click at [565, 78] on button "Upload File" at bounding box center [563, 82] width 51 height 16
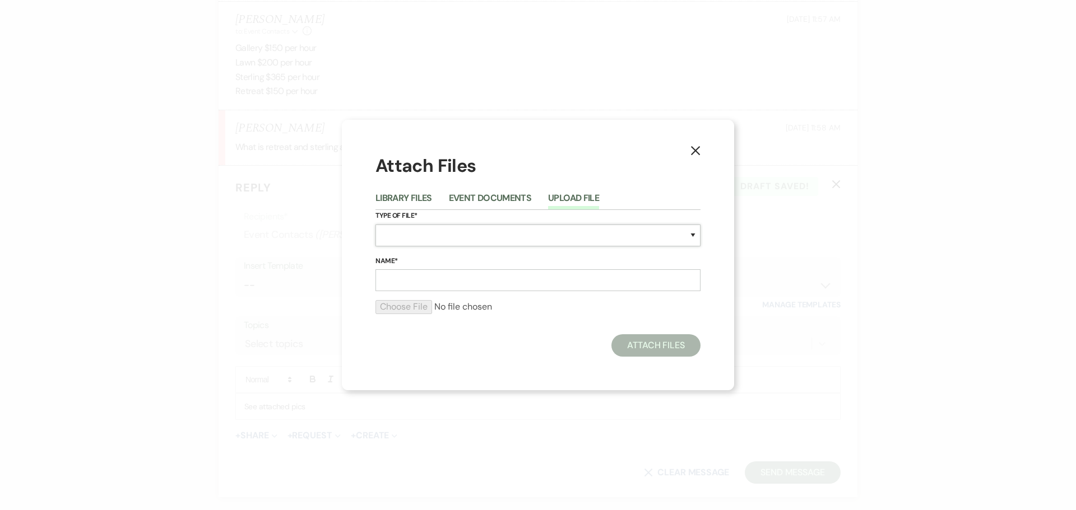
click at [468, 239] on select "Special Event Insurance Vendor Certificate of Insurance Contracts / Rental Agre…" at bounding box center [537, 236] width 325 height 22
select select "55"
click at [375, 225] on select "Special Event Insurance Vendor Certificate of Insurance Contracts / Rental Agre…" at bounding box center [537, 236] width 325 height 22
click at [401, 275] on input "Name*" at bounding box center [537, 280] width 325 height 22
type input "The Sterling"
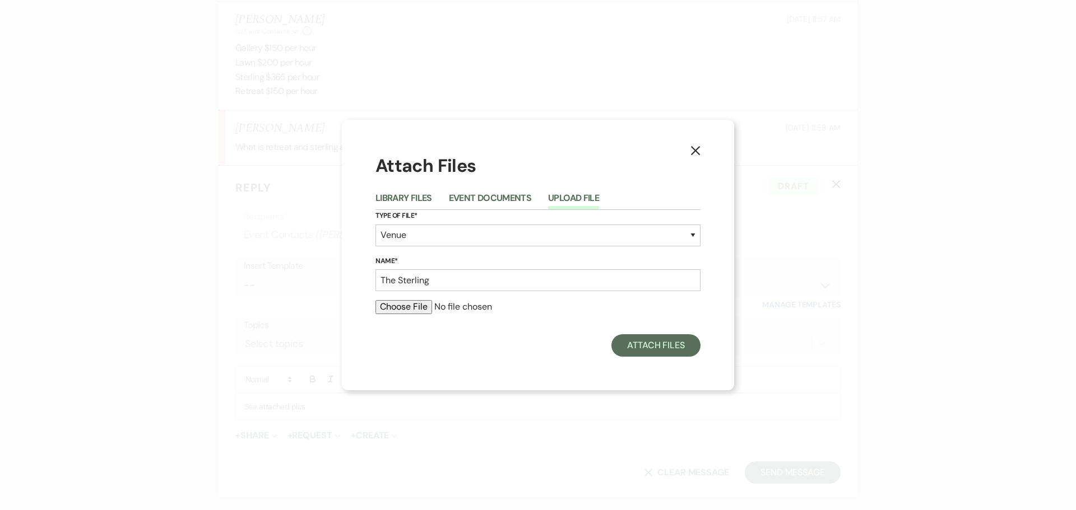
click at [402, 313] on input "file" at bounding box center [537, 306] width 325 height 13
type input "C:\fakepath\[PERSON_NAME] pic with tables & chairs.jpg"
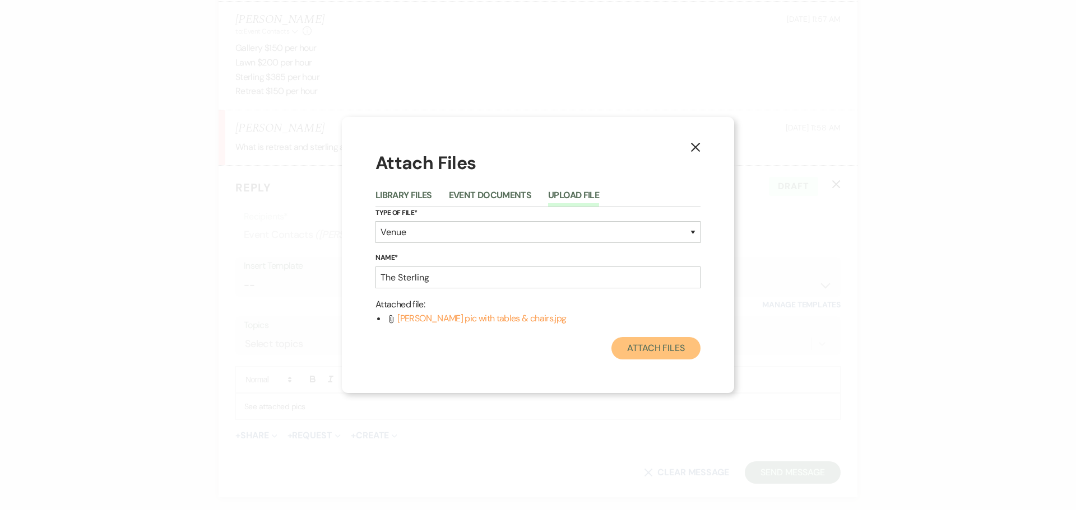
click at [635, 357] on button "Attach Files" at bounding box center [655, 348] width 89 height 22
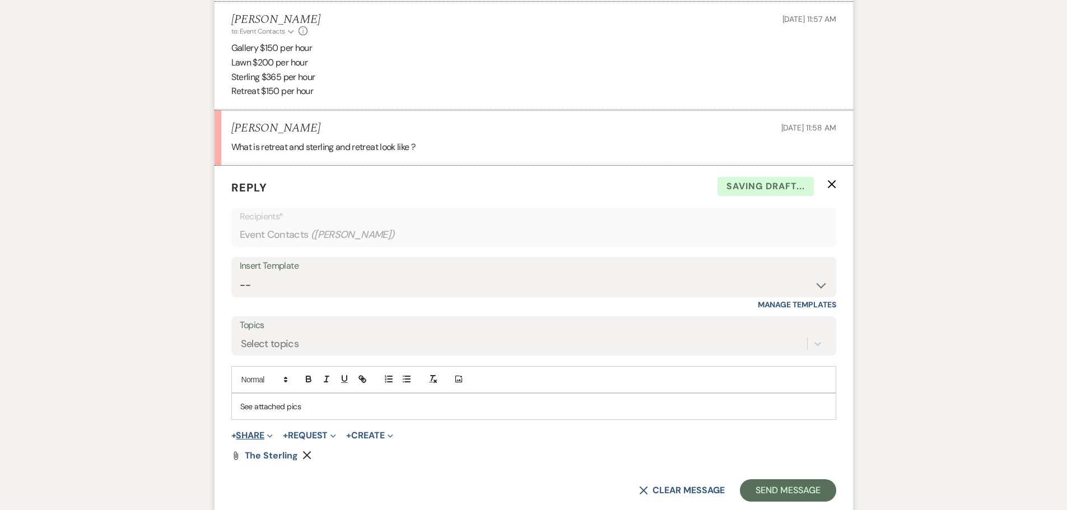
click at [258, 432] on button "+ Share Expand" at bounding box center [252, 435] width 42 height 9
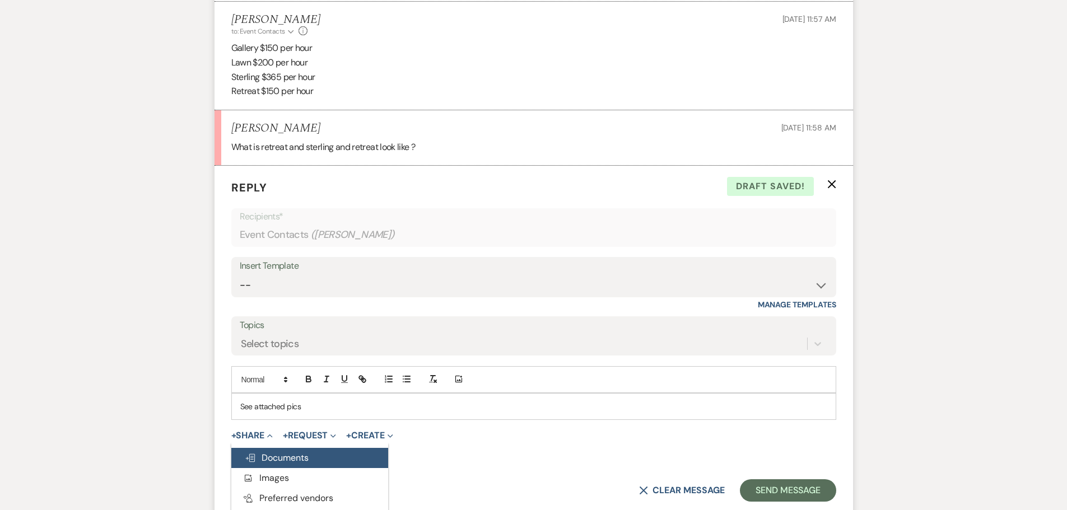
click at [289, 454] on span "Doc Upload Documents" at bounding box center [277, 458] width 64 height 12
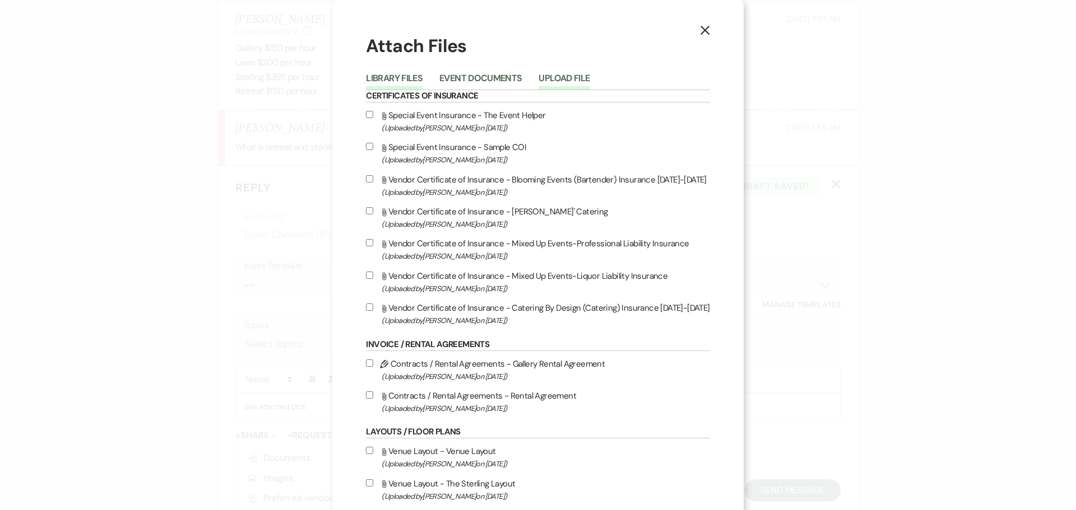
click at [565, 79] on button "Upload File" at bounding box center [563, 82] width 51 height 16
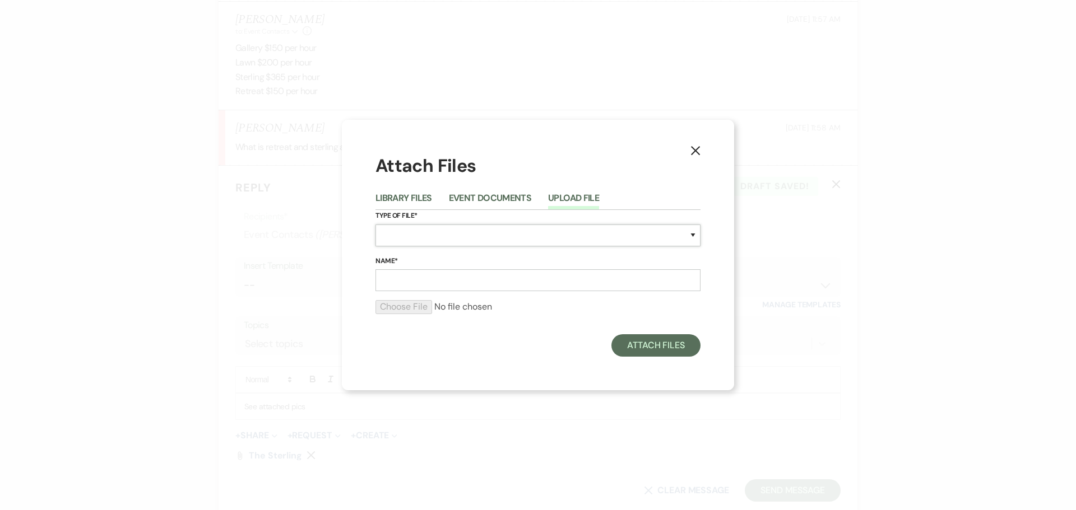
click at [403, 238] on select "Special Event Insurance Vendor Certificate of Insurance Contracts / Rental Agre…" at bounding box center [537, 236] width 325 height 22
select select "55"
click at [375, 225] on select "Special Event Insurance Vendor Certificate of Insurance Contracts / Rental Agre…" at bounding box center [537, 236] width 325 height 22
click at [390, 285] on input "Name*" at bounding box center [537, 280] width 325 height 22
type input "The Retreat"
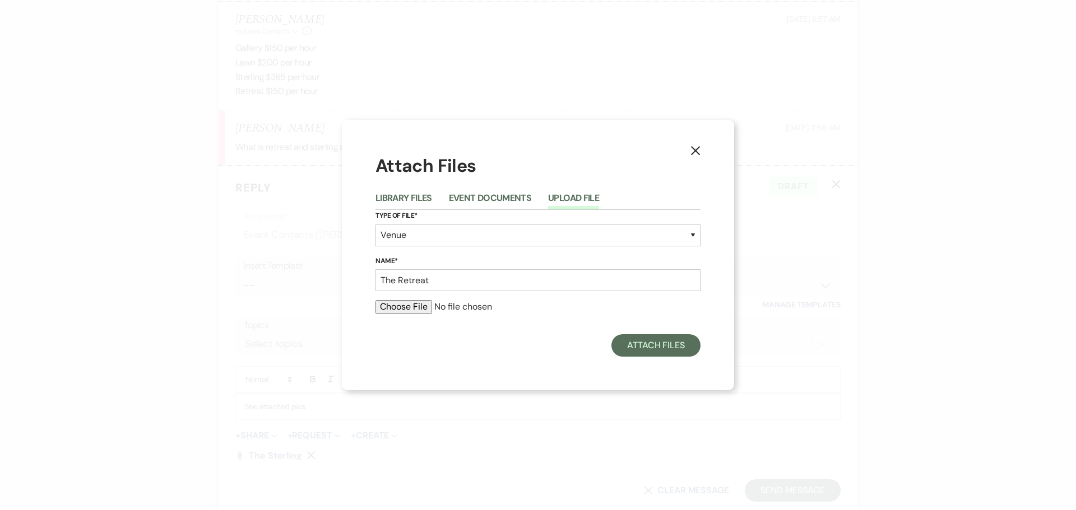
click at [393, 308] on input "file" at bounding box center [537, 306] width 325 height 13
type input "C:\fakepath\The Retreat.jpg"
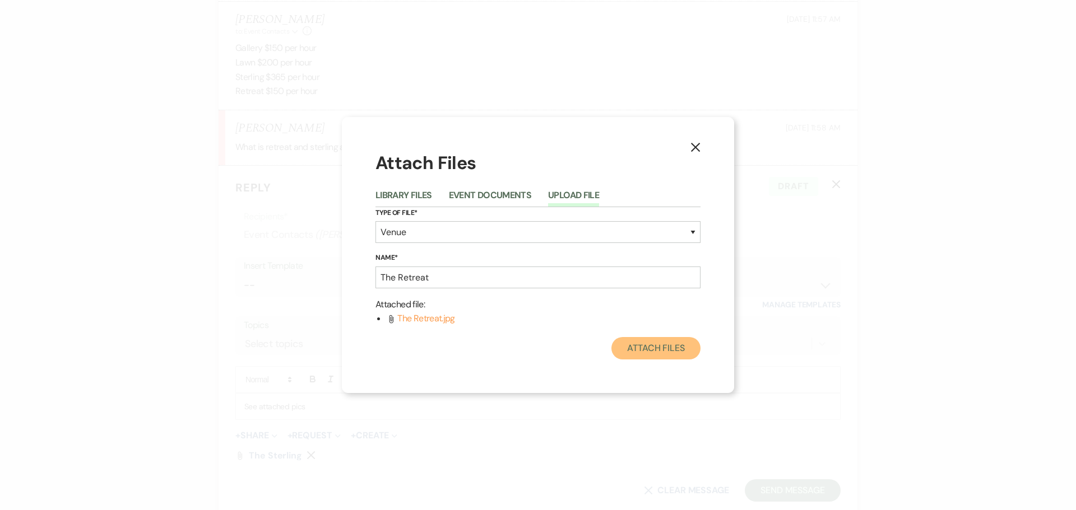
click at [651, 348] on button "Attach Files" at bounding box center [655, 348] width 89 height 22
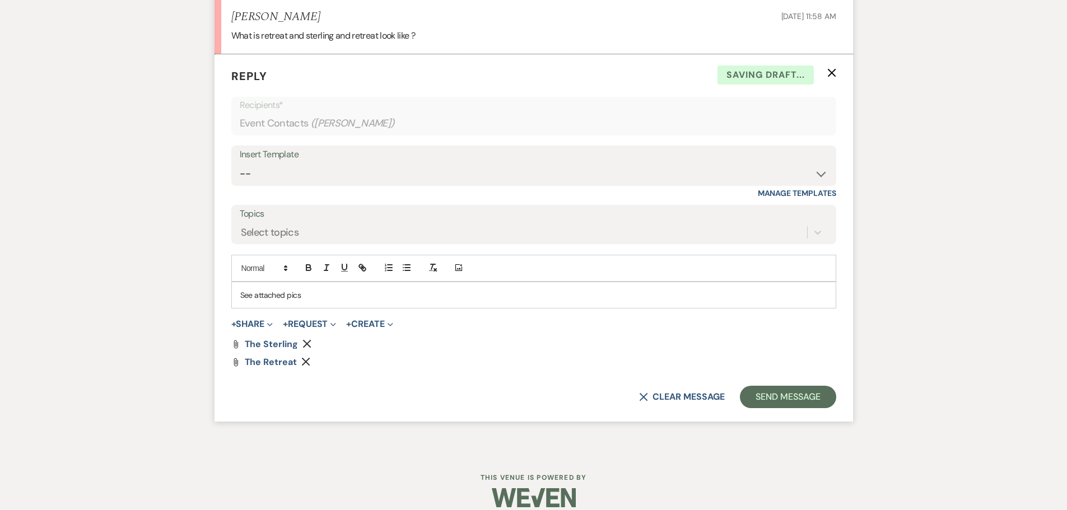
scroll to position [1649, 0]
click at [312, 298] on p "See attached pics" at bounding box center [533, 295] width 587 height 12
click at [770, 400] on button "Send Message" at bounding box center [788, 396] width 96 height 22
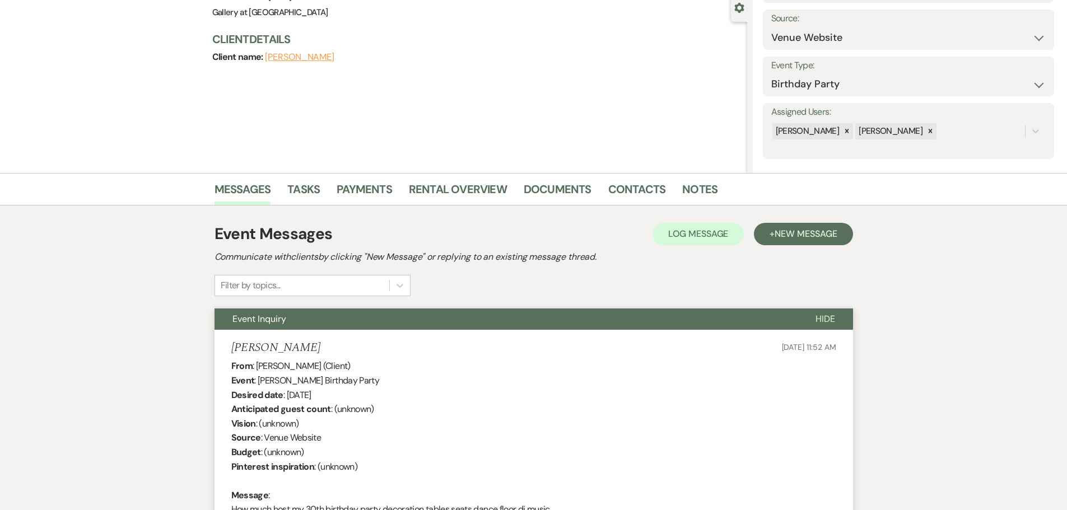
scroll to position [0, 0]
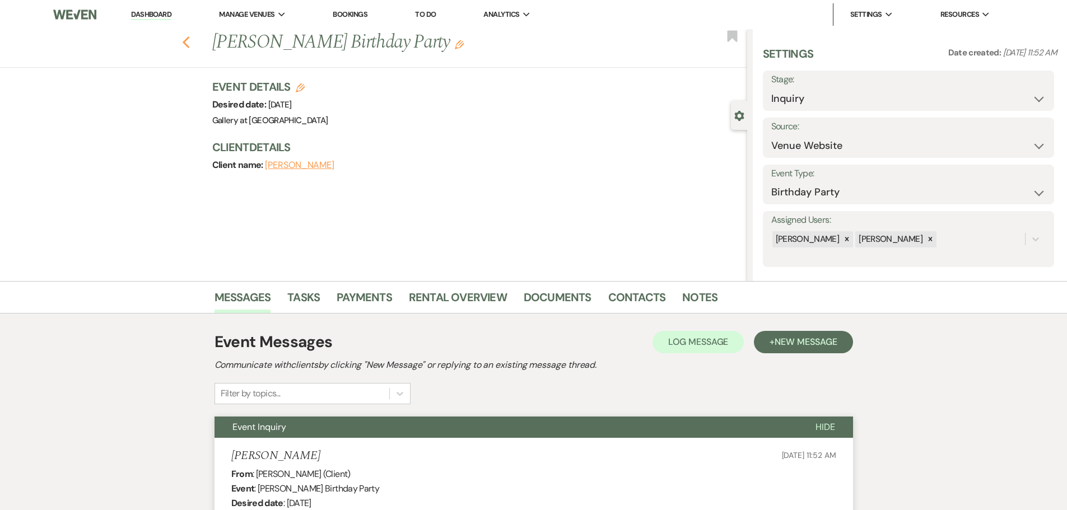
click at [188, 39] on icon "Previous" at bounding box center [186, 42] width 8 height 13
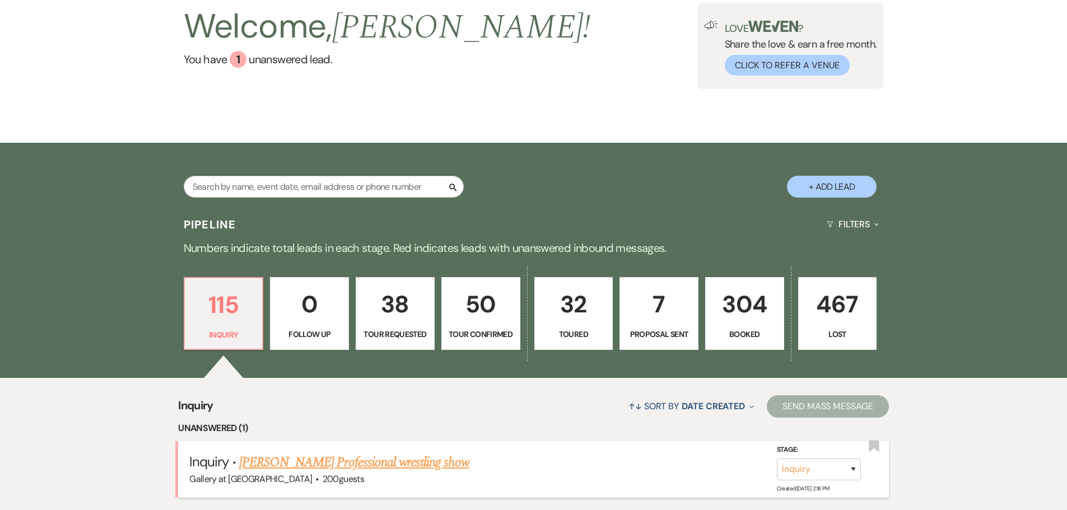
scroll to position [224, 0]
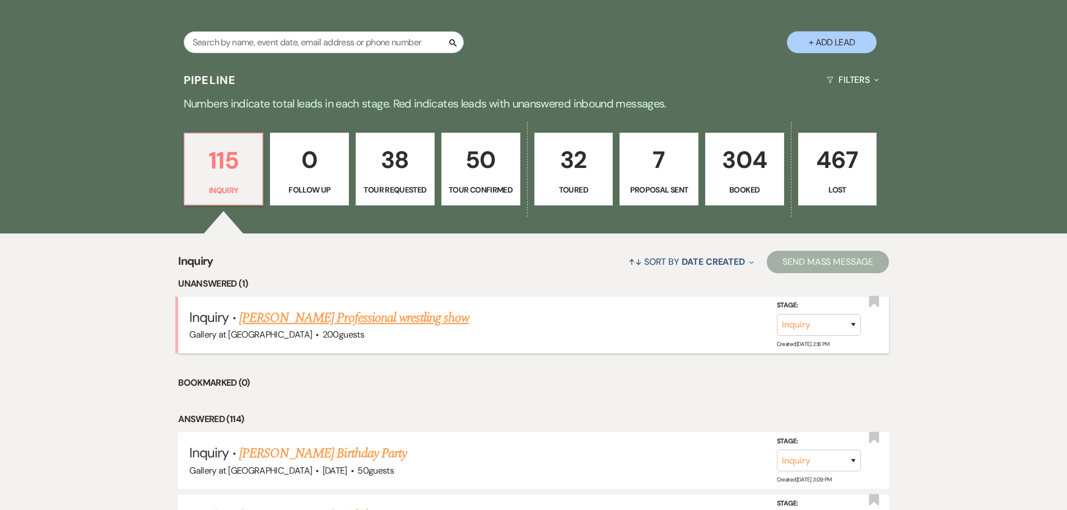
click at [334, 314] on link "[PERSON_NAME] Professional wrestling show" at bounding box center [354, 318] width 230 height 20
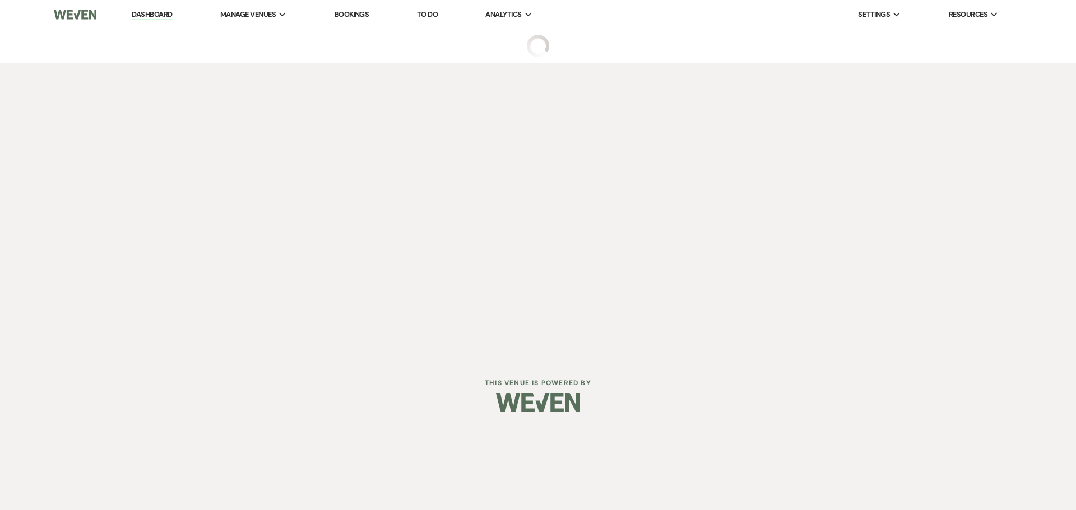
select select "5"
select select "13"
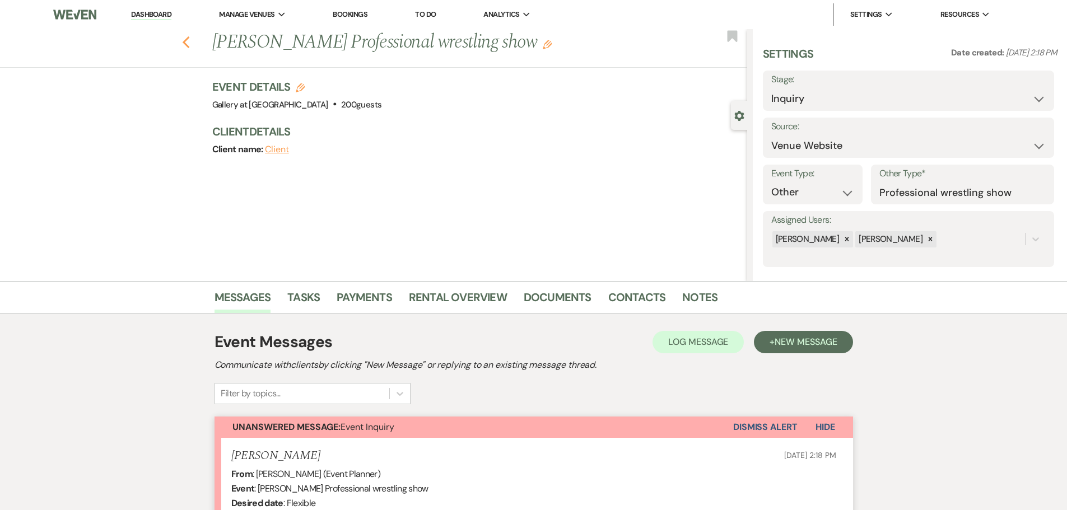
click at [188, 41] on use "button" at bounding box center [185, 42] width 7 height 12
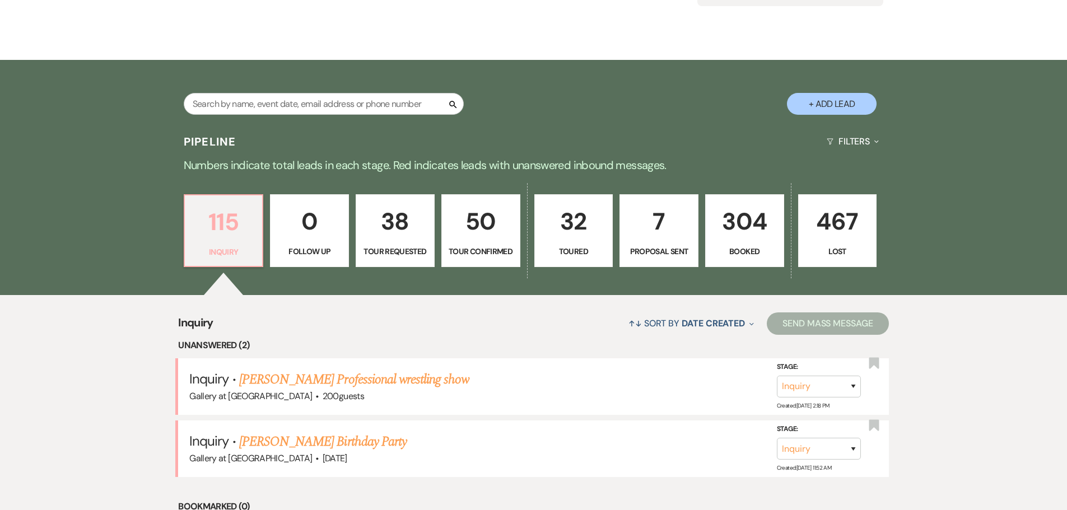
scroll to position [168, 0]
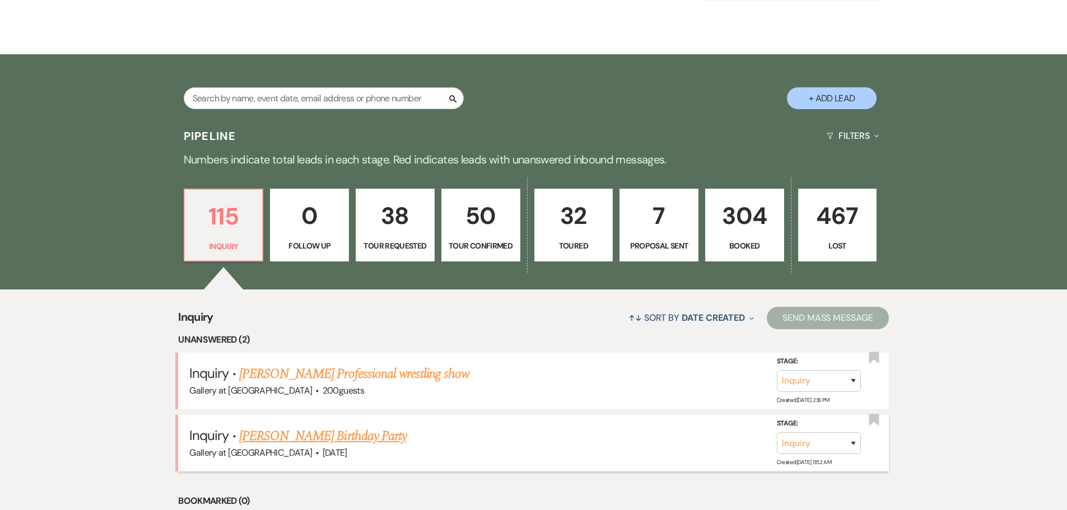
click at [294, 441] on link "[PERSON_NAME] Birthday Party" at bounding box center [323, 436] width 168 height 20
select select "5"
select select "4"
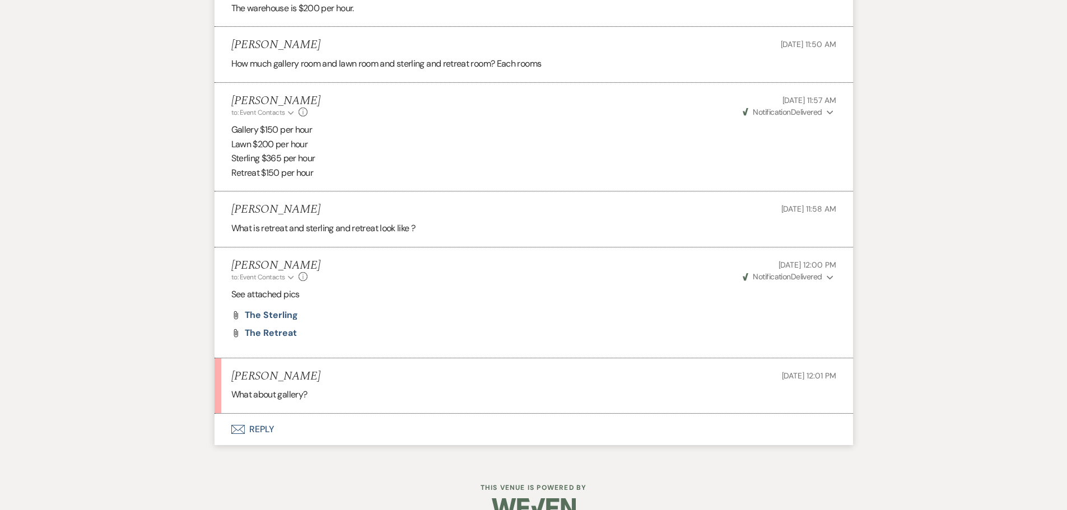
scroll to position [1476, 0]
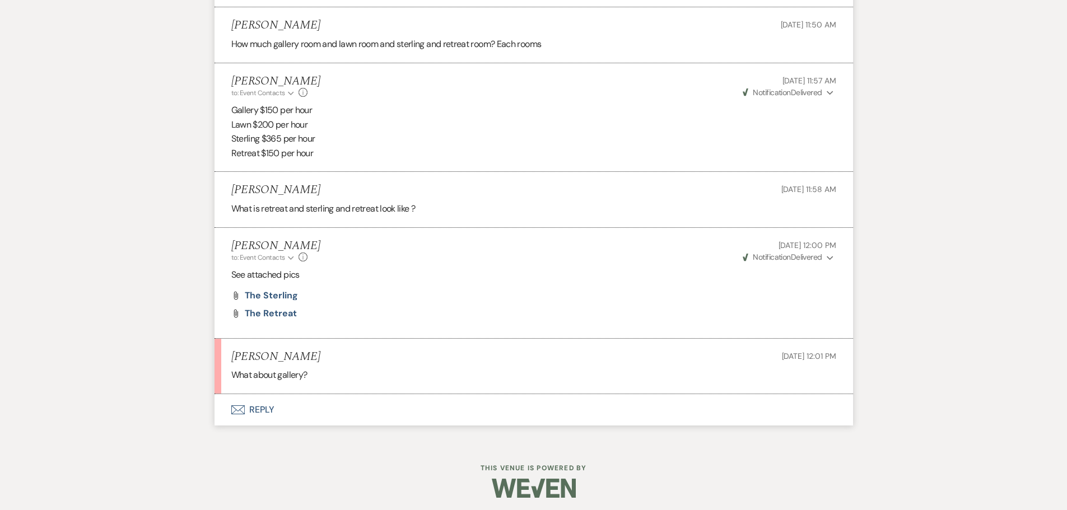
click at [258, 412] on button "Envelope Reply" at bounding box center [534, 409] width 639 height 31
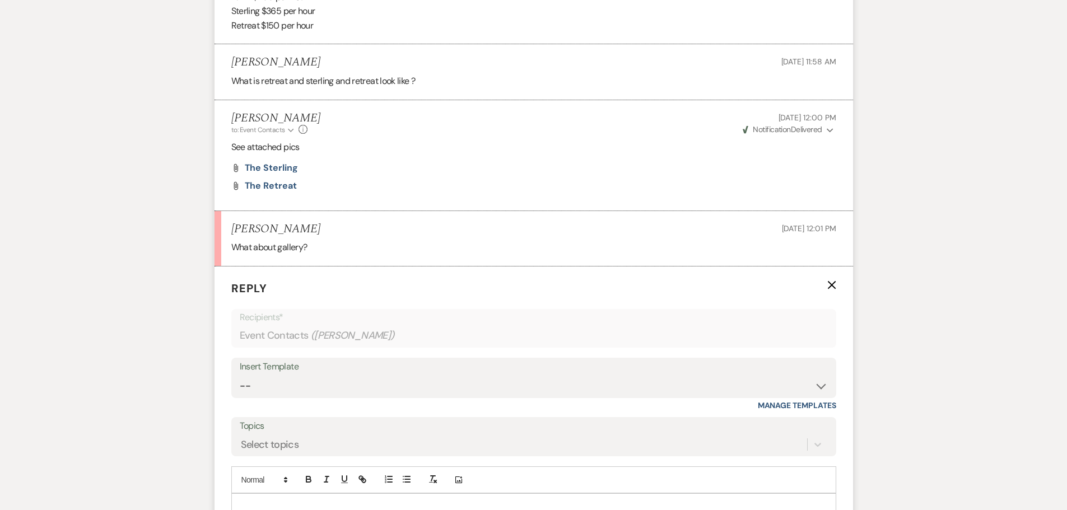
scroll to position [1756, 0]
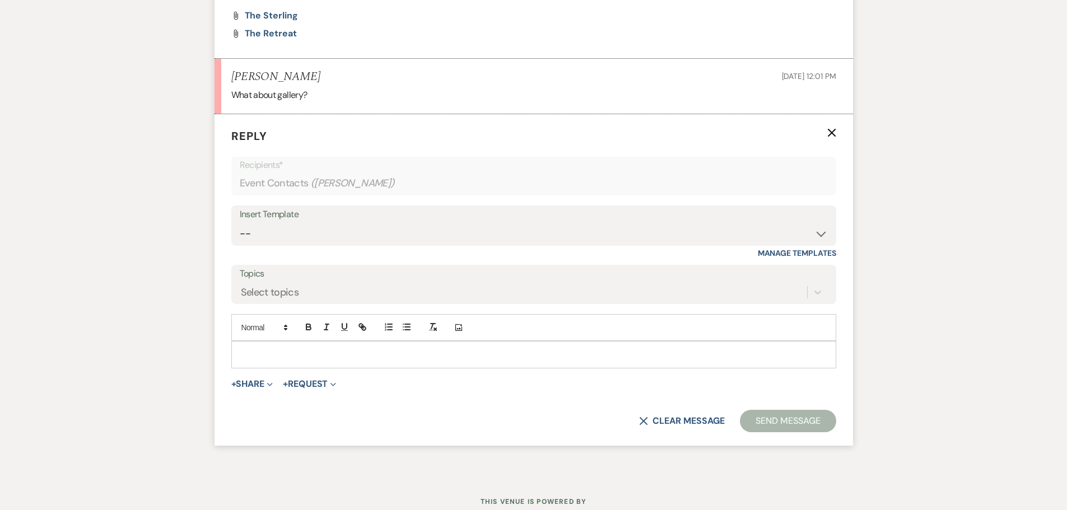
click at [319, 357] on p at bounding box center [533, 354] width 587 height 12
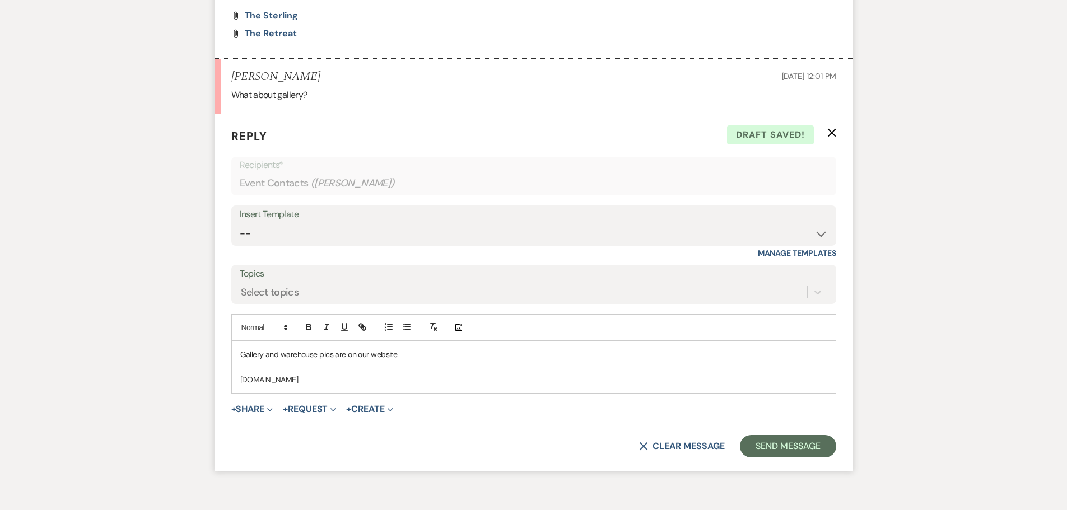
drag, startPoint x: 240, startPoint y: 379, endPoint x: 338, endPoint y: 374, distance: 98.1
click at [338, 374] on p "[DOMAIN_NAME]" at bounding box center [533, 380] width 587 height 12
click at [366, 326] on icon "button" at bounding box center [362, 327] width 10 height 10
type input "[DOMAIN_NAME]"
click at [356, 396] on div "[DOMAIN_NAME]" at bounding box center [290, 402] width 167 height 22
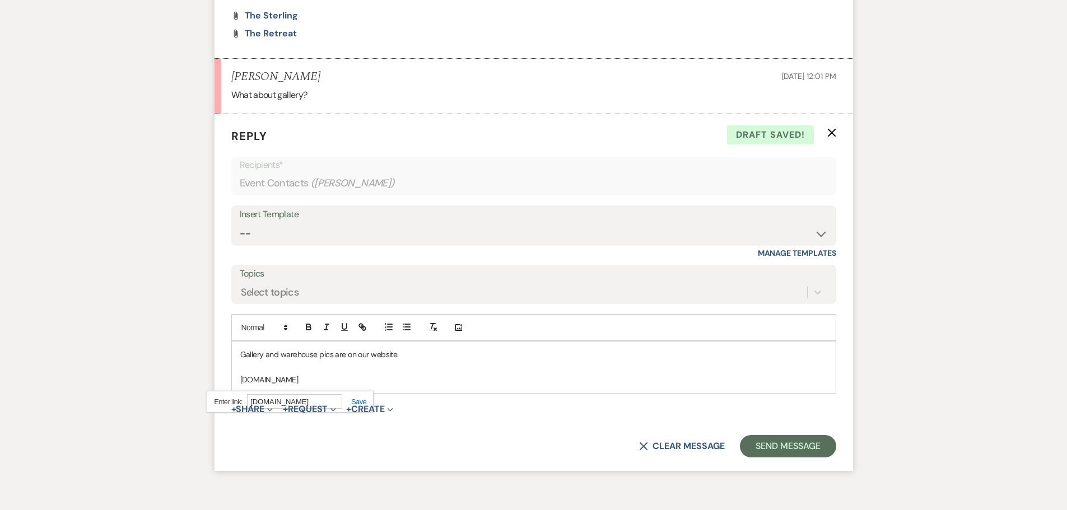
click at [358, 398] on link at bounding box center [354, 402] width 24 height 8
click at [383, 370] on p at bounding box center [533, 367] width 587 height 12
click at [343, 354] on p "Gallery and warehouse pics are on our website." at bounding box center [533, 354] width 587 height 12
click at [449, 356] on p "Gallery and warehouse pics are available on our website." at bounding box center [533, 354] width 587 height 12
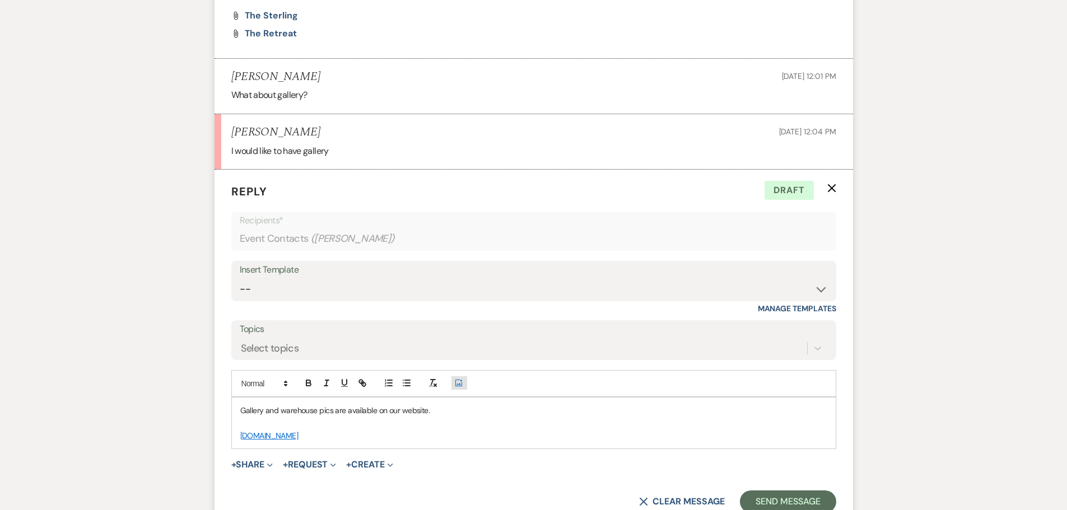
scroll to position [1812, 0]
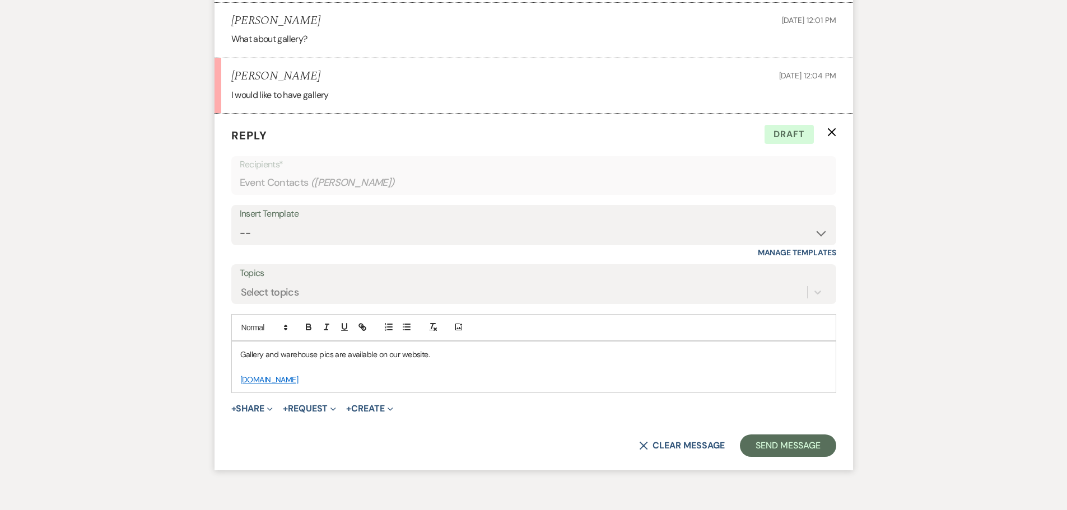
click at [299, 380] on link "[DOMAIN_NAME]" at bounding box center [269, 380] width 58 height 10
click at [279, 403] on link "[DOMAIN_NAME]" at bounding box center [264, 401] width 54 height 15
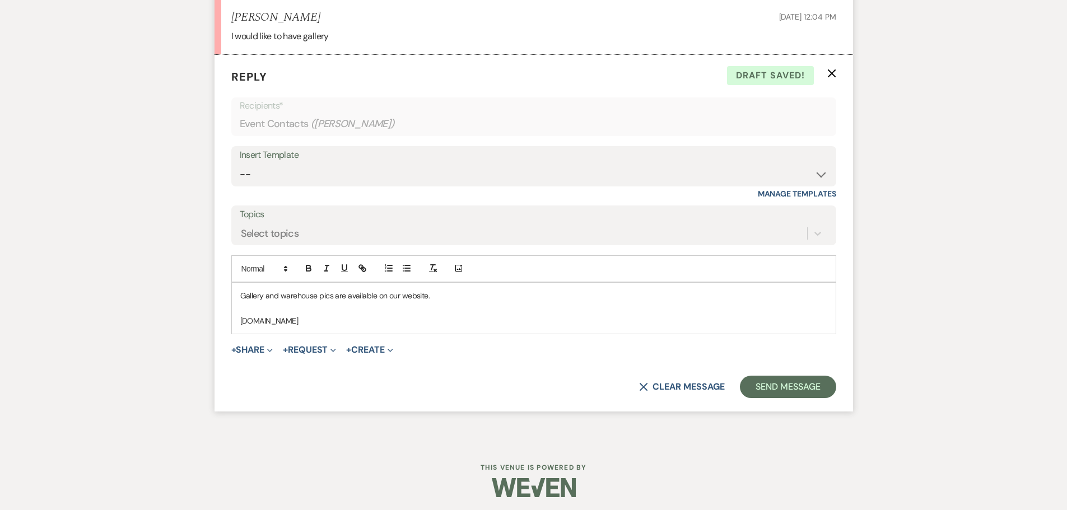
scroll to position [1875, 0]
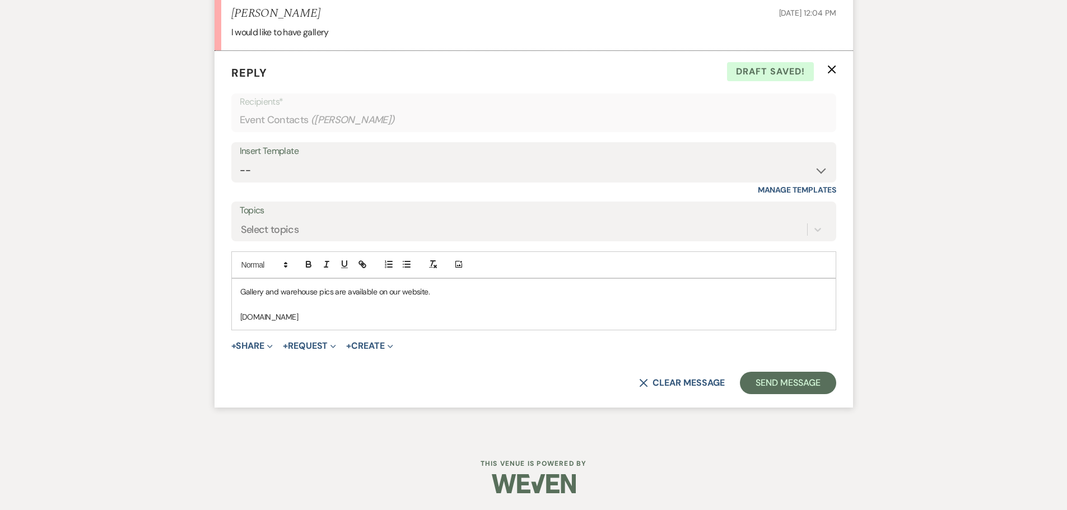
click at [238, 316] on div "Gallery and warehouse pics are available on our website. www.galleryathoodstree…" at bounding box center [534, 304] width 604 height 51
click at [258, 318] on p "https//www.galleryathoodstreet.com" at bounding box center [533, 317] width 587 height 12
drag, startPoint x: 363, startPoint y: 315, endPoint x: 236, endPoint y: 324, distance: 126.9
click at [236, 324] on div "Gallery and warehouse pics are available on our website. https://www.galleryath…" at bounding box center [534, 304] width 604 height 51
click at [359, 259] on icon "button" at bounding box center [362, 264] width 10 height 10
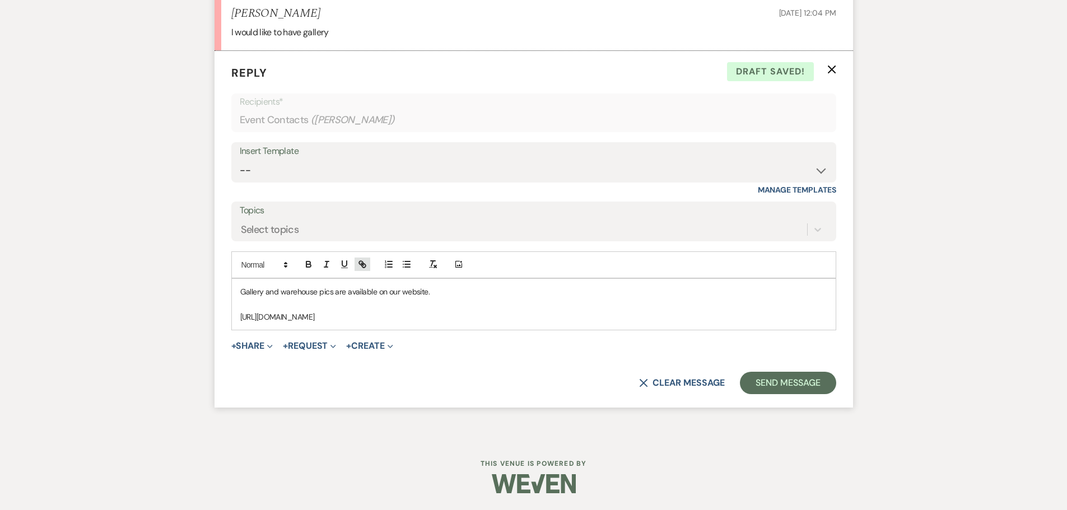
type input "[URL][DOMAIN_NAME]"
click at [369, 336] on link at bounding box center [366, 338] width 24 height 8
click at [406, 322] on p "[URL][DOMAIN_NAME]" at bounding box center [533, 317] width 587 height 12
click at [273, 318] on link "[URL][DOMAIN_NAME]" at bounding box center [277, 317] width 75 height 10
click at [275, 338] on link "[URL][DOMAIN_NAME]" at bounding box center [274, 339] width 71 height 15
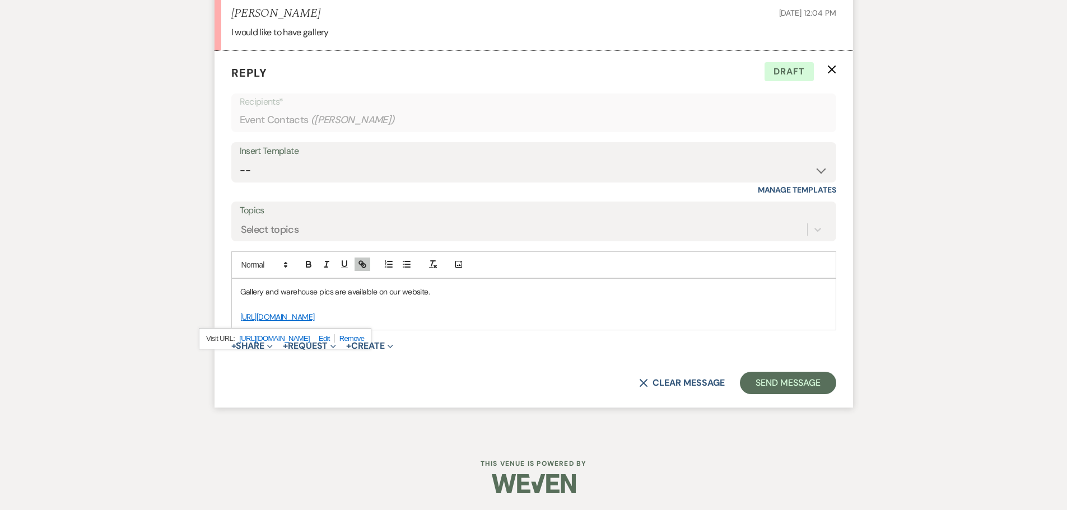
click at [384, 306] on p at bounding box center [533, 304] width 587 height 12
click at [431, 291] on p "Gallery and warehouse pics are available on our website." at bounding box center [533, 292] width 587 height 12
click at [240, 314] on link "[URL][DOMAIN_NAME]" at bounding box center [277, 317] width 75 height 10
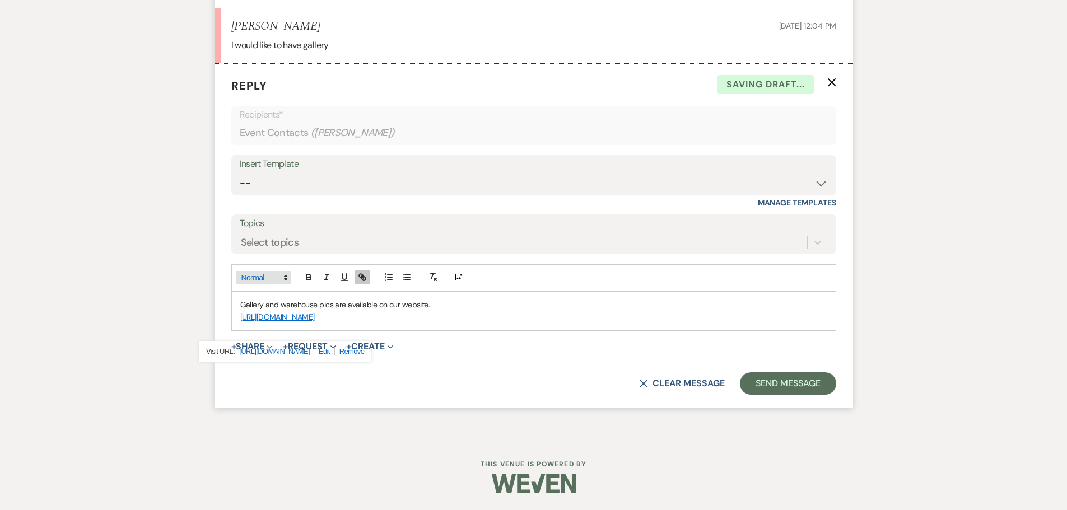
scroll to position [1849, 0]
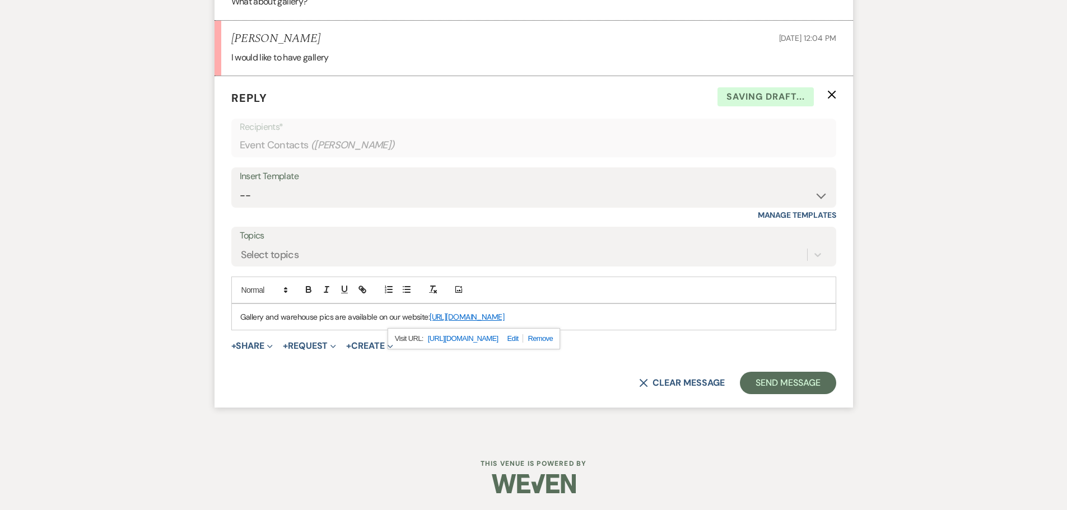
click at [656, 308] on div "Gallery and warehouse pics are available on our website: https://www.galleryath…" at bounding box center [534, 317] width 604 height 26
click at [277, 320] on p "Gallery and warehouse pics are available on our website: https://www.galleryath…" at bounding box center [533, 317] width 587 height 12
drag, startPoint x: 339, startPoint y: 319, endPoint x: 349, endPoint y: 319, distance: 10.1
click at [349, 319] on p "Gallery, warehouse and lawn pics are available on our website: https://www.gall…" at bounding box center [533, 317] width 587 height 12
click at [611, 315] on p "Gallery, warehouse and lawn photos are available on our website: https://www.ga…" at bounding box center [533, 317] width 587 height 12
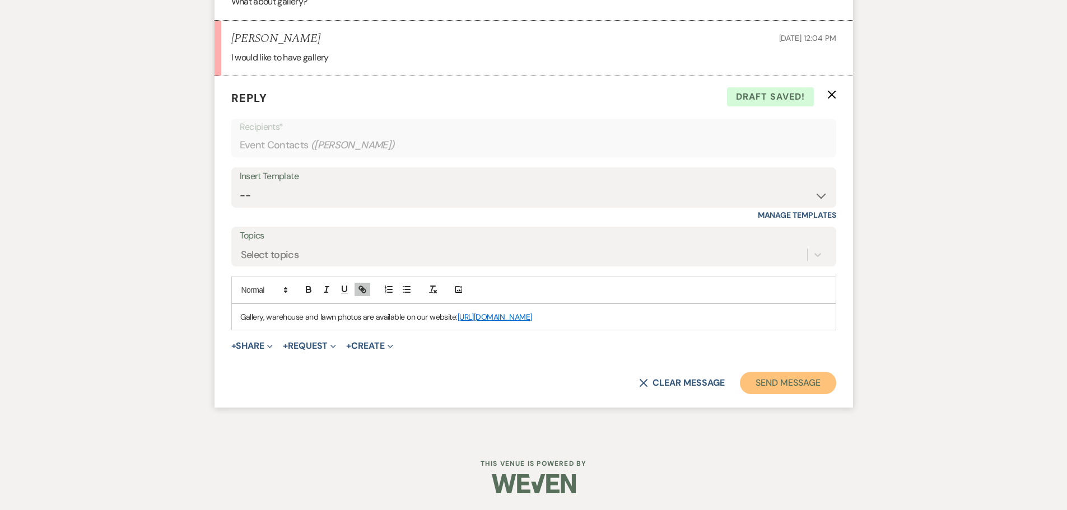
click at [775, 385] on button "Send Message" at bounding box center [788, 383] width 96 height 22
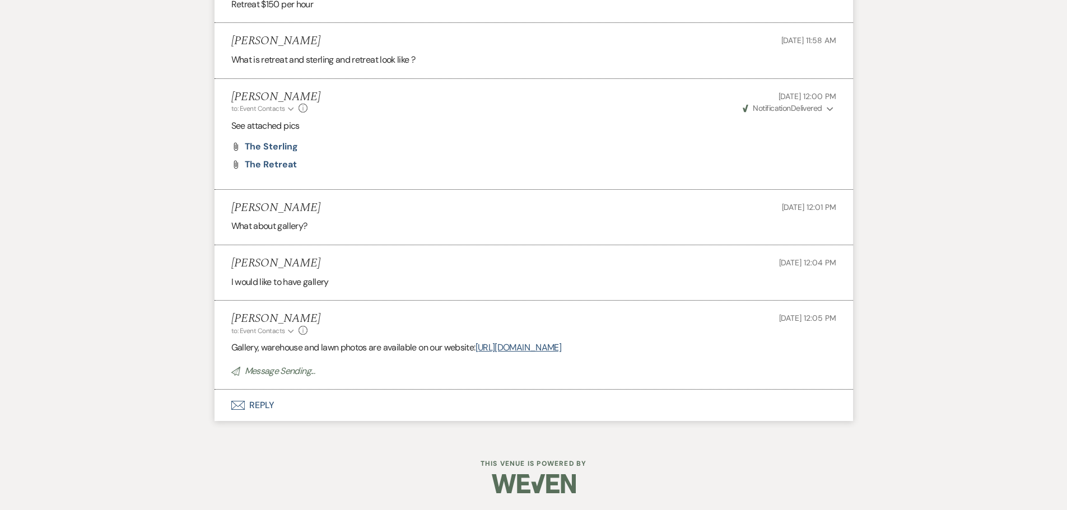
scroll to position [1602, 0]
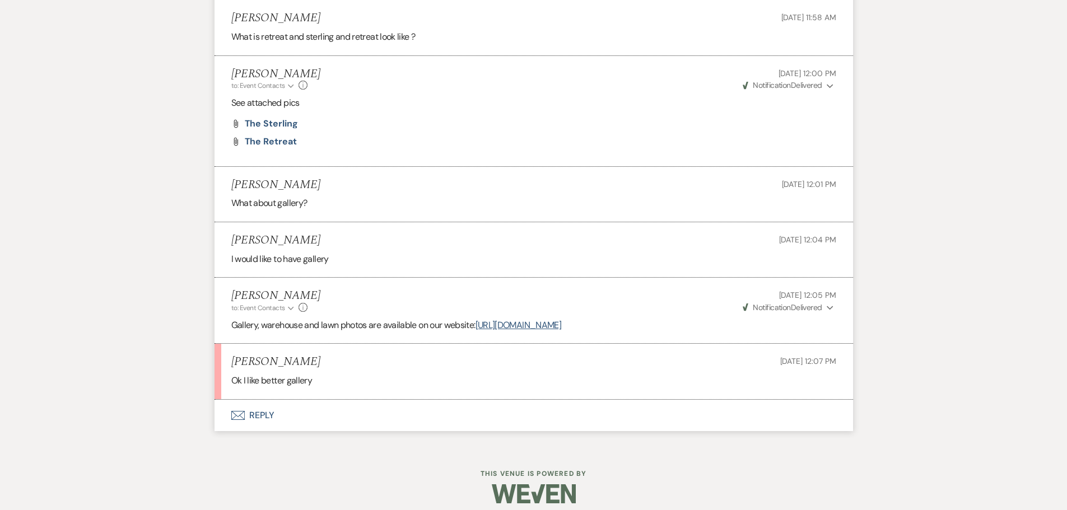
scroll to position [1649, 0]
click at [249, 409] on button "Envelope Reply" at bounding box center [534, 414] width 639 height 31
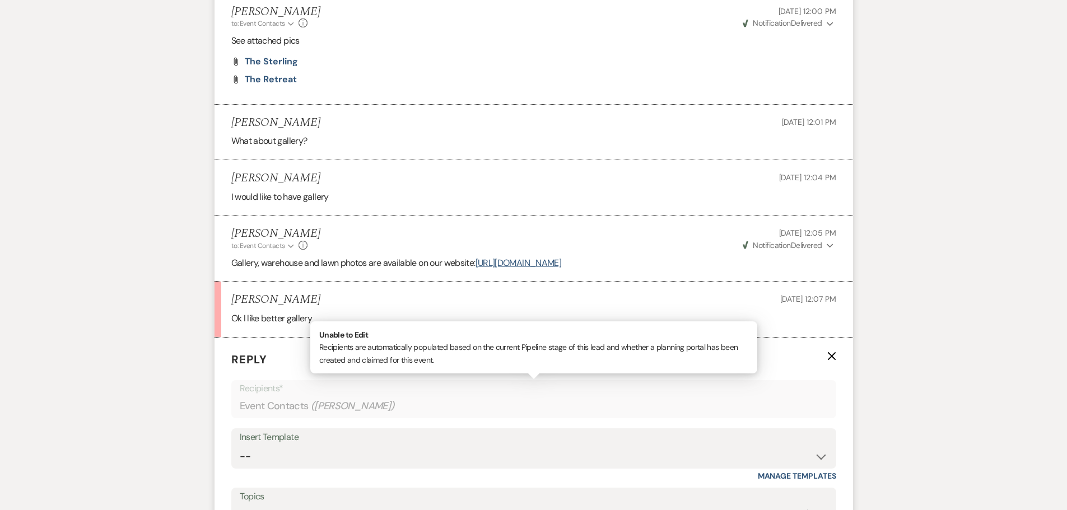
scroll to position [1873, 0]
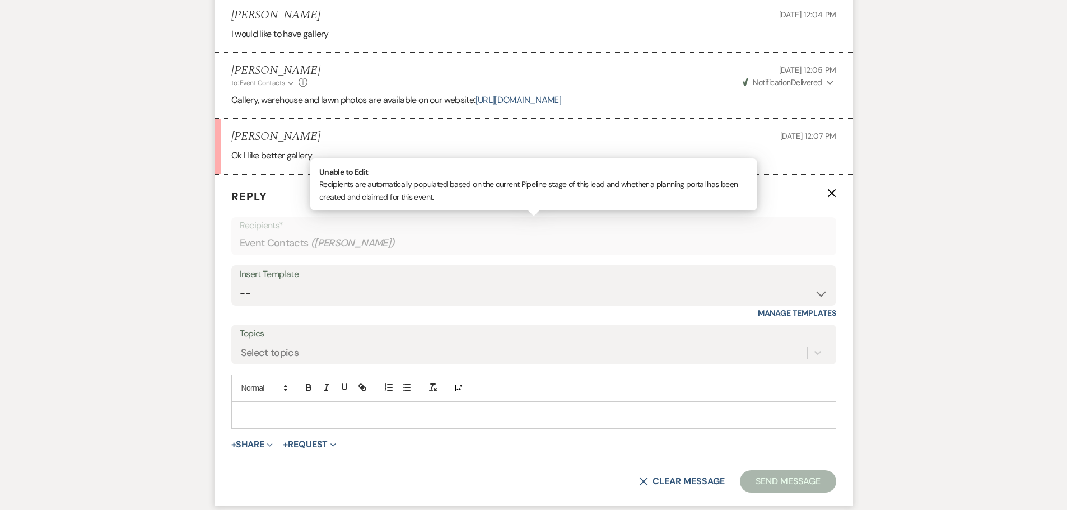
click at [286, 245] on div "Event Contacts ( [PERSON_NAME] )" at bounding box center [534, 244] width 588 height 22
click at [304, 300] on select "-- Initial Inquiry Response-DATE IS AVAILABLE Initial Inquiry Response-DATE NOT…" at bounding box center [534, 294] width 588 height 22
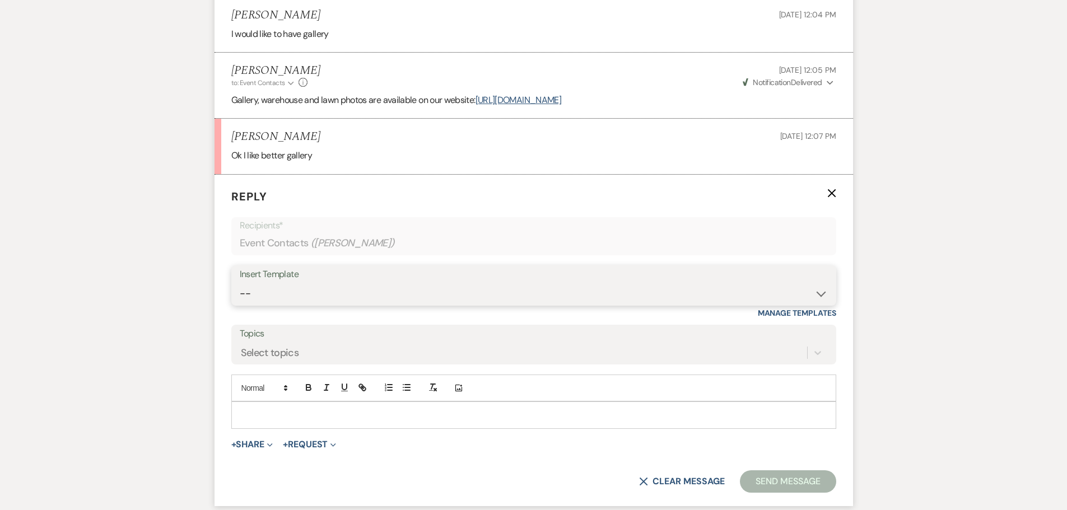
select select "2610"
click at [240, 283] on select "-- Initial Inquiry Response-DATE IS AVAILABLE Initial Inquiry Response-DATE NOT…" at bounding box center [534, 294] width 588 height 22
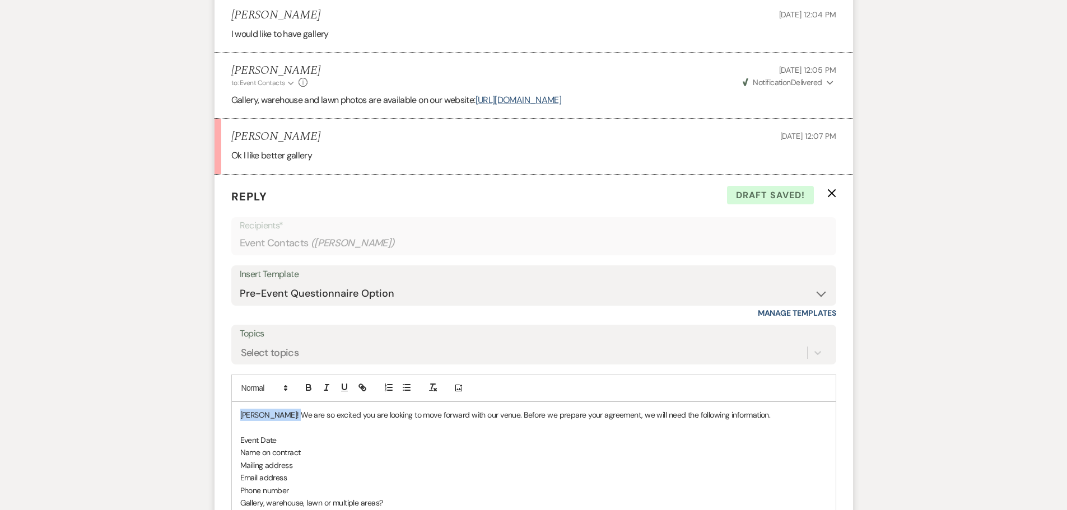
drag, startPoint x: 290, startPoint y: 416, endPoint x: 227, endPoint y: 415, distance: 62.8
click at [547, 416] on p "If you would like to move forward with our venue. We will need to prepare your …" at bounding box center [533, 415] width 587 height 12
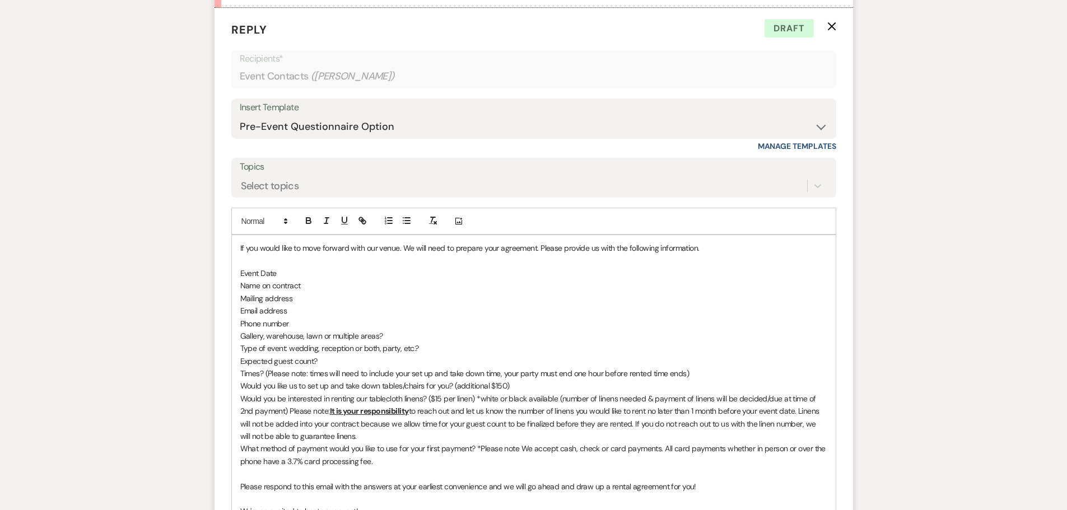
scroll to position [2041, 0]
click at [239, 372] on div "If you would like to move forward with our venue. We will need to prepare your …" at bounding box center [534, 429] width 604 height 390
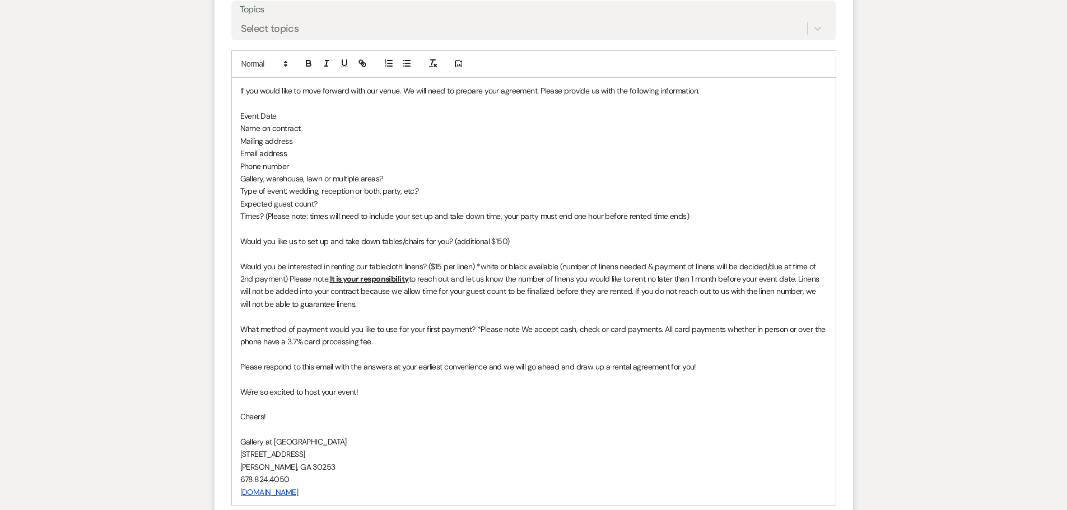
scroll to position [2209, 0]
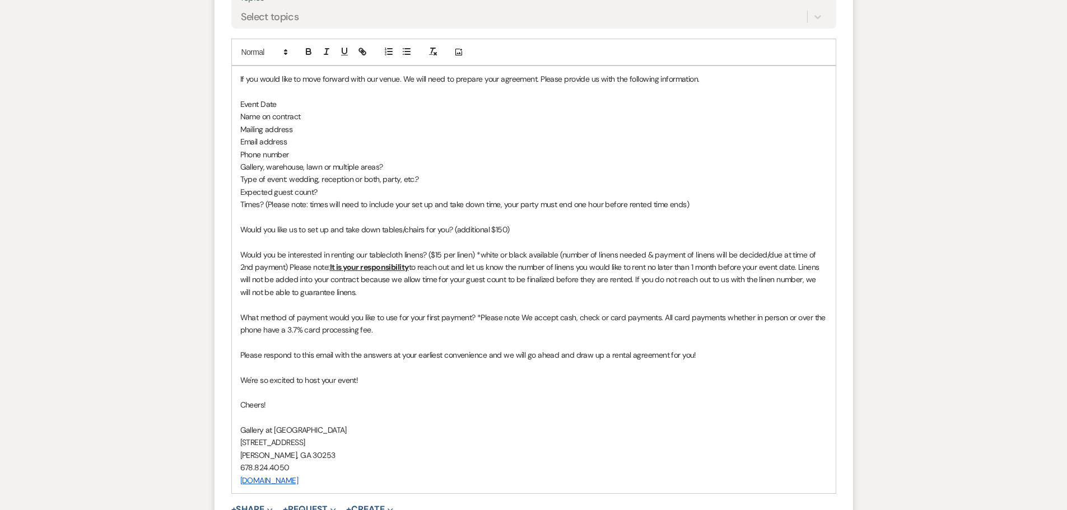
click at [238, 203] on div "If you would like to move forward with our venue. We will need to prepare your …" at bounding box center [534, 279] width 604 height 427
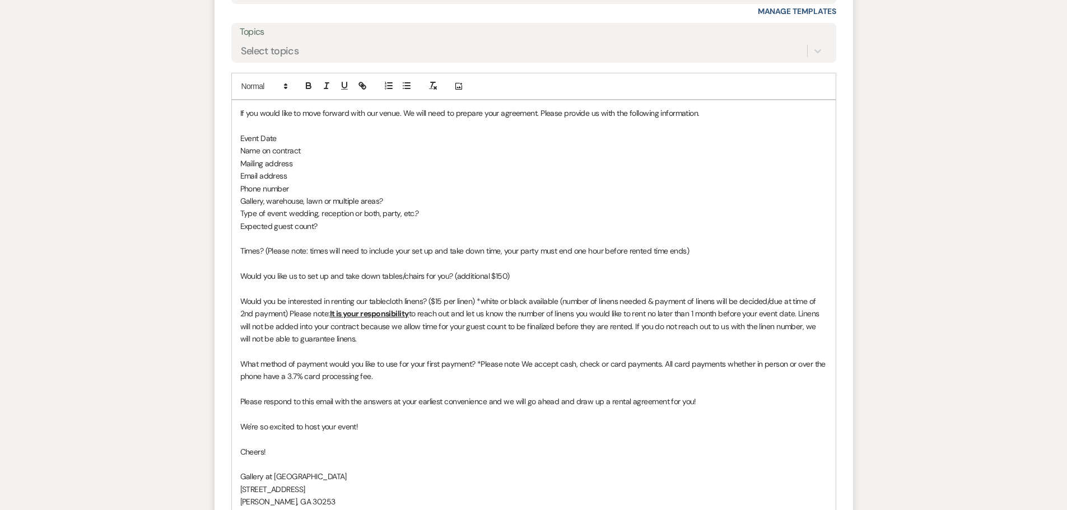
scroll to position [2273, 0]
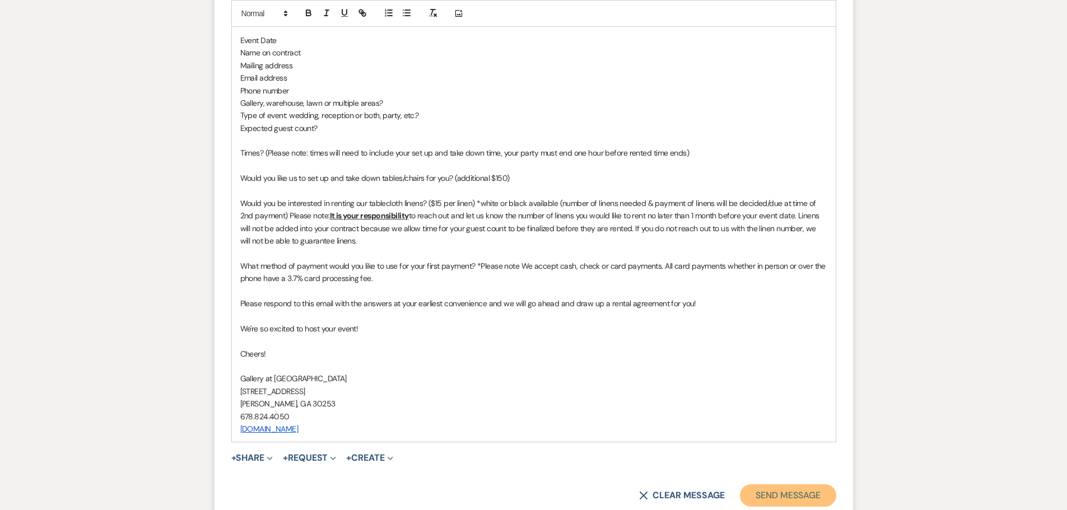
click at [777, 491] on button "Send Message" at bounding box center [788, 496] width 96 height 22
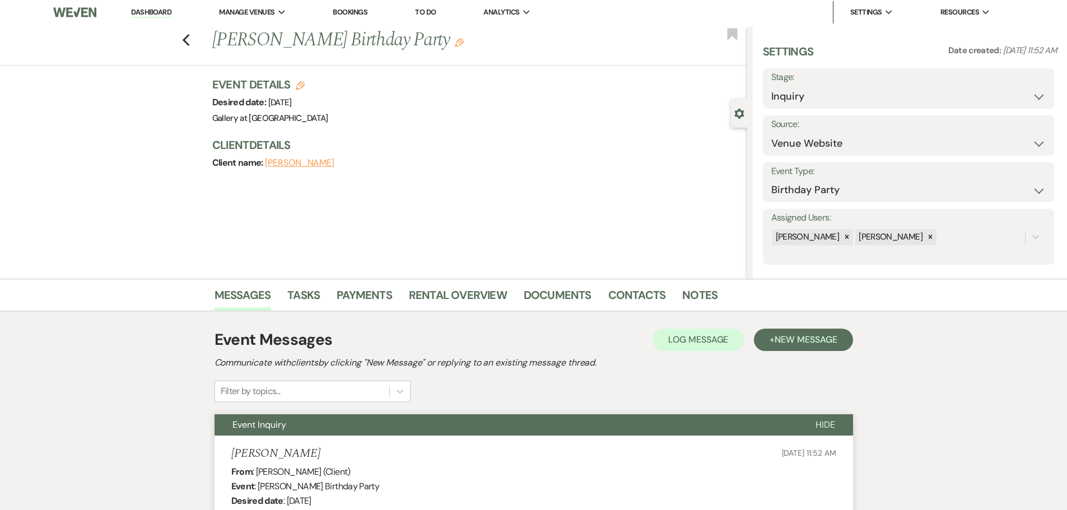
scroll to position [0, 0]
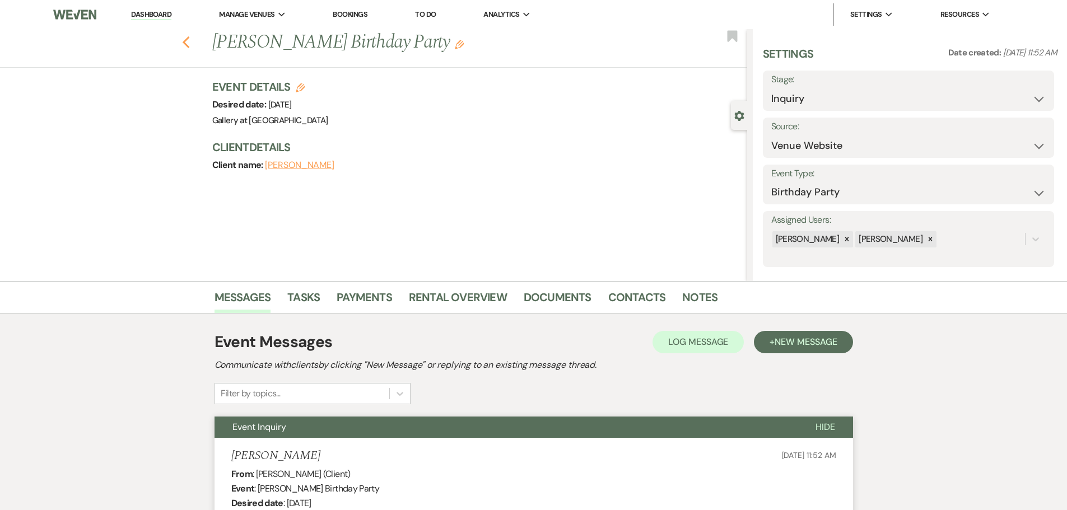
click at [190, 43] on icon "Previous" at bounding box center [186, 42] width 8 height 13
